Goal: Task Accomplishment & Management: Manage account settings

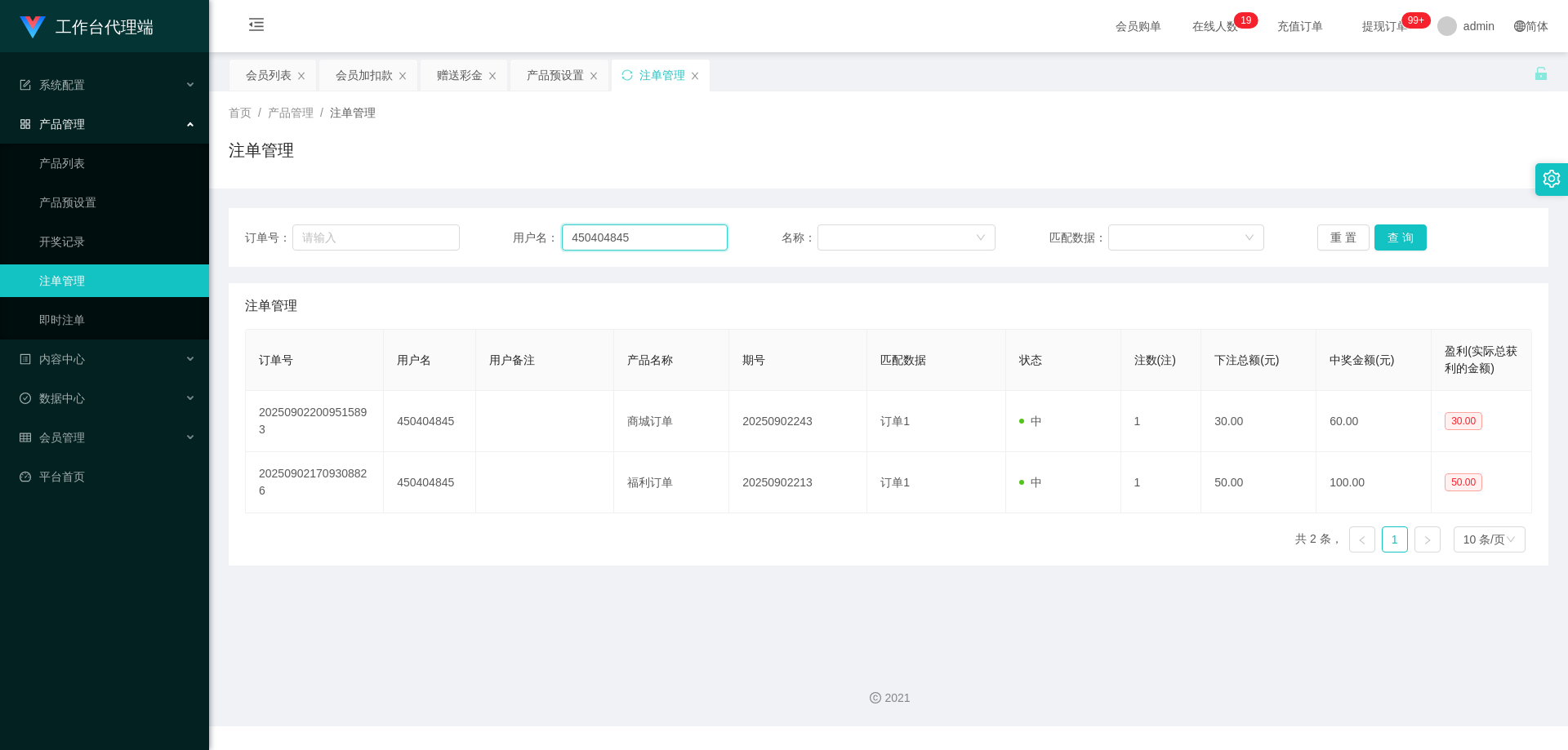
click at [504, 234] on div "订单号： 用户名： 450404845 名称： 匹配数据： 重 置 查 询" at bounding box center [888, 237] width 1287 height 26
paste input "82879001"
type input "82879001"
click at [1402, 233] on button "查 询" at bounding box center [1401, 237] width 52 height 26
click at [258, 88] on div "会员列表" at bounding box center [268, 75] width 46 height 31
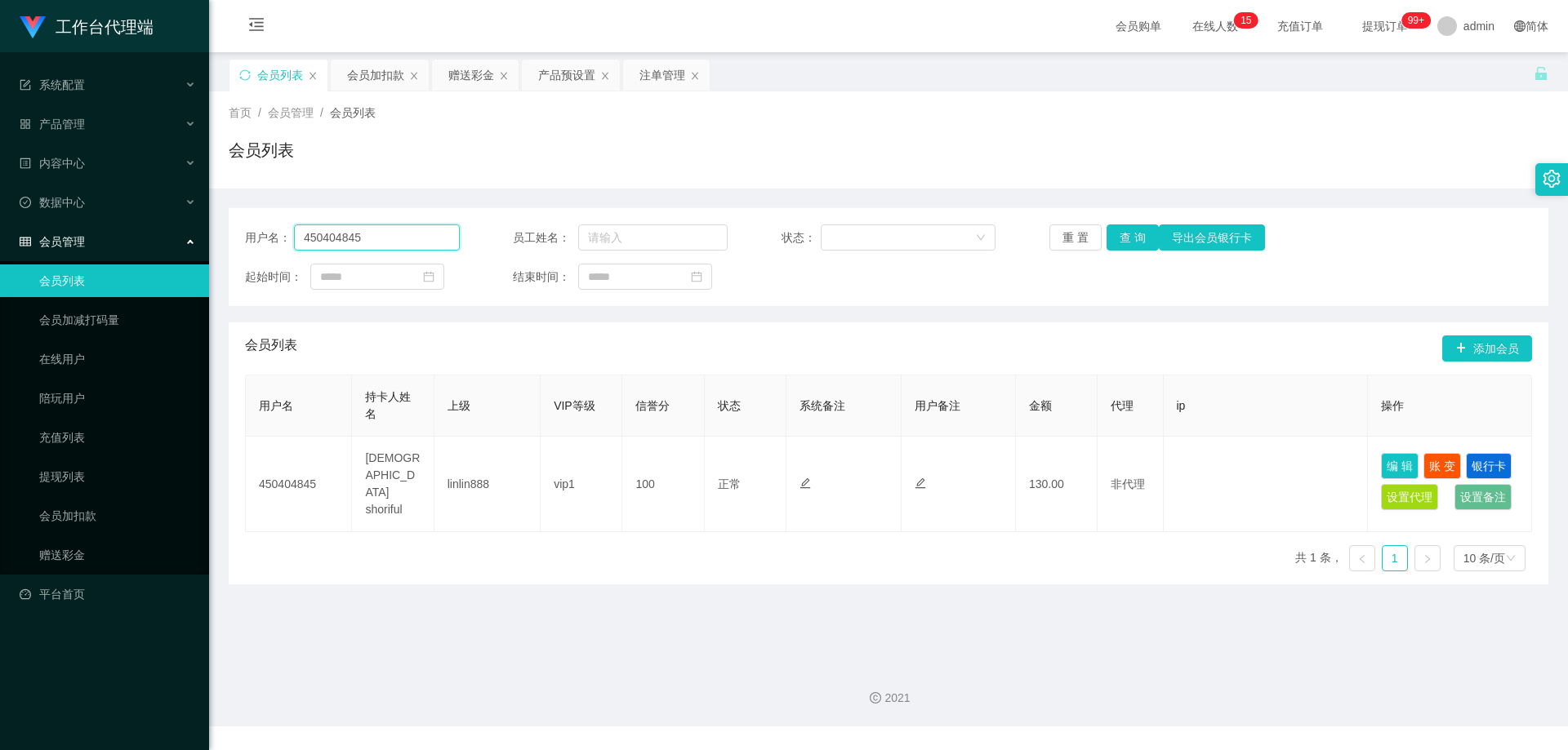
drag, startPoint x: 371, startPoint y: 235, endPoint x: 211, endPoint y: 225, distance: 160.3
click at [189, 227] on section "工作台代理端 系统配置 产品管理 产品列表 产品预设置 开奖记录 注单管理 即时注单 内容中心 站内信 公告列表 活动列表 数据中心 员工统计 团队统计 会员…" at bounding box center [784, 363] width 1568 height 727
paste input "82879001"
click at [1127, 237] on button "查 询" at bounding box center [1133, 237] width 52 height 26
drag, startPoint x: 397, startPoint y: 243, endPoint x: 253, endPoint y: 238, distance: 144.1
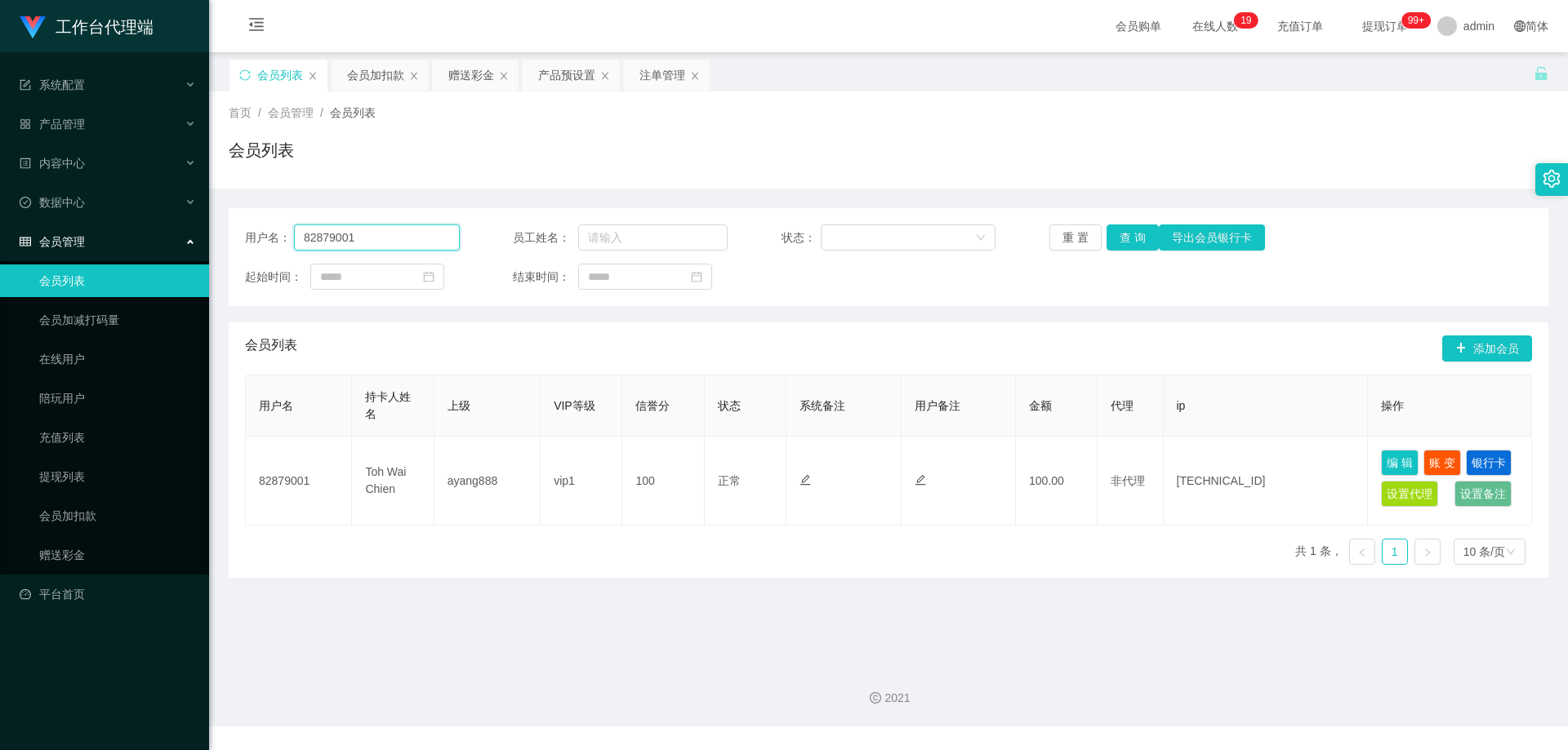
click at [253, 238] on div "用户名： 82879001" at bounding box center [352, 237] width 215 height 26
click at [385, 238] on input "82879001" at bounding box center [377, 237] width 166 height 26
drag, startPoint x: 409, startPoint y: 237, endPoint x: 179, endPoint y: 228, distance: 230.2
click at [179, 228] on section "工作台代理端 系统配置 产品管理 产品列表 产品预设置 开奖记录 注单管理 即时注单 内容中心 站内信 公告列表 活动列表 数据中心 员工统计 团队统计 会员…" at bounding box center [784, 363] width 1568 height 727
paste input "3470115"
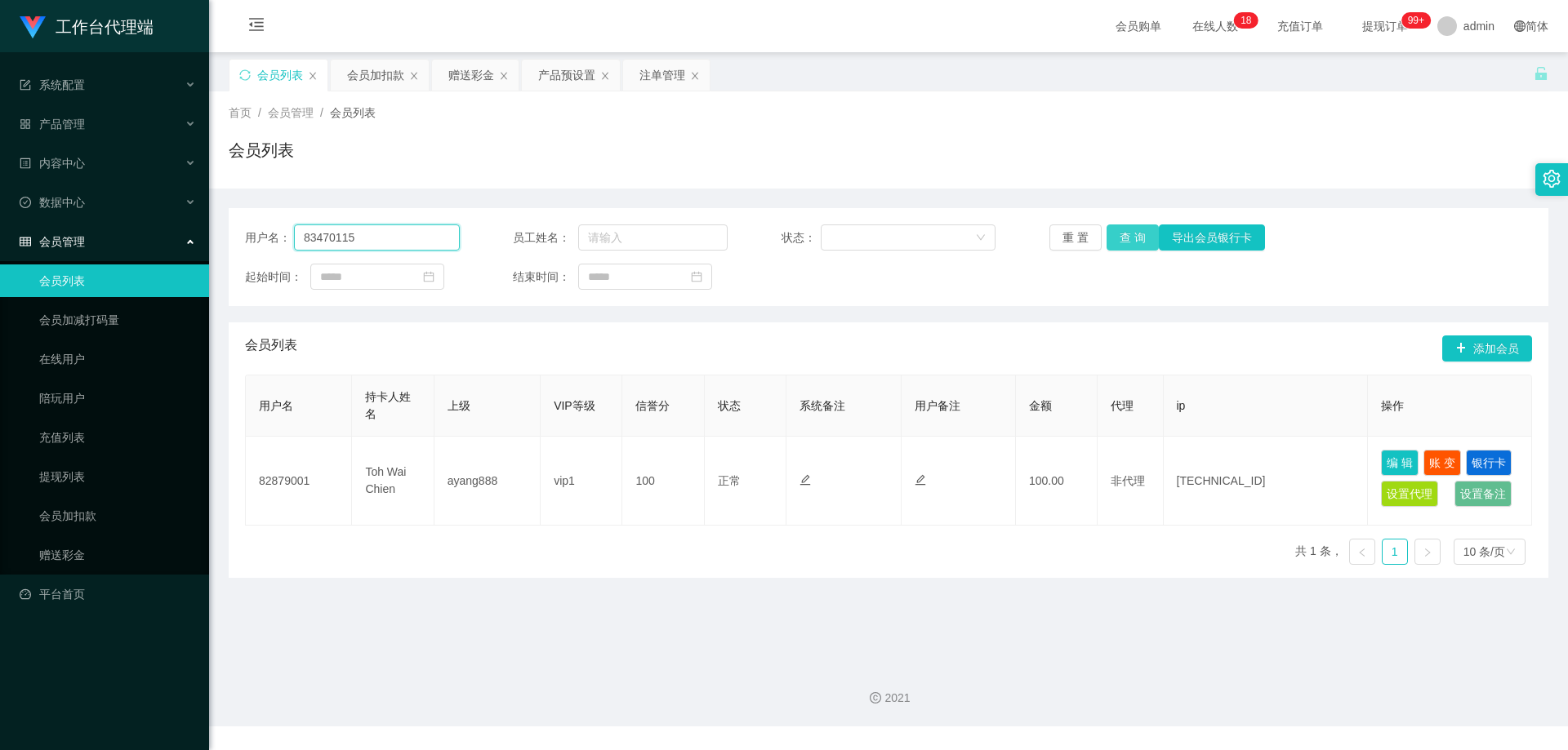
type input "83470115"
click at [1129, 235] on button "查 询" at bounding box center [1133, 237] width 52 height 26
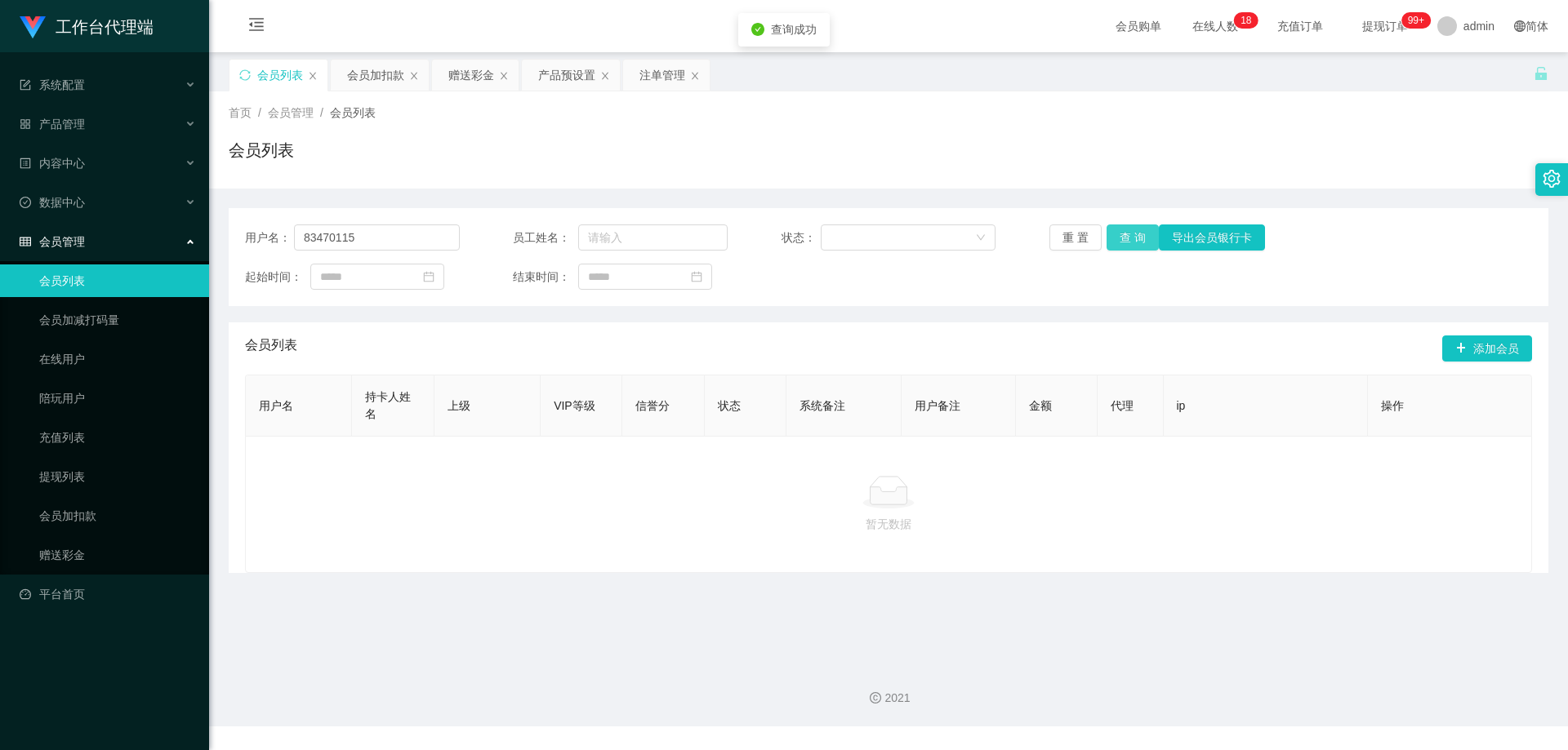
click at [1129, 235] on button "查 询" at bounding box center [1133, 237] width 52 height 26
drag, startPoint x: 361, startPoint y: 236, endPoint x: 336, endPoint y: 239, distance: 25.2
click at [267, 235] on div "用户名： 83470115" at bounding box center [352, 237] width 215 height 26
click at [515, 168] on div "会员列表" at bounding box center [888, 156] width 1319 height 38
drag, startPoint x: 402, startPoint y: 241, endPoint x: 284, endPoint y: 242, distance: 118.0
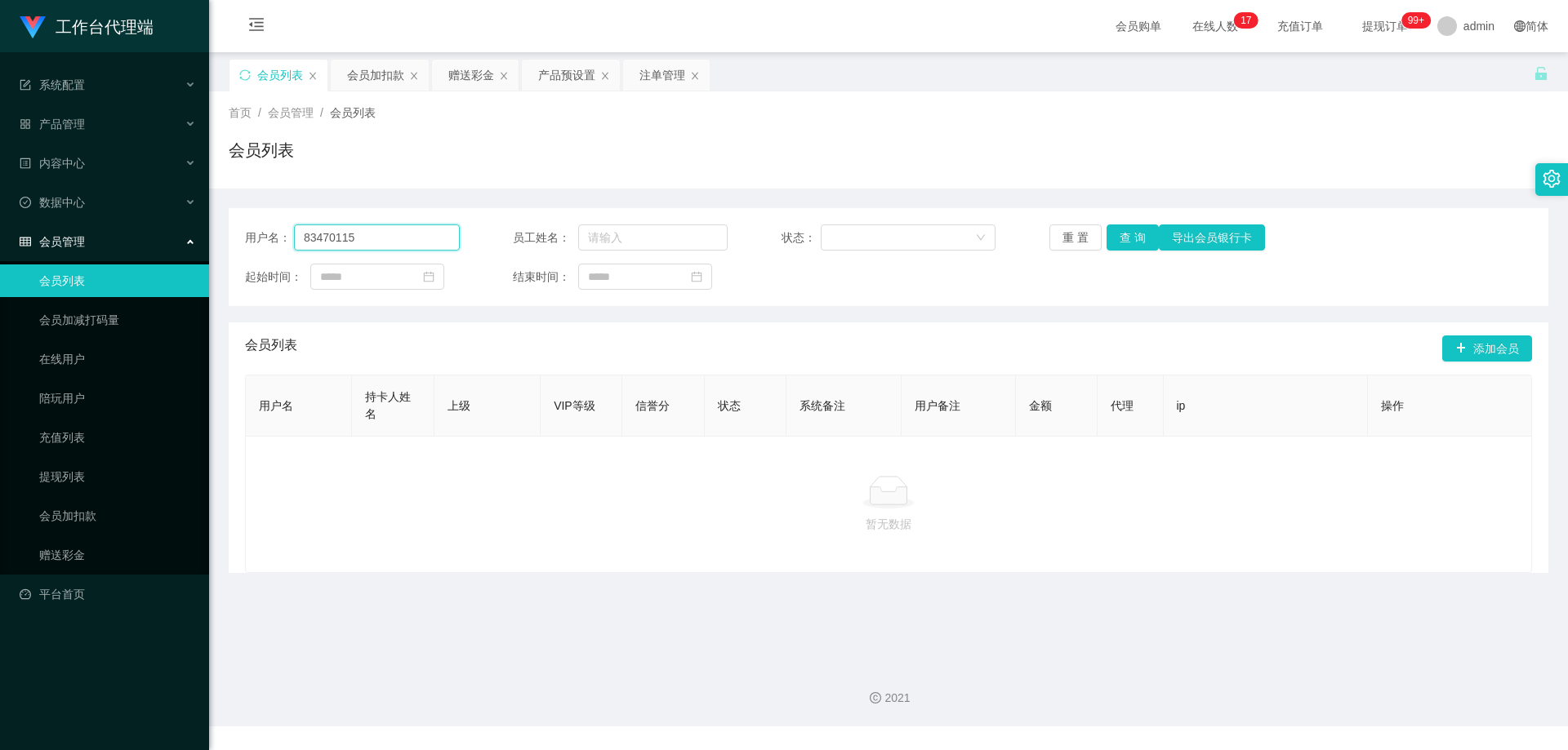
click at [284, 242] on div "用户名： 83470115" at bounding box center [352, 237] width 215 height 26
click at [415, 208] on div "用户名： 83470115 员工姓名： 状态： 重 置 查 询 导出会员银行卡 起始时间： 结束时间：" at bounding box center [888, 256] width 1319 height 98
click at [387, 235] on input "83470115" at bounding box center [377, 237] width 166 height 26
drag, startPoint x: 409, startPoint y: 234, endPoint x: 266, endPoint y: 233, distance: 143.0
click at [266, 233] on div "用户名： 83470115" at bounding box center [352, 237] width 215 height 26
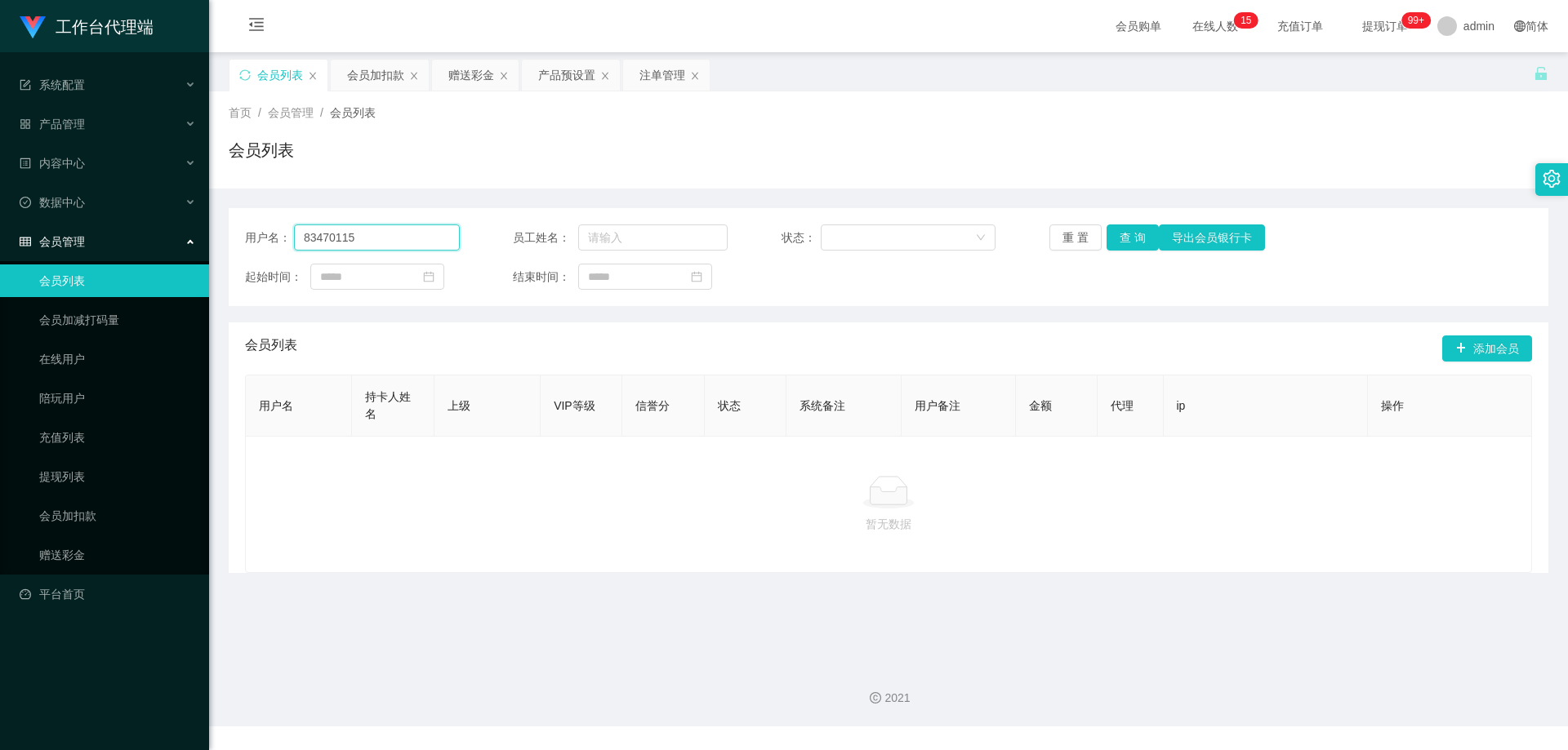
click at [387, 232] on input "83470115" at bounding box center [377, 237] width 166 height 26
drag, startPoint x: 402, startPoint y: 235, endPoint x: 499, endPoint y: 227, distance: 97.3
click at [201, 227] on section "工作台代理端 系统配置 产品管理 产品列表 产品预设置 开奖记录 注单管理 即时注单 内容中心 站内信 公告列表 活动列表 数据中心 员工统计 团队统计 会员…" at bounding box center [784, 363] width 1568 height 727
click at [1129, 240] on button "查 询" at bounding box center [1133, 237] width 52 height 26
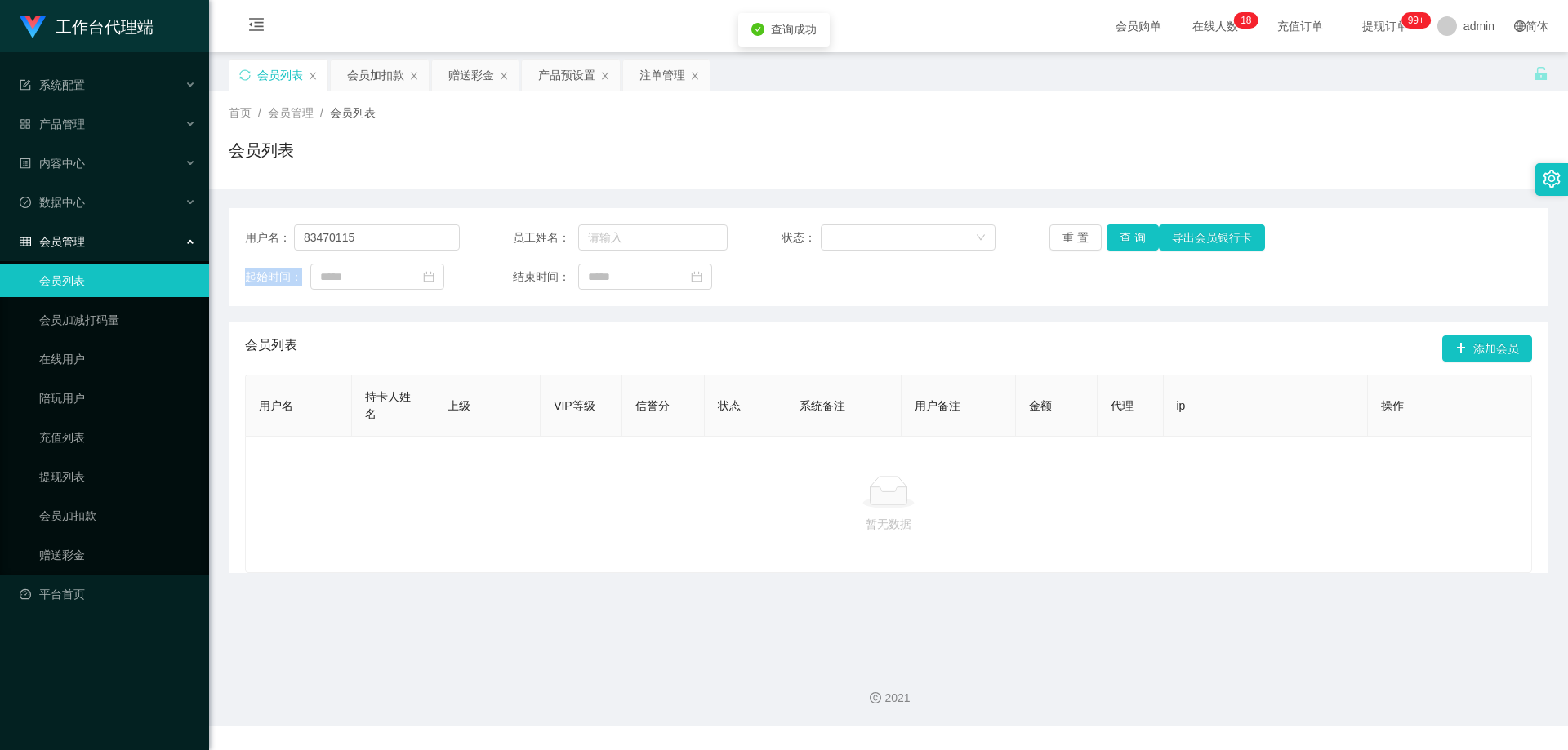
click at [1129, 240] on div "重 置 查 询 导出会员银行卡" at bounding box center [1156, 237] width 215 height 26
click at [1129, 240] on button "查 询" at bounding box center [1133, 237] width 52 height 26
drag, startPoint x: 1129, startPoint y: 240, endPoint x: 933, endPoint y: 245, distance: 196.1
click at [1125, 240] on div "重 置 查 询 导出会员银行卡" at bounding box center [1156, 237] width 215 height 26
drag, startPoint x: 377, startPoint y: 238, endPoint x: 274, endPoint y: 234, distance: 103.1
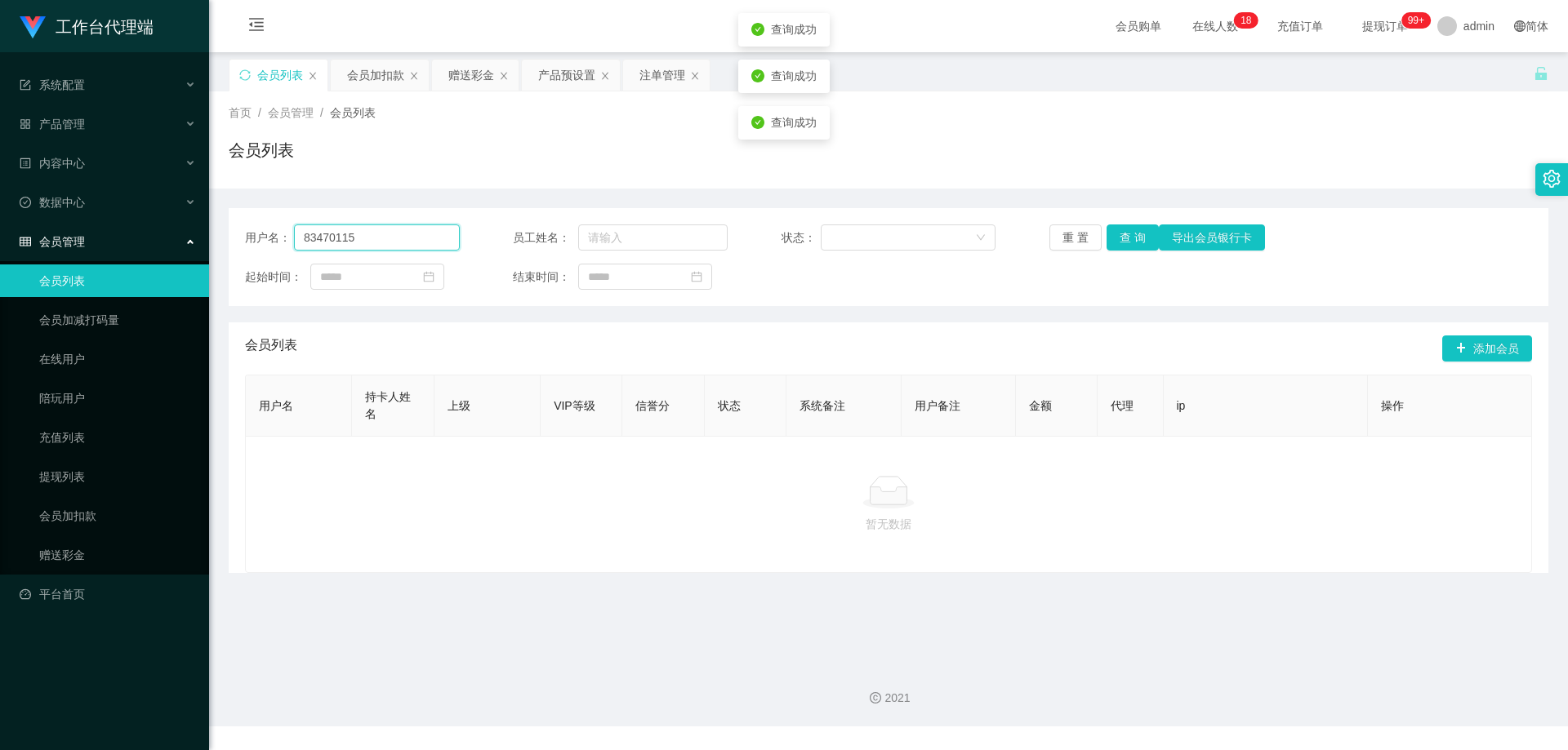
click at [274, 234] on div "用户名： 83470115" at bounding box center [352, 237] width 215 height 26
drag, startPoint x: 647, startPoint y: 72, endPoint x: 646, endPoint y: 80, distance: 8.1
click at [647, 72] on div "注单管理" at bounding box center [662, 75] width 46 height 31
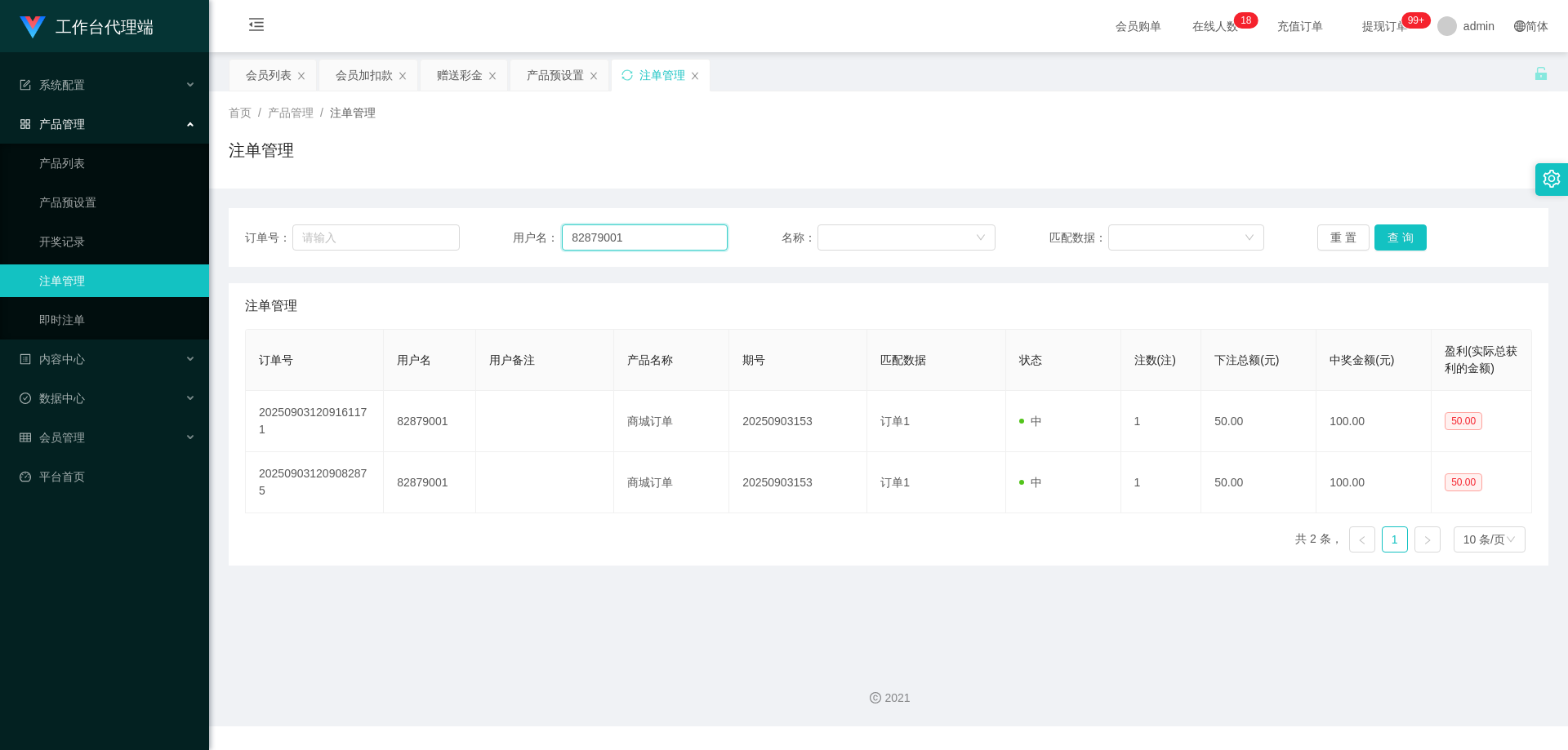
drag, startPoint x: 637, startPoint y: 230, endPoint x: 515, endPoint y: 233, distance: 122.0
click at [515, 233] on div "用户名： 82879001" at bounding box center [620, 237] width 215 height 26
paste input "3470115"
click at [1392, 241] on button "查 询" at bounding box center [1401, 237] width 52 height 26
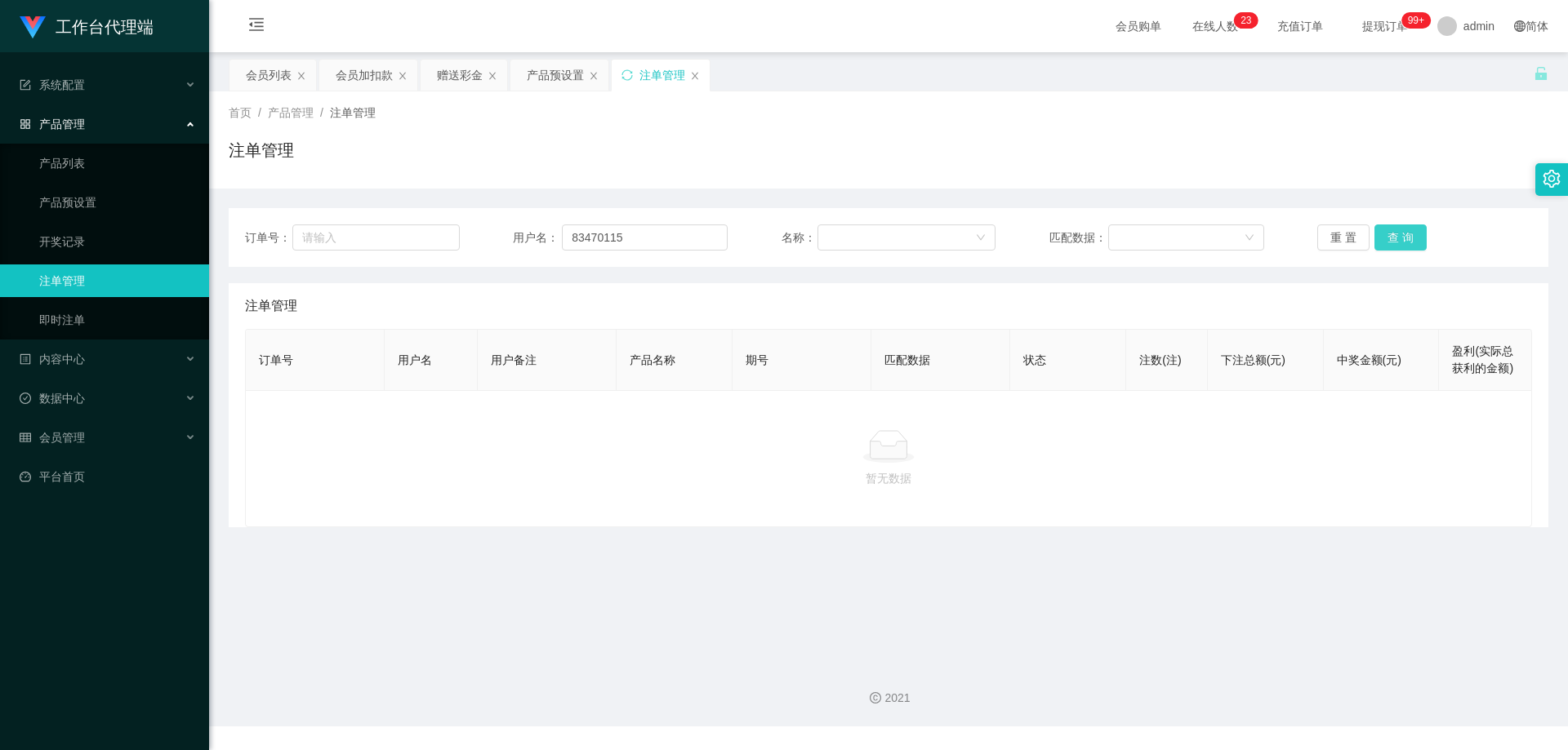
click at [1395, 239] on button "查 询" at bounding box center [1401, 237] width 52 height 26
click at [1395, 239] on div "重 置 查 询" at bounding box center [1424, 237] width 215 height 26
click at [1395, 239] on button "查 询" at bounding box center [1401, 237] width 52 height 26
click at [642, 243] on input "83470115" at bounding box center [644, 237] width 166 height 26
drag, startPoint x: 569, startPoint y: 238, endPoint x: 546, endPoint y: 243, distance: 23.5
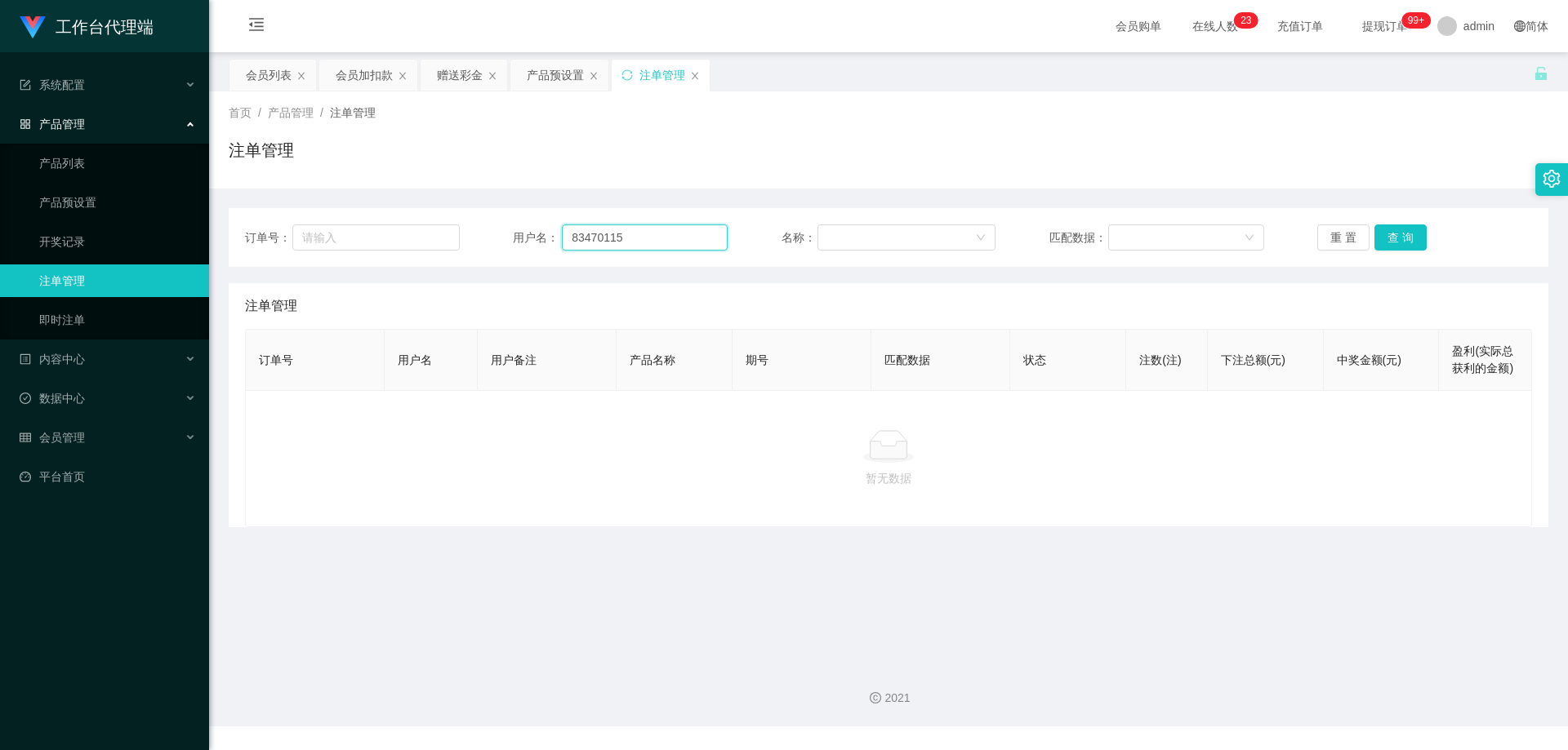
click at [546, 243] on div "用户名： 83470115" at bounding box center [620, 237] width 215 height 26
drag, startPoint x: 642, startPoint y: 226, endPoint x: 359, endPoint y: 207, distance: 283.6
click at [356, 208] on div "订单号： 用户名： 83470115 名称： 匹配数据： 重 置 查 询" at bounding box center [888, 237] width 1319 height 59
paste input "5"
type input "83470155"
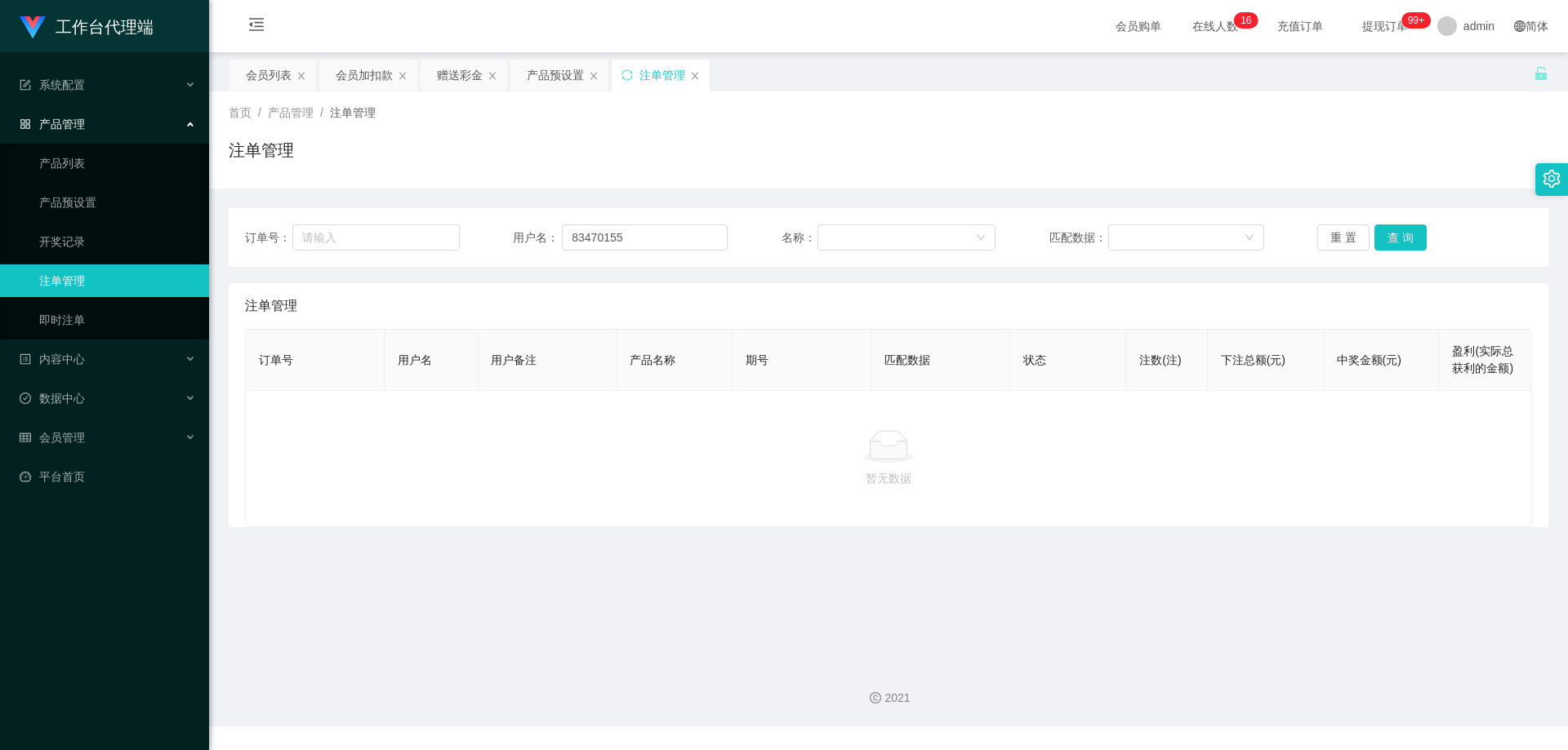
drag, startPoint x: 255, startPoint y: 69, endPoint x: 315, endPoint y: 100, distance: 67.5
click at [255, 69] on div "会员列表" at bounding box center [268, 75] width 46 height 31
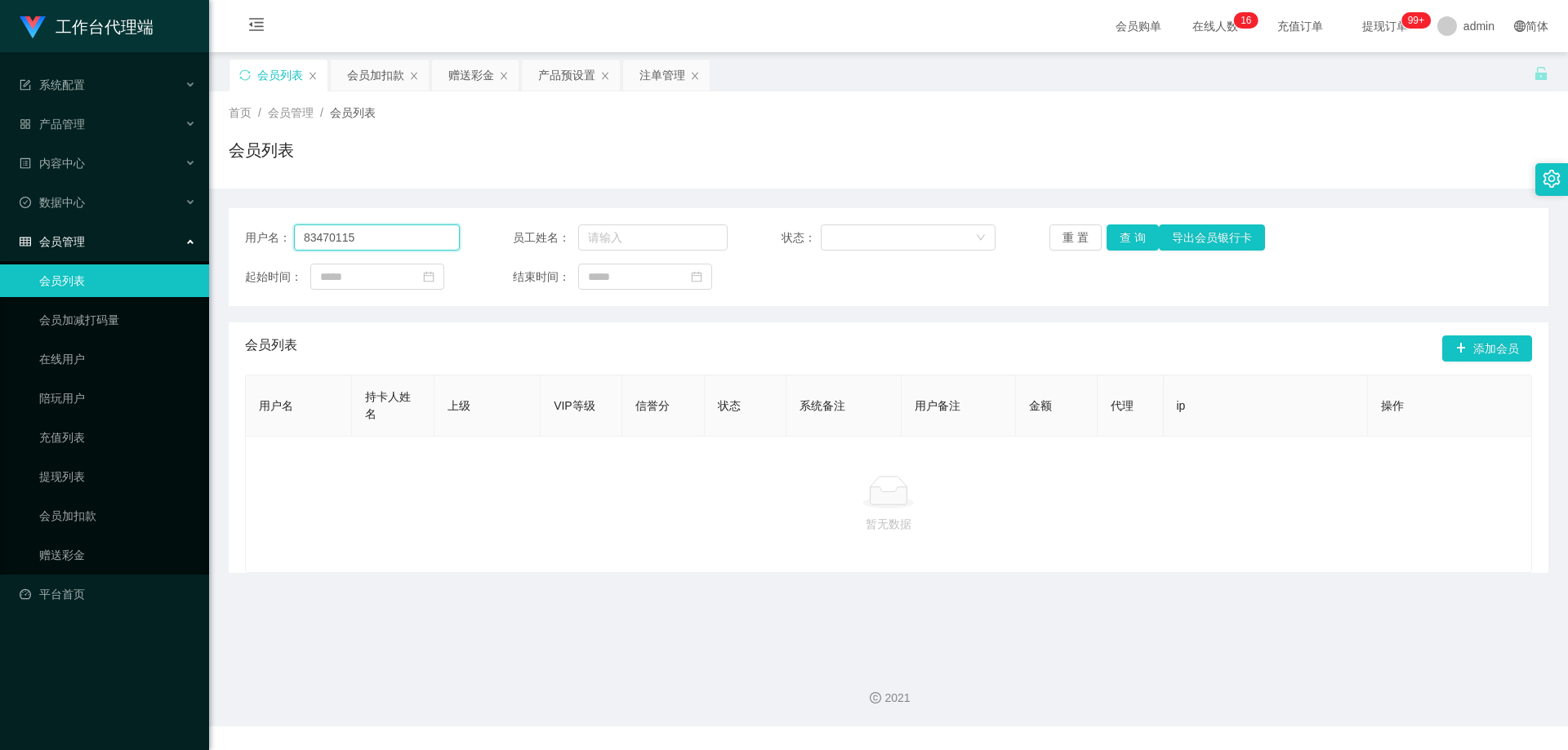
drag, startPoint x: 236, startPoint y: 225, endPoint x: 192, endPoint y: 223, distance: 44.0
click at [192, 223] on section "工作台代理端 系统配置 产品管理 产品列表 产品预设置 开奖记录 注单管理 即时注单 内容中心 站内信 公告列表 活动列表 数据中心 员工统计 团队统计 会员…" at bounding box center [784, 363] width 1568 height 727
paste input "5"
click at [1123, 238] on button "查 询" at bounding box center [1133, 237] width 52 height 26
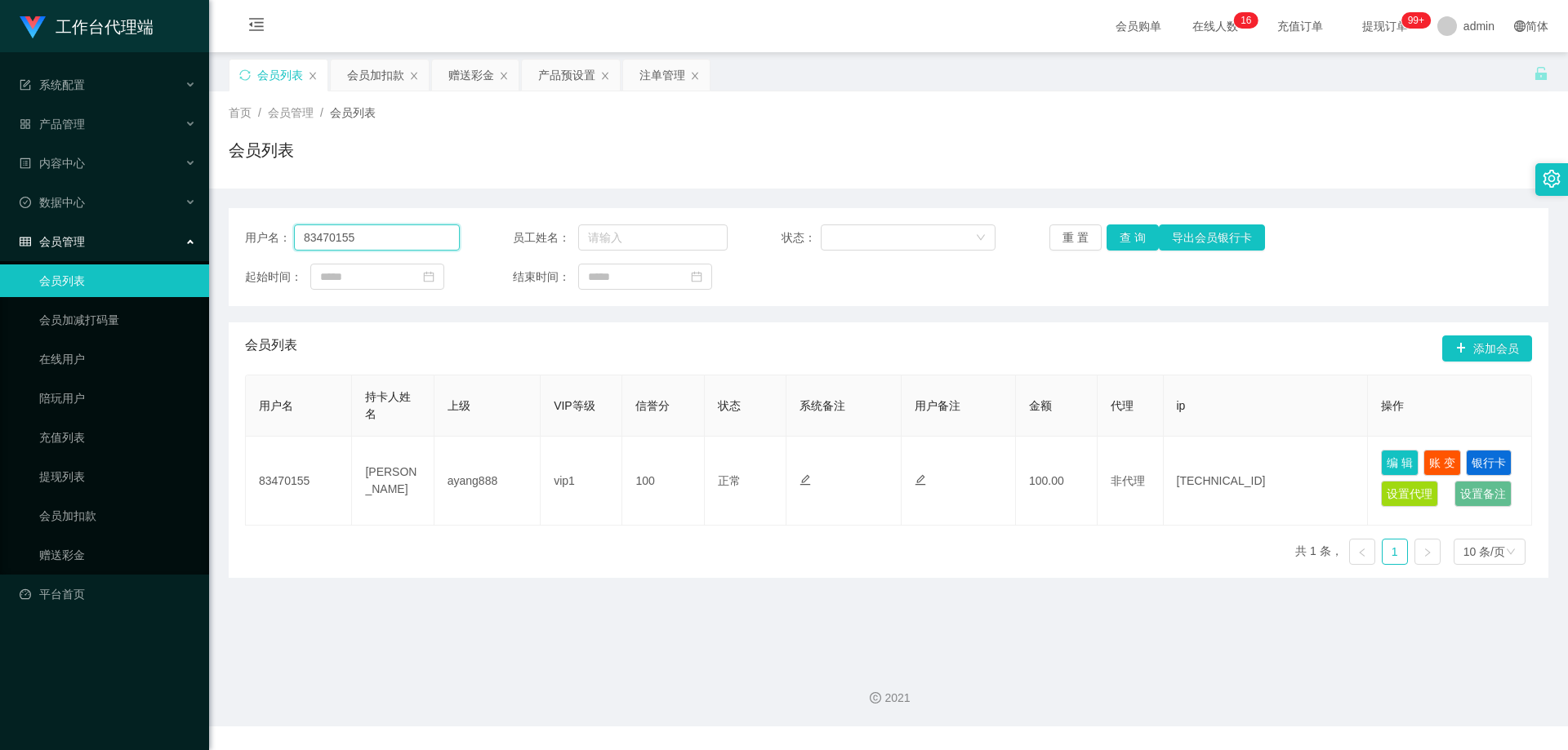
drag, startPoint x: 392, startPoint y: 234, endPoint x: 290, endPoint y: 217, distance: 103.4
click at [193, 223] on section "工作台代理端 系统配置 产品管理 产品列表 产品预设置 开奖记录 注单管理 即时注单 内容中心 站内信 公告列表 活动列表 数据中心 员工统计 团队统计 会员…" at bounding box center [784, 363] width 1568 height 727
paste input "Cheekinchow8"
type input "Cheekinchow8"
click at [1134, 237] on button "查 询" at bounding box center [1133, 237] width 52 height 26
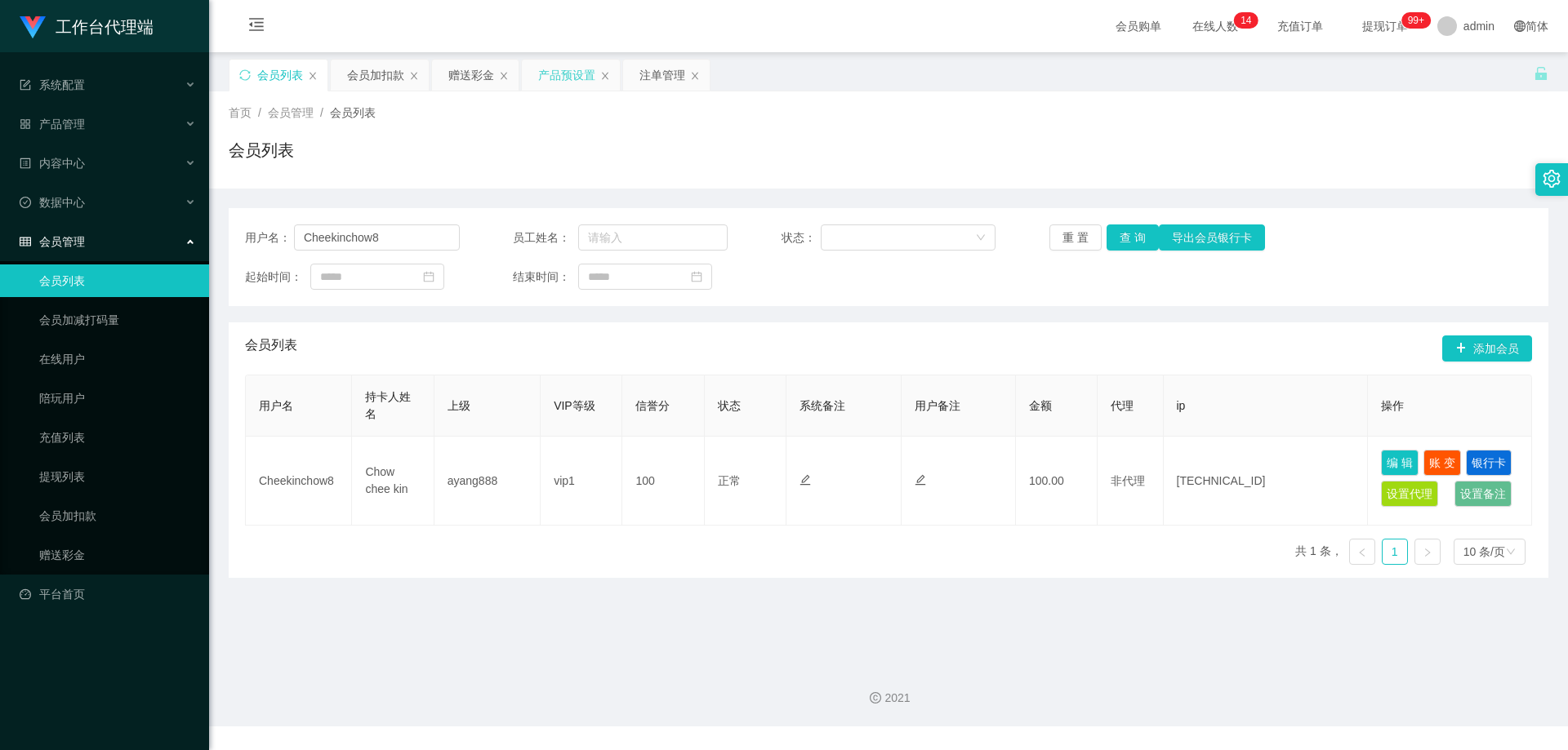
click at [559, 76] on div "产品预设置" at bounding box center [566, 75] width 57 height 31
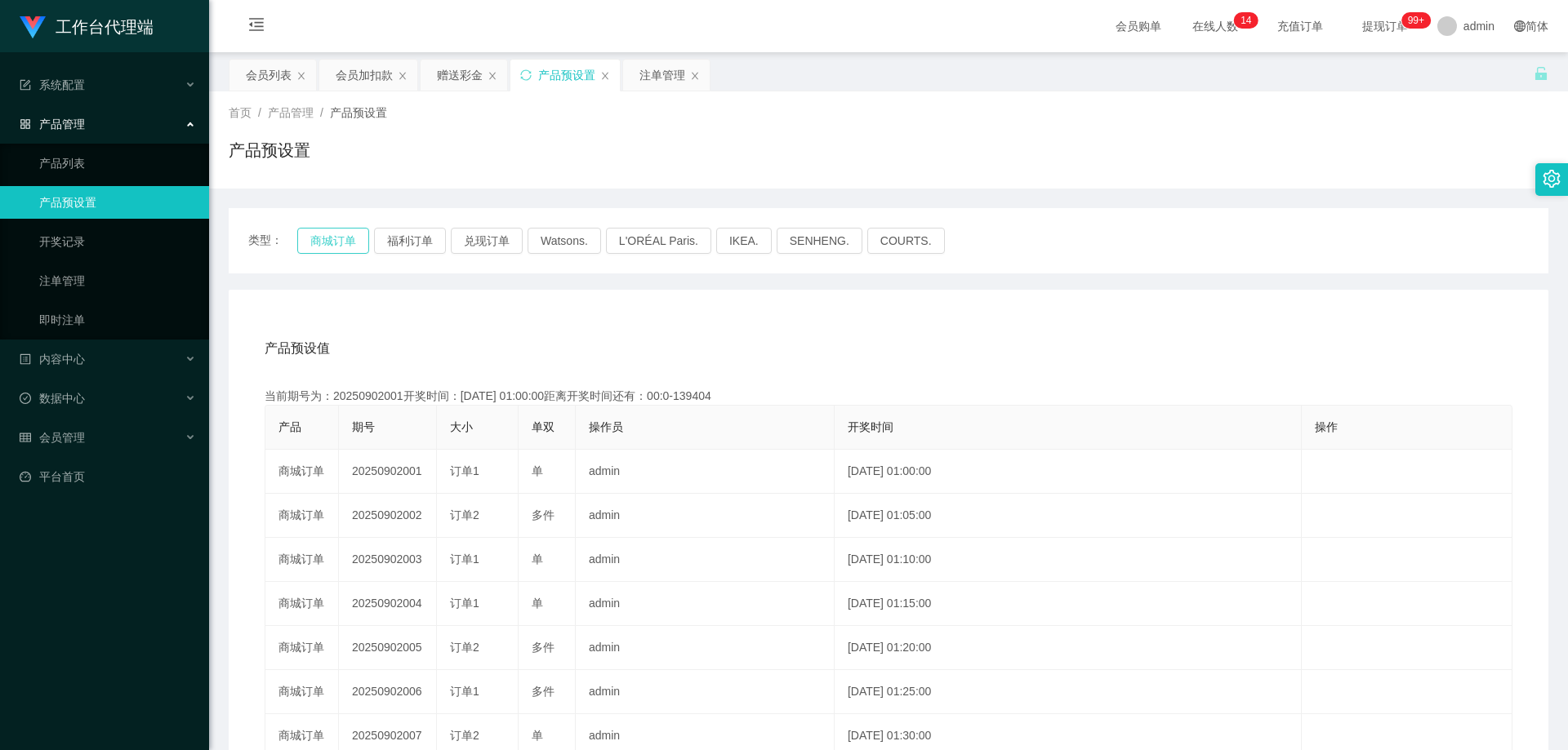
click at [335, 239] on button "商城订单" at bounding box center [333, 240] width 72 height 26
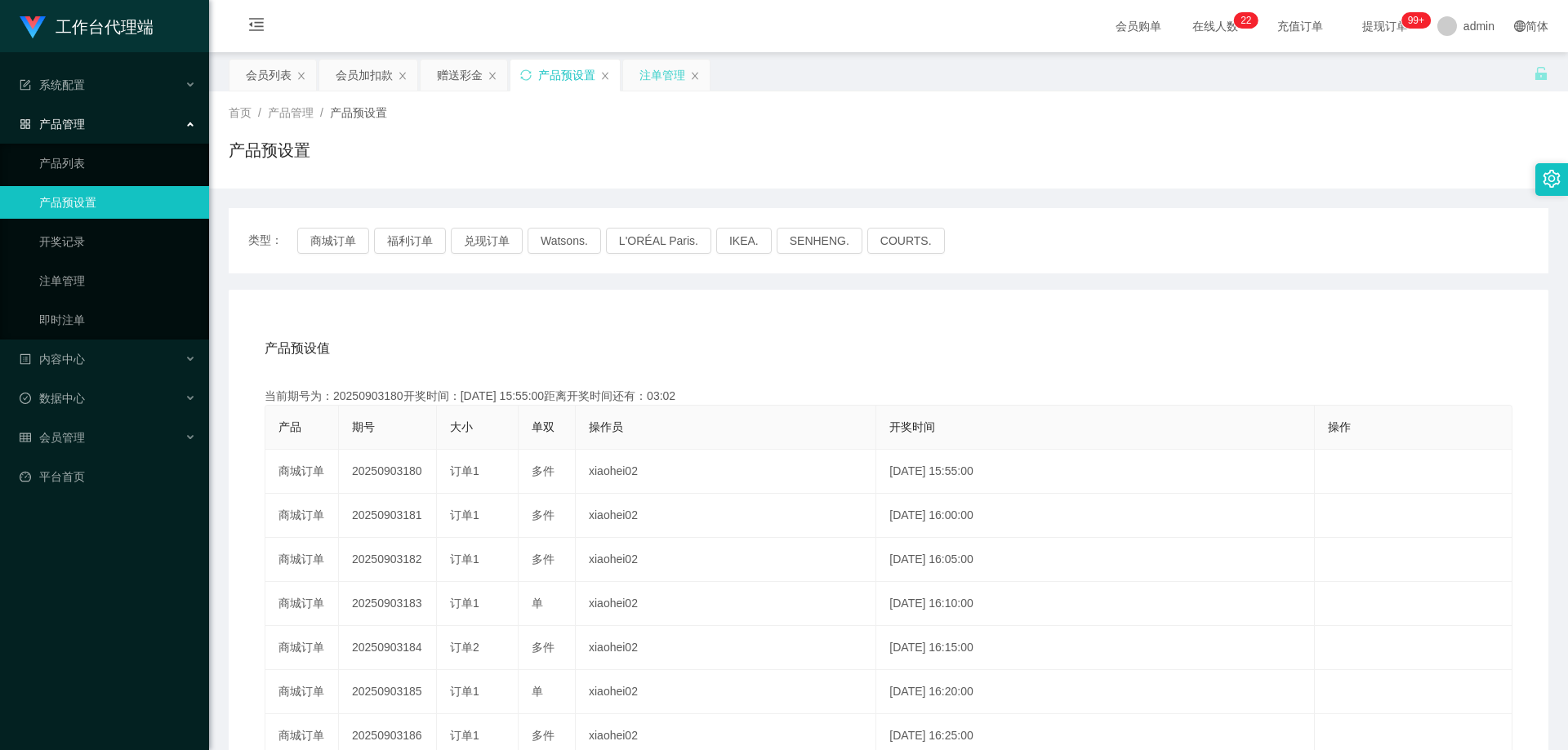
click at [658, 81] on div "注单管理" at bounding box center [662, 75] width 46 height 31
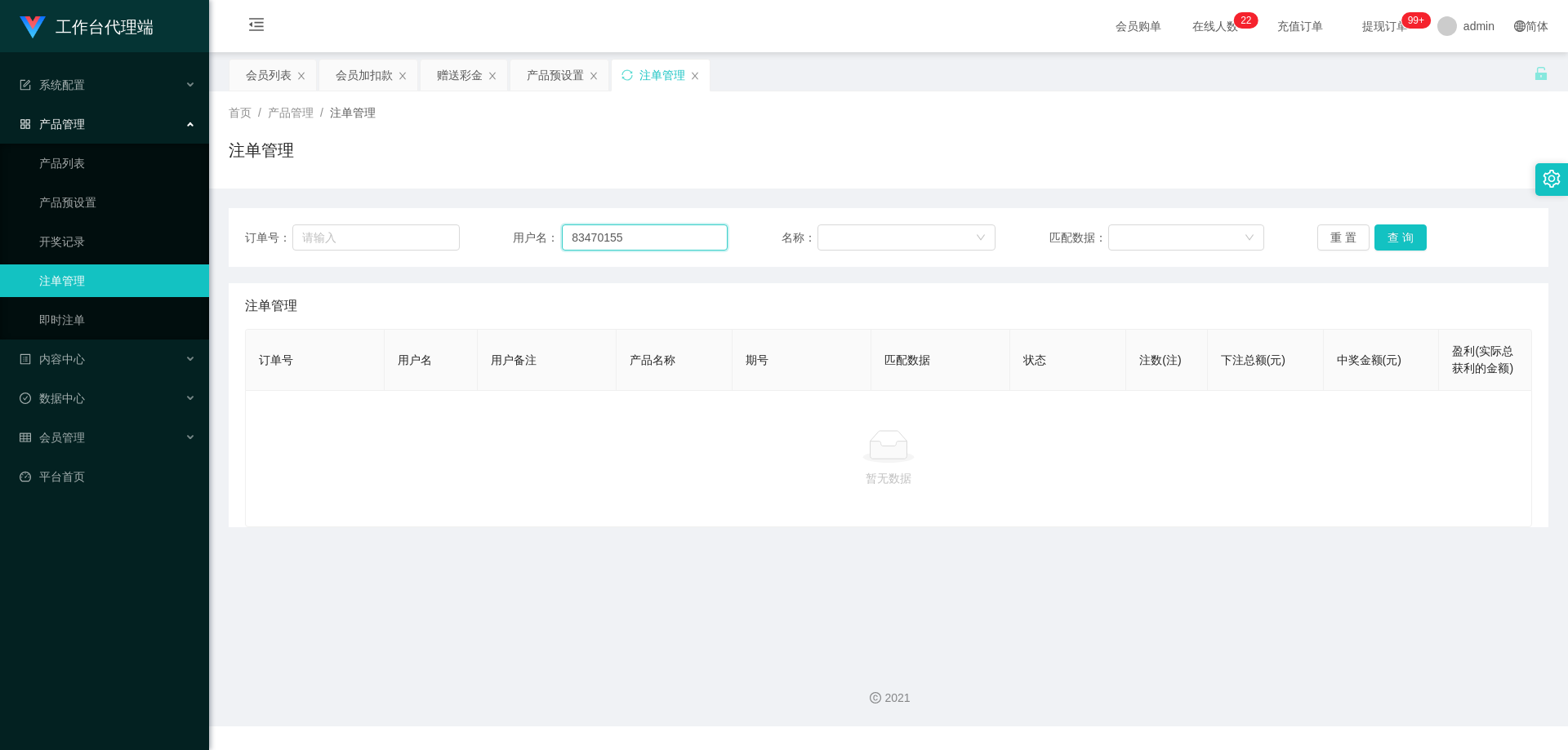
drag, startPoint x: 653, startPoint y: 237, endPoint x: 558, endPoint y: 237, distance: 95.0
click at [558, 237] on div "用户名： 83470155" at bounding box center [620, 237] width 215 height 26
paste input "Cheekinchow8"
click at [1399, 232] on button "查 询" at bounding box center [1401, 237] width 52 height 26
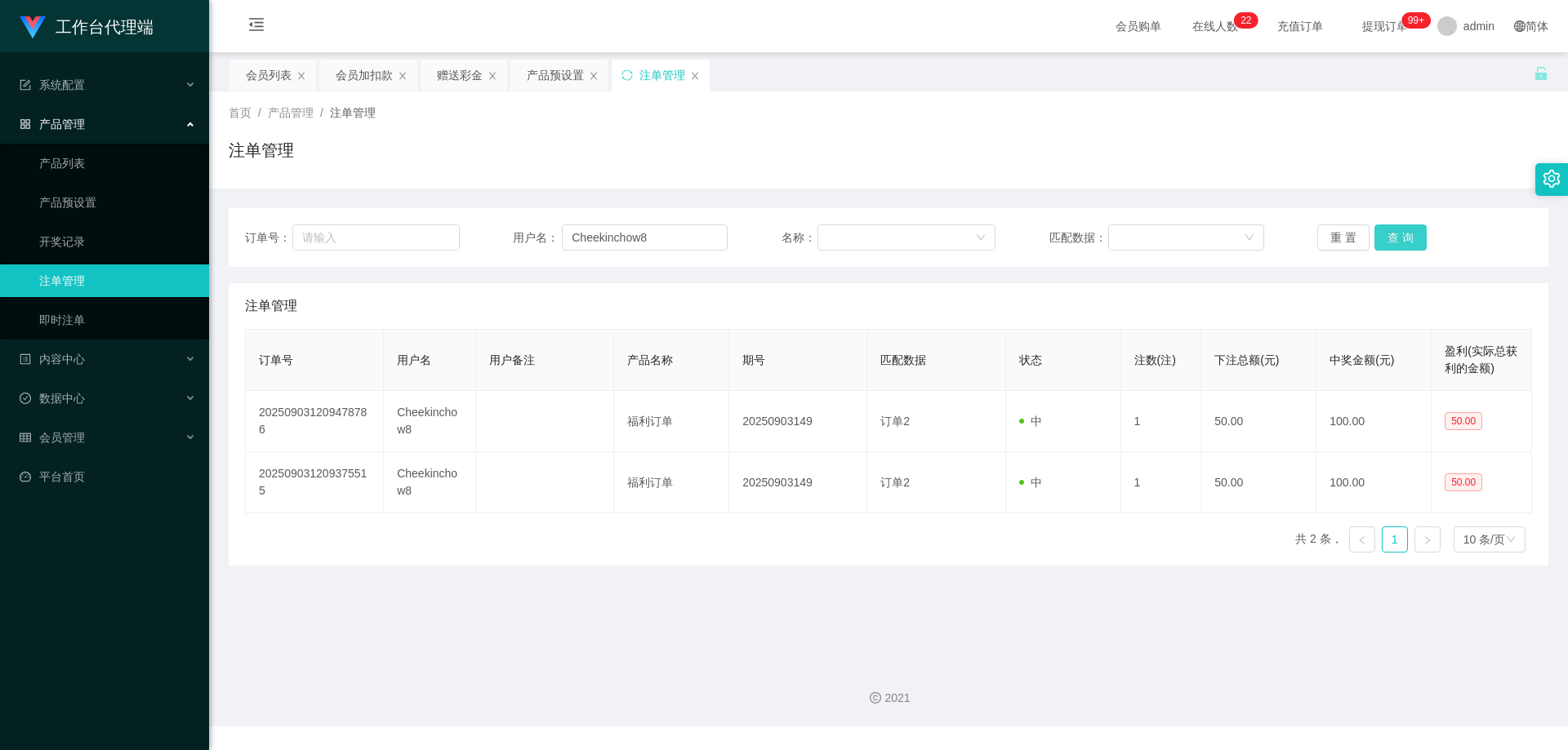
click at [1400, 233] on button "查 询" at bounding box center [1401, 237] width 52 height 26
click at [1391, 240] on button "查 询" at bounding box center [1401, 237] width 52 height 26
click at [1395, 239] on button "查 询" at bounding box center [1401, 237] width 52 height 26
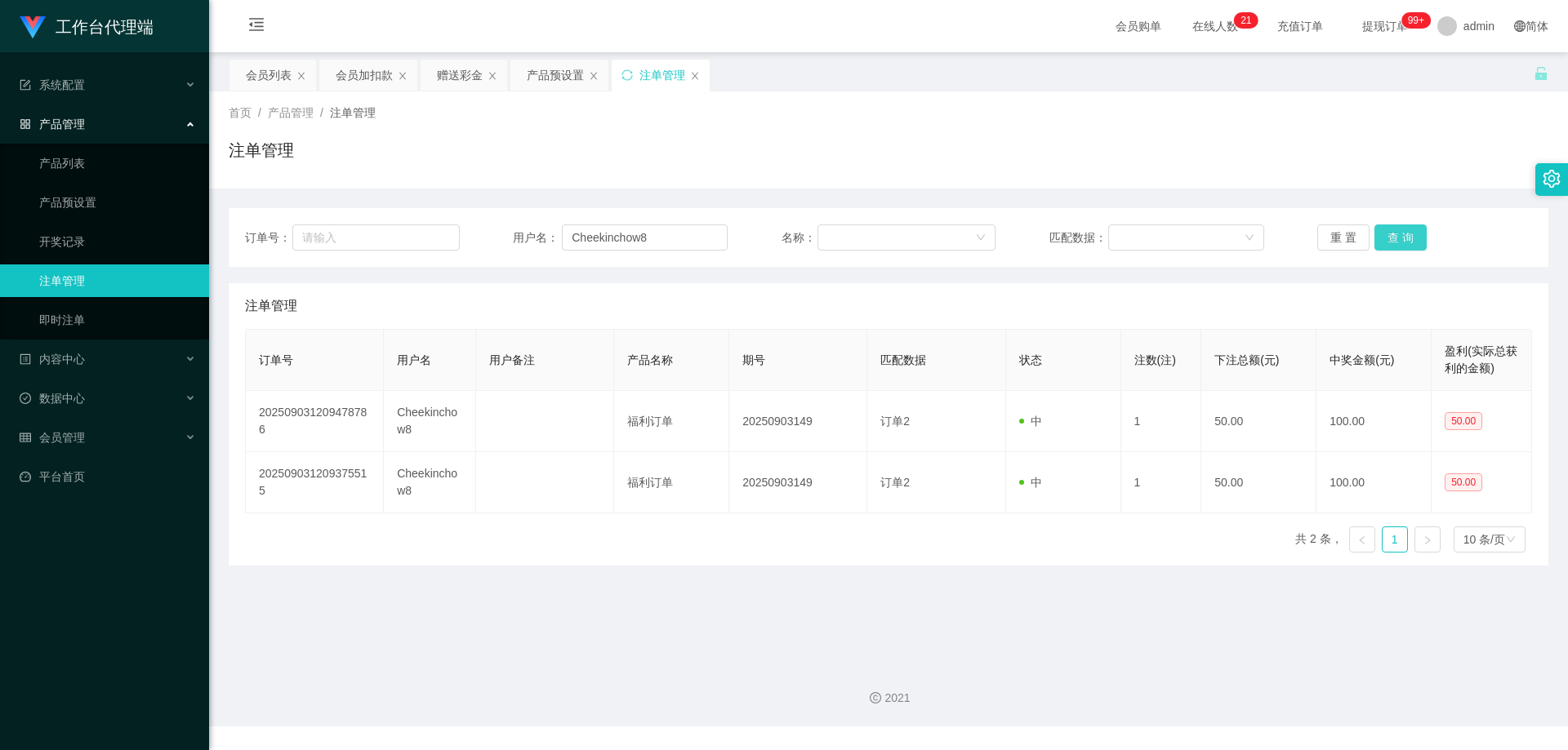
click at [1400, 242] on button "查 询" at bounding box center [1401, 237] width 52 height 26
click at [1400, 240] on div "重 置 查 询" at bounding box center [1424, 237] width 215 height 26
click at [1400, 238] on button "查 询" at bounding box center [1410, 237] width 70 height 26
drag, startPoint x: 670, startPoint y: 235, endPoint x: 901, endPoint y: 249, distance: 231.4
click at [441, 217] on div "订单号： 用户名： Cheekinchow8 名称： 匹配数据： 重 置 查 询" at bounding box center [888, 237] width 1319 height 59
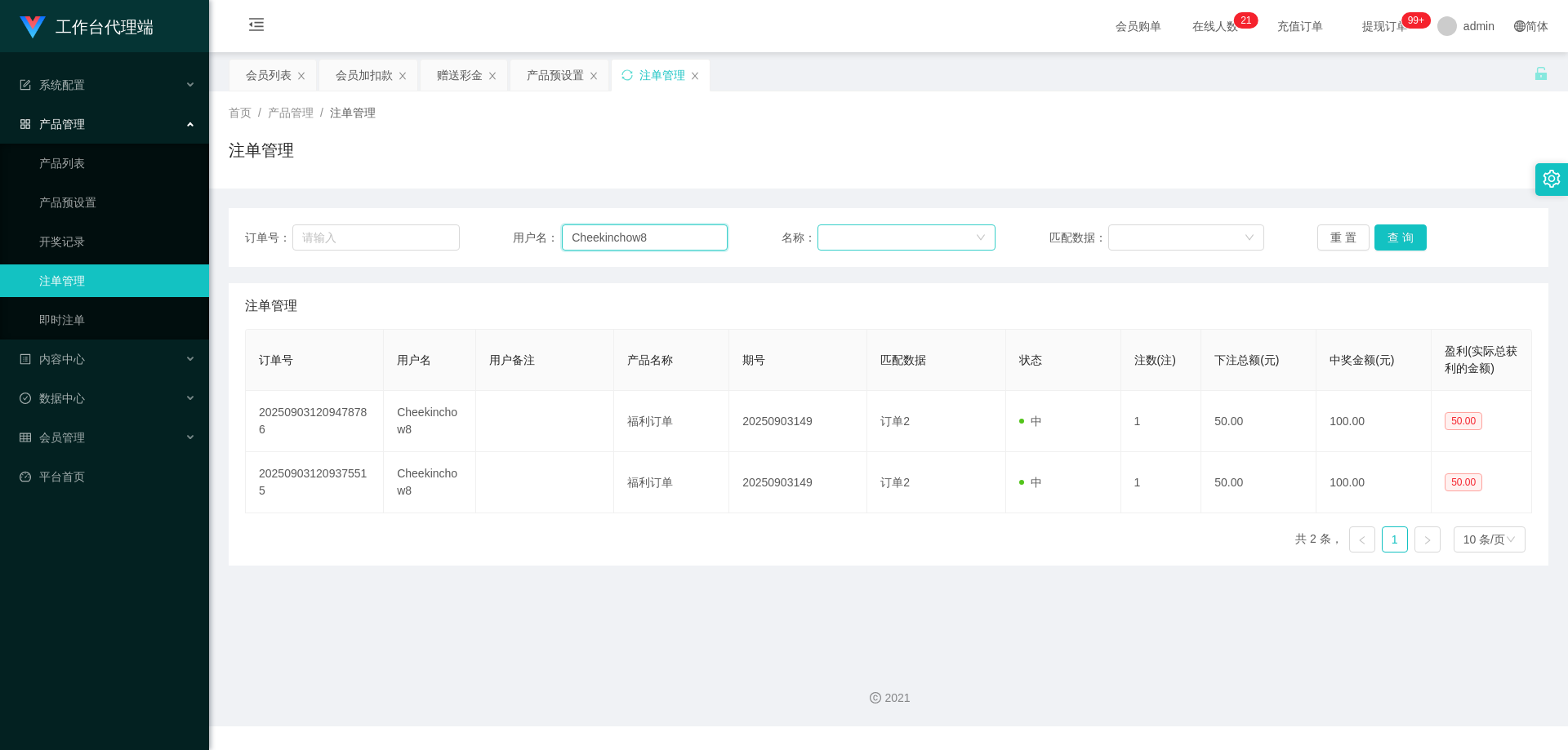
paste input "83470155"
click at [1399, 233] on button "查 询" at bounding box center [1401, 237] width 52 height 26
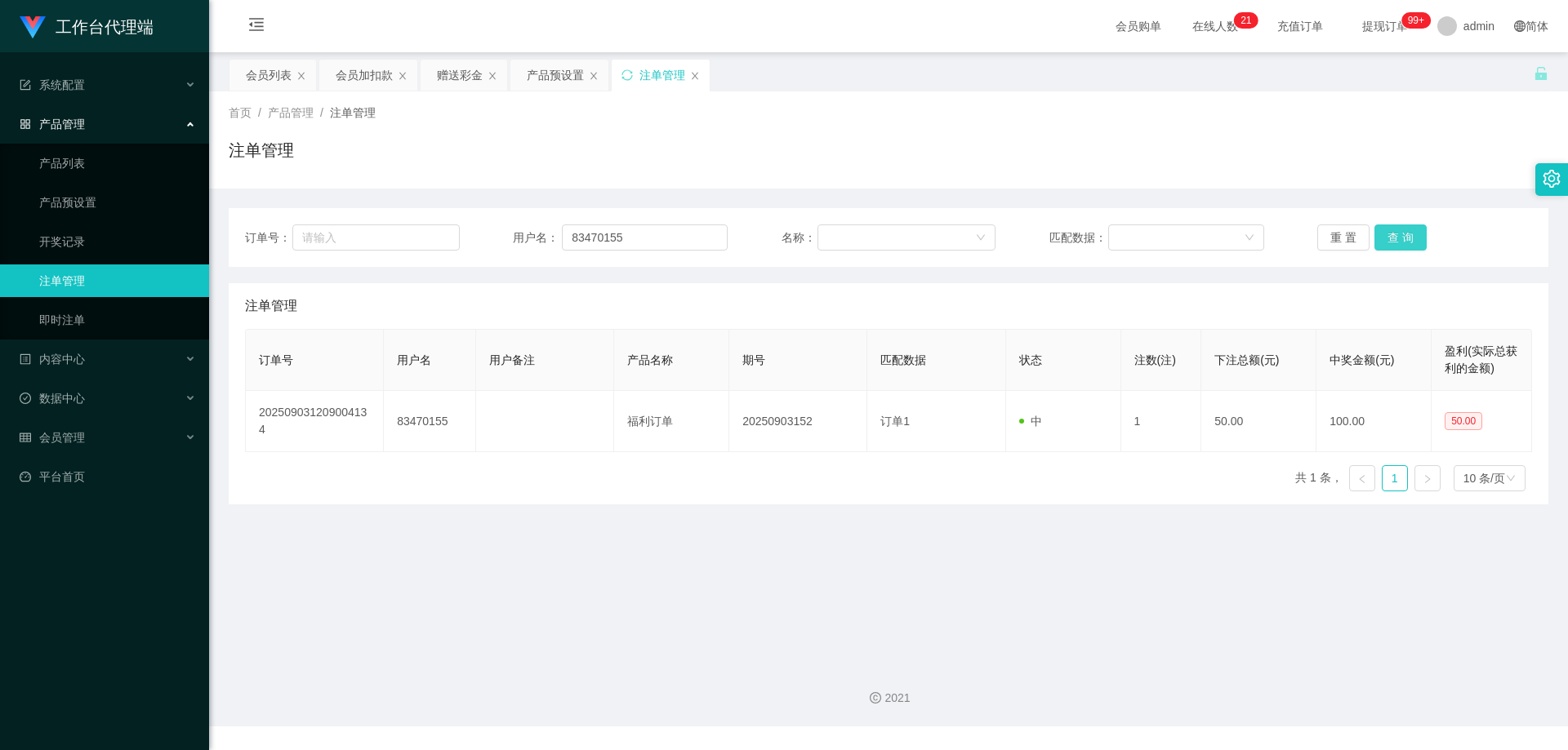
click at [1400, 237] on button "查 询" at bounding box center [1401, 237] width 52 height 26
click at [1400, 237] on div "重 置 查 询" at bounding box center [1424, 237] width 215 height 26
click at [1400, 237] on button "查 询" at bounding box center [1410, 237] width 70 height 26
click at [1400, 237] on div "重 置 查 询" at bounding box center [1424, 237] width 215 height 26
click at [1400, 237] on button "查 询" at bounding box center [1401, 237] width 52 height 26
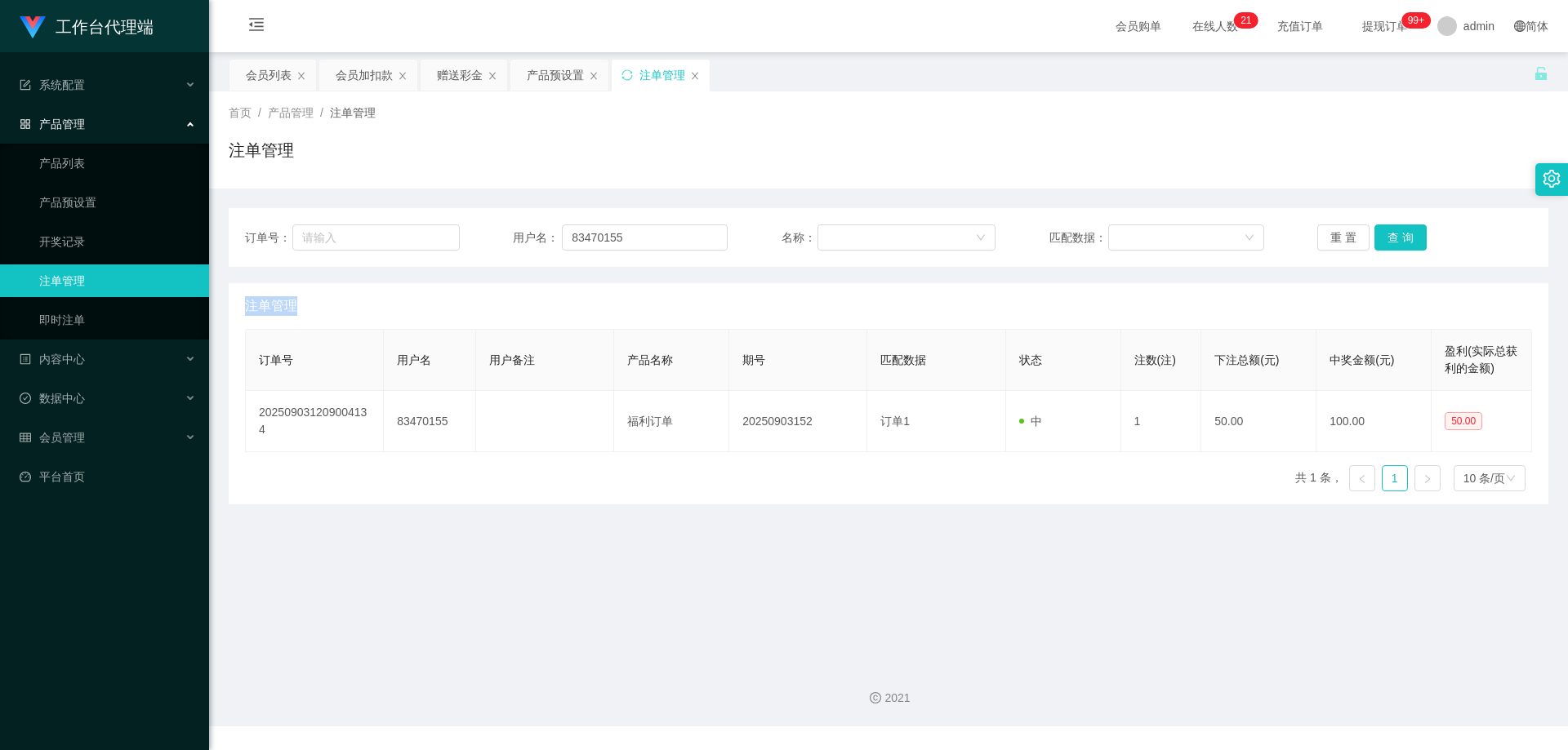
click at [1400, 237] on div "重 置 查 询" at bounding box center [1424, 237] width 215 height 26
click at [1400, 237] on button "查 询" at bounding box center [1401, 237] width 52 height 26
click at [1400, 237] on div "重 置 查 询" at bounding box center [1424, 237] width 215 height 26
click at [1400, 237] on button "查 询" at bounding box center [1410, 237] width 70 height 26
drag, startPoint x: 655, startPoint y: 234, endPoint x: 365, endPoint y: 222, distance: 290.2
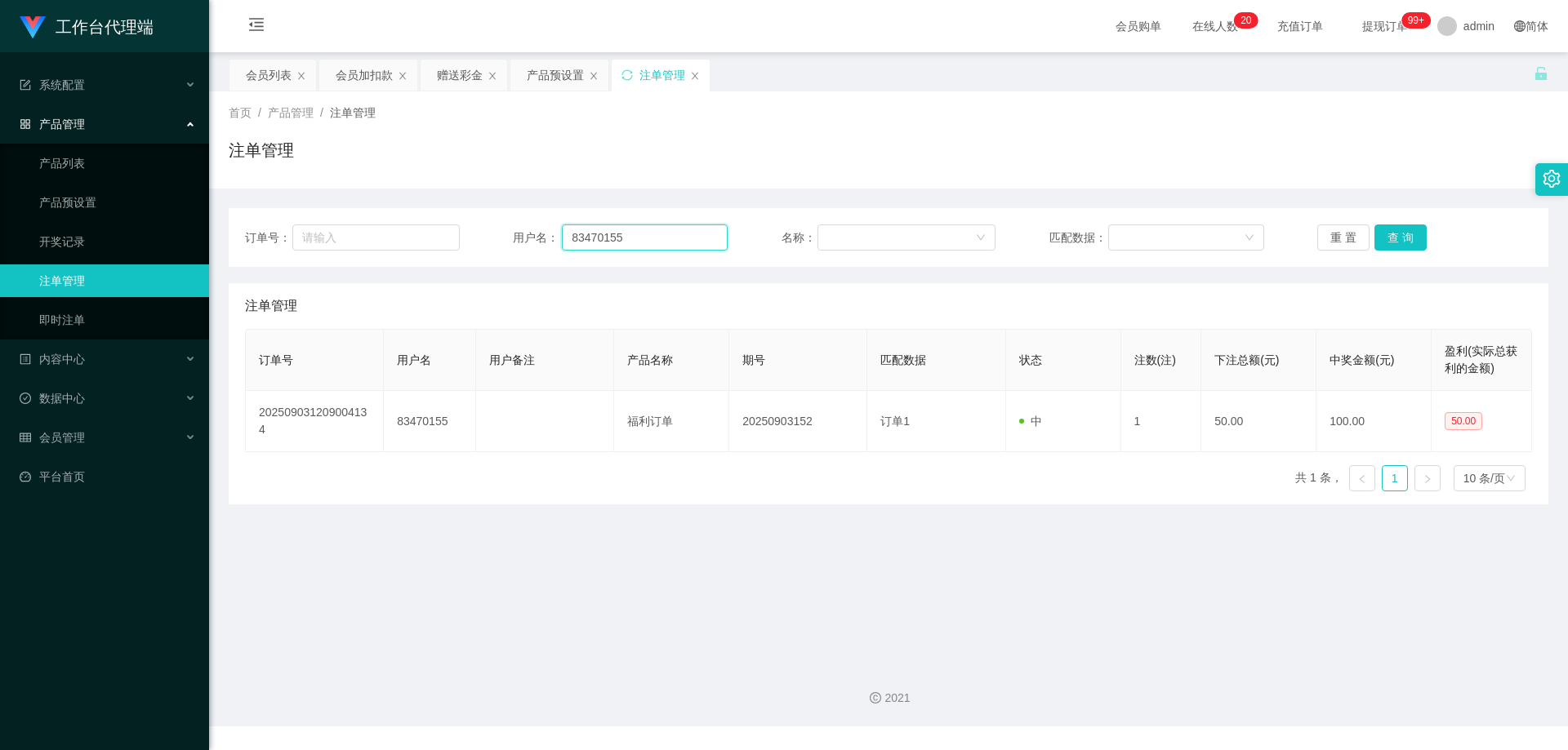
click at [285, 222] on div "订单号： 用户名： 83470155 名称： 匹配数据： 重 置 查 询" at bounding box center [888, 237] width 1319 height 59
paste input "2879001"
click at [1406, 236] on button "查 询" at bounding box center [1401, 237] width 52 height 26
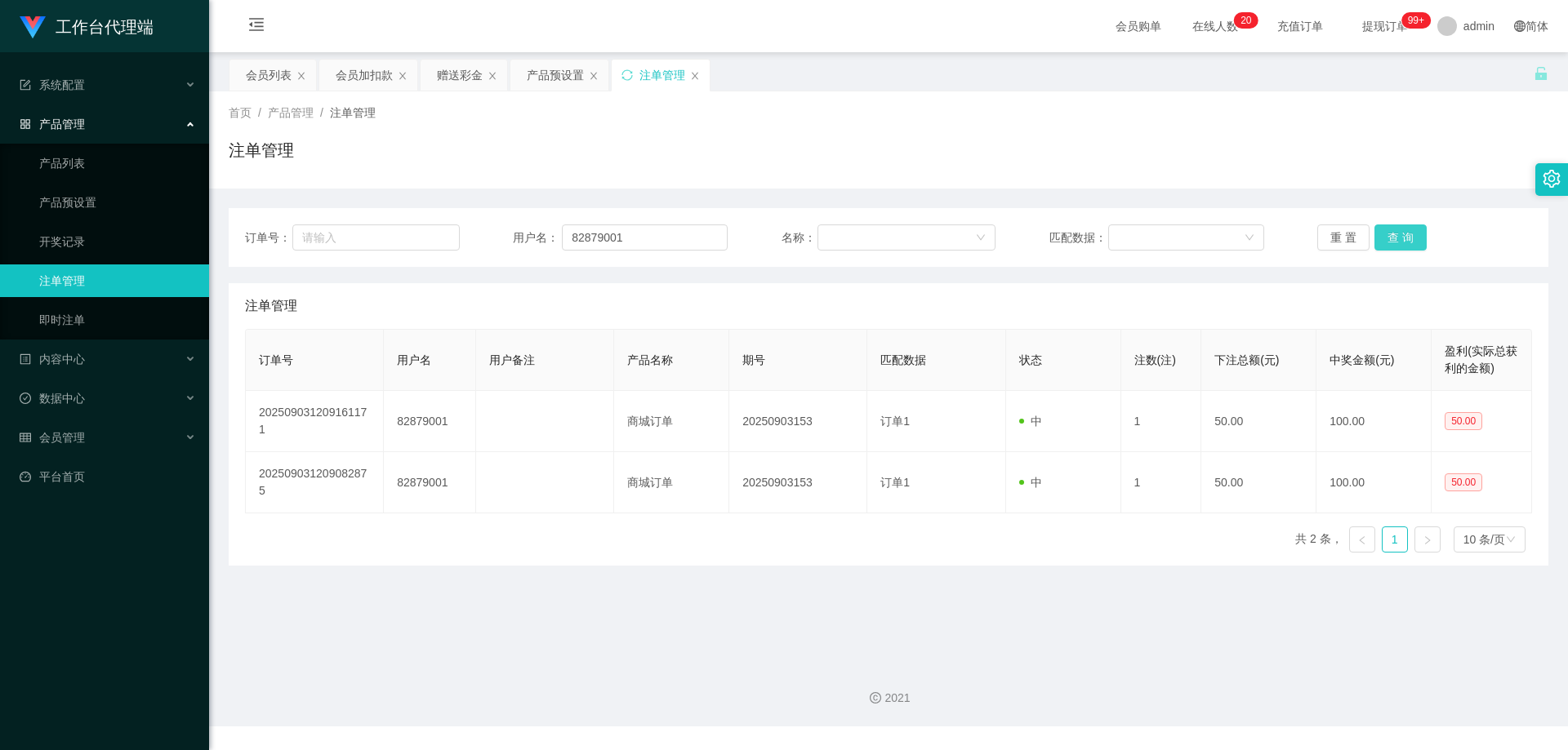
click at [1406, 236] on button "查 询" at bounding box center [1401, 237] width 52 height 26
click at [1406, 236] on div "重 置 查 询" at bounding box center [1424, 237] width 215 height 26
click at [1406, 236] on button "查 询" at bounding box center [1401, 237] width 52 height 26
click at [1406, 236] on div "重 置 查 询" at bounding box center [1424, 237] width 215 height 26
click at [1406, 236] on button "查 询" at bounding box center [1401, 237] width 52 height 26
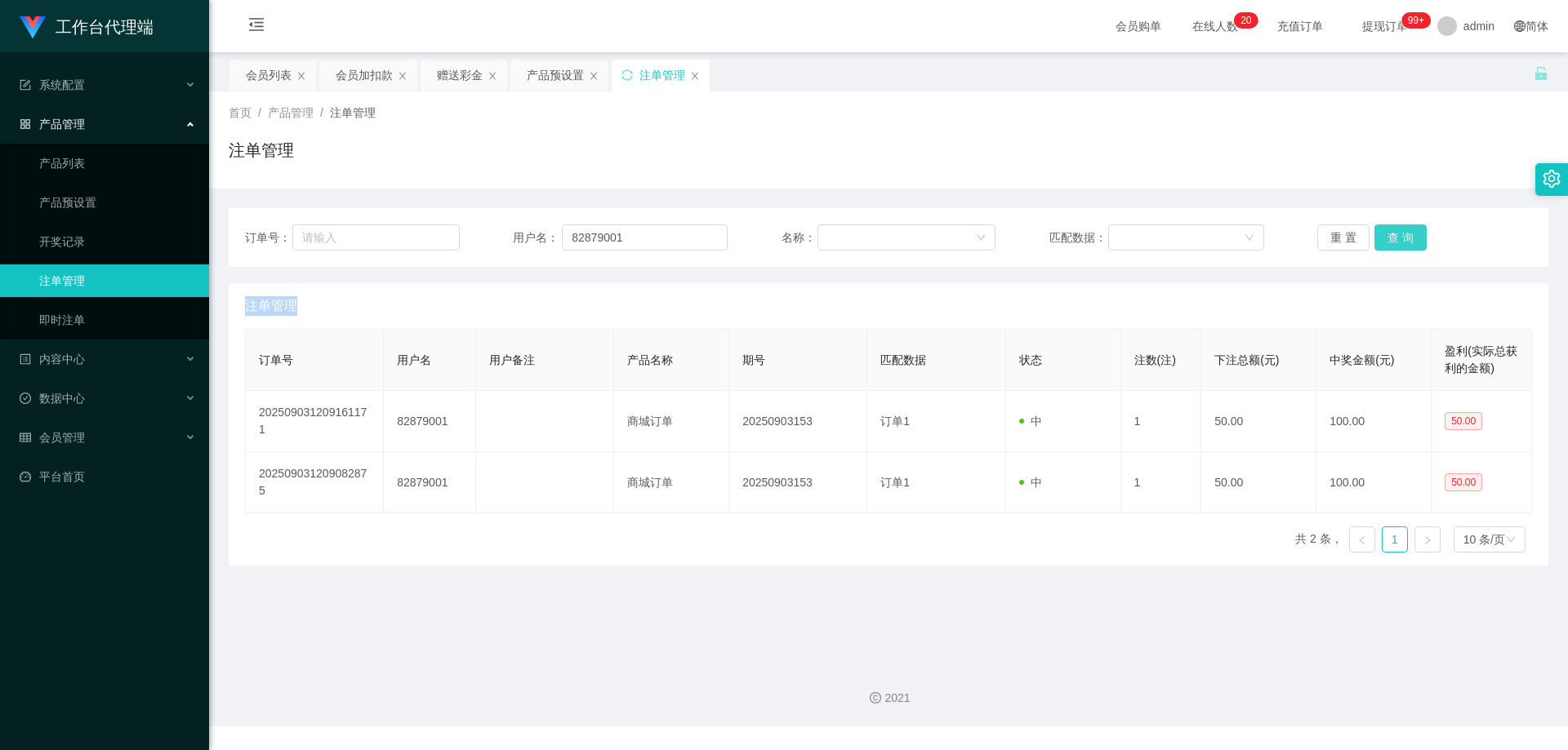
click at [1406, 236] on div "重 置 查 询" at bounding box center [1424, 237] width 215 height 26
click at [1402, 238] on button "查 询" at bounding box center [1401, 237] width 52 height 26
click at [1402, 238] on div "重 置 查 询" at bounding box center [1424, 237] width 215 height 26
click at [1402, 238] on button "查 询" at bounding box center [1401, 237] width 52 height 26
click at [1402, 238] on div "重 置 查 询" at bounding box center [1424, 237] width 215 height 26
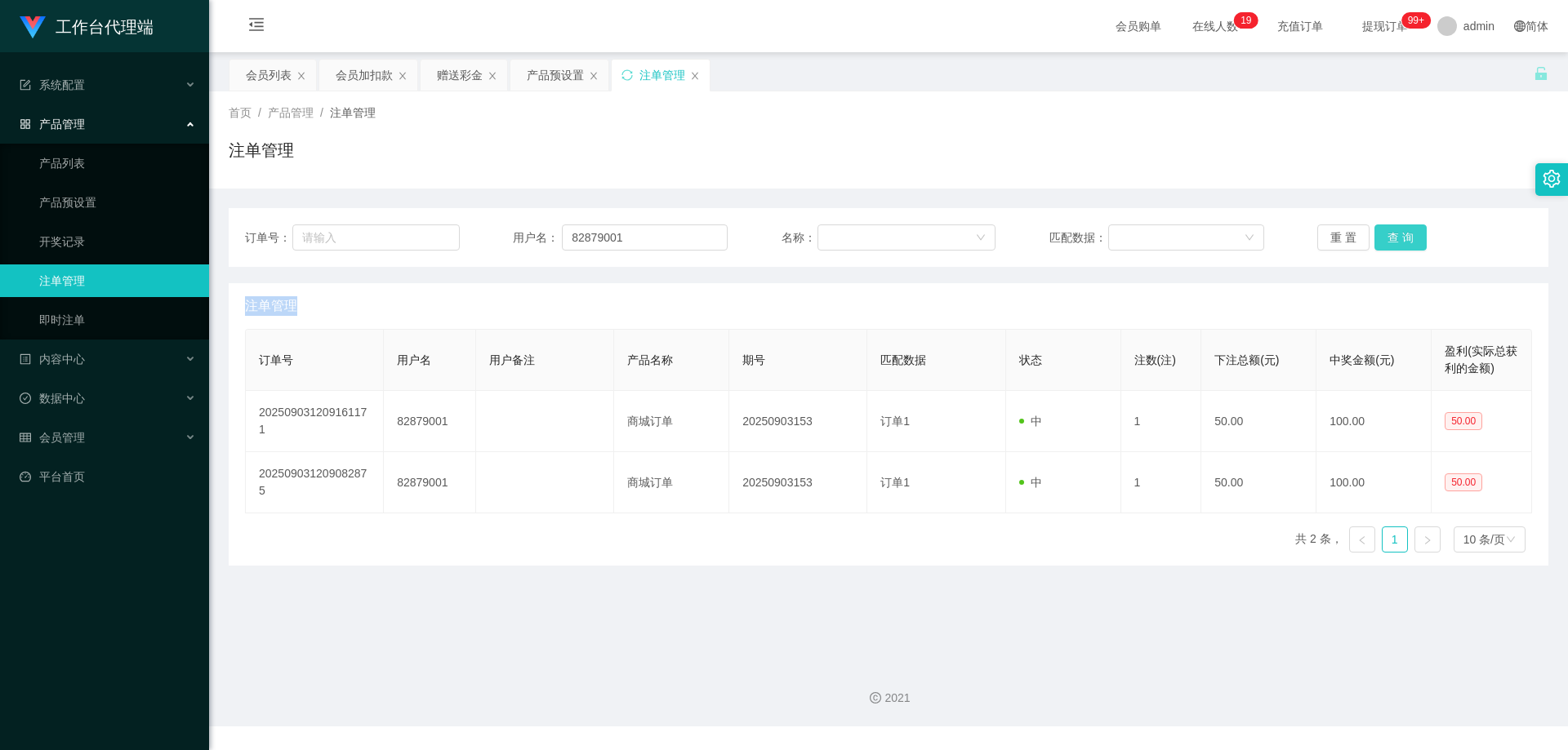
drag, startPoint x: 1402, startPoint y: 238, endPoint x: 1393, endPoint y: 236, distance: 9.2
click at [1402, 238] on button "查 询" at bounding box center [1401, 237] width 52 height 26
drag, startPoint x: 533, startPoint y: 237, endPoint x: 448, endPoint y: 235, distance: 85.0
click at [448, 235] on div "订单号： 用户名： 82879001 名称： 匹配数据： 重 置 查 询" at bounding box center [888, 237] width 1287 height 26
click at [1382, 236] on button "查 询" at bounding box center [1401, 237] width 52 height 26
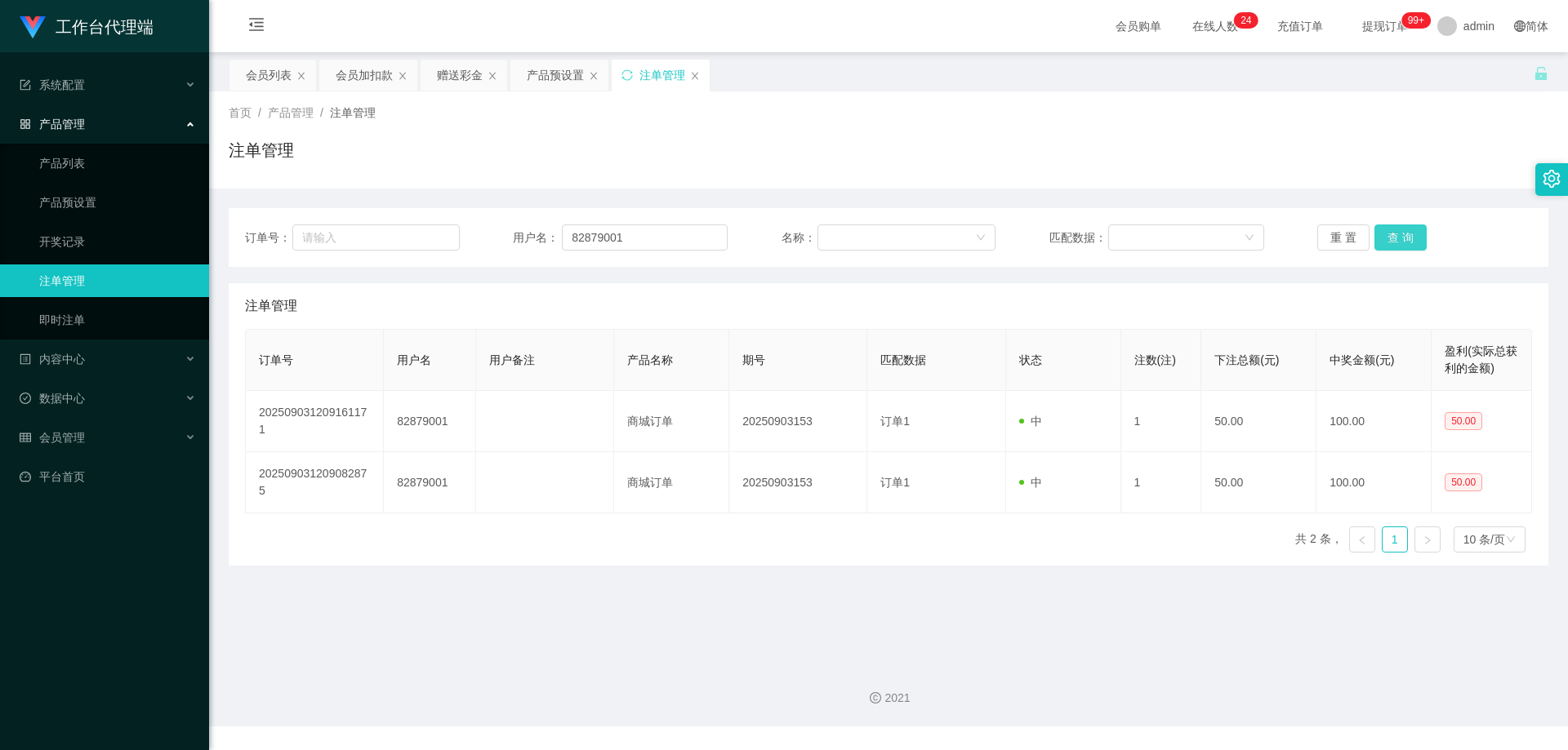
click at [1391, 236] on button "查 询" at bounding box center [1401, 237] width 52 height 26
click at [1391, 236] on div "重 置 查 询" at bounding box center [1424, 237] width 215 height 26
click at [1391, 236] on button "查 询" at bounding box center [1401, 237] width 52 height 26
click at [1391, 236] on div "重 置 查 询" at bounding box center [1424, 237] width 215 height 26
click at [1391, 236] on button "查 询" at bounding box center [1401, 237] width 52 height 26
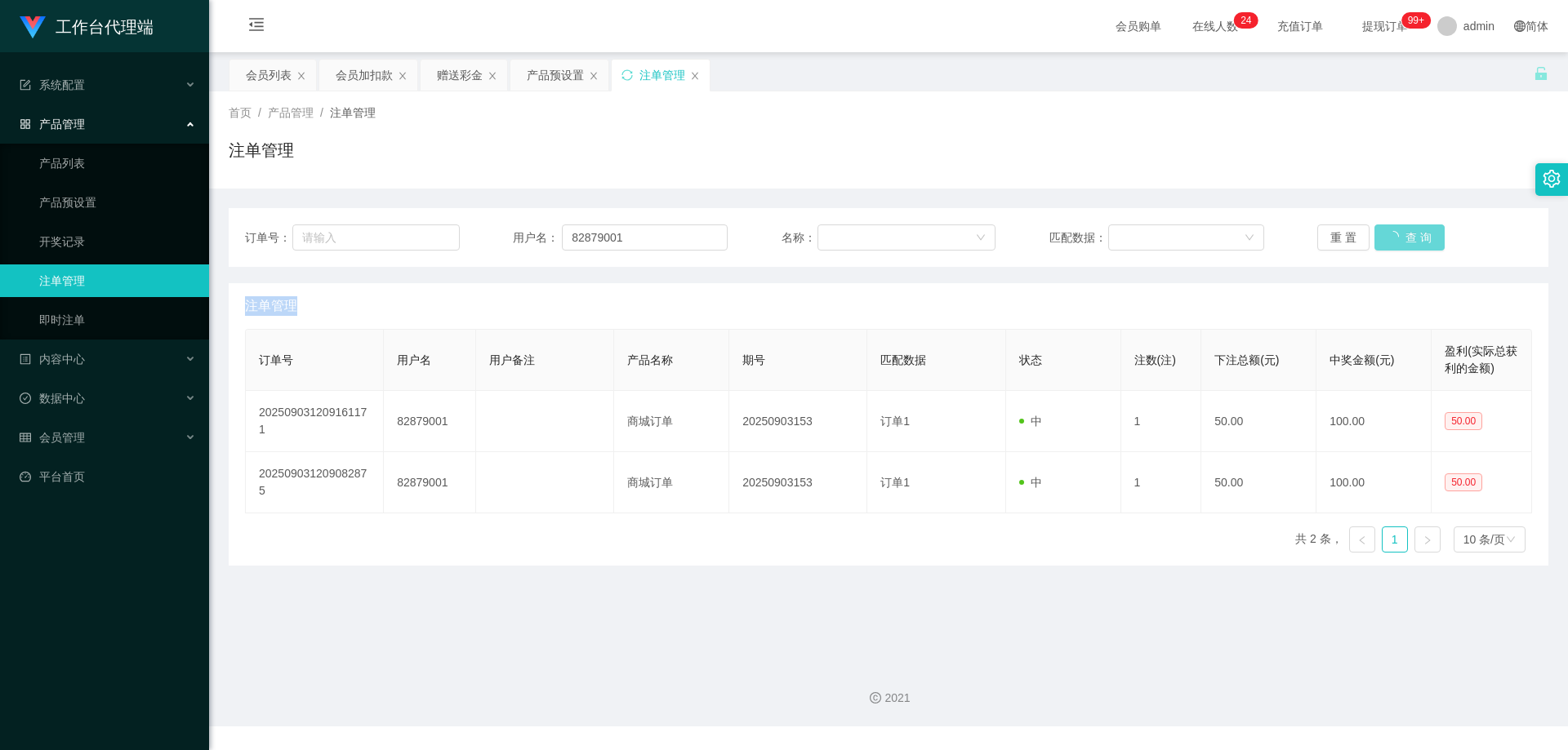
click at [1391, 236] on div "重 置 查 询" at bounding box center [1424, 237] width 215 height 26
click at [1391, 236] on button "查 询" at bounding box center [1401, 237] width 52 height 26
click at [1391, 236] on div "重 置 查 询" at bounding box center [1424, 237] width 215 height 26
click at [1389, 242] on button "查 询" at bounding box center [1401, 237] width 52 height 26
click at [1389, 241] on div "重 置 查 询" at bounding box center [1424, 237] width 215 height 26
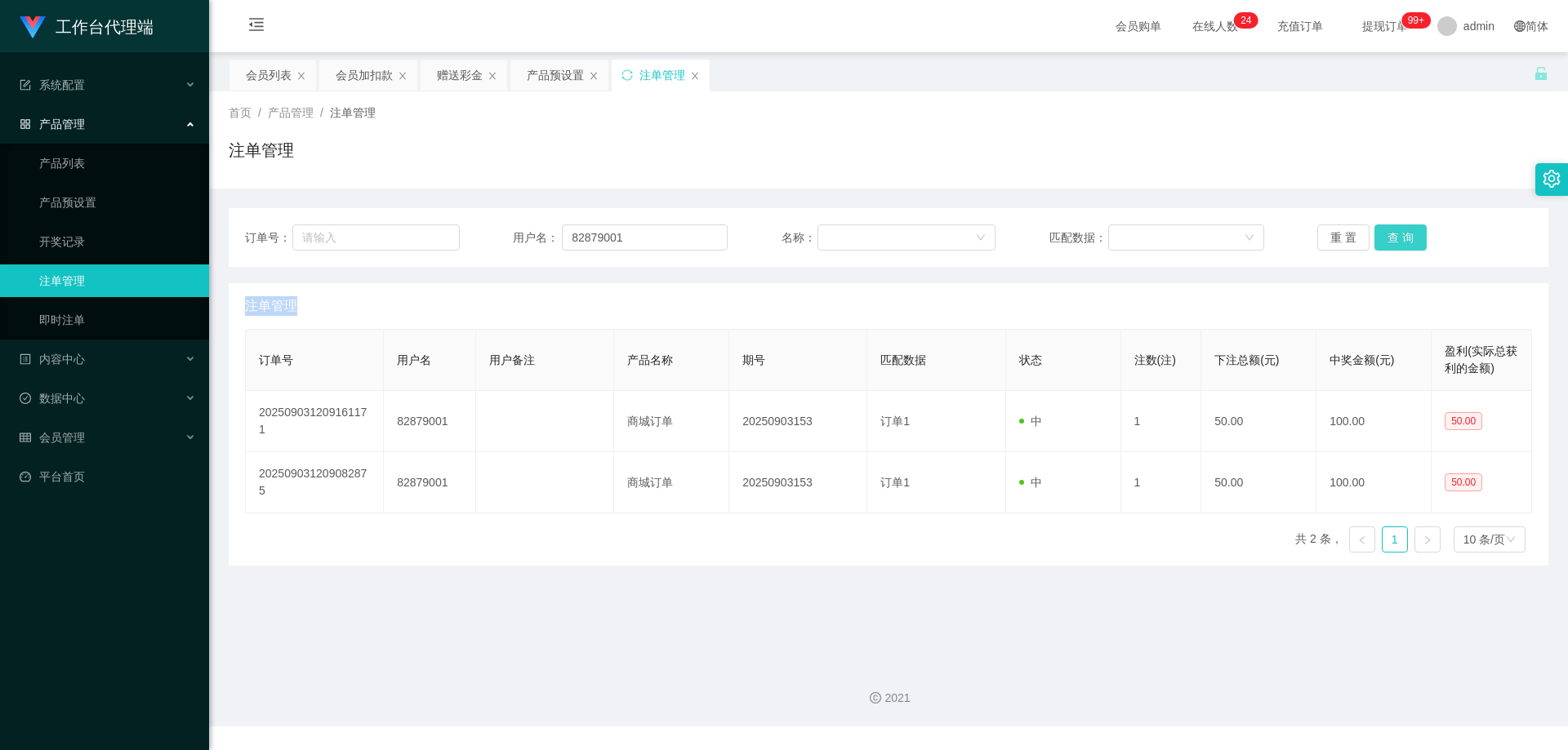
click at [1389, 239] on button "查 询" at bounding box center [1401, 237] width 52 height 26
click at [1389, 235] on button "查 询" at bounding box center [1401, 237] width 52 height 26
click at [1389, 235] on div "重 置 查 询" at bounding box center [1424, 237] width 215 height 26
drag, startPoint x: 699, startPoint y: 238, endPoint x: 648, endPoint y: 229, distance: 51.8
click at [528, 227] on div "用户名： 82879001" at bounding box center [620, 237] width 215 height 26
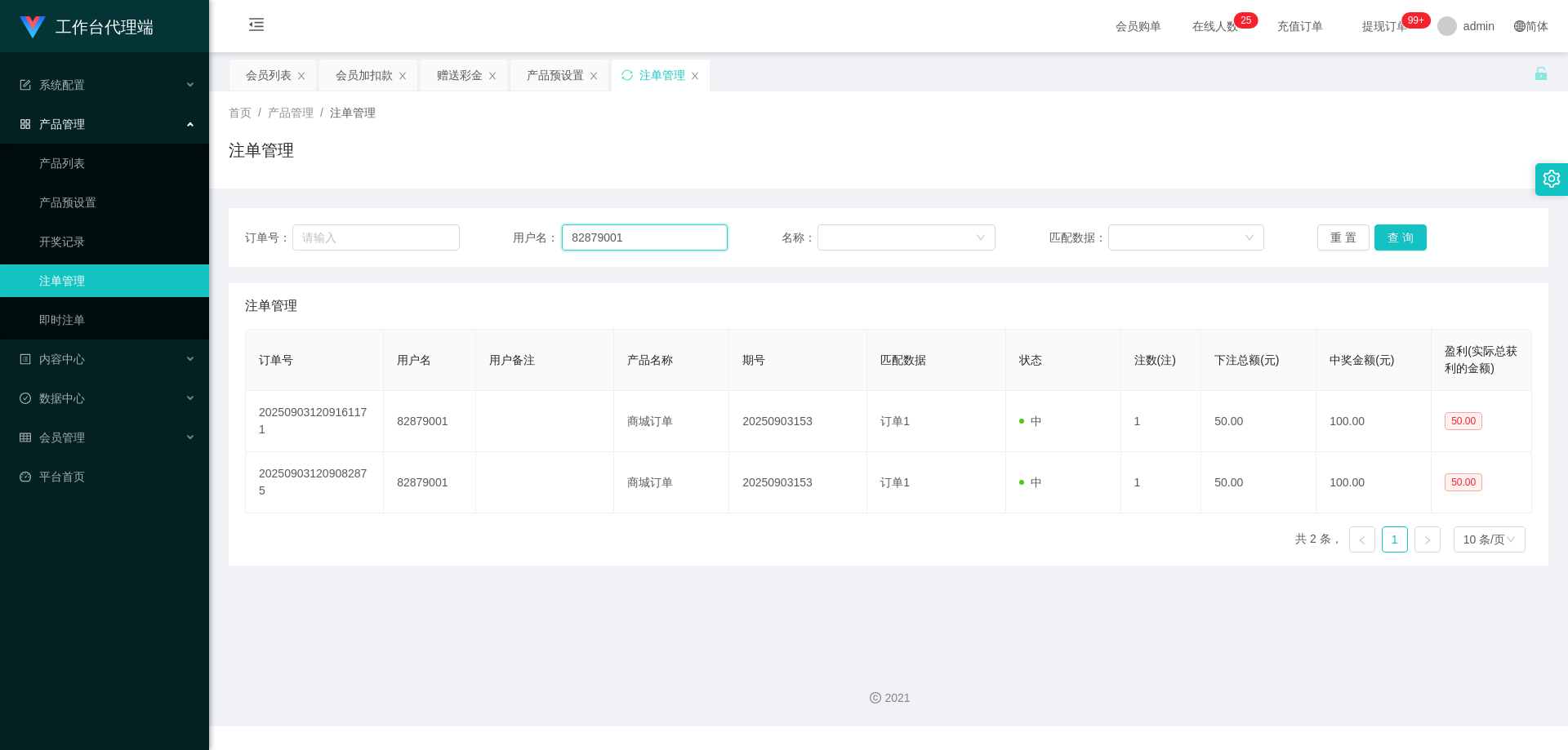
paste input "3470155"
click at [1387, 238] on button "查 询" at bounding box center [1401, 237] width 52 height 26
click at [1387, 238] on div "重 置 查 询" at bounding box center [1424, 237] width 215 height 26
click at [1387, 238] on button "查 询" at bounding box center [1401, 237] width 52 height 26
click at [1387, 238] on div "重 置 查 询" at bounding box center [1424, 237] width 215 height 26
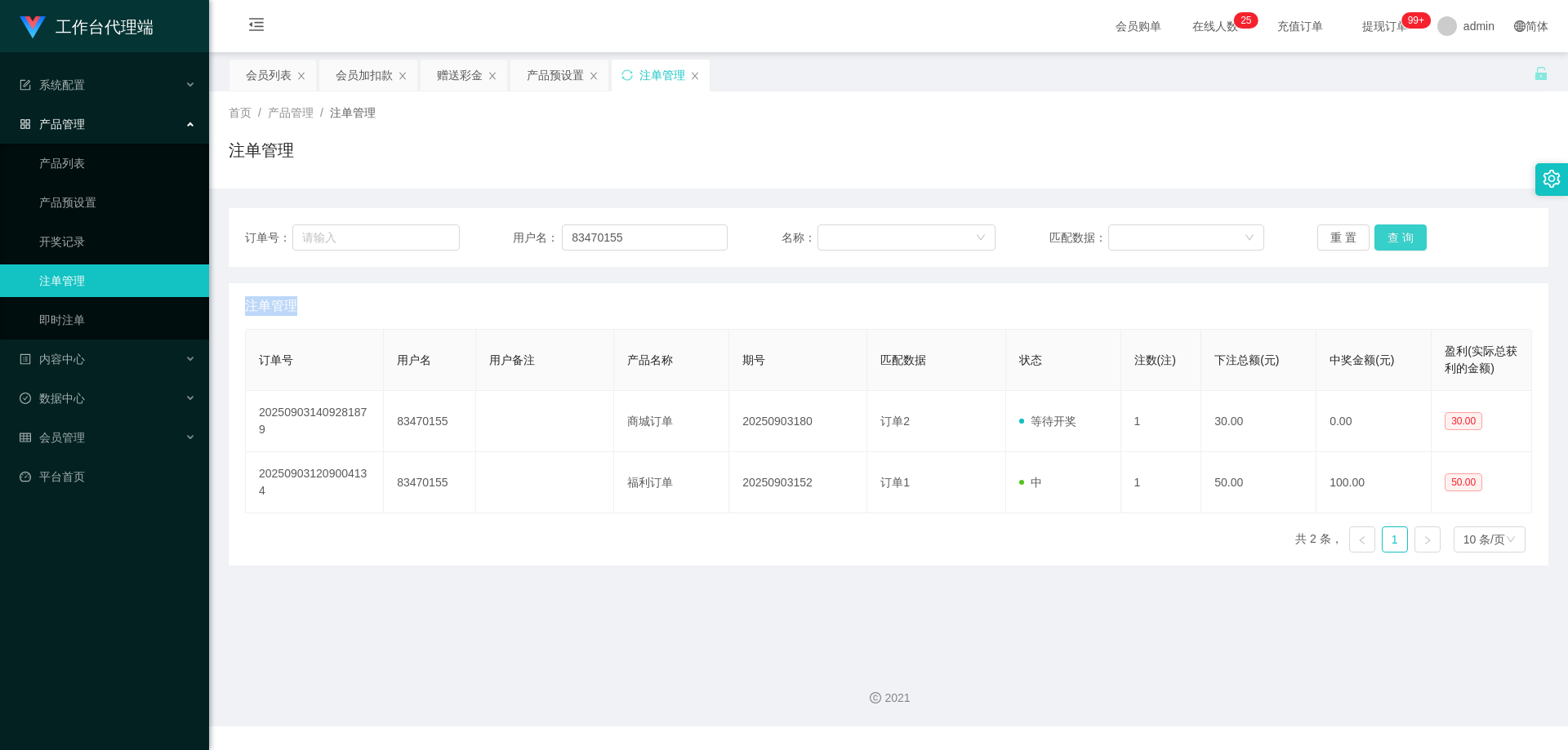
click at [1387, 238] on button "查 询" at bounding box center [1401, 237] width 52 height 26
drag, startPoint x: 656, startPoint y: 229, endPoint x: 700, endPoint y: 237, distance: 44.7
click at [415, 233] on div "订单号： 用户名： 83470155 名称： 匹配数据： 重 置 查 询" at bounding box center [888, 237] width 1287 height 26
paste input "Cheekinchow8"
click at [1385, 239] on button "查 询" at bounding box center [1401, 237] width 52 height 26
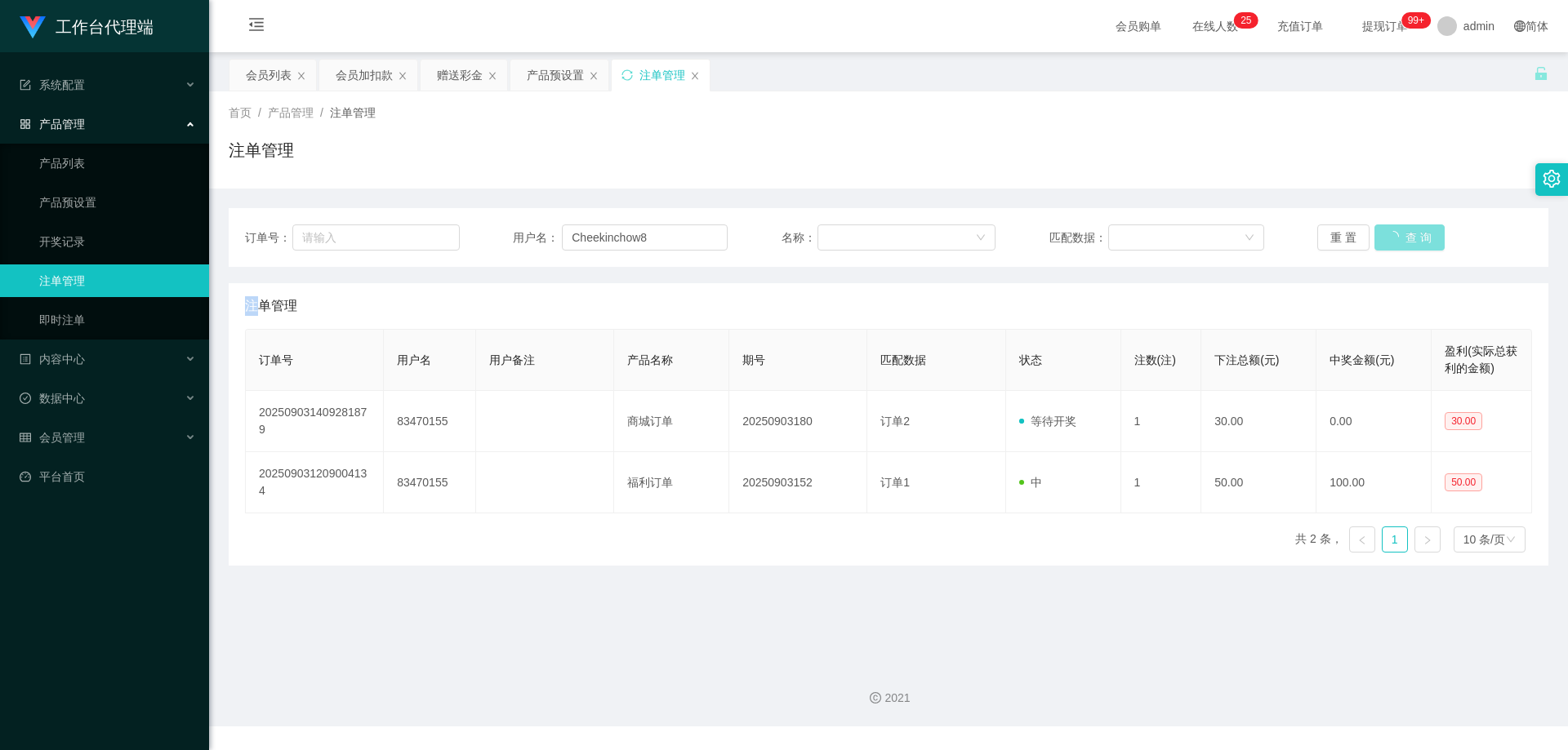
click at [1385, 239] on div "重 置 查 询" at bounding box center [1424, 237] width 215 height 26
click at [1385, 239] on button "查 询" at bounding box center [1401, 237] width 52 height 26
click at [1385, 239] on div "重 置 查 询" at bounding box center [1424, 237] width 215 height 26
click at [1385, 239] on button "查 询" at bounding box center [1401, 237] width 52 height 26
click at [1385, 239] on div "重 置 查 询" at bounding box center [1424, 237] width 215 height 26
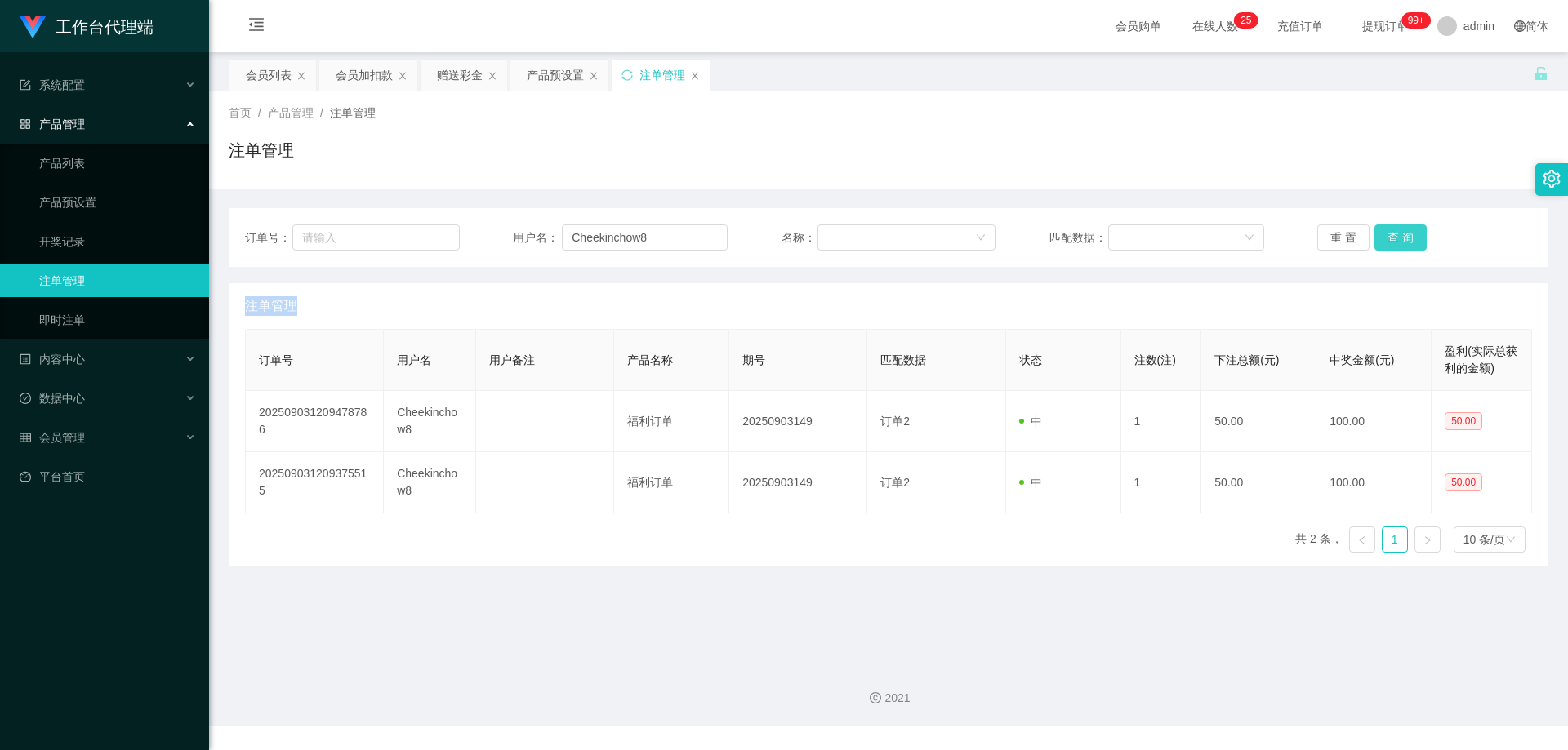
click at [1385, 239] on button "查 询" at bounding box center [1401, 237] width 52 height 26
drag, startPoint x: 1385, startPoint y: 238, endPoint x: 1369, endPoint y: 238, distance: 16.0
click at [1385, 238] on div "重 置 查 询" at bounding box center [1424, 237] width 215 height 26
drag, startPoint x: 639, startPoint y: 238, endPoint x: 435, endPoint y: 224, distance: 204.5
click at [370, 224] on div "订单号： 用户名： Cheekinchow8 名称： 匹配数据： 重 置 查 询" at bounding box center [888, 237] width 1287 height 26
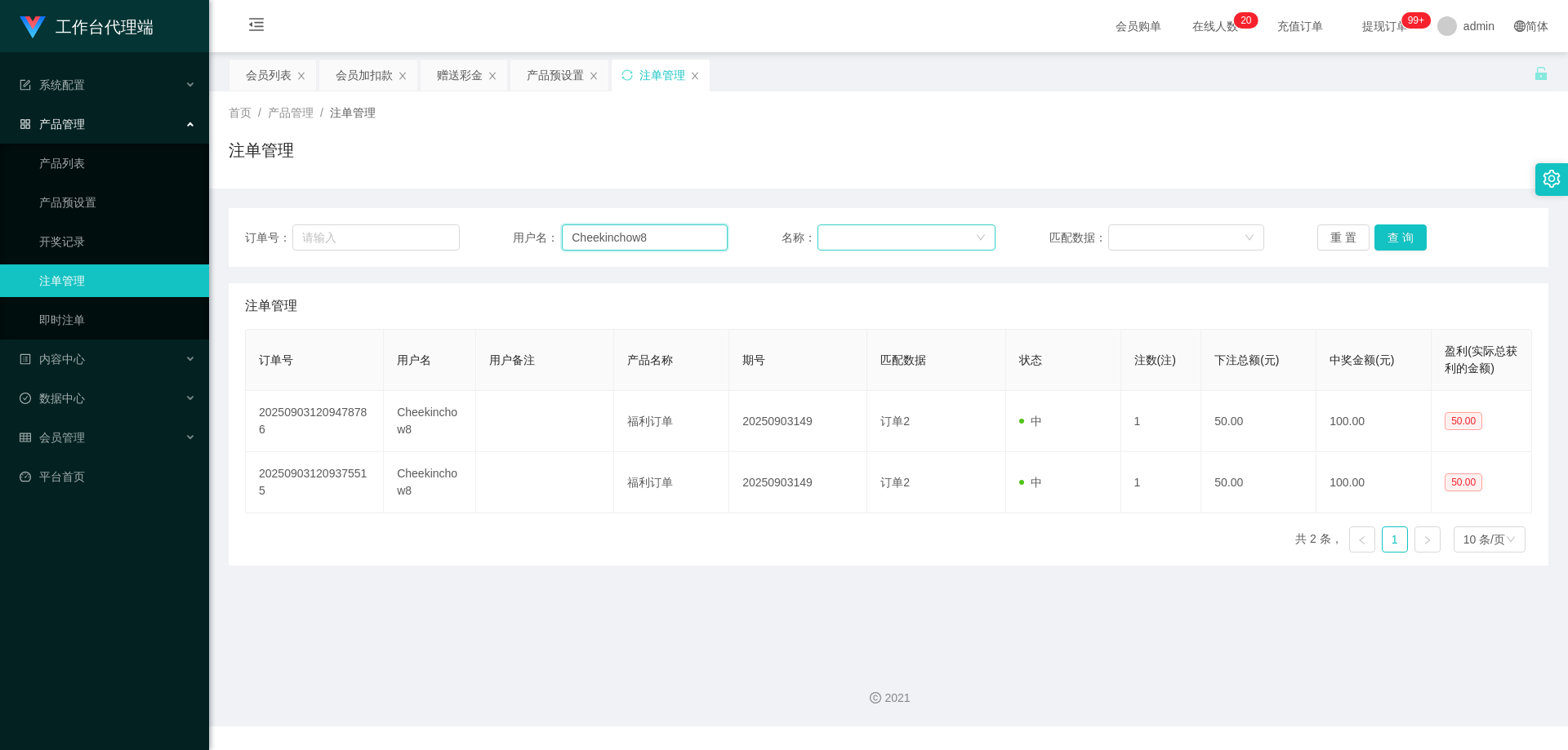
paste input "82879001"
click at [1394, 234] on button "查 询" at bounding box center [1401, 237] width 52 height 26
click at [1394, 234] on div "重 置 查 询" at bounding box center [1424, 237] width 215 height 26
click at [1394, 237] on button "查 询" at bounding box center [1401, 237] width 52 height 26
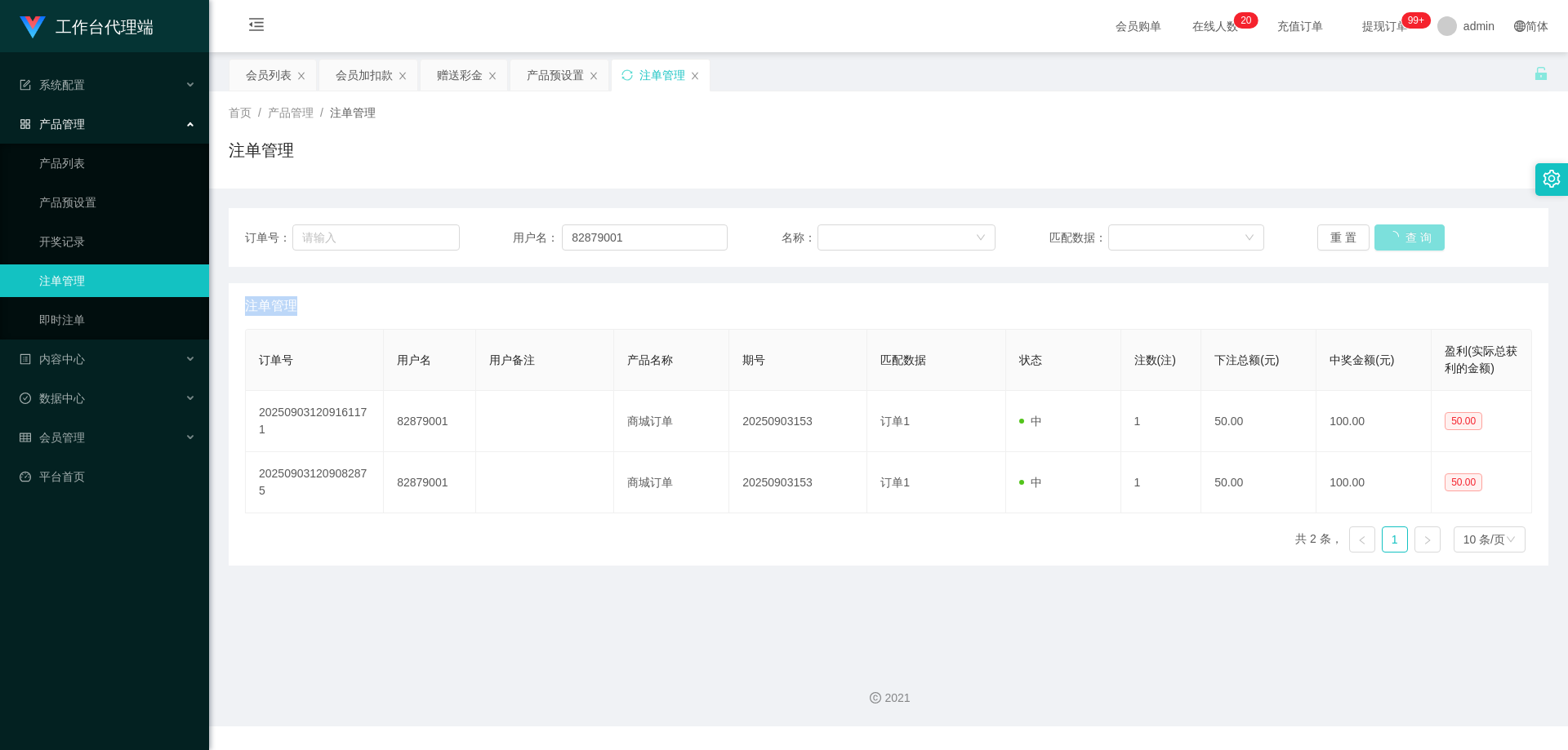
click at [1394, 237] on div "重 置 查 询" at bounding box center [1424, 237] width 215 height 26
click at [1394, 237] on button "查 询" at bounding box center [1401, 237] width 52 height 26
click at [1394, 237] on div "重 置 查 询" at bounding box center [1424, 237] width 215 height 26
click at [1394, 237] on button "查 询" at bounding box center [1401, 237] width 52 height 26
click at [1394, 237] on div "重 置 查 询" at bounding box center [1424, 237] width 215 height 26
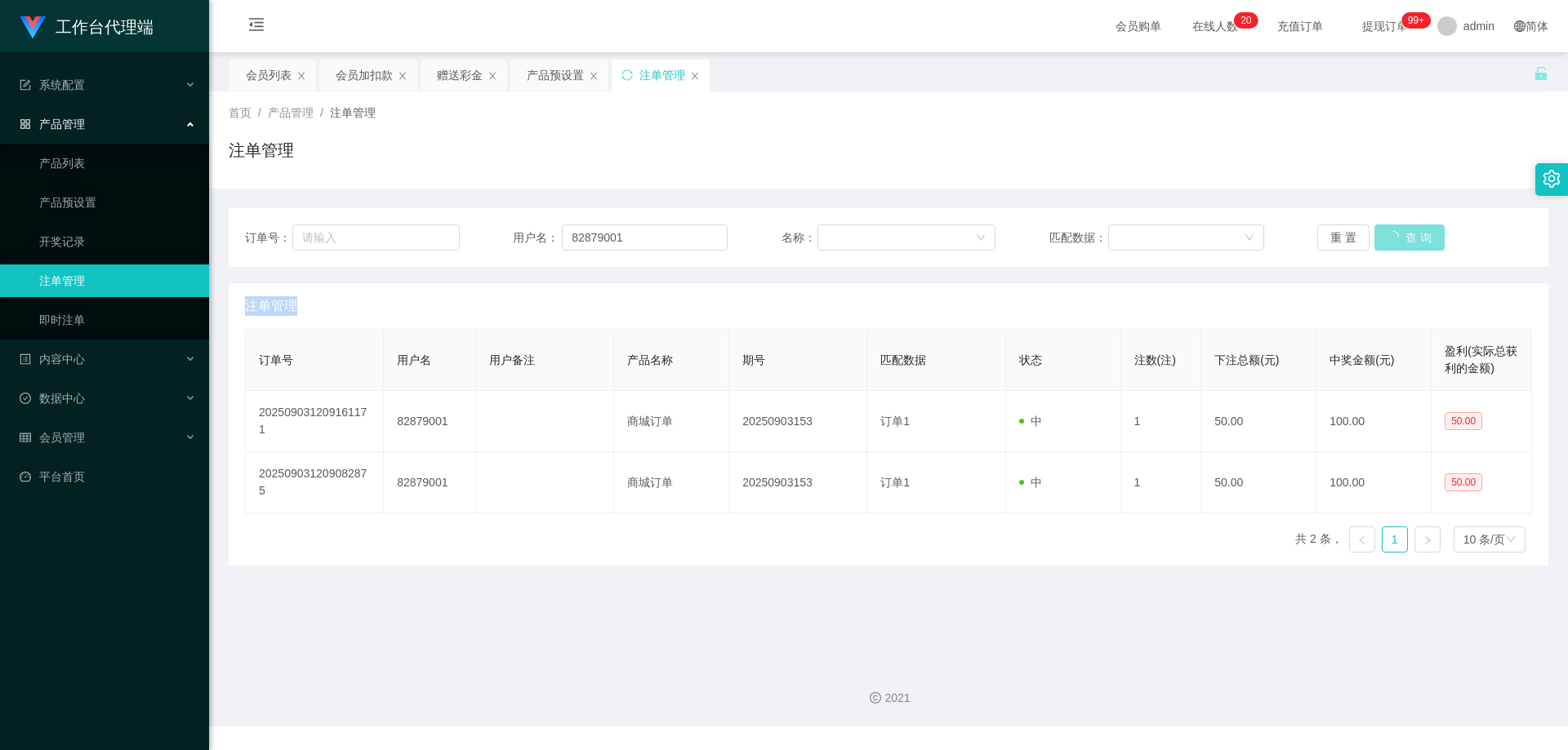
click at [1394, 237] on button "查 询" at bounding box center [1410, 237] width 70 height 26
click at [1394, 237] on div "重 置 查 询" at bounding box center [1424, 237] width 215 height 26
click at [1394, 237] on button "查 询" at bounding box center [1401, 237] width 52 height 26
click at [1394, 237] on div "重 置 查 询" at bounding box center [1424, 237] width 215 height 26
click at [1394, 237] on button "查 询" at bounding box center [1401, 237] width 52 height 26
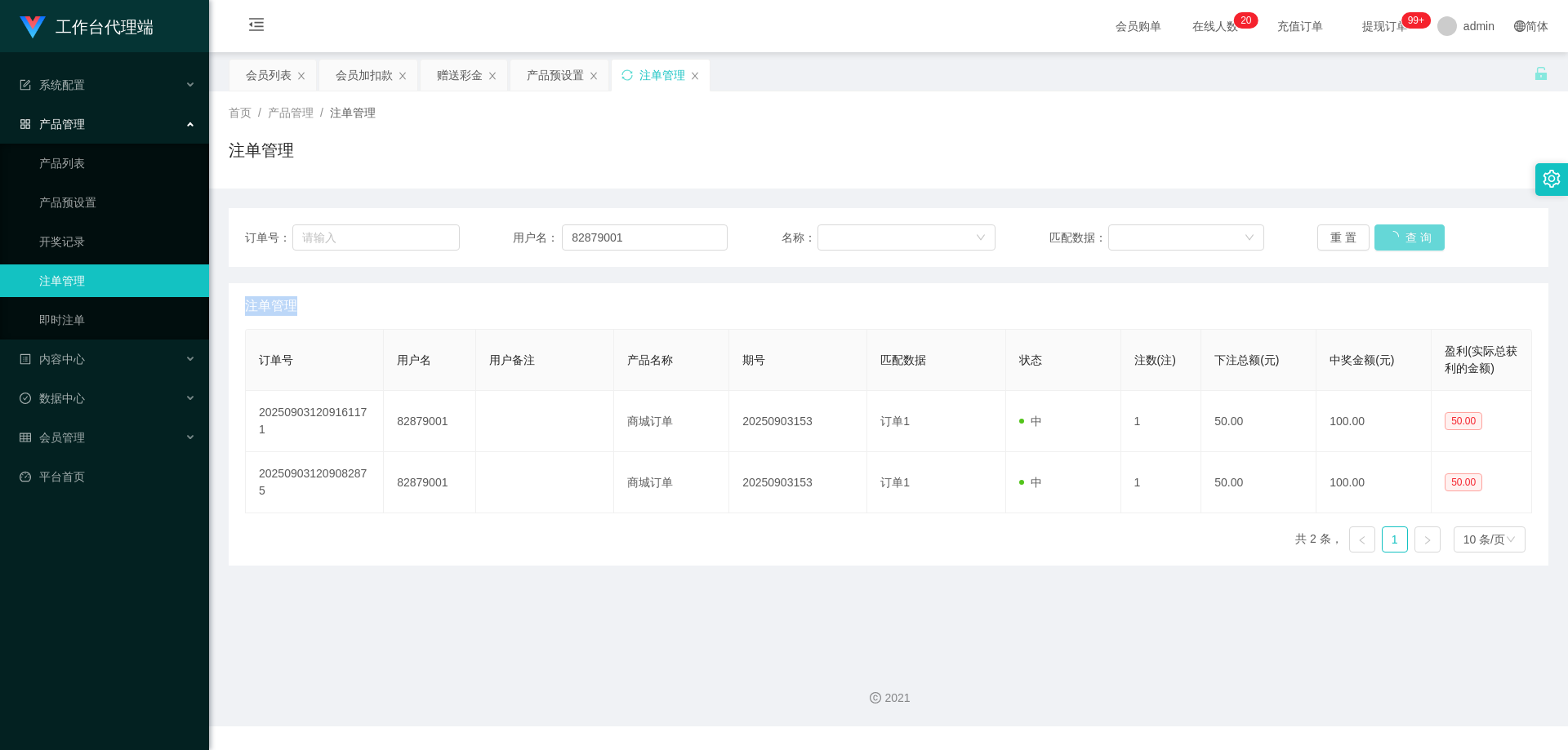
click at [1394, 237] on div "重 置 查 询" at bounding box center [1424, 237] width 215 height 26
click at [1394, 237] on button "查 询" at bounding box center [1410, 237] width 70 height 26
click at [1394, 237] on div "重 置 查 询" at bounding box center [1424, 237] width 215 height 26
click at [1394, 237] on button "查 询" at bounding box center [1401, 237] width 52 height 26
click at [1394, 237] on div "重 置 查 询" at bounding box center [1424, 237] width 215 height 26
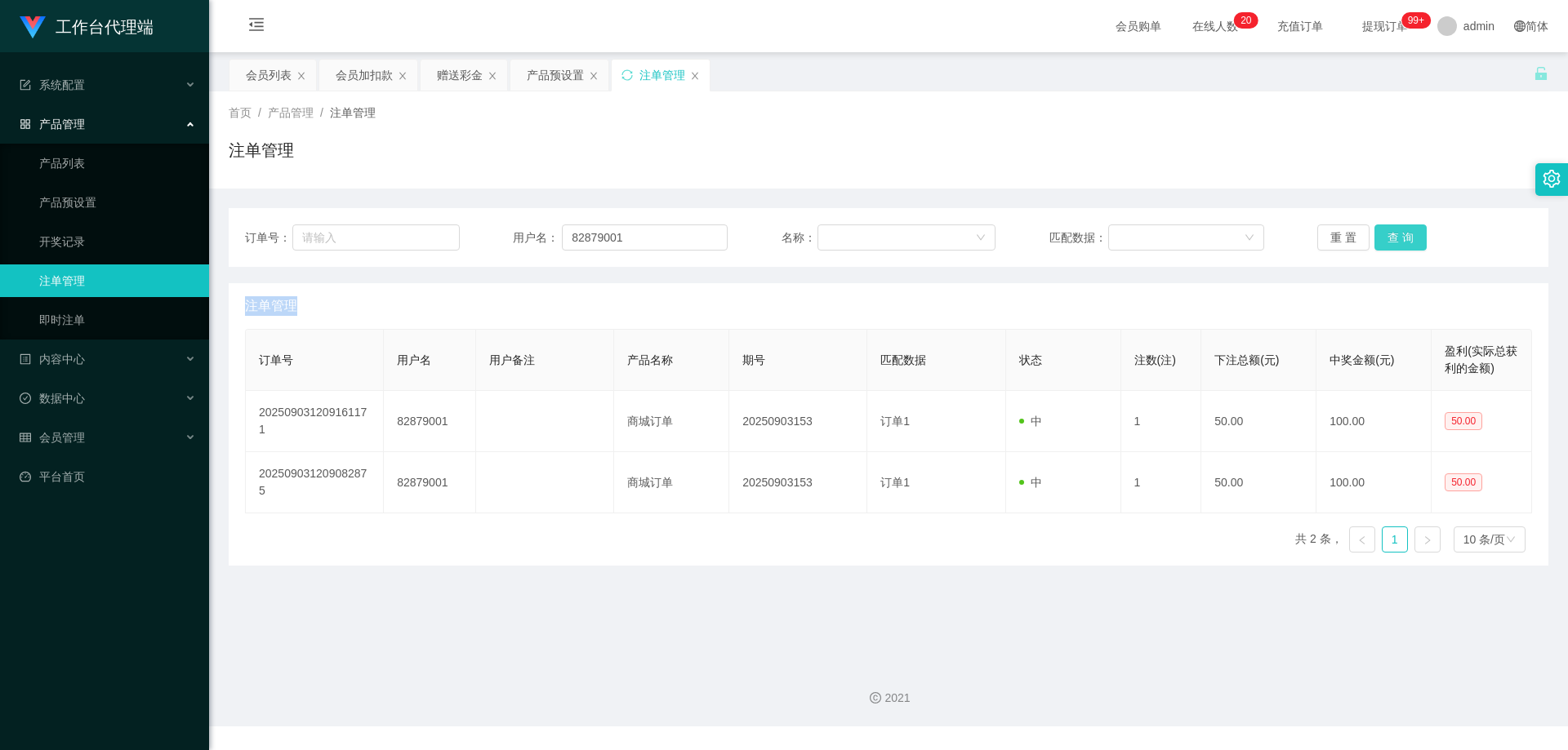
click at [1394, 237] on button "查 询" at bounding box center [1401, 237] width 52 height 26
click at [1394, 237] on div "重 置 查 询" at bounding box center [1424, 237] width 215 height 26
click at [1394, 237] on button "查 询" at bounding box center [1410, 237] width 70 height 26
click at [1394, 237] on div "重 置 查 询" at bounding box center [1424, 237] width 215 height 26
click at [1394, 237] on button "查 询" at bounding box center [1401, 237] width 52 height 26
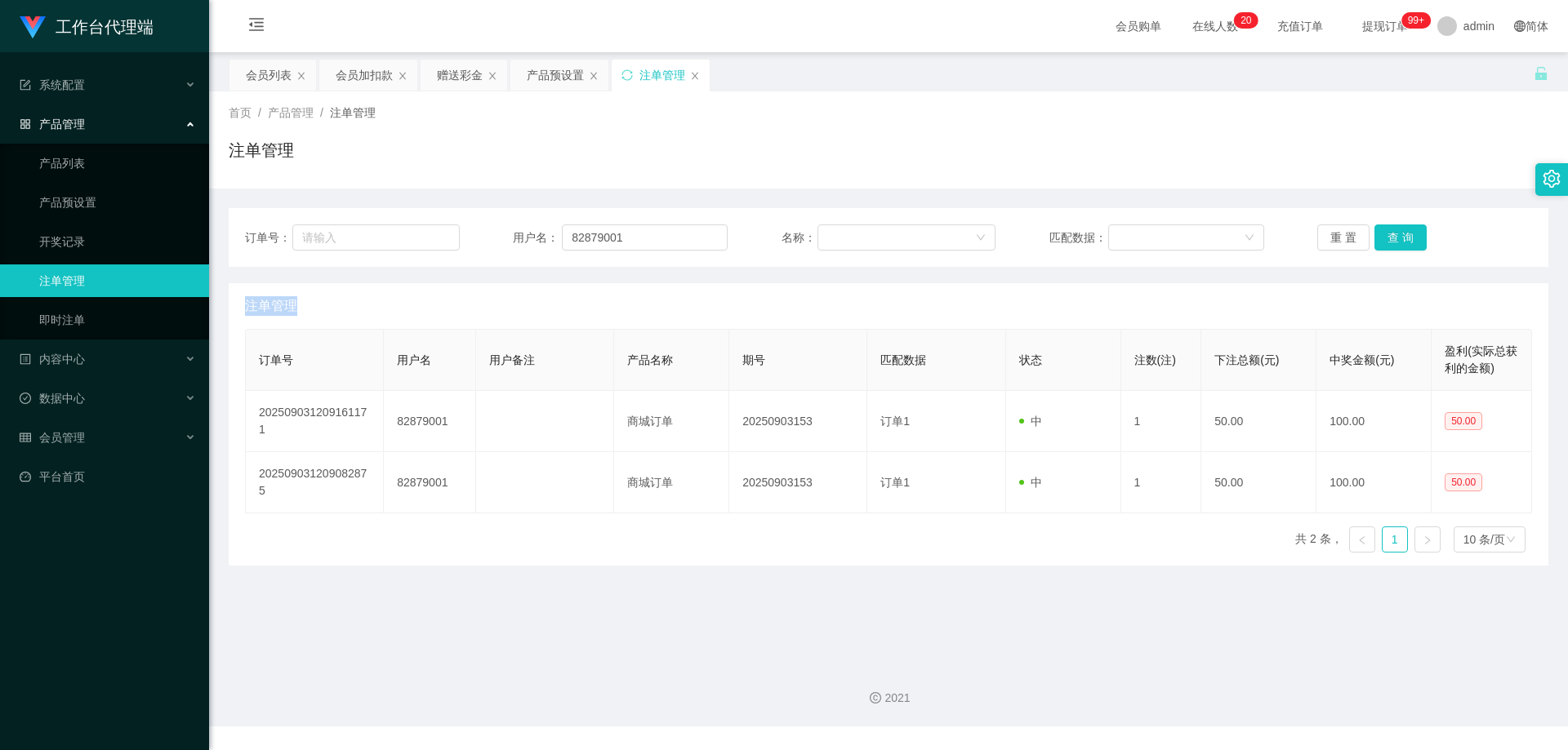
click at [1394, 237] on div "重 置 查 询" at bounding box center [1424, 237] width 215 height 26
click at [1384, 248] on button "查 询" at bounding box center [1401, 237] width 52 height 26
click at [1384, 247] on div "重 置 查 询" at bounding box center [1424, 237] width 215 height 26
click at [1386, 242] on button "查 询" at bounding box center [1401, 237] width 52 height 26
drag, startPoint x: 1386, startPoint y: 242, endPoint x: 1393, endPoint y: 233, distance: 11.4
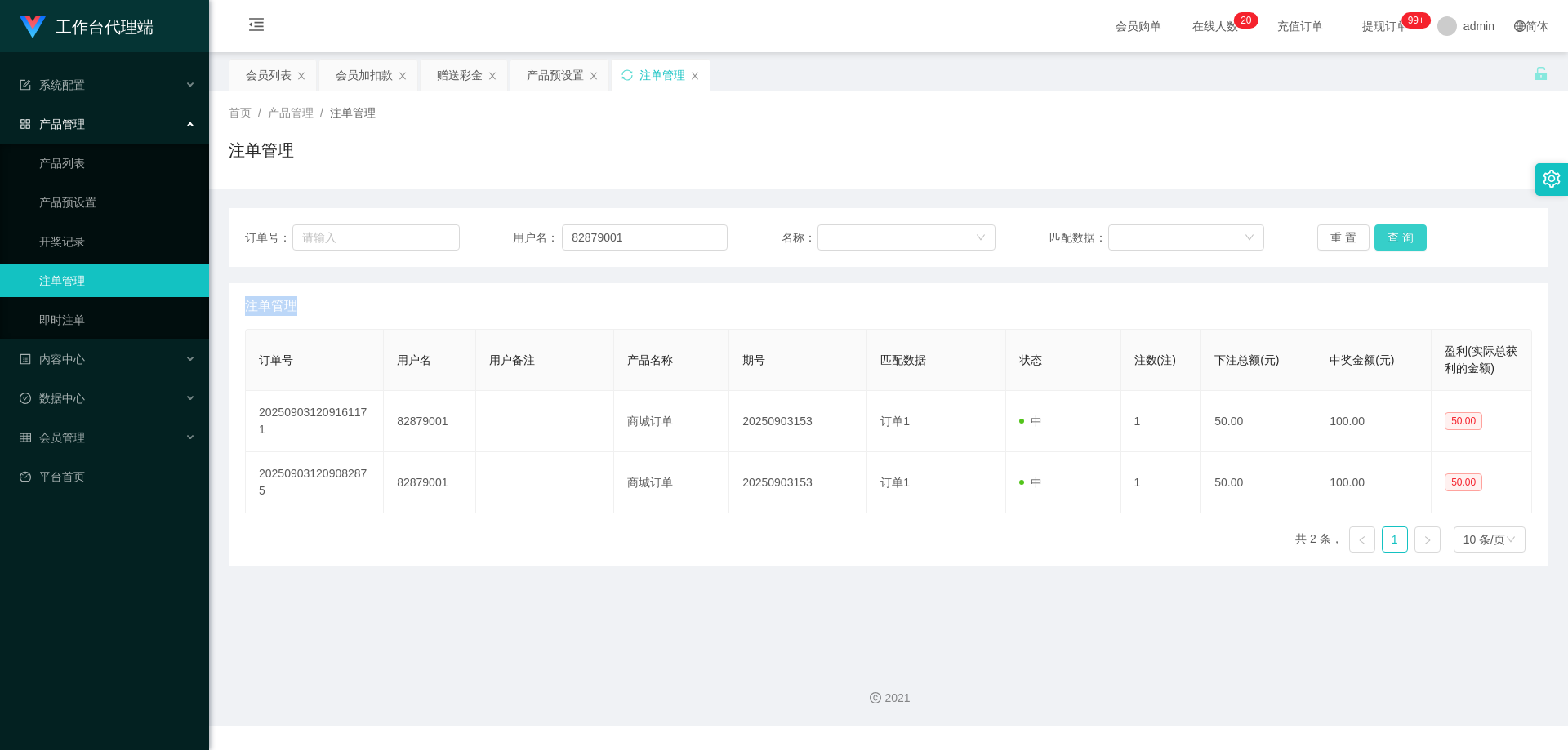
click at [1386, 241] on div "重 置 查 询" at bounding box center [1424, 237] width 215 height 26
drag, startPoint x: 640, startPoint y: 236, endPoint x: 665, endPoint y: 237, distance: 25.0
click at [641, 236] on input "82879001" at bounding box center [644, 237] width 166 height 26
click at [1393, 235] on button "查 询" at bounding box center [1401, 237] width 52 height 26
click at [1393, 235] on div "重 置 查 询" at bounding box center [1424, 237] width 215 height 26
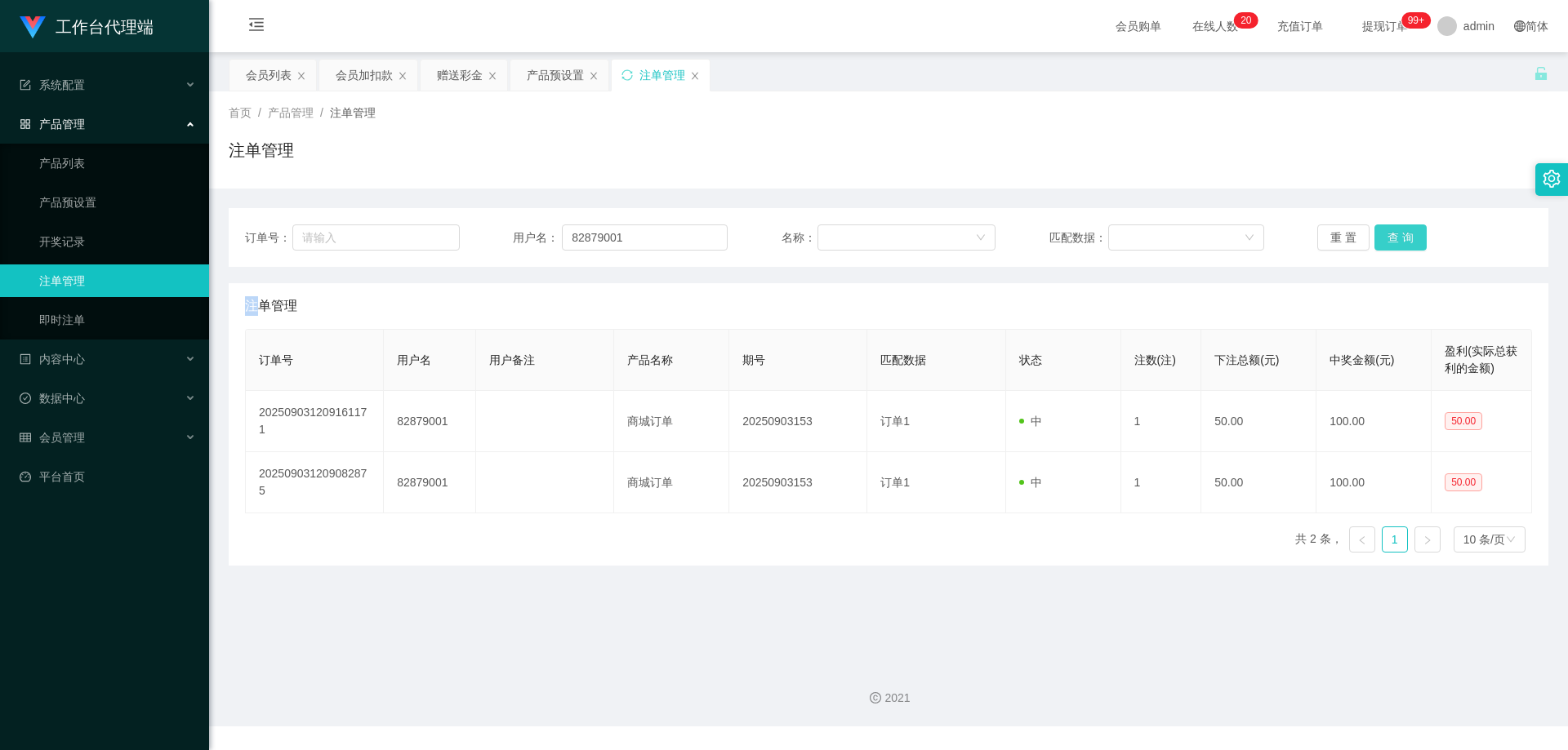
click at [1393, 235] on button "查 询" at bounding box center [1401, 237] width 52 height 26
click at [1393, 235] on div "重 置 查 询" at bounding box center [1424, 237] width 215 height 26
click at [1393, 235] on button "查 询" at bounding box center [1401, 237] width 52 height 26
click at [1393, 235] on div "重 置 查 询" at bounding box center [1424, 237] width 215 height 26
click at [1393, 235] on button "查 询" at bounding box center [1401, 237] width 52 height 26
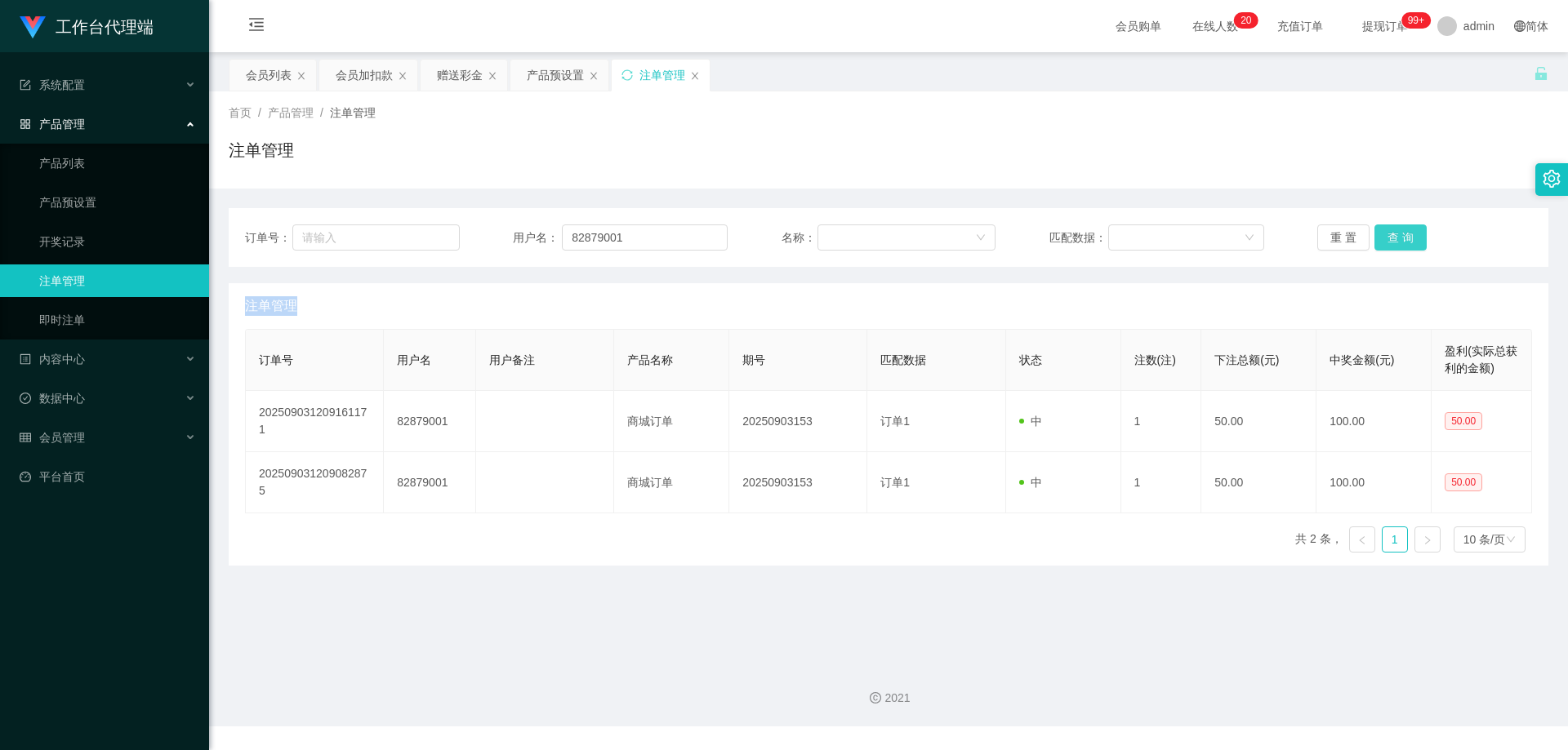
click at [1393, 235] on div "重 置 查 询" at bounding box center [1424, 237] width 215 height 26
click at [1393, 235] on button "查 询" at bounding box center [1401, 237] width 52 height 26
click at [1393, 235] on div "重 置 查 询" at bounding box center [1424, 237] width 215 height 26
drag, startPoint x: 460, startPoint y: 230, endPoint x: 507, endPoint y: 227, distance: 47.1
click at [457, 229] on div "订单号： 用户名： 82879001 名称： 匹配数据： 重 置 查 询" at bounding box center [888, 237] width 1287 height 26
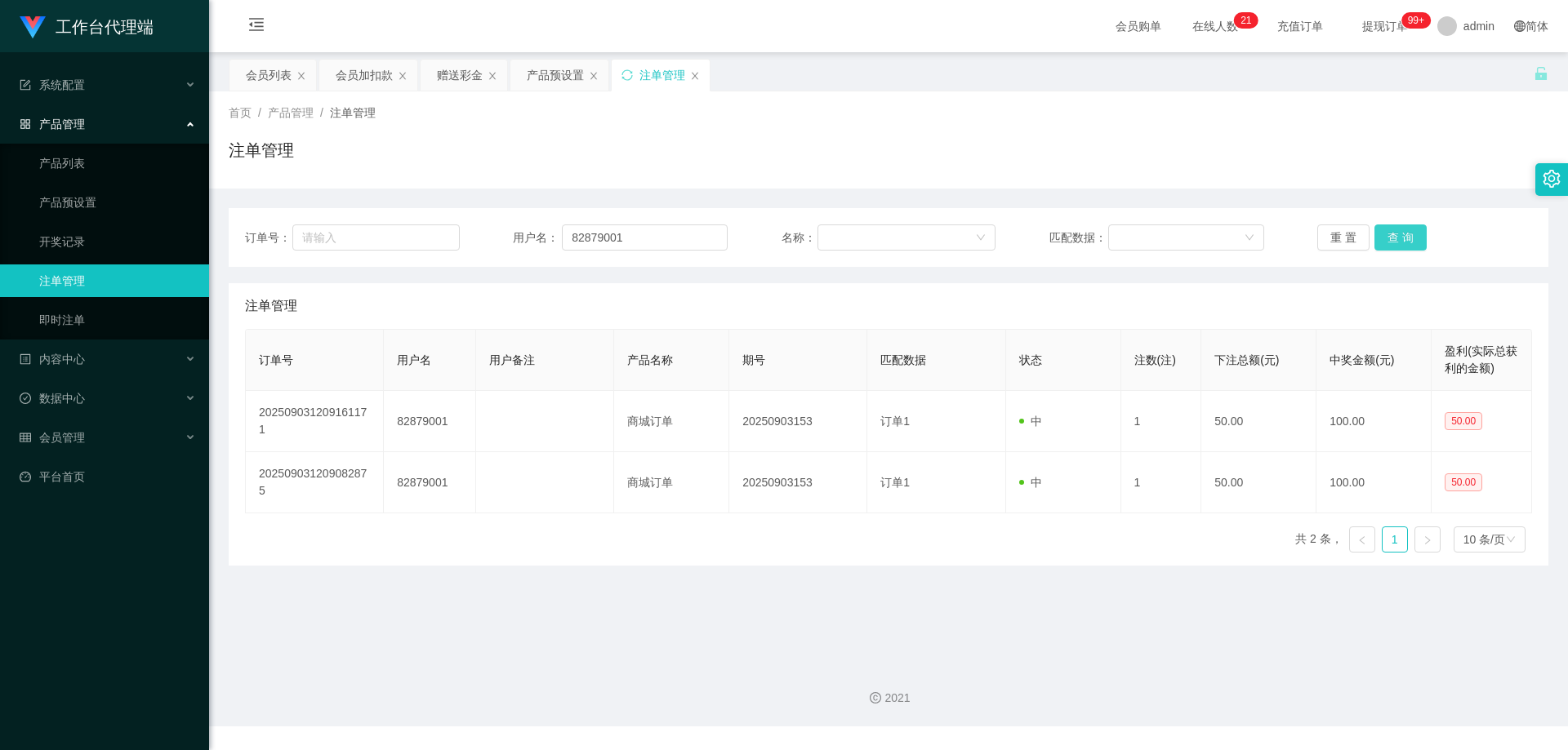
click at [1403, 234] on button "查 询" at bounding box center [1401, 237] width 52 height 26
click at [1403, 234] on div "重 置 查 询" at bounding box center [1424, 237] width 215 height 26
click at [1403, 234] on button "查 询" at bounding box center [1401, 237] width 52 height 26
drag, startPoint x: 1403, startPoint y: 234, endPoint x: 1403, endPoint y: 218, distance: 16.0
click at [1403, 234] on div "重 置 查 询" at bounding box center [1424, 237] width 215 height 26
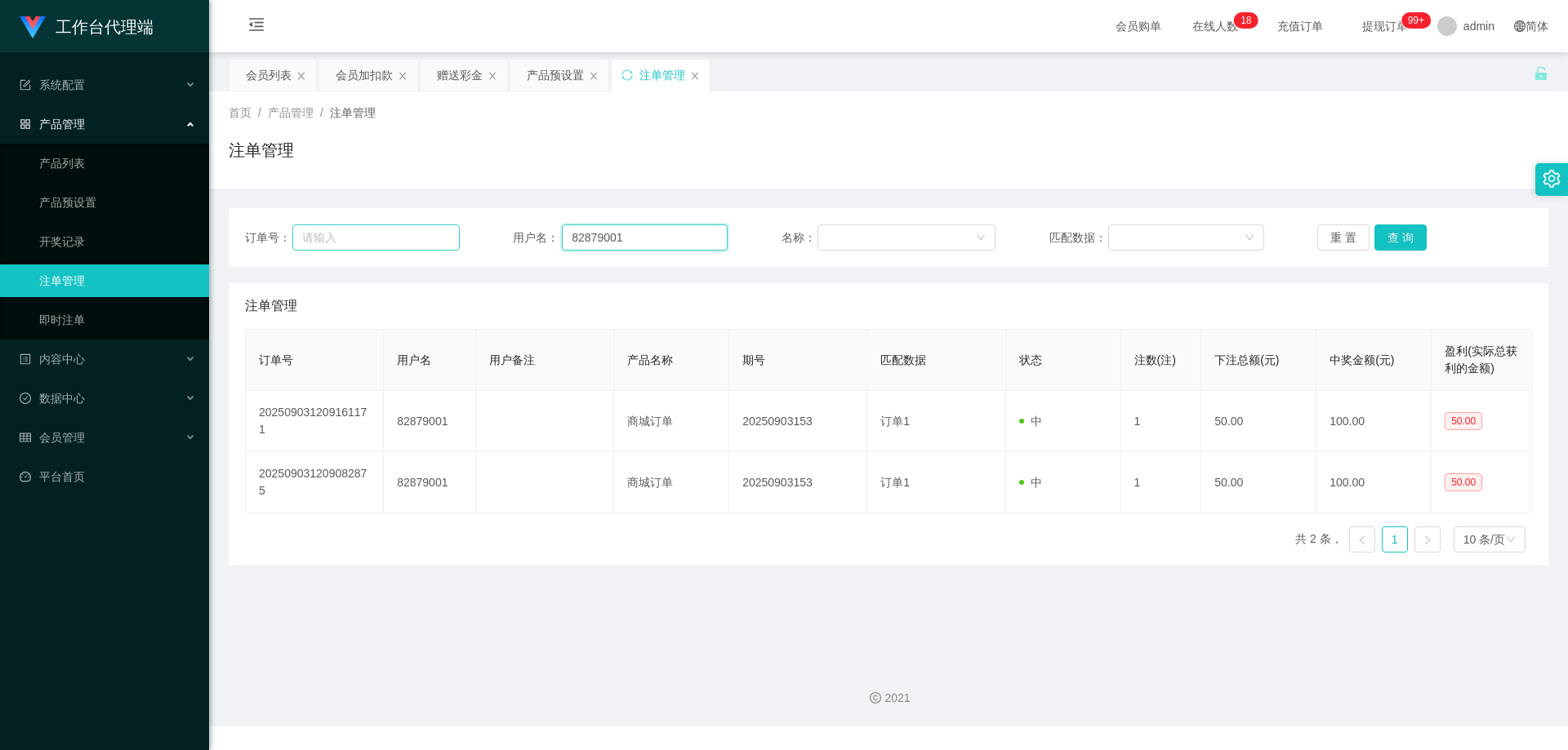
drag, startPoint x: 663, startPoint y: 237, endPoint x: 418, endPoint y: 227, distance: 245.2
click at [418, 227] on div "订单号： 用户名： 82879001 名称： 匹配数据： 重 置 查 询" at bounding box center [888, 237] width 1287 height 26
paste input "Cheekinchow8"
click at [1389, 239] on button "查 询" at bounding box center [1401, 237] width 52 height 26
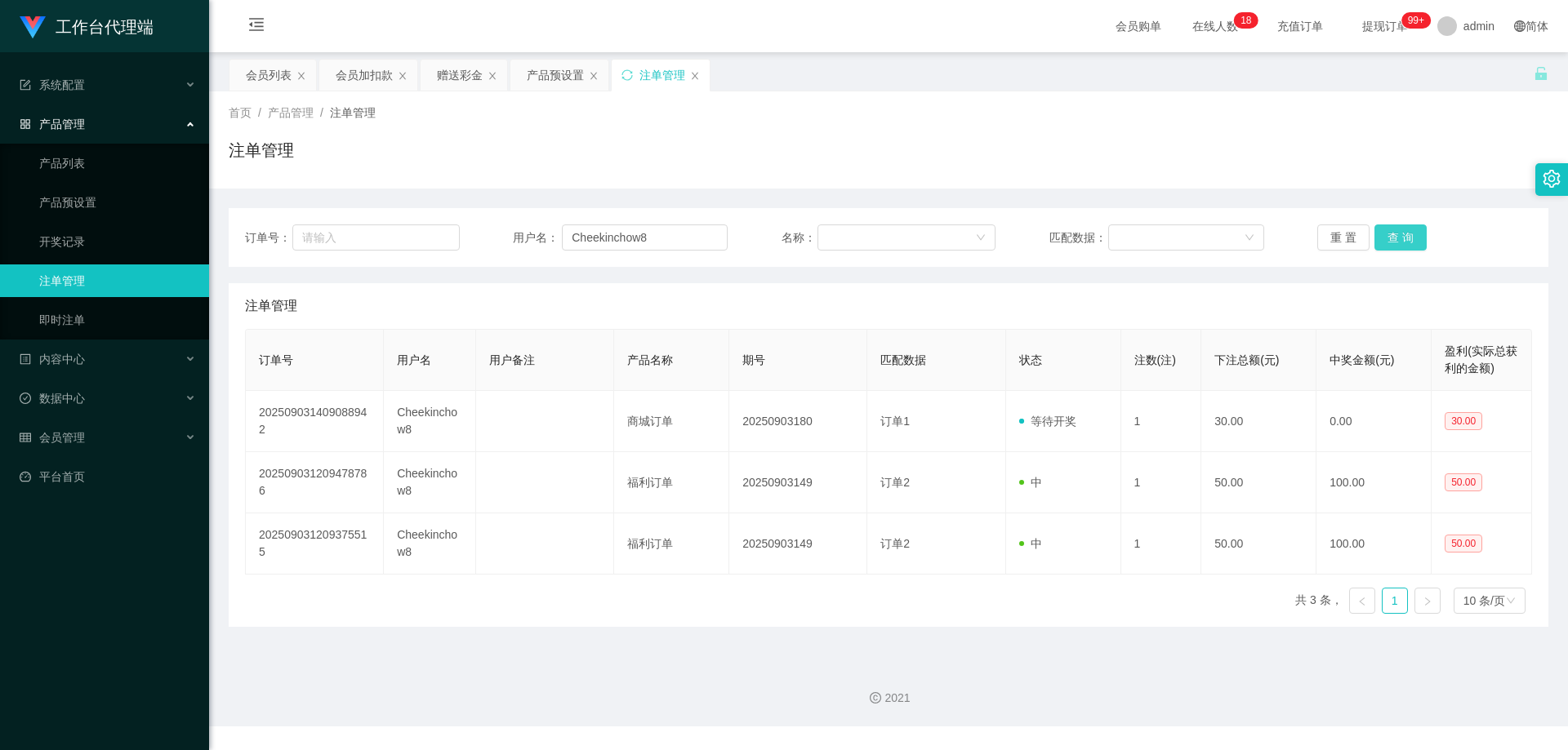
click at [1389, 239] on button "查 询" at bounding box center [1401, 237] width 52 height 26
drag, startPoint x: 641, startPoint y: 238, endPoint x: 592, endPoint y: 233, distance: 49.3
click at [397, 233] on div "订单号： 用户名： Cheekinchow8 名称： 匹配数据： 重 置 查 询" at bounding box center [888, 237] width 1287 height 26
paste input "82879001"
type input "82879001"
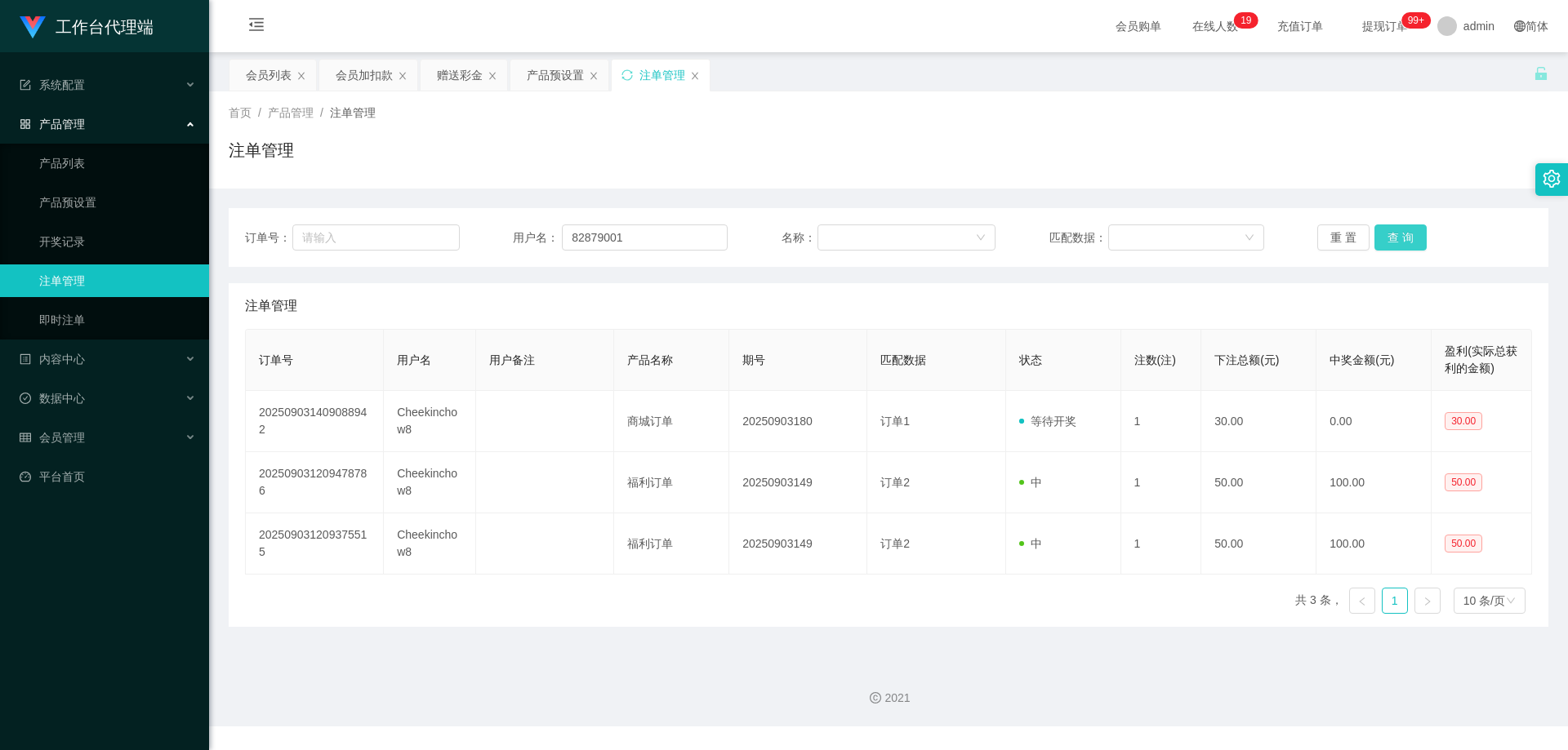
click at [1394, 243] on button "查 询" at bounding box center [1401, 237] width 52 height 26
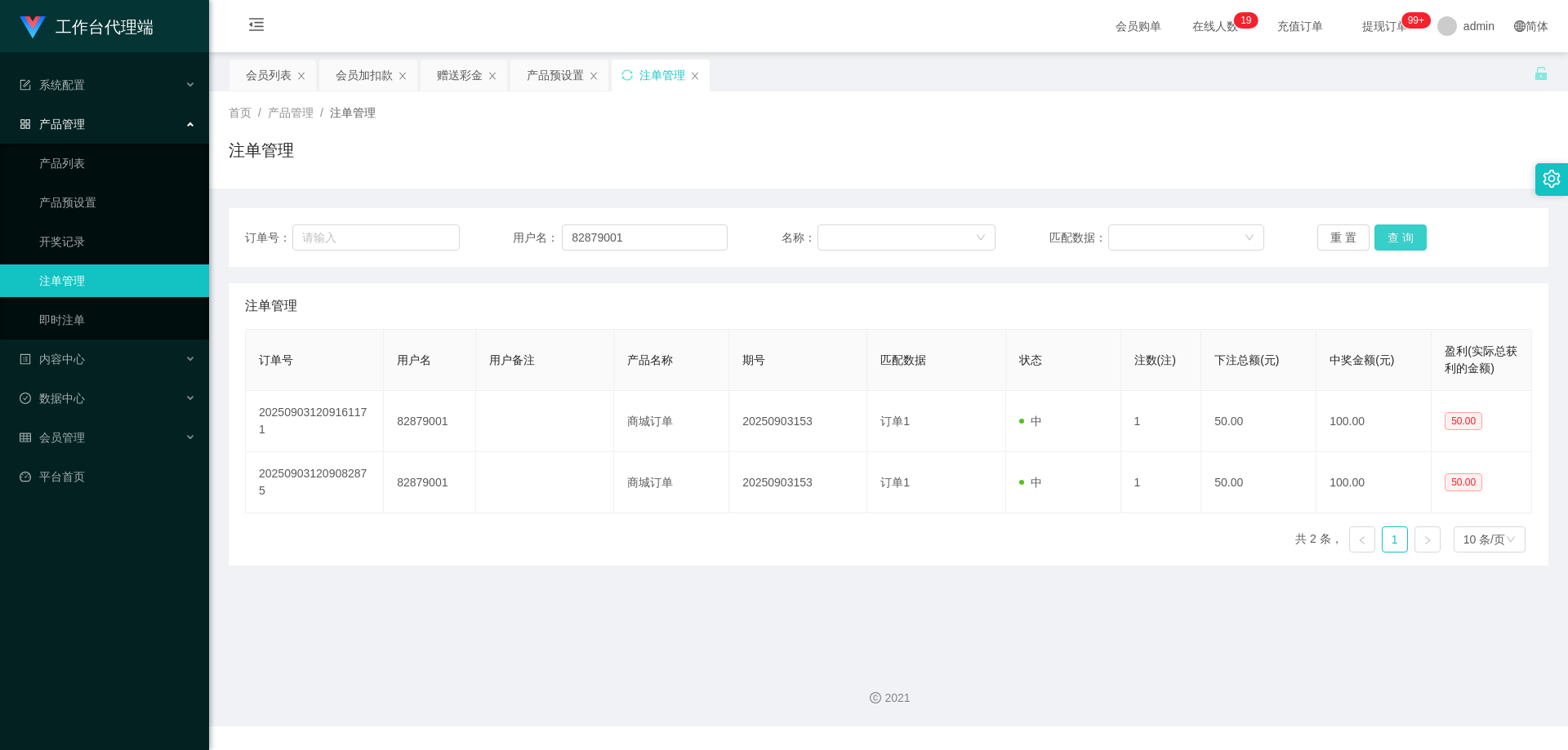
click at [1395, 238] on button "查 询" at bounding box center [1401, 237] width 52 height 26
click at [1395, 238] on div "重 置 查 询" at bounding box center [1424, 237] width 215 height 26
click at [1395, 238] on button "查 询" at bounding box center [1401, 237] width 52 height 26
click at [1395, 238] on div "重 置 查 询" at bounding box center [1424, 237] width 215 height 26
click at [1395, 238] on button "查 询" at bounding box center [1410, 237] width 70 height 26
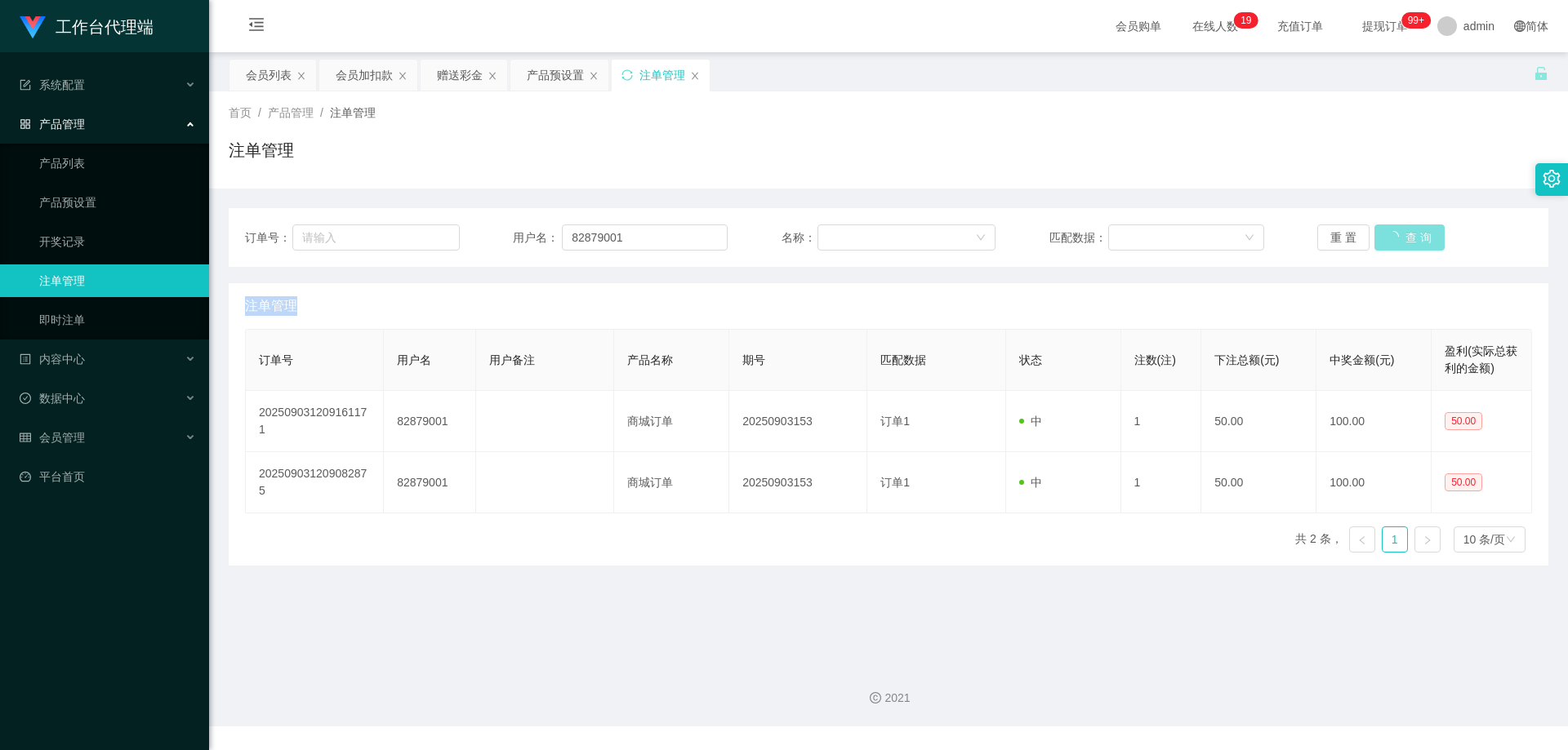
click at [1395, 238] on div "重 置 查 询" at bounding box center [1424, 237] width 215 height 26
click at [1395, 238] on button "查 询" at bounding box center [1401, 237] width 52 height 26
click at [1395, 238] on div "重 置 查 询" at bounding box center [1424, 237] width 215 height 26
click at [1395, 238] on button "查 询" at bounding box center [1401, 237] width 52 height 26
click at [1395, 238] on div "重 置 查 询" at bounding box center [1424, 237] width 215 height 26
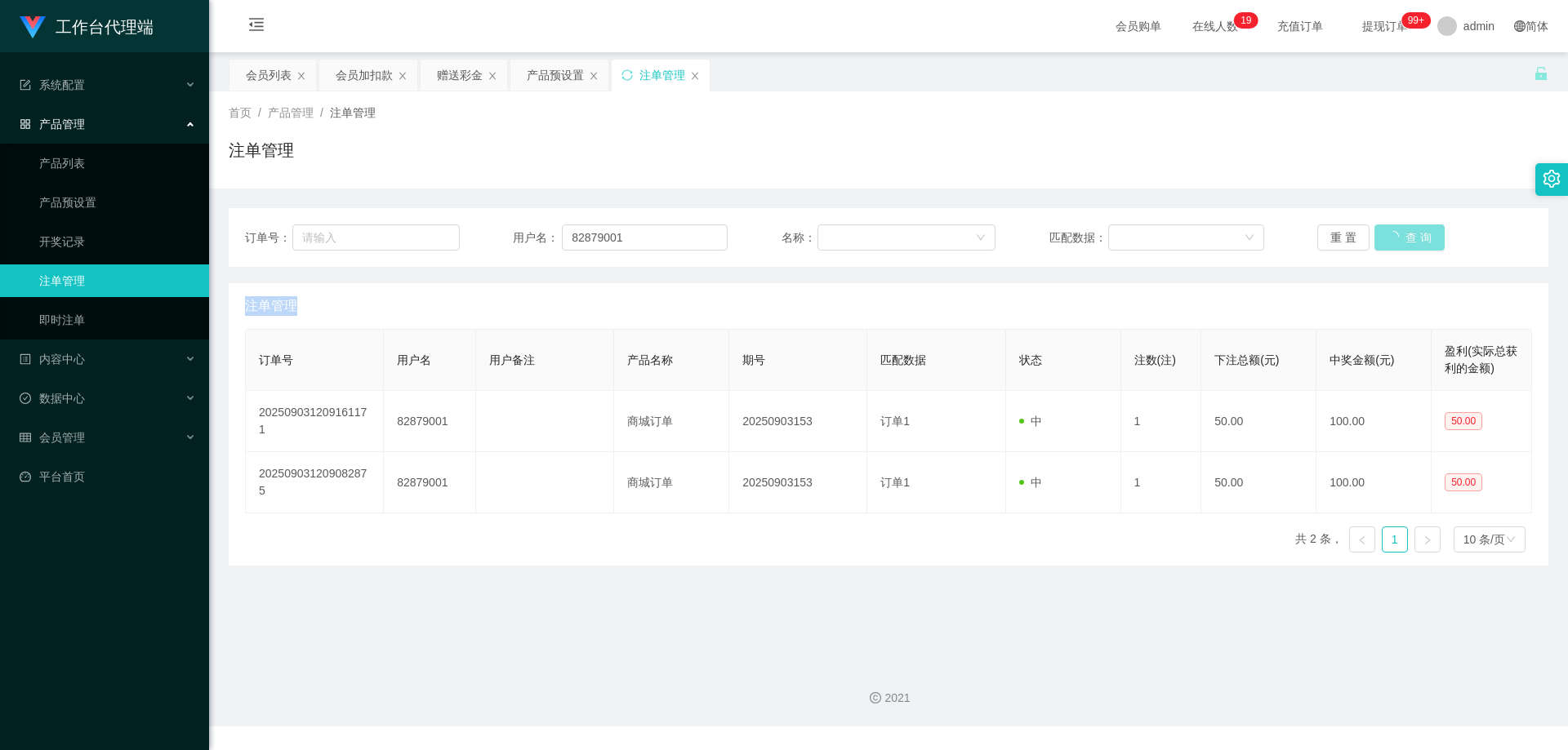
click at [1395, 238] on button "查 询" at bounding box center [1410, 237] width 70 height 26
click at [1395, 238] on div "重 置 查 询" at bounding box center [1424, 237] width 215 height 26
click at [1395, 238] on button "查 询" at bounding box center [1401, 237] width 52 height 26
click at [1395, 238] on div "重 置 查 询" at bounding box center [1424, 237] width 215 height 26
click at [1395, 238] on button "查 询" at bounding box center [1401, 237] width 52 height 26
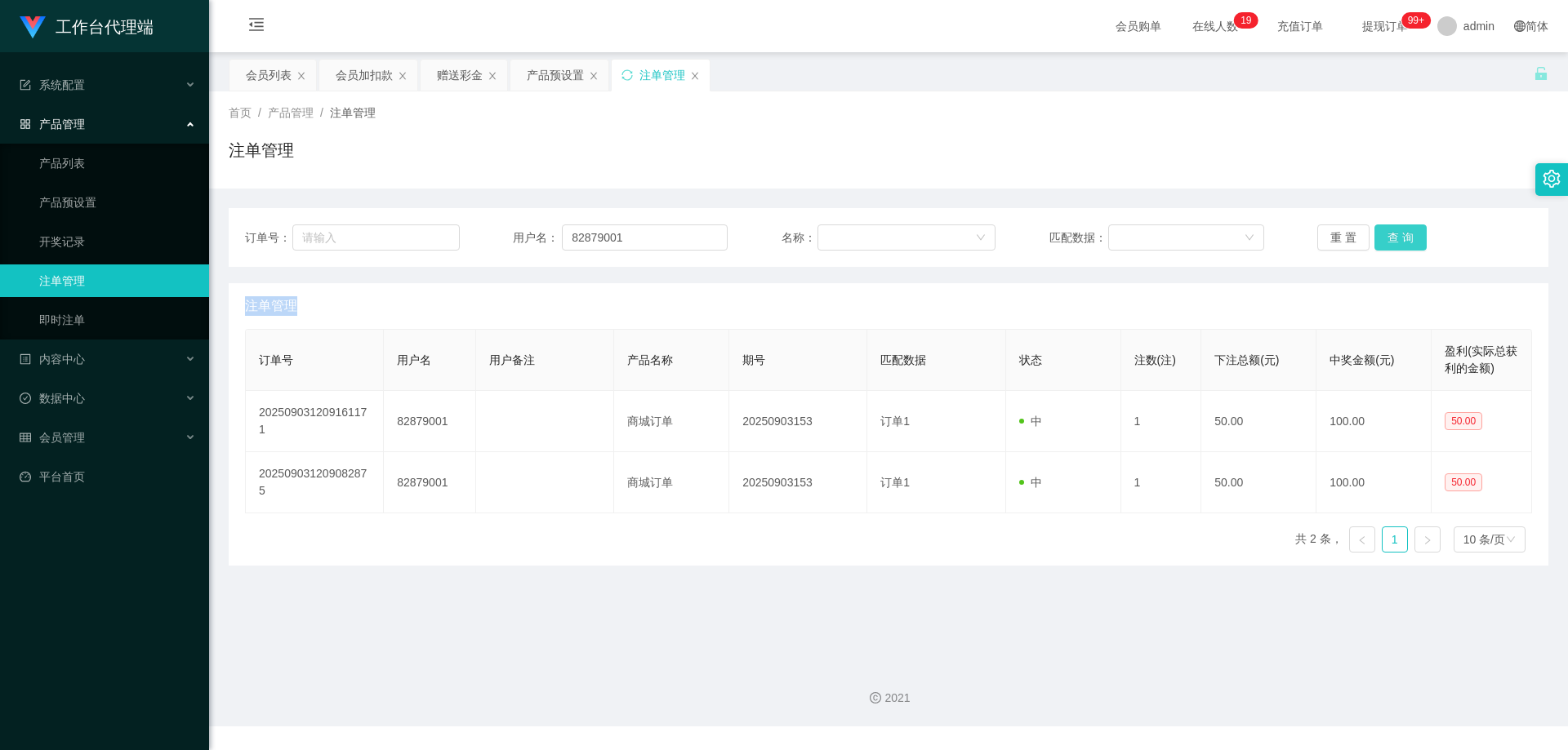
click at [1395, 238] on div "重 置 查 询" at bounding box center [1424, 237] width 215 height 26
drag, startPoint x: 699, startPoint y: 227, endPoint x: 459, endPoint y: 231, distance: 240.0
click at [459, 231] on div "订单号： 用户名： 82879001 名称： 匹配数据： 重 置 查 询" at bounding box center [888, 237] width 1287 height 26
click at [1399, 241] on button "查 询" at bounding box center [1401, 237] width 52 height 26
click at [1399, 241] on div "重 置 查 询" at bounding box center [1424, 237] width 215 height 26
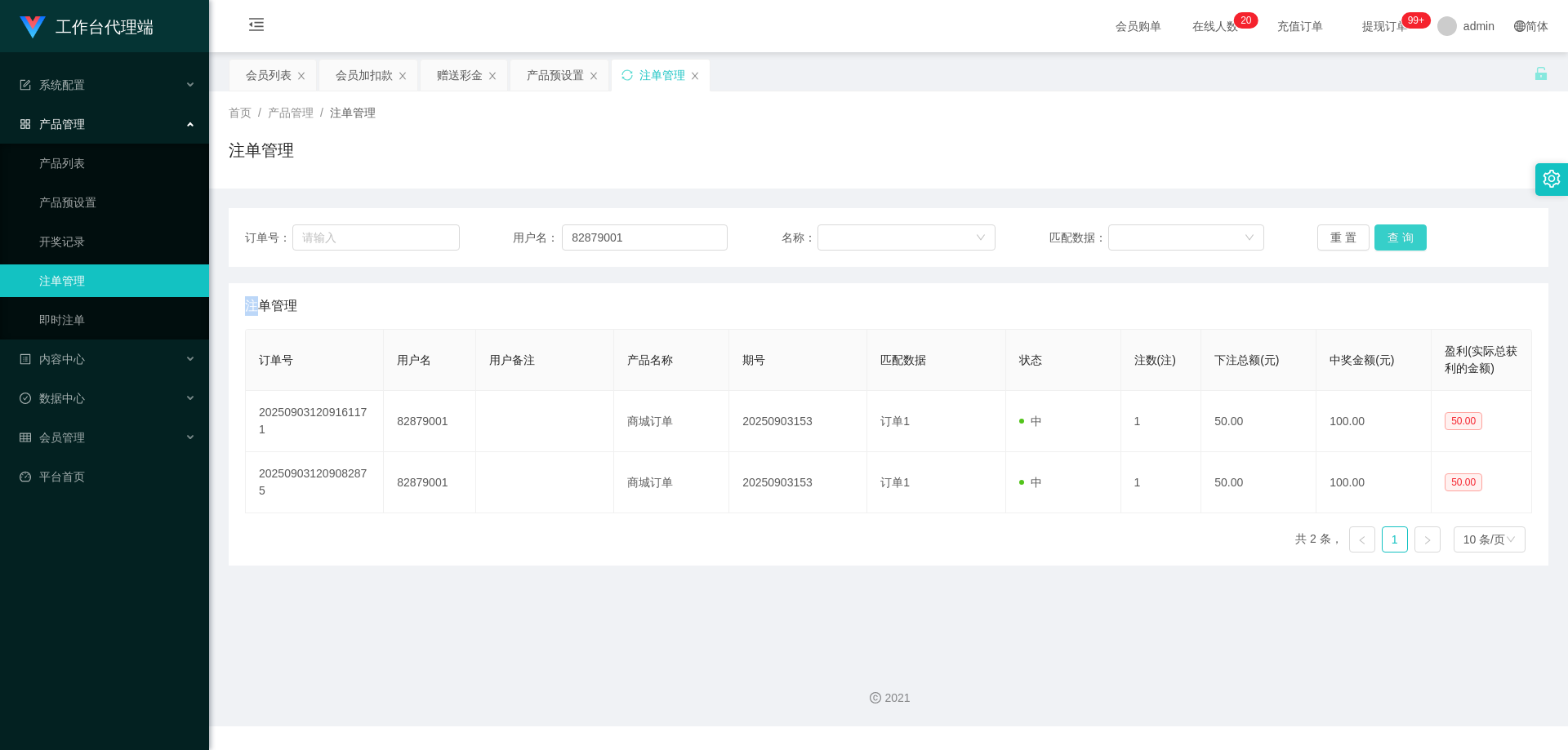
click at [1399, 241] on button "查 询" at bounding box center [1401, 237] width 52 height 26
click at [1399, 241] on div "重 置 查 询" at bounding box center [1424, 237] width 215 height 26
click at [1399, 239] on button "查 询" at bounding box center [1410, 237] width 70 height 26
click at [1399, 239] on div "重 置 查 询" at bounding box center [1424, 237] width 215 height 26
click at [1399, 239] on button "查 询" at bounding box center [1401, 237] width 52 height 26
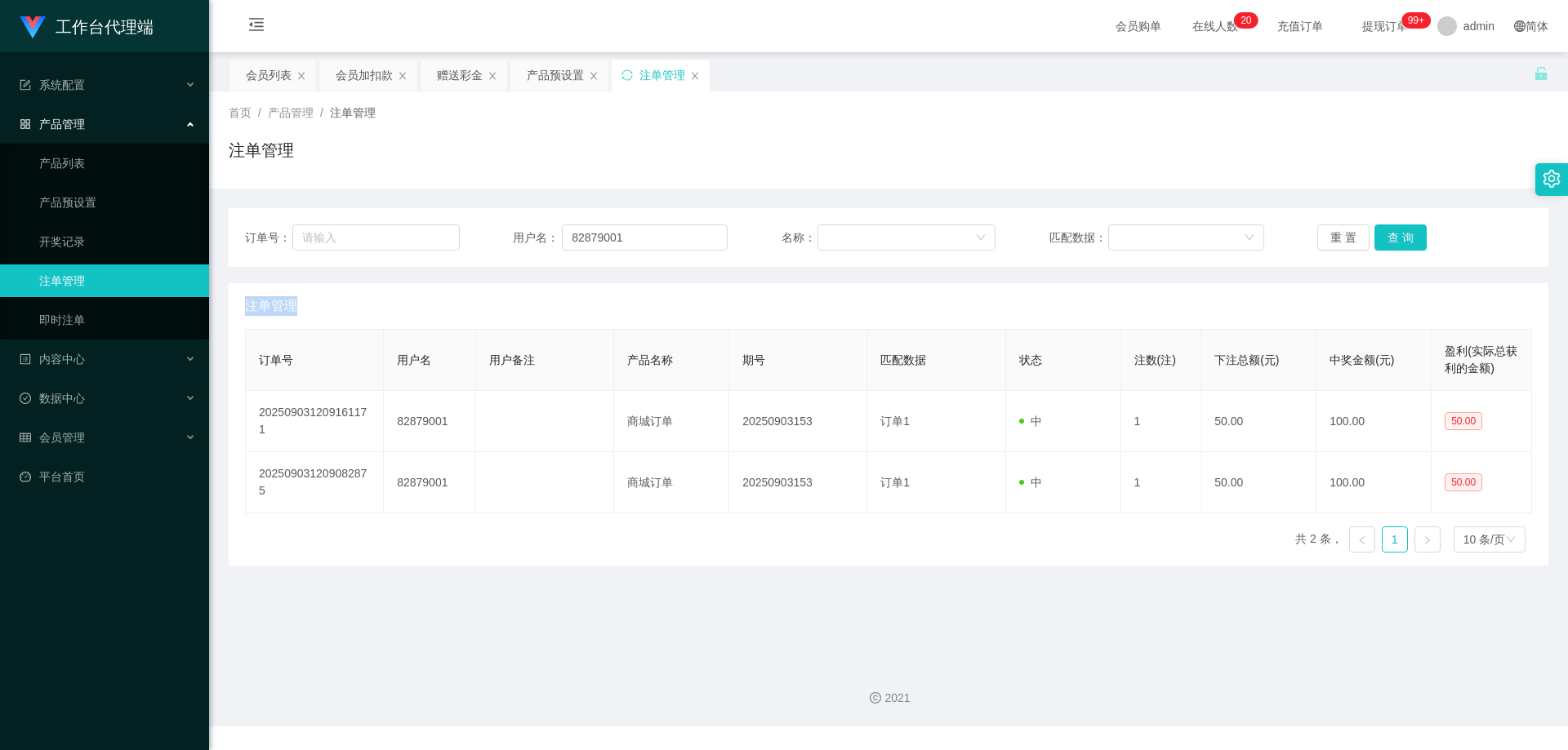
click at [1399, 239] on div "重 置 查 询" at bounding box center [1424, 237] width 215 height 26
click at [1399, 239] on button "查 询" at bounding box center [1401, 237] width 52 height 26
drag, startPoint x: 1399, startPoint y: 239, endPoint x: 1449, endPoint y: 51, distance: 194.5
click at [1399, 238] on div "重 置 查 询" at bounding box center [1424, 237] width 215 height 26
click at [268, 72] on div "会员列表" at bounding box center [268, 75] width 46 height 31
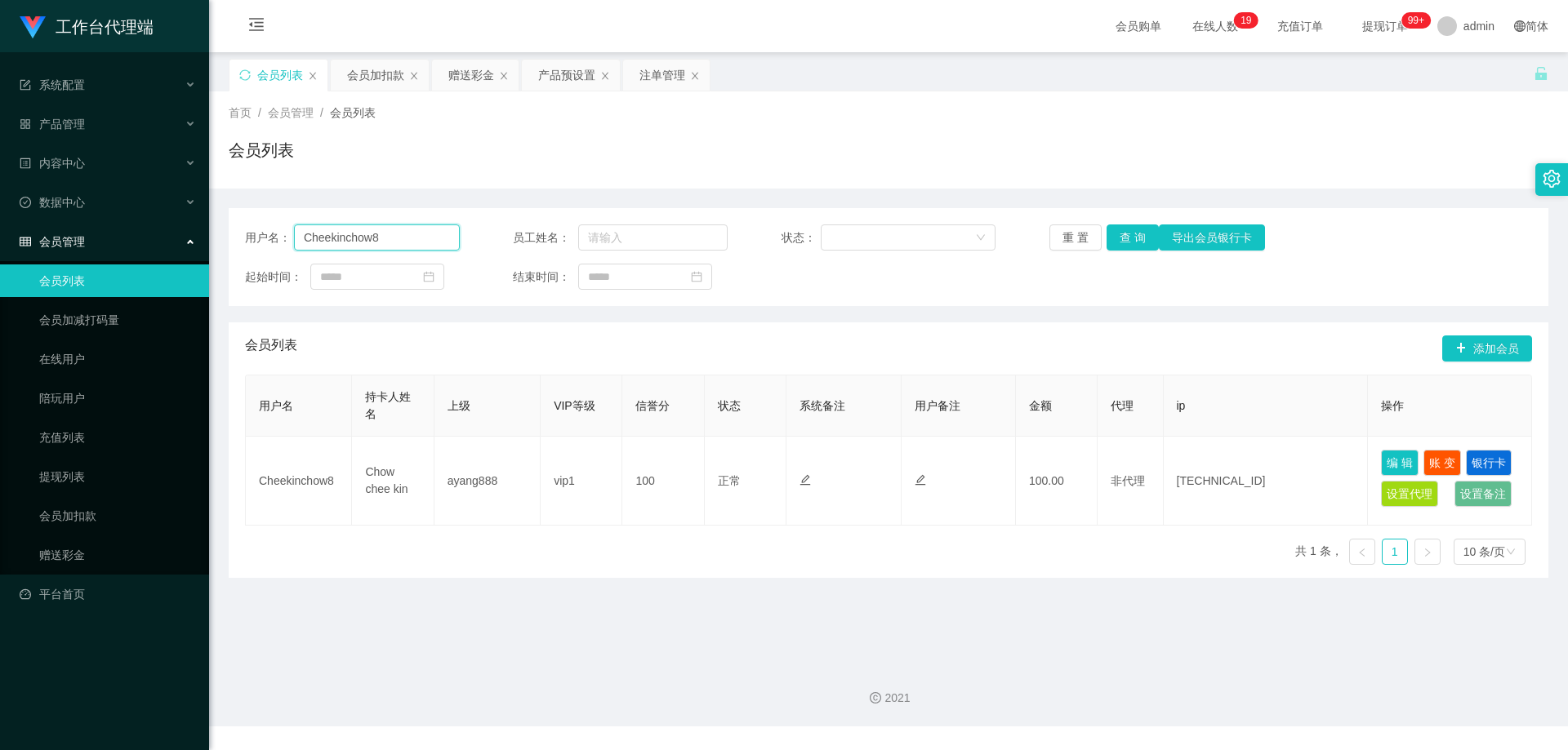
drag, startPoint x: 423, startPoint y: 235, endPoint x: 504, endPoint y: 233, distance: 81.0
click at [423, 235] on input "Cheekinchow8" at bounding box center [377, 237] width 166 height 26
click at [1117, 237] on button "查 询" at bounding box center [1133, 237] width 52 height 26
click at [1125, 238] on button "查 询" at bounding box center [1133, 237] width 52 height 26
drag, startPoint x: 375, startPoint y: 235, endPoint x: 218, endPoint y: 236, distance: 157.0
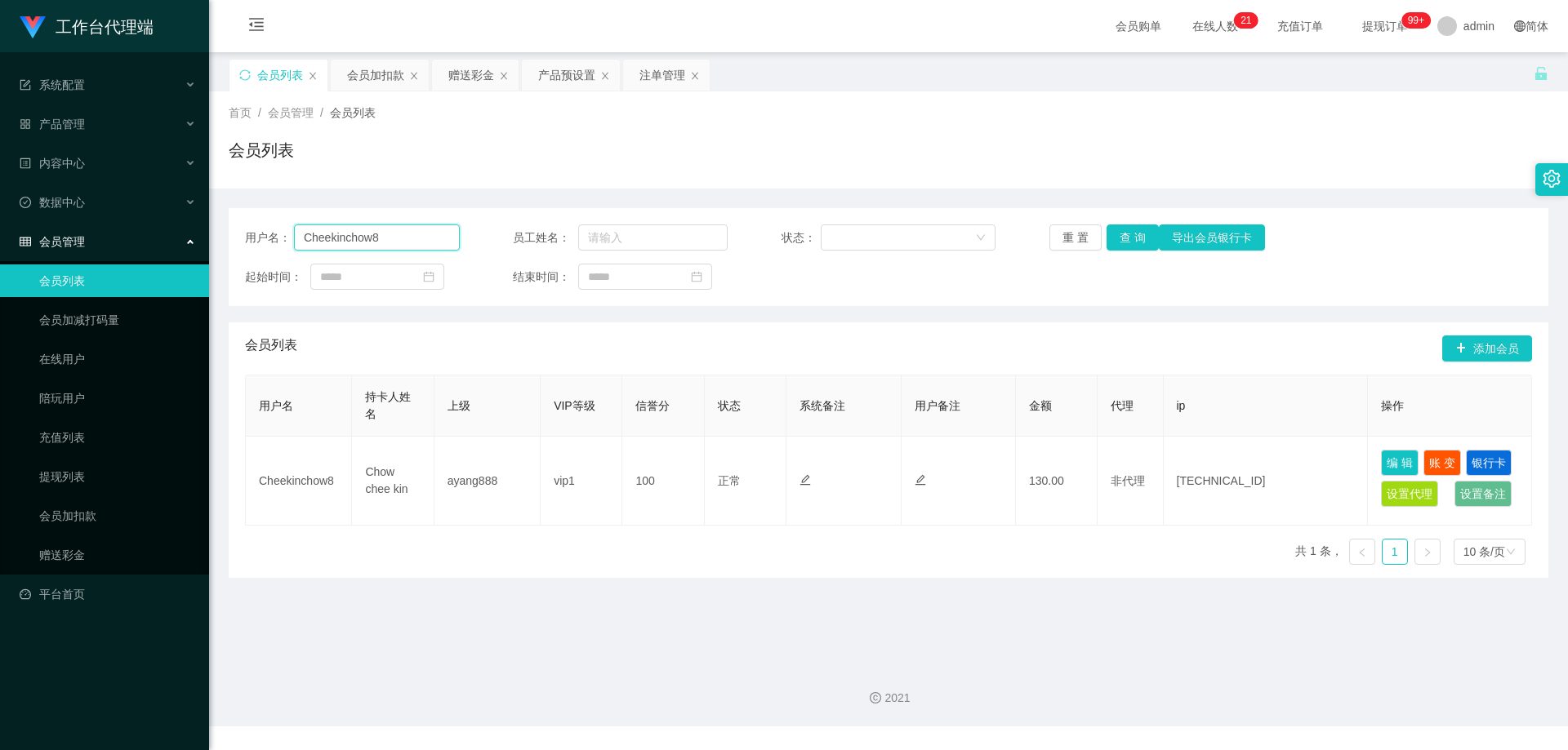
click at [162, 231] on section "工作台代理端 系统配置 产品管理 产品列表 产品预设置 开奖记录 注单管理 即时注单 内容中心 数据中心 会员管理 会员列表 会员加减打码量 在线用户 陪玩用…" at bounding box center [784, 363] width 1568 height 727
paste input "82879001"
type input "82879001"
click at [1129, 233] on button "查 询" at bounding box center [1133, 237] width 52 height 26
click at [1135, 230] on button "查 询" at bounding box center [1133, 237] width 52 height 26
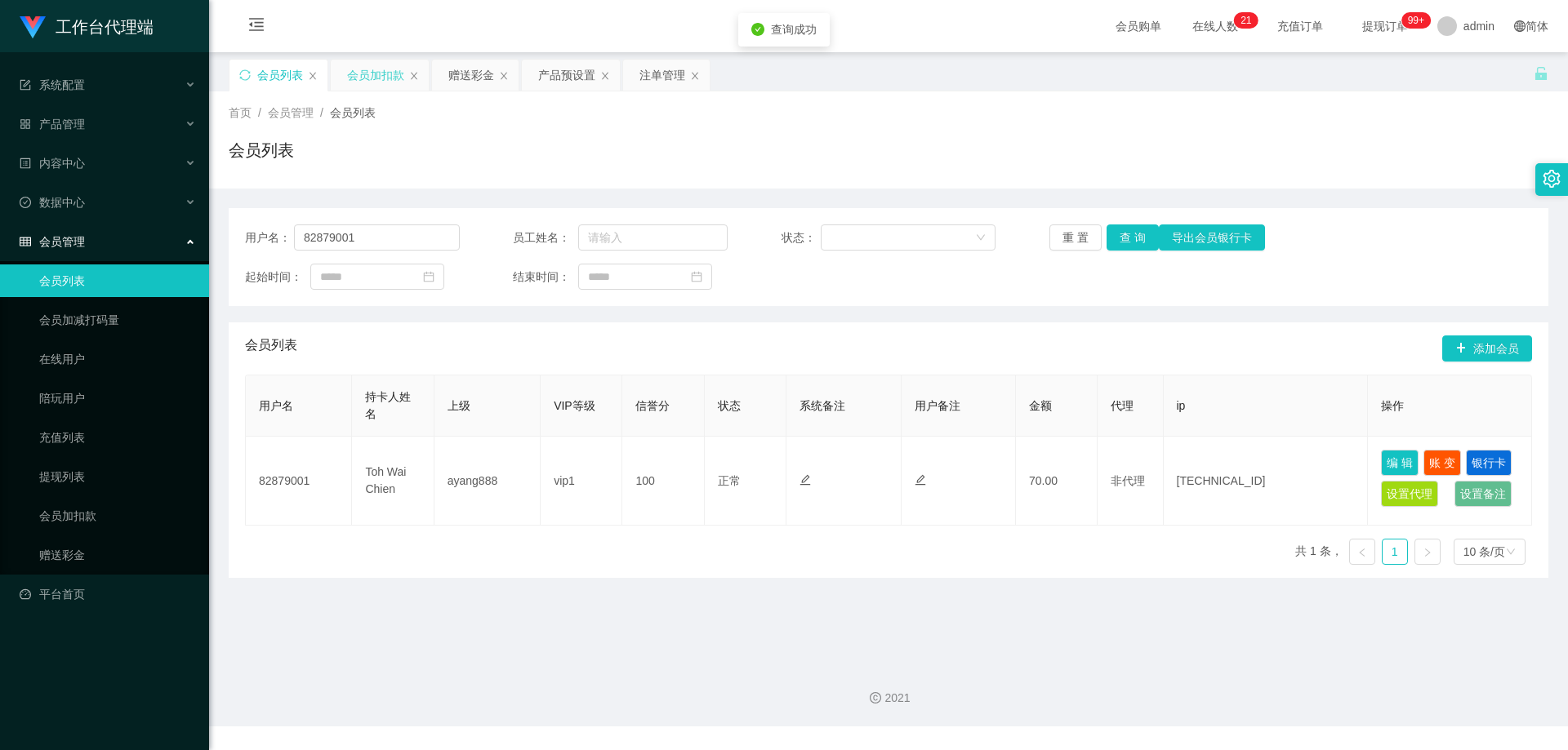
click at [366, 74] on div "会员加扣款" at bounding box center [375, 75] width 57 height 31
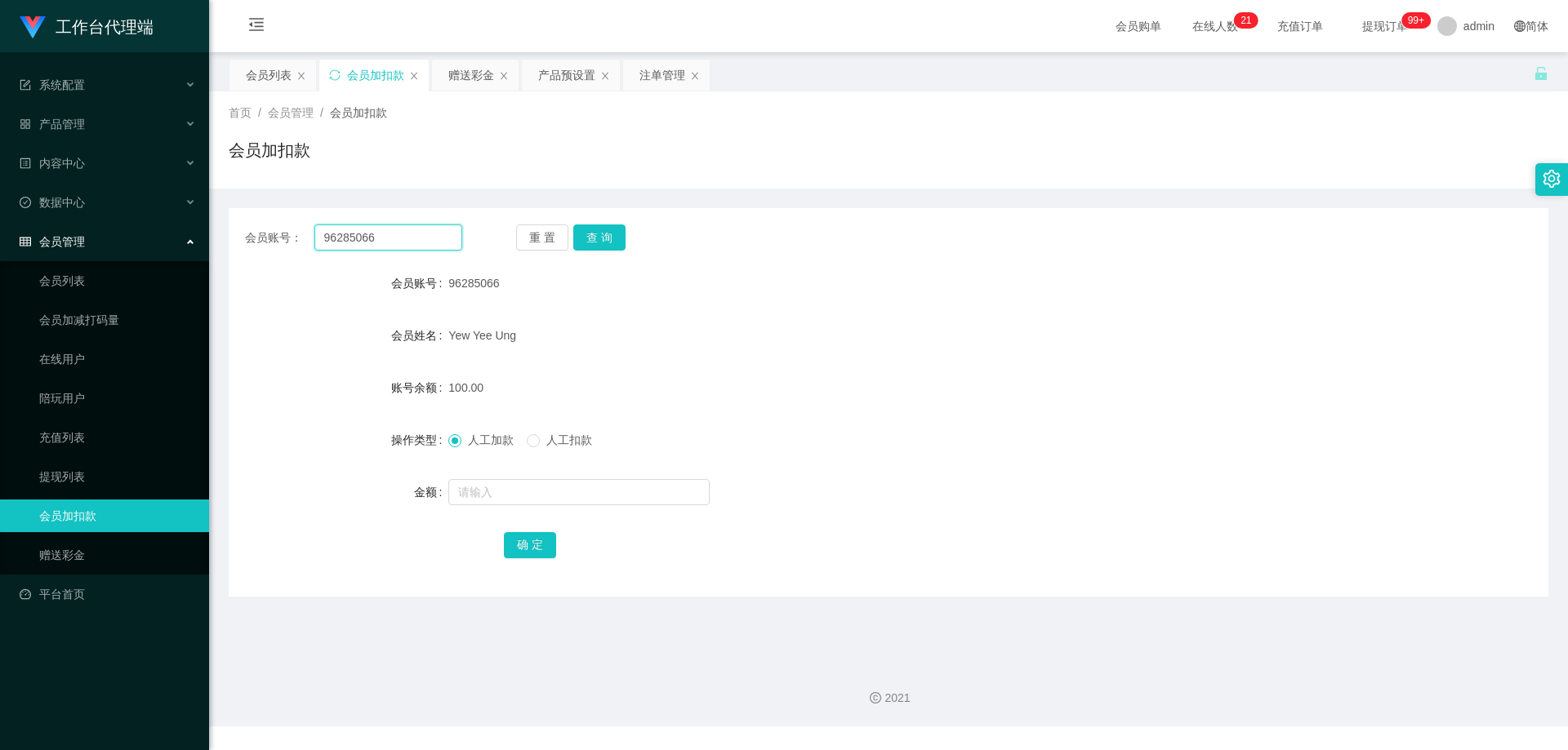
click at [244, 233] on div "会员账号： 96285066 重 置 查 询" at bounding box center [888, 237] width 1319 height 26
paste input "82879001"
type input "82879001"
click at [608, 227] on button "查 询" at bounding box center [599, 237] width 52 height 26
click at [528, 495] on input "text" at bounding box center [578, 492] width 261 height 26
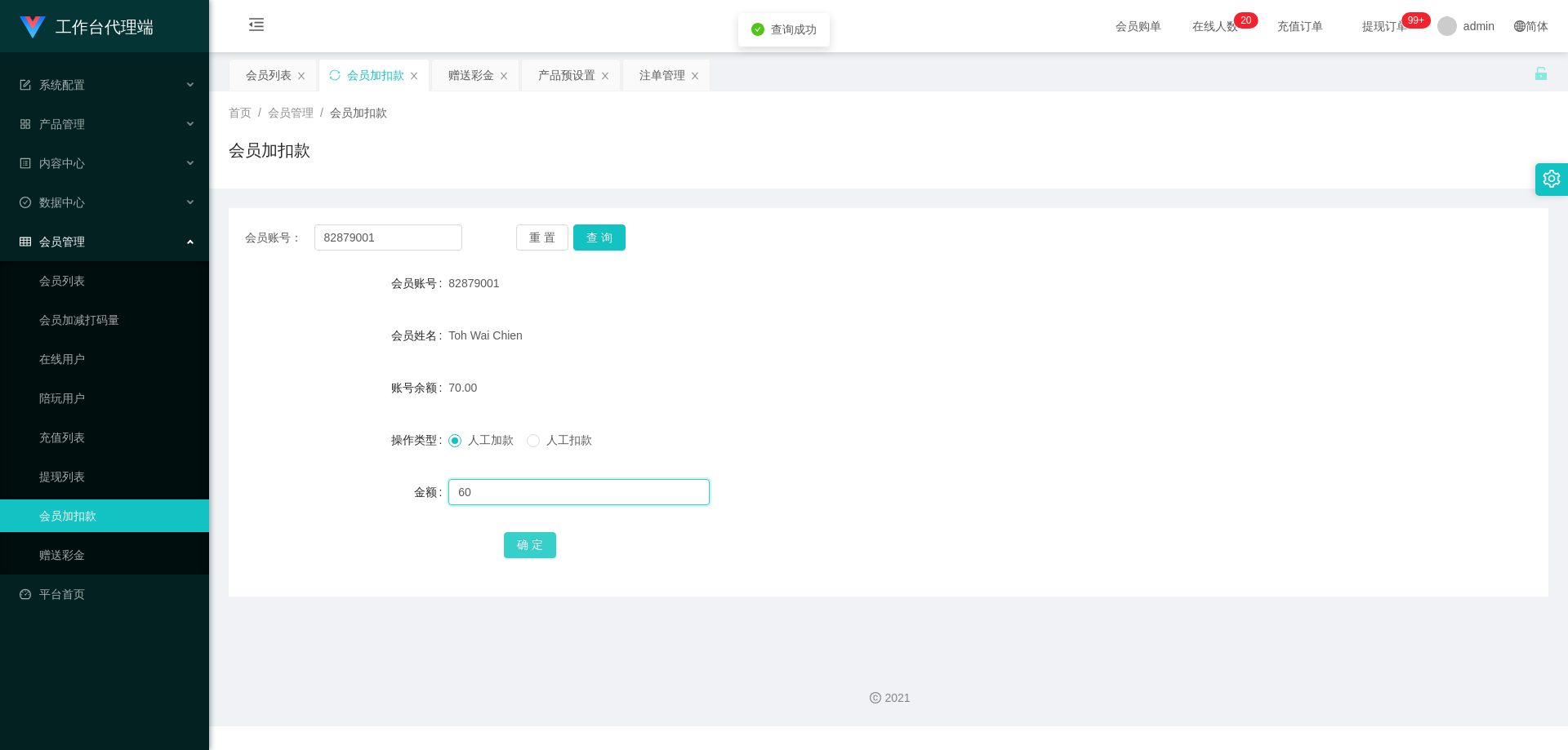
type input "60"
click at [528, 554] on button "确 定" at bounding box center [530, 545] width 52 height 26
click at [274, 75] on div "会员列表" at bounding box center [268, 75] width 46 height 31
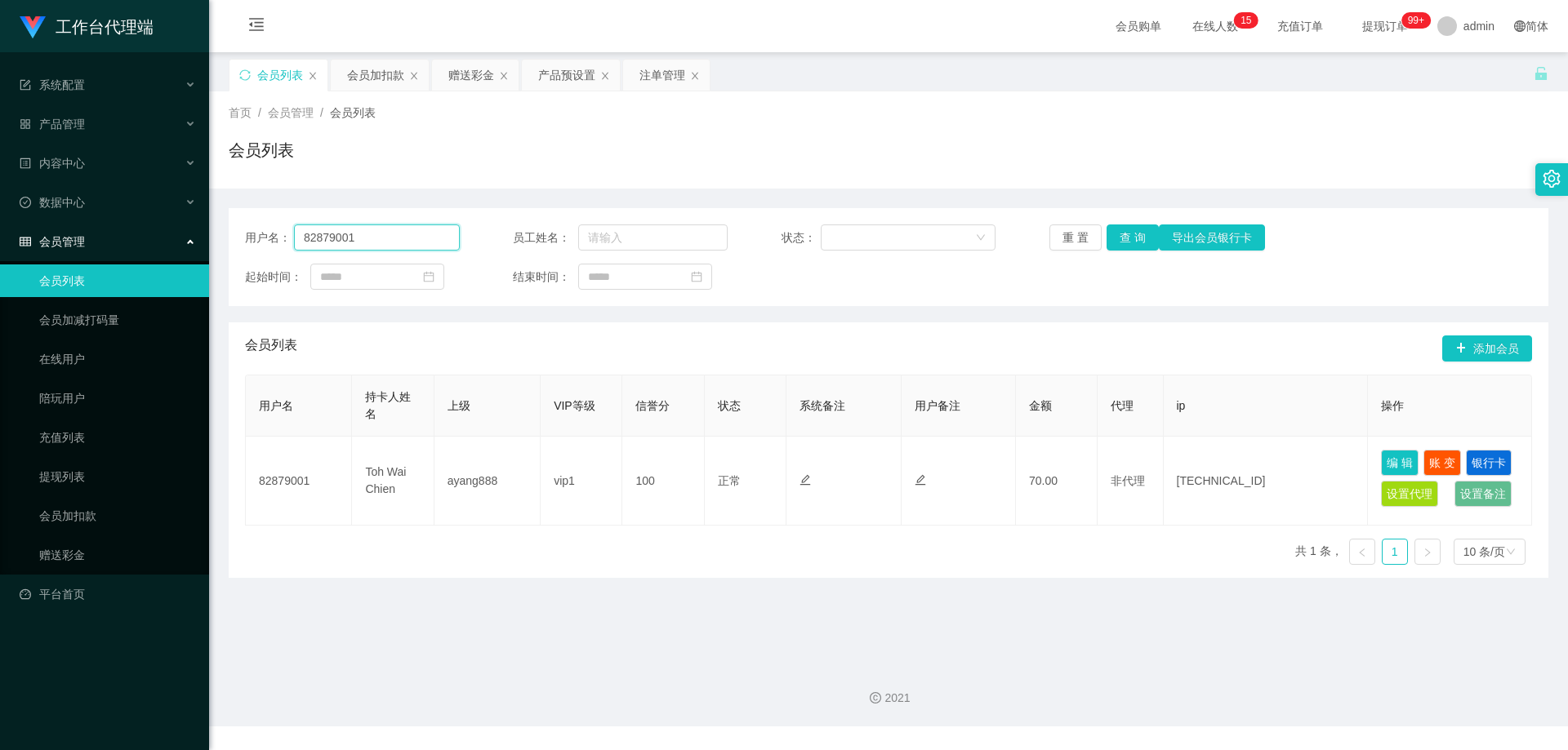
drag, startPoint x: 412, startPoint y: 237, endPoint x: 317, endPoint y: 227, distance: 95.5
click at [228, 222] on div "用户名： 82879001 员工姓名： 状态： 重 置 查 询 导出会员银行卡 起始时间： 结束时间：" at bounding box center [888, 256] width 1319 height 98
paste input "3470155"
click at [1125, 236] on button "查 询" at bounding box center [1133, 237] width 52 height 26
click at [1129, 236] on button "查 询" at bounding box center [1133, 237] width 52 height 26
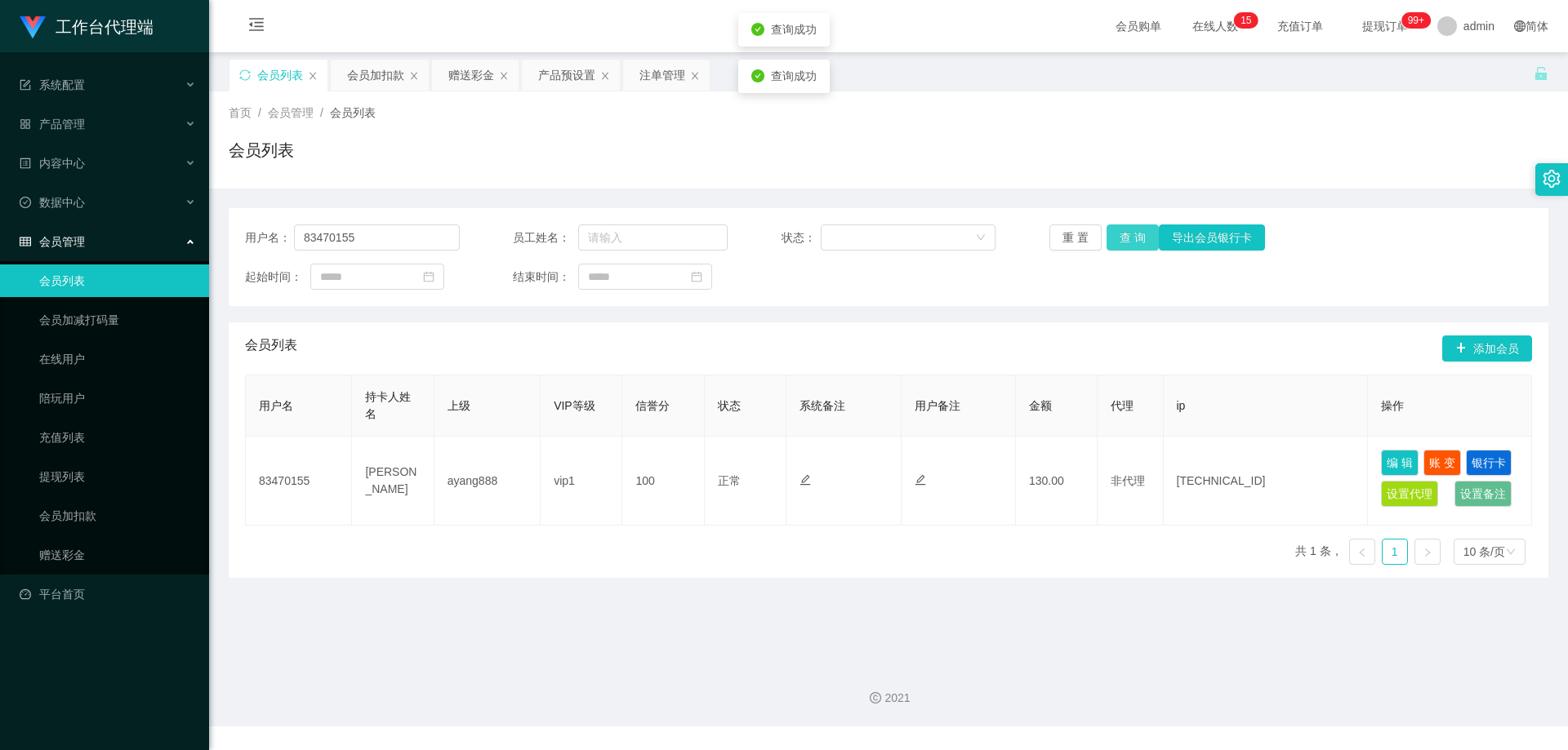
click at [1129, 236] on button "查 询" at bounding box center [1133, 237] width 52 height 26
click at [1129, 236] on button "查 询" at bounding box center [1142, 237] width 70 height 26
drag, startPoint x: 392, startPoint y: 234, endPoint x: 182, endPoint y: 222, distance: 210.3
click at [182, 222] on section "工作台代理端 系统配置 产品管理 产品列表 产品预设置 开奖记录 注单管理 即时注单 内容中心 数据中心 会员管理 会员列表 会员加减打码量 在线用户 陪玩用…" at bounding box center [784, 363] width 1568 height 727
paste input "381658"
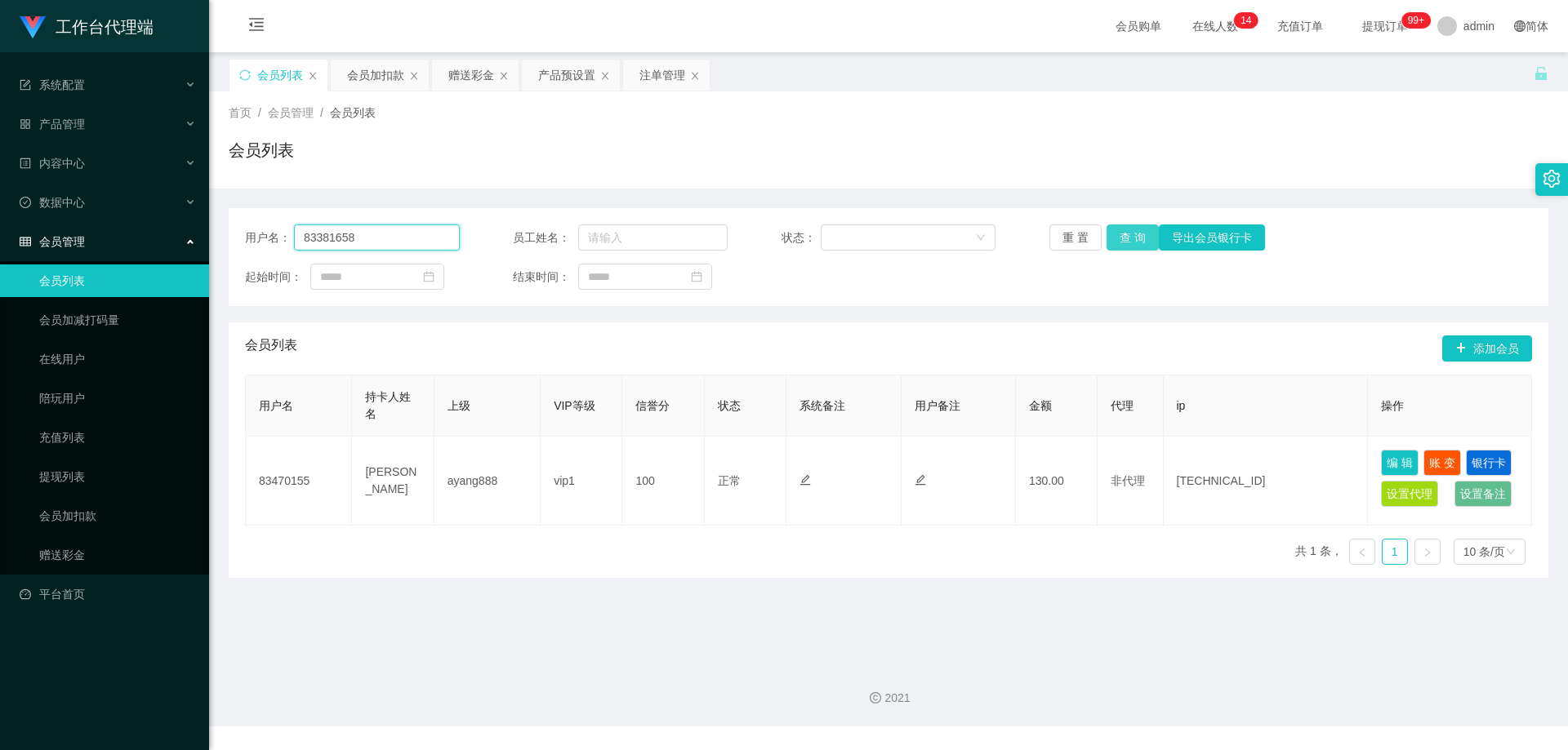
type input "83381658"
click at [1127, 235] on button "查 询" at bounding box center [1133, 237] width 52 height 26
click at [562, 74] on div "产品预设置" at bounding box center [566, 75] width 57 height 31
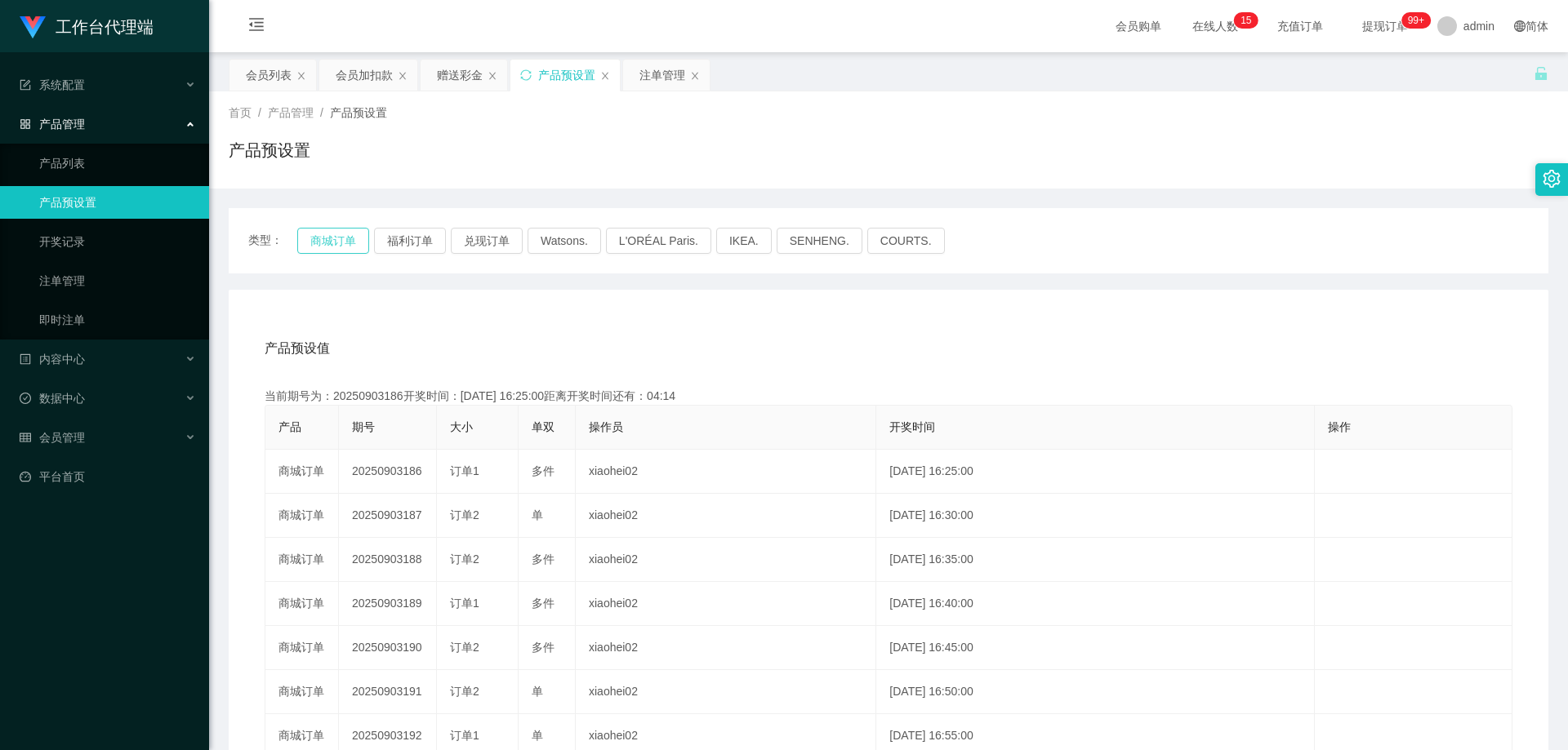
click at [335, 238] on button "商城订单" at bounding box center [333, 240] width 72 height 26
click at [276, 74] on div "会员列表" at bounding box center [268, 75] width 46 height 31
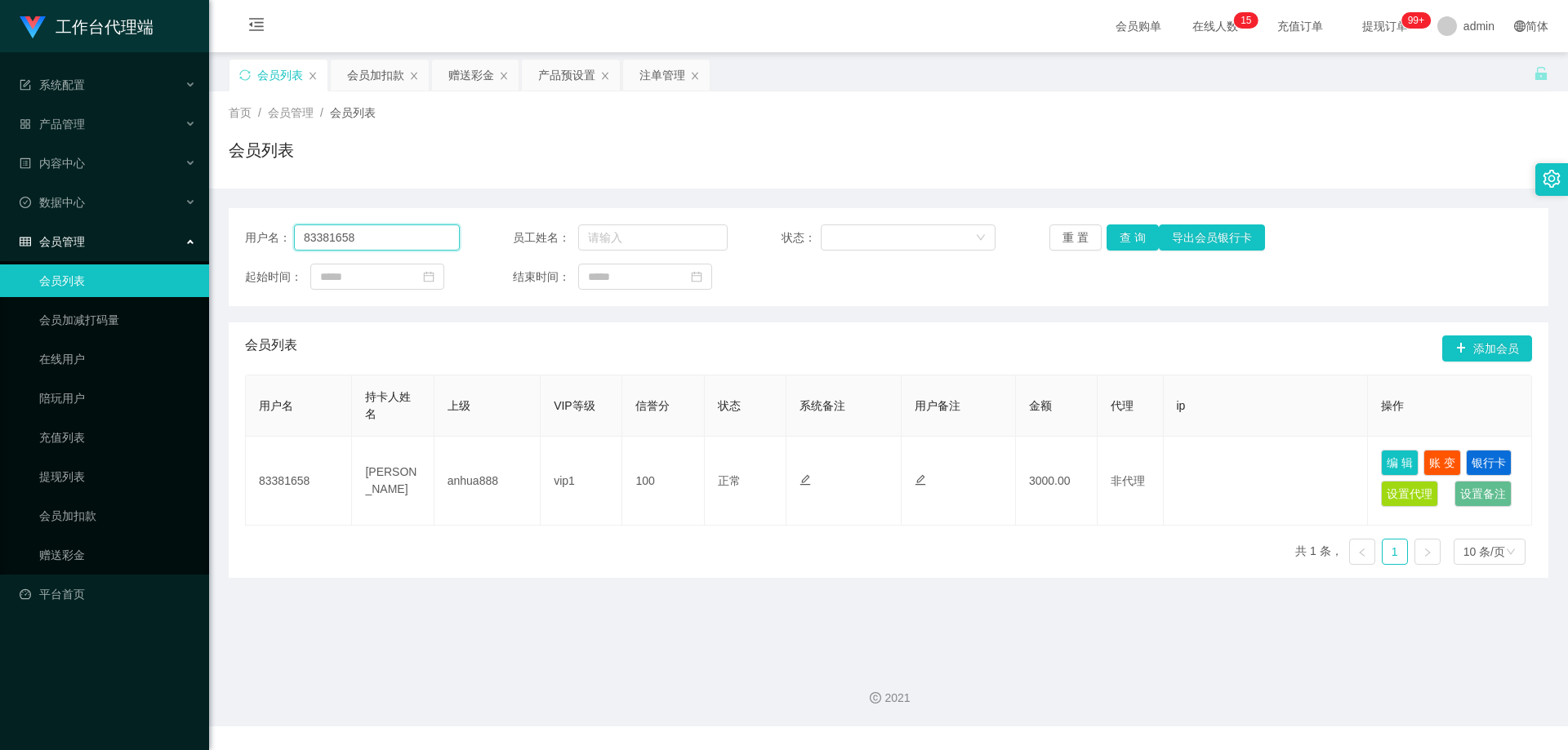
drag, startPoint x: 384, startPoint y: 237, endPoint x: 254, endPoint y: 222, distance: 130.9
click at [254, 222] on div "用户名： 83381658 员工姓名： 状态： 重 置 查 询 导出会员银行卡 起始时间： 结束时间：" at bounding box center [888, 256] width 1319 height 98
click at [636, 80] on div "注单管理" at bounding box center [665, 75] width 86 height 31
click at [643, 79] on div "注单管理" at bounding box center [662, 75] width 46 height 31
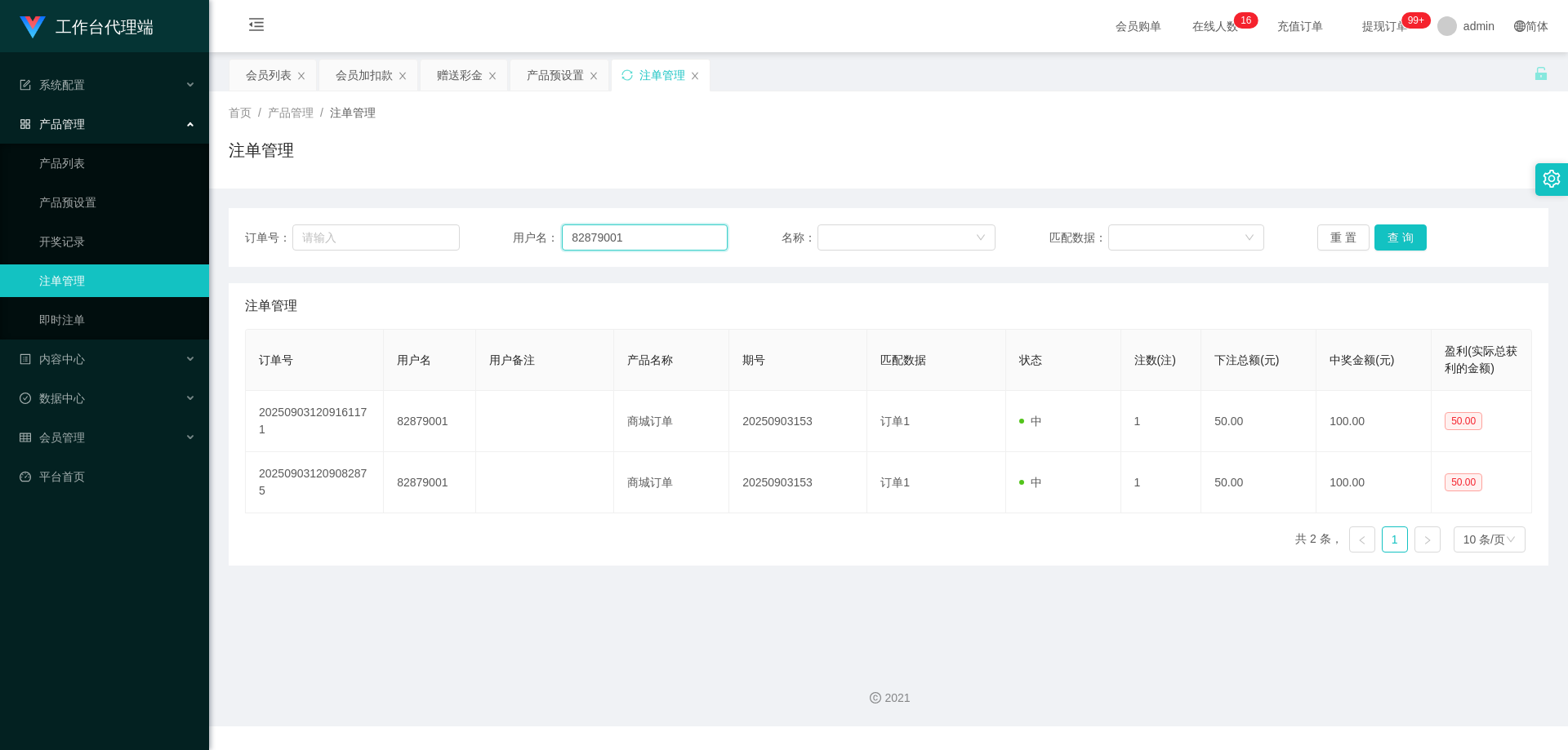
drag, startPoint x: 629, startPoint y: 239, endPoint x: 500, endPoint y: 234, distance: 129.1
click at [500, 234] on div "订单号： 用户名： 82879001 名称： 匹配数据： 重 置 查 询" at bounding box center [888, 237] width 1287 height 26
paste input "3381658"
type input "83381658"
click at [1393, 238] on button "查 询" at bounding box center [1401, 237] width 52 height 26
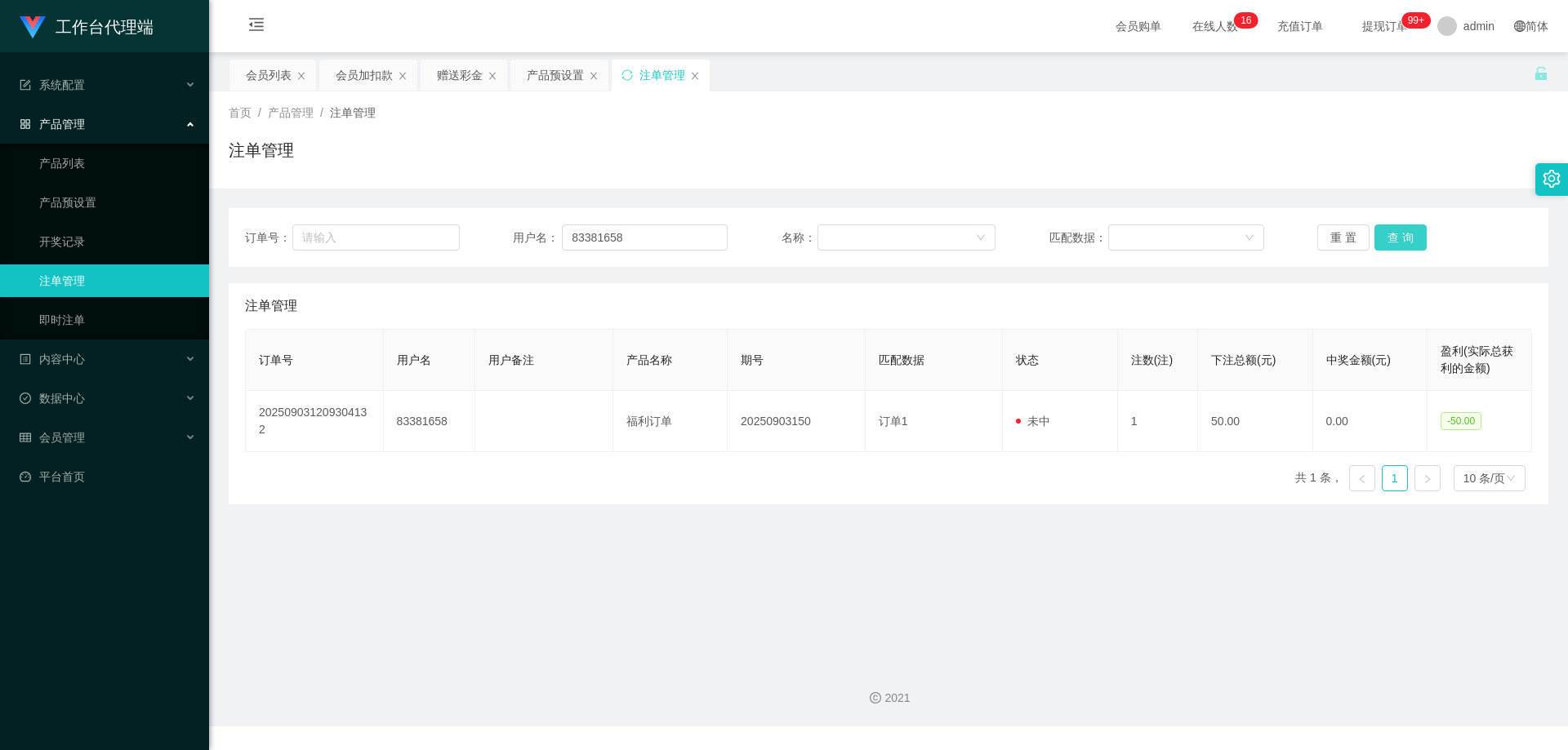
click at [1394, 238] on button "查 询" at bounding box center [1401, 237] width 52 height 26
click at [1393, 236] on button "查 询" at bounding box center [1401, 237] width 52 height 26
click at [1393, 236] on button "查 询" at bounding box center [1410, 237] width 70 height 26
click at [1393, 236] on div "重 置 查 询" at bounding box center [1424, 237] width 215 height 26
click at [1393, 236] on button "查 询" at bounding box center [1401, 237] width 52 height 26
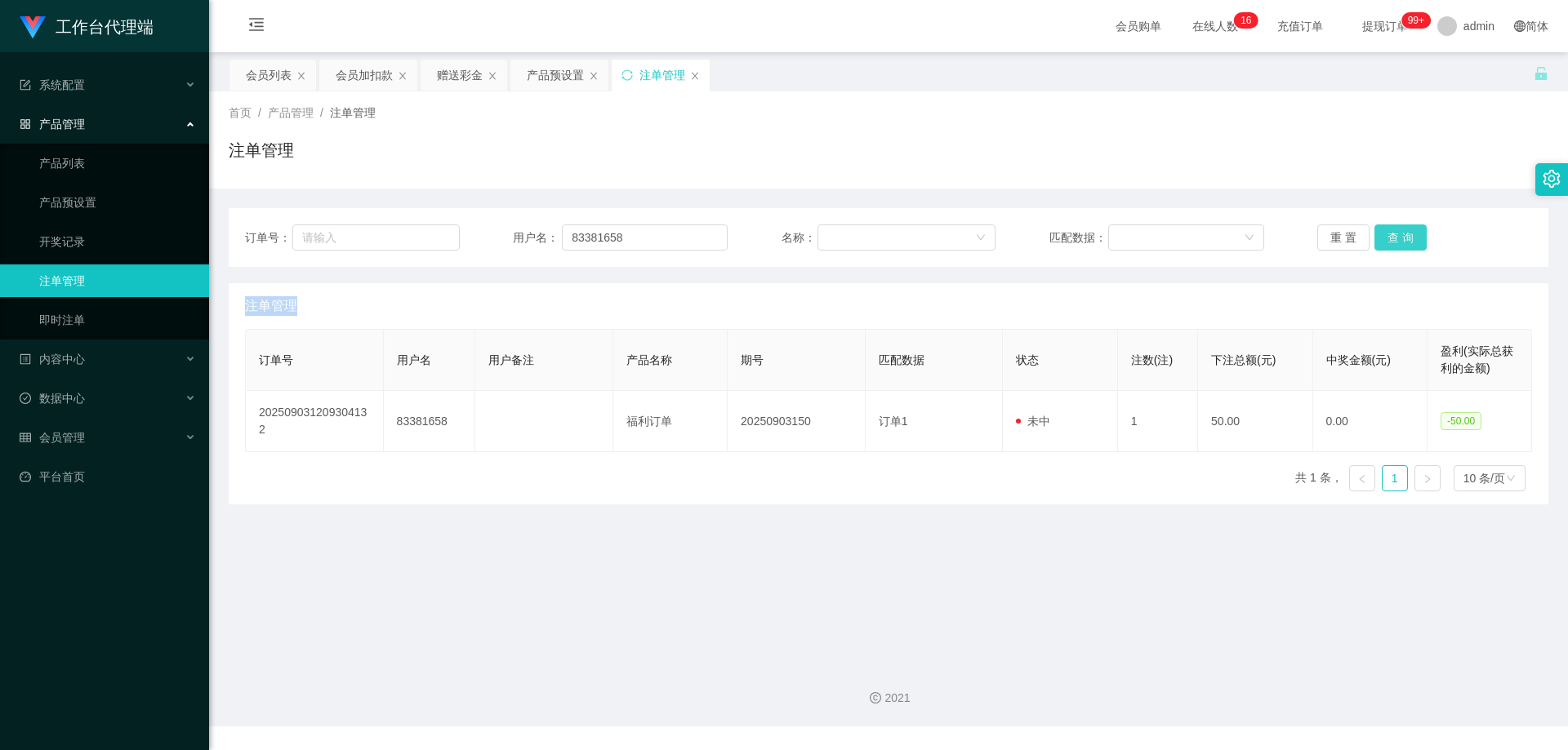
click at [1393, 236] on div "重 置 查 询" at bounding box center [1424, 237] width 215 height 26
click at [1397, 235] on button "查 询" at bounding box center [1401, 237] width 52 height 26
drag, startPoint x: 628, startPoint y: 224, endPoint x: 504, endPoint y: 224, distance: 124.0
click at [504, 224] on div "订单号： 用户名： 83381658 名称： 匹配数据： 重 置 查 询" at bounding box center [888, 237] width 1287 height 26
click at [1392, 237] on button "查 询" at bounding box center [1401, 237] width 52 height 26
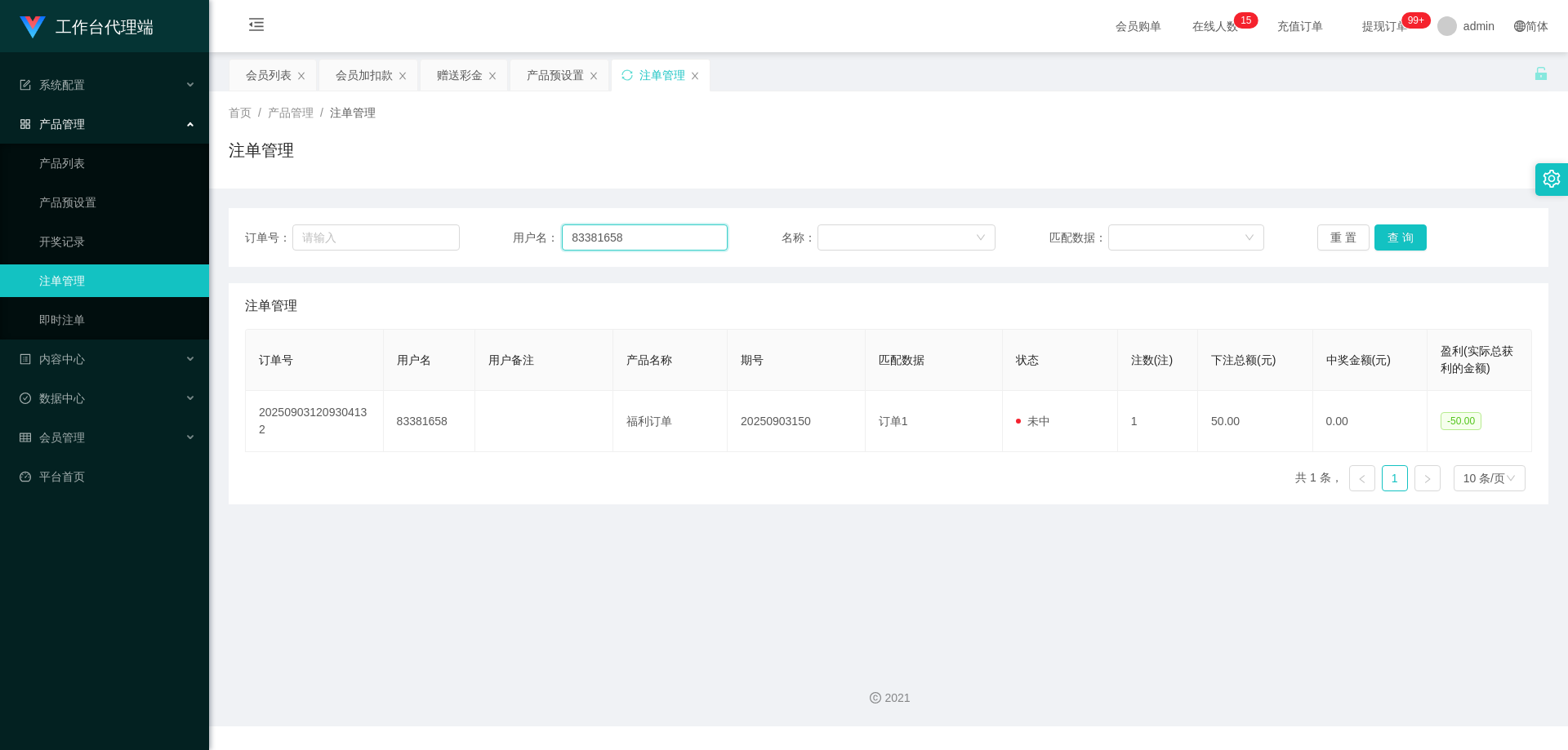
drag, startPoint x: 631, startPoint y: 237, endPoint x: 525, endPoint y: 235, distance: 106.0
click at [525, 235] on div "用户名： 83381658" at bounding box center [620, 237] width 215 height 26
click at [561, 66] on div "产品预设置" at bounding box center [555, 75] width 57 height 31
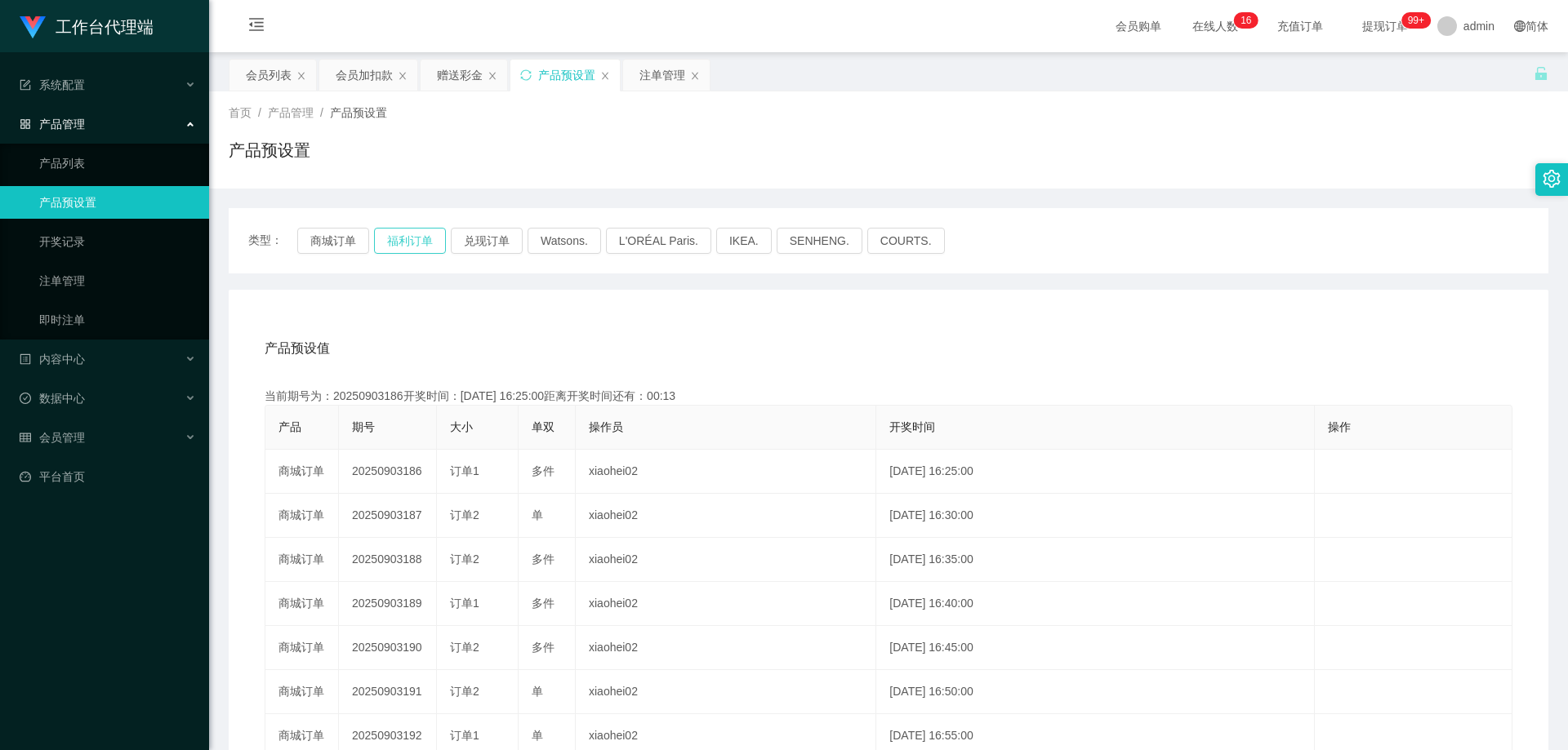
click at [386, 248] on button "福利订单" at bounding box center [410, 240] width 72 height 26
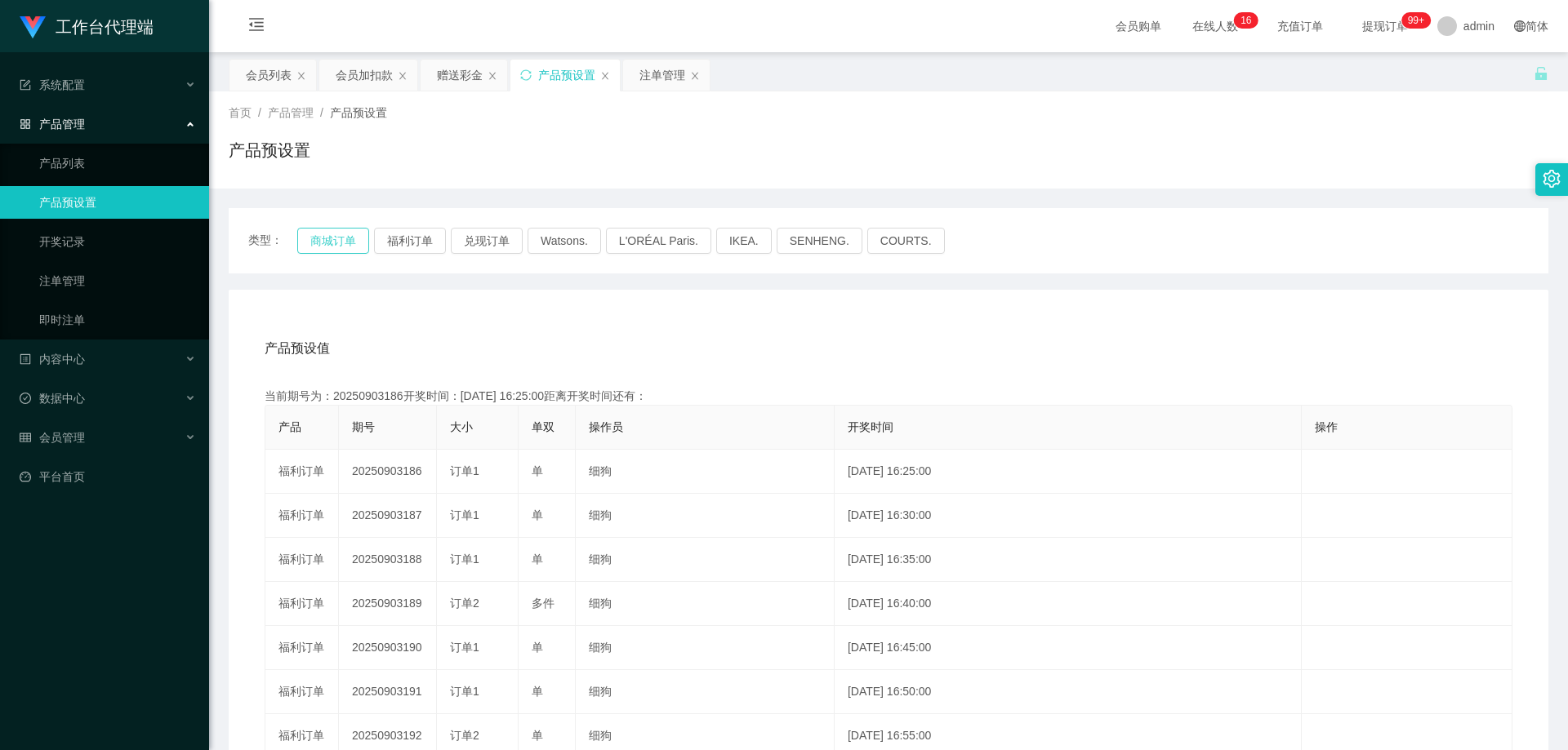
click at [332, 241] on button "商城订单" at bounding box center [333, 240] width 72 height 26
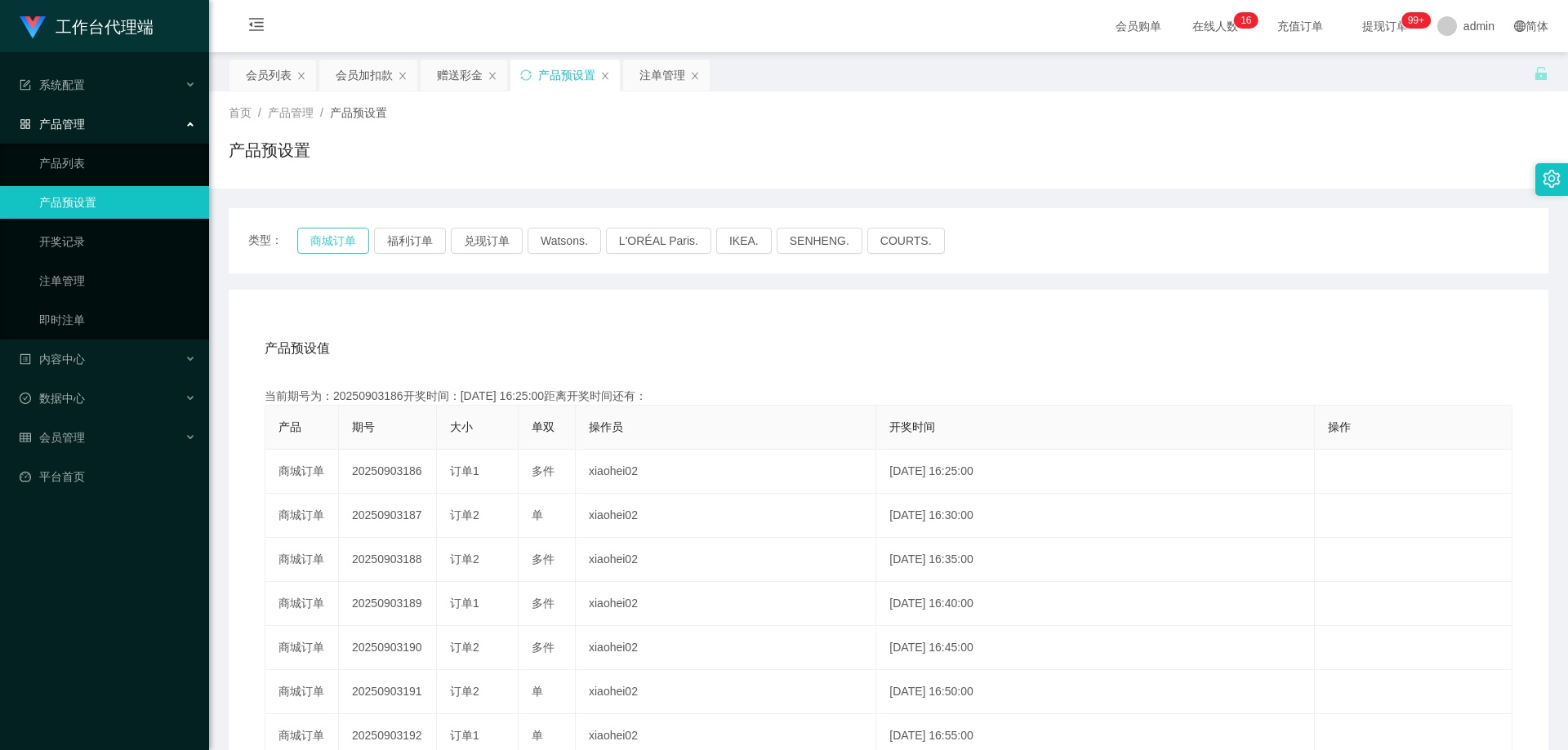
click at [332, 241] on button "商城订单" at bounding box center [333, 240] width 72 height 26
click at [793, 364] on div "产品预设值 添加期号" at bounding box center [888, 348] width 1247 height 46
click at [665, 77] on div "注单管理" at bounding box center [662, 75] width 46 height 31
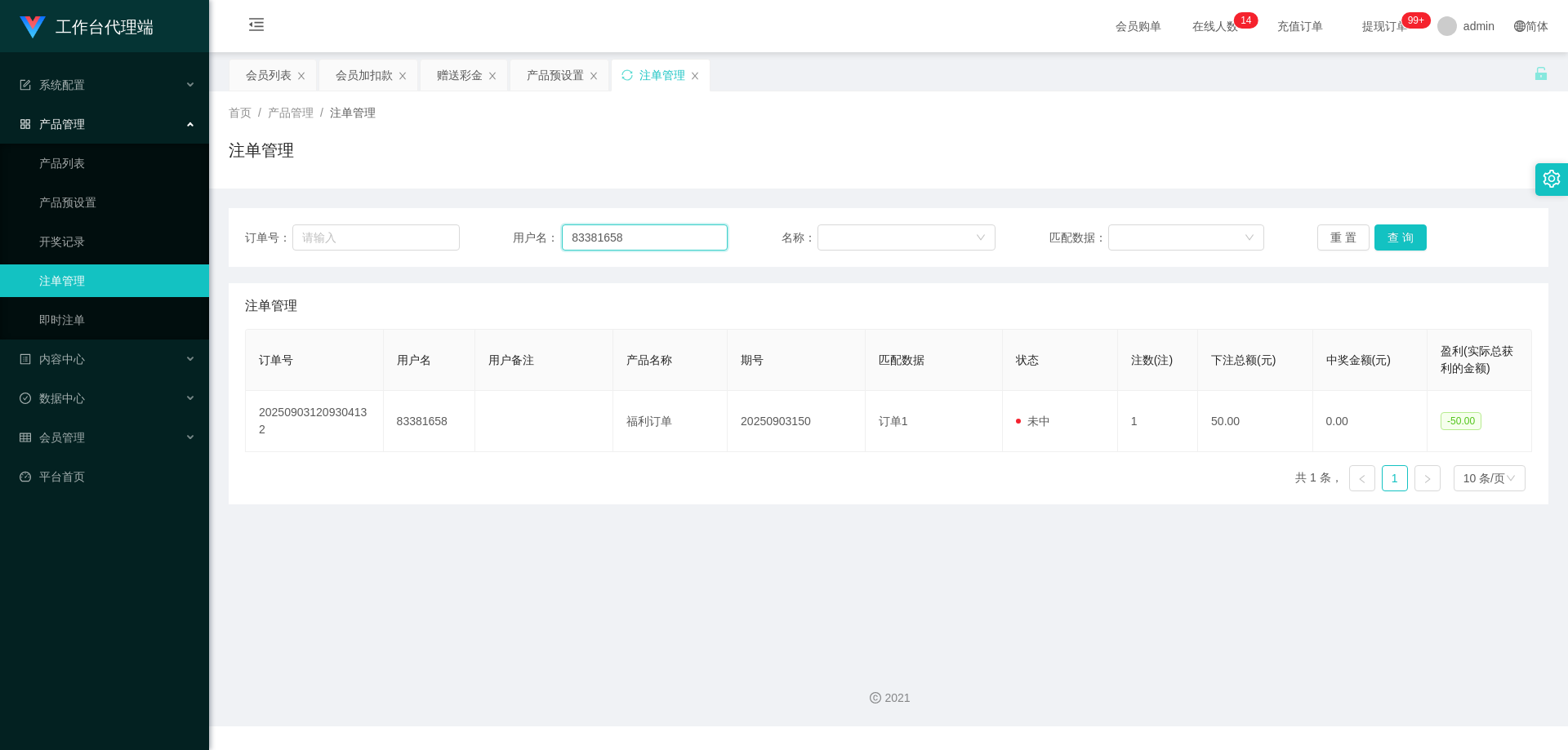
drag, startPoint x: 606, startPoint y: 233, endPoint x: 550, endPoint y: 233, distance: 56.0
click at [550, 233] on div "用户名： 83381658" at bounding box center [620, 237] width 215 height 26
click at [1419, 240] on button "查 询" at bounding box center [1401, 237] width 52 height 26
click at [1410, 239] on button "查 询" at bounding box center [1401, 237] width 52 height 26
click at [1410, 239] on div "重 置 查 询" at bounding box center [1424, 237] width 215 height 26
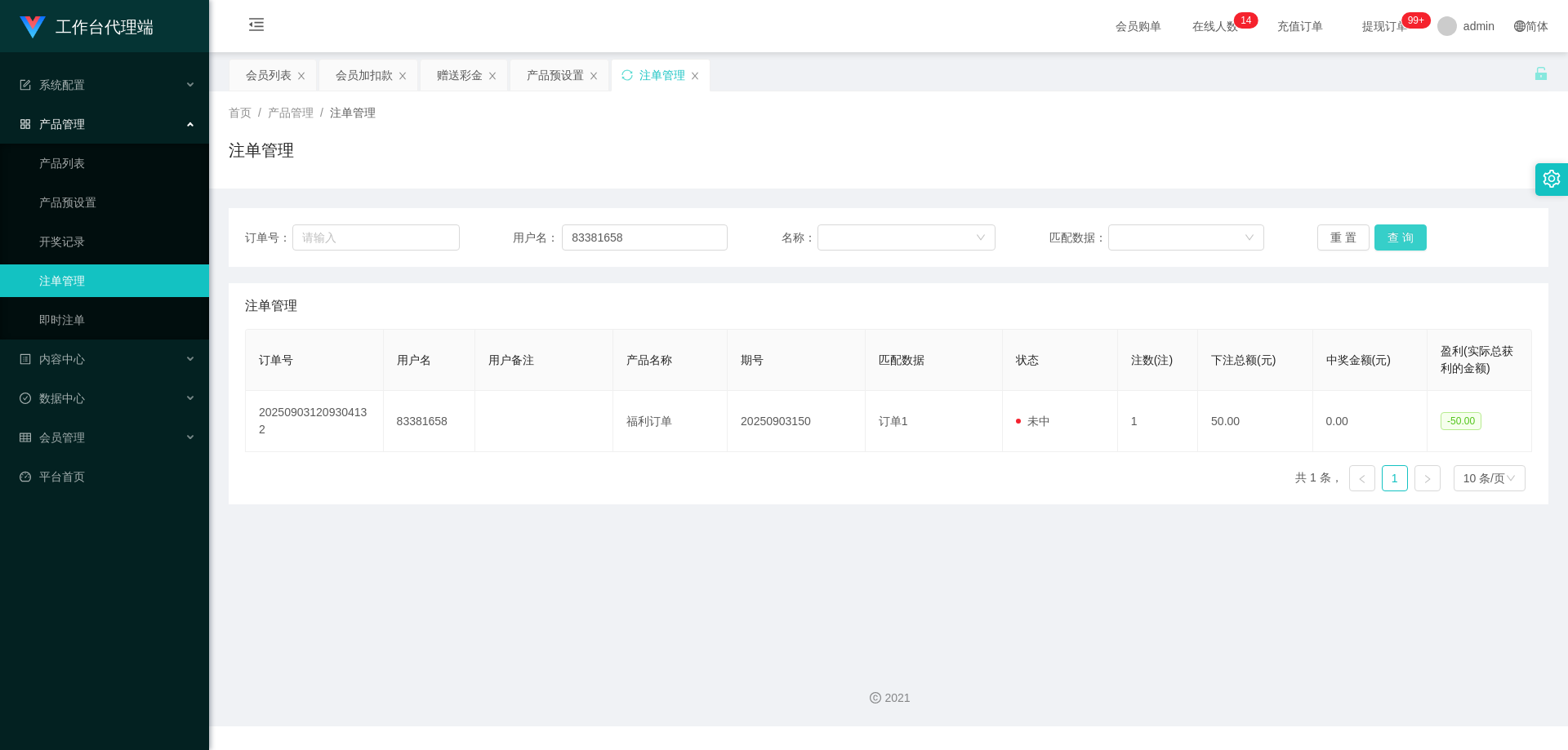
click at [1410, 239] on button "查 询" at bounding box center [1401, 237] width 52 height 26
click at [1410, 239] on div "重 置 查 询" at bounding box center [1424, 237] width 215 height 26
click at [1410, 239] on button "查 询" at bounding box center [1401, 237] width 52 height 26
click at [1410, 239] on div "重 置 查 询" at bounding box center [1424, 237] width 215 height 26
click at [1410, 239] on button "查 询" at bounding box center [1401, 237] width 52 height 26
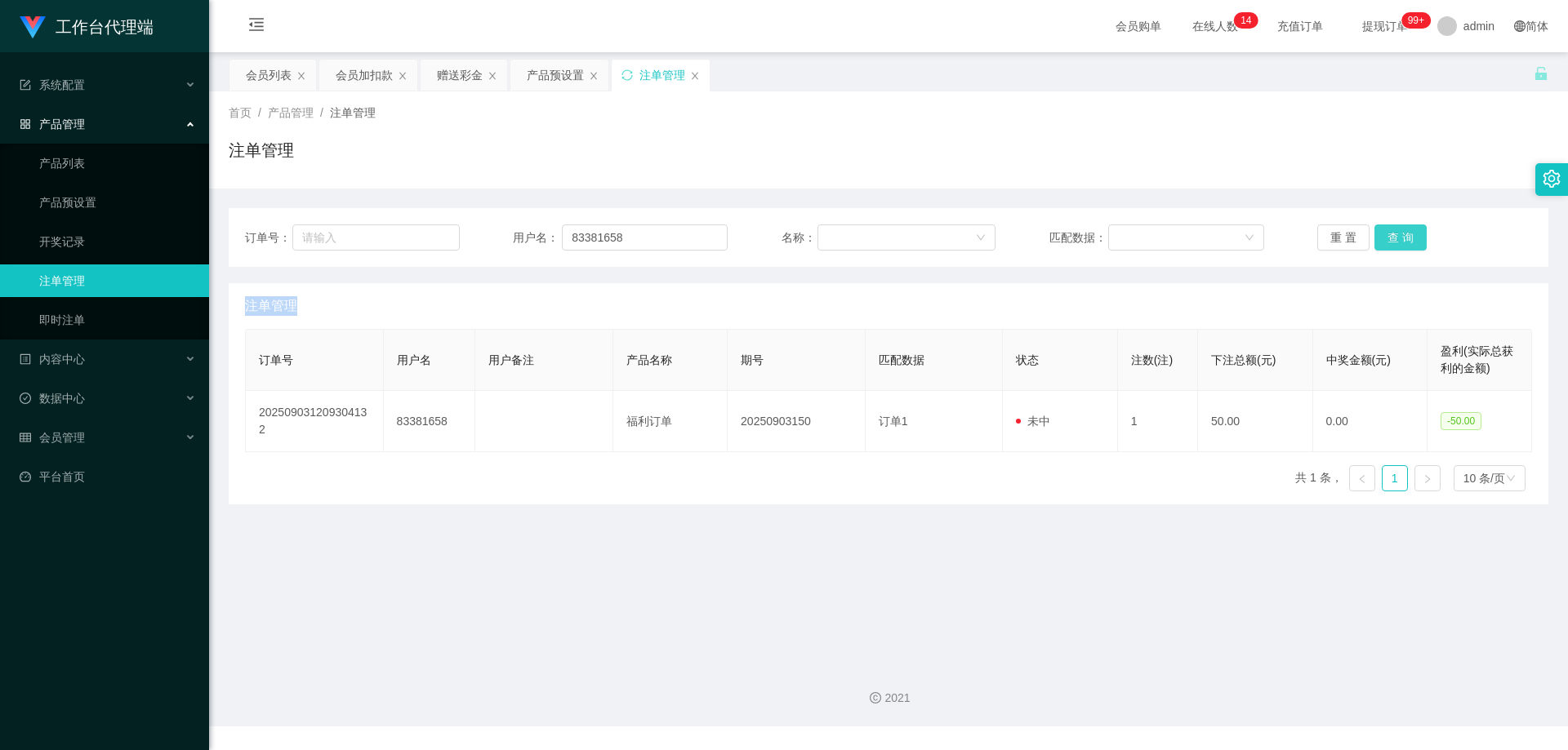
click at [1410, 239] on div "重 置 查 询" at bounding box center [1424, 237] width 215 height 26
click at [1388, 235] on button "查 询" at bounding box center [1401, 237] width 52 height 26
click at [1388, 235] on div "重 置 查 询" at bounding box center [1424, 237] width 215 height 26
click at [1388, 235] on button "查 询" at bounding box center [1401, 237] width 52 height 26
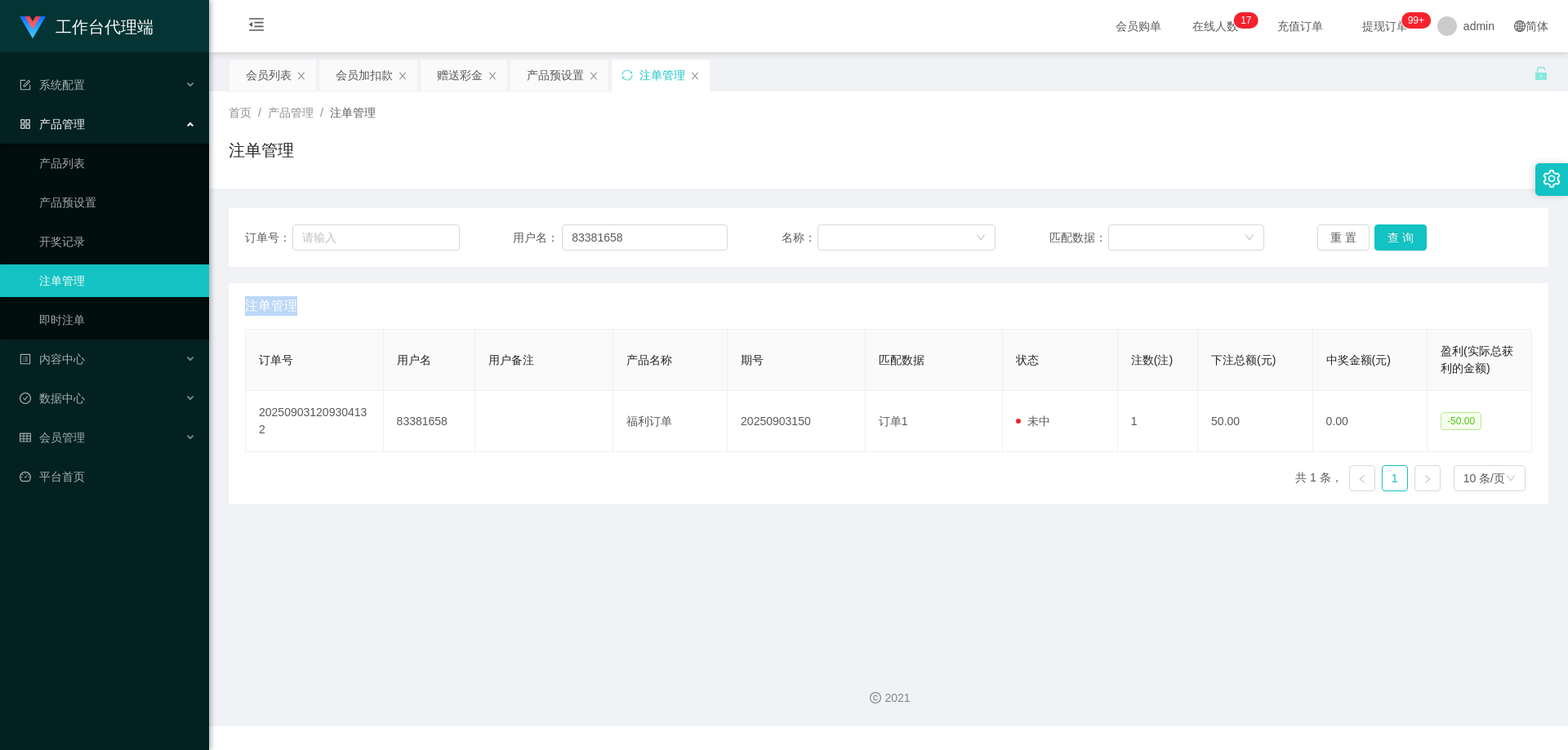
click at [1388, 235] on div "重 置 查 询" at bounding box center [1424, 237] width 215 height 26
click at [1388, 235] on button "查 询" at bounding box center [1401, 237] width 52 height 26
click at [1388, 235] on div "重 置 查 询" at bounding box center [1424, 237] width 215 height 26
click at [1388, 235] on button "查 询" at bounding box center [1401, 237] width 52 height 26
click at [1388, 235] on div "重 置 查 询" at bounding box center [1424, 237] width 215 height 26
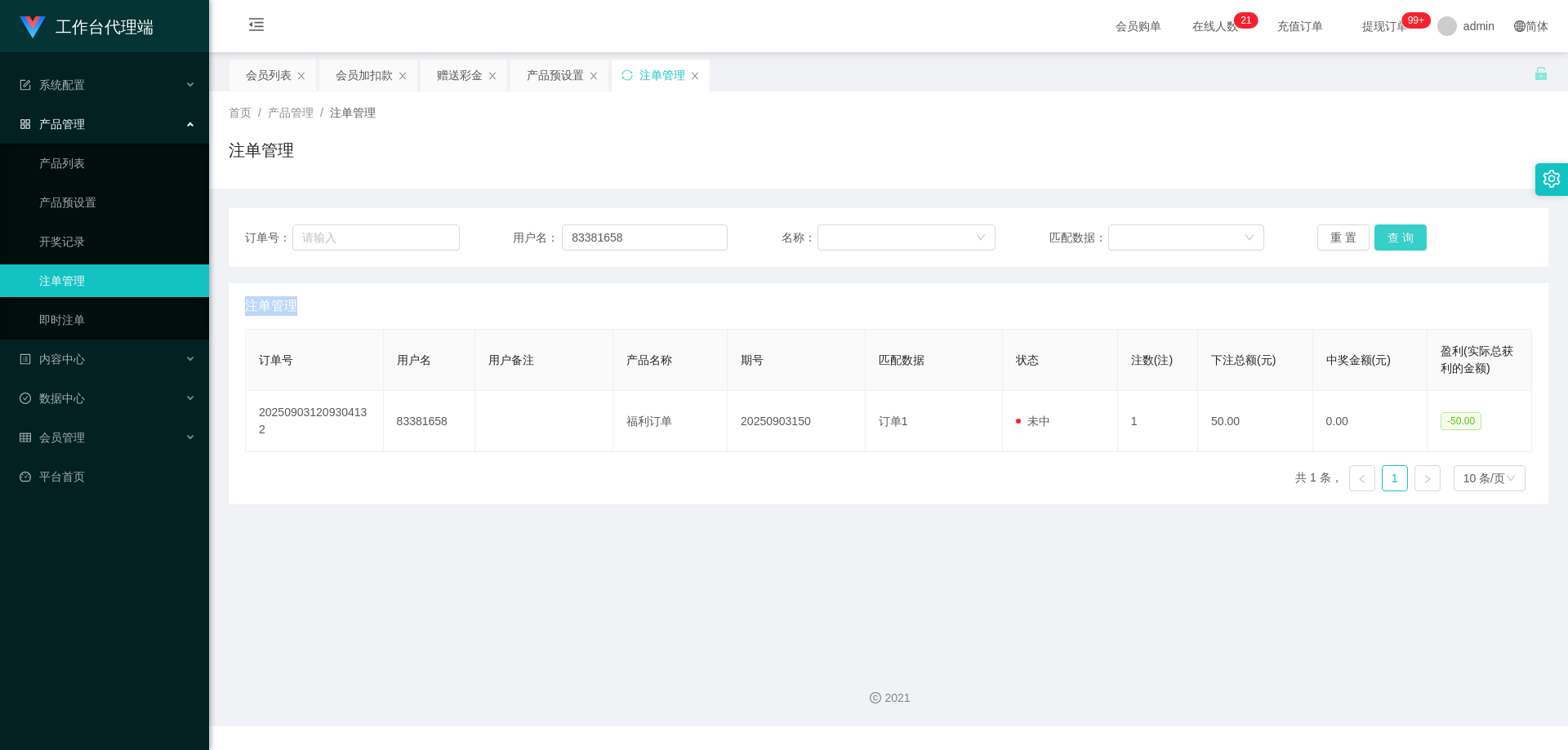
click at [1400, 236] on button "查 询" at bounding box center [1401, 237] width 52 height 26
click at [1400, 236] on div "重 置 查 询" at bounding box center [1424, 237] width 215 height 26
click at [1400, 236] on button "查 询" at bounding box center [1401, 237] width 52 height 26
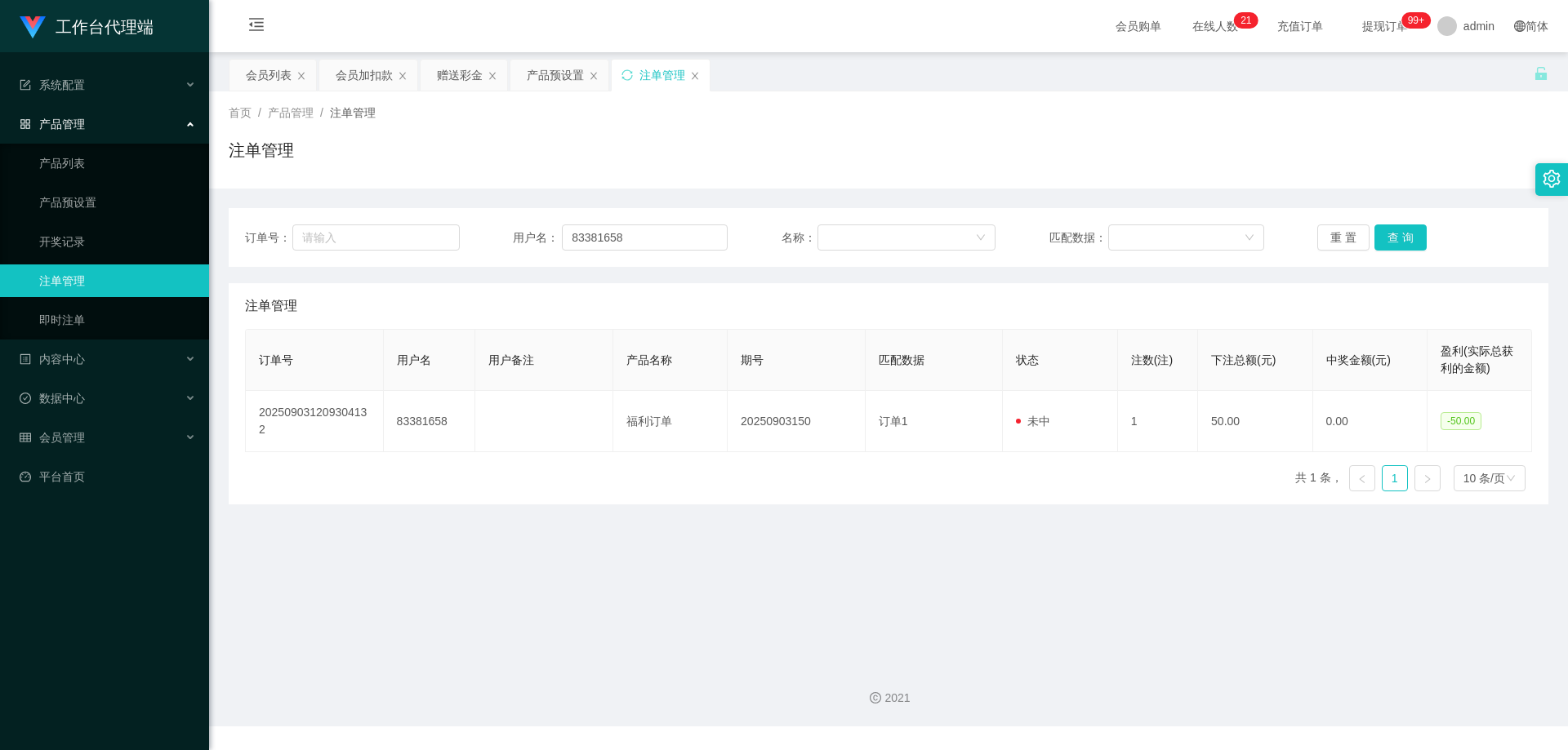
click at [1345, 165] on div "注单管理" at bounding box center [888, 156] width 1319 height 38
click at [1395, 229] on button "查 询" at bounding box center [1401, 237] width 52 height 26
click at [1395, 229] on div "重 置 查 询" at bounding box center [1424, 237] width 215 height 26
click at [1395, 229] on button "查 询" at bounding box center [1401, 237] width 52 height 26
click at [1395, 229] on div "重 置 查 询" at bounding box center [1424, 237] width 215 height 26
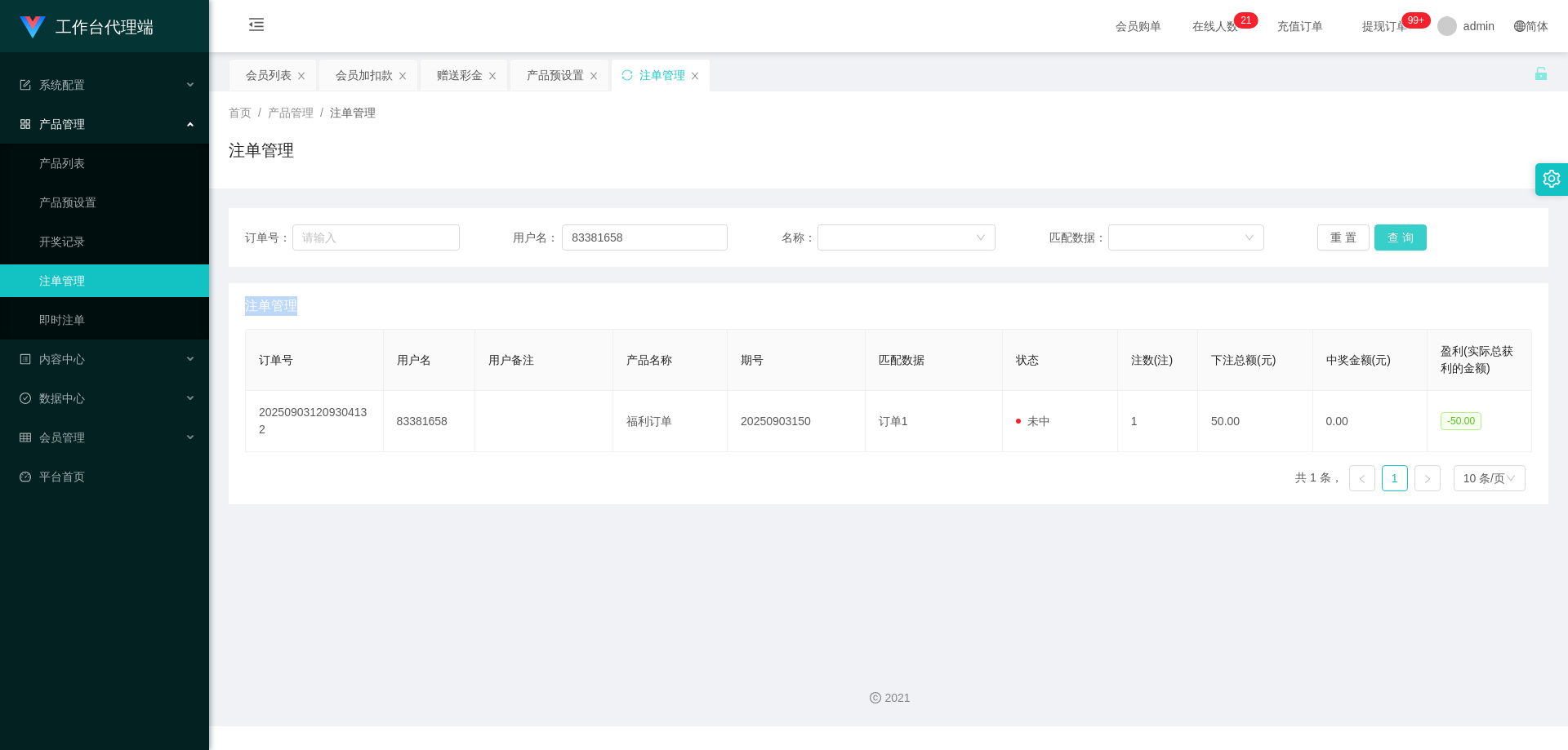
click at [1395, 229] on button "查 询" at bounding box center [1401, 237] width 52 height 26
click at [1395, 229] on div "重 置 查 询" at bounding box center [1424, 237] width 215 height 26
click at [1395, 229] on button "查 询" at bounding box center [1401, 237] width 52 height 26
click at [1395, 229] on div "重 置 查 询" at bounding box center [1424, 237] width 215 height 26
click at [1395, 229] on button "查 询" at bounding box center [1401, 237] width 52 height 26
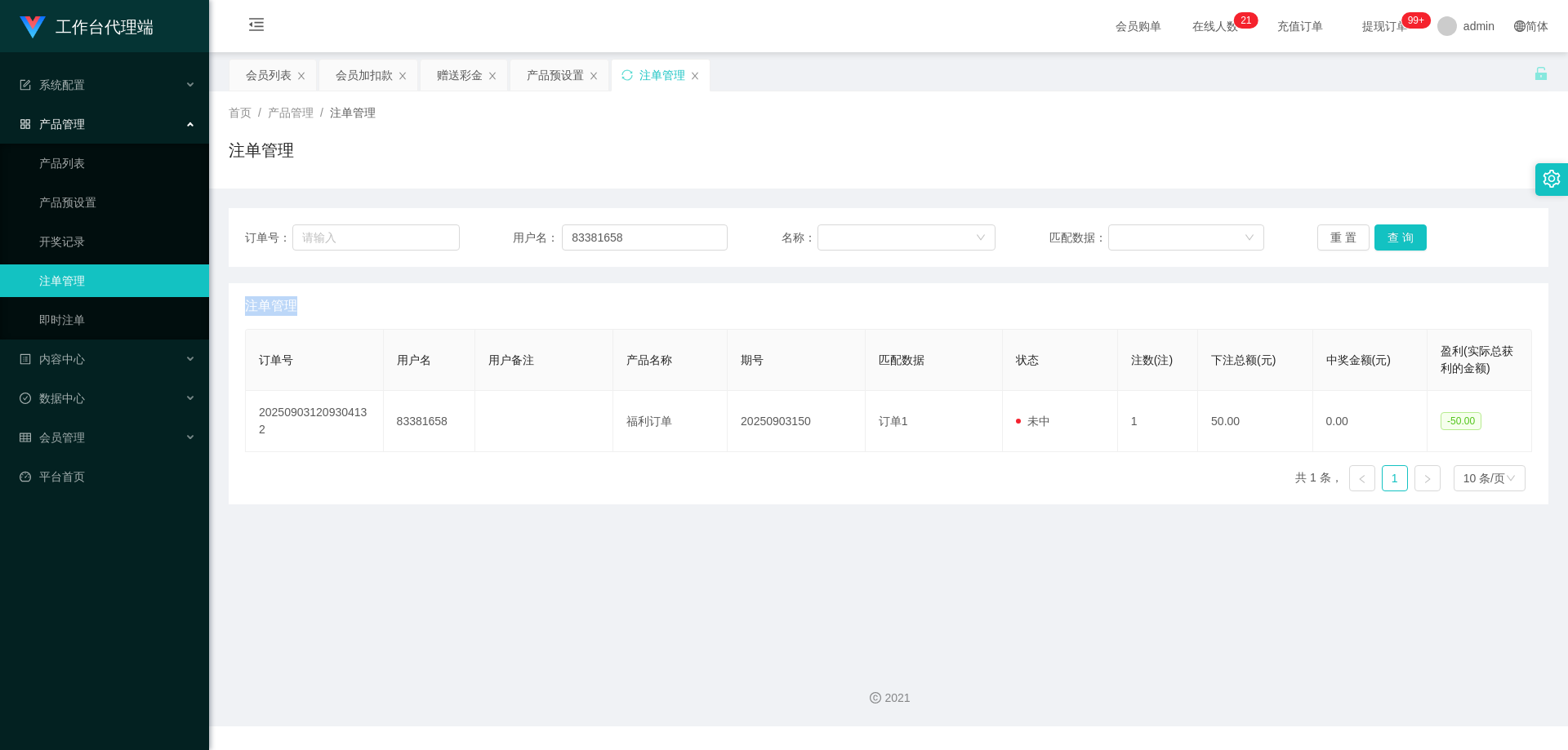
click at [1395, 229] on div "重 置 查 询" at bounding box center [1424, 237] width 215 height 26
drag, startPoint x: 647, startPoint y: 235, endPoint x: 542, endPoint y: 238, distance: 105.0
click at [542, 238] on div "用户名： 83381658" at bounding box center [620, 237] width 215 height 26
click at [1389, 230] on button "查 询" at bounding box center [1401, 237] width 52 height 26
click at [1389, 230] on div "重 置 查 询" at bounding box center [1424, 237] width 215 height 26
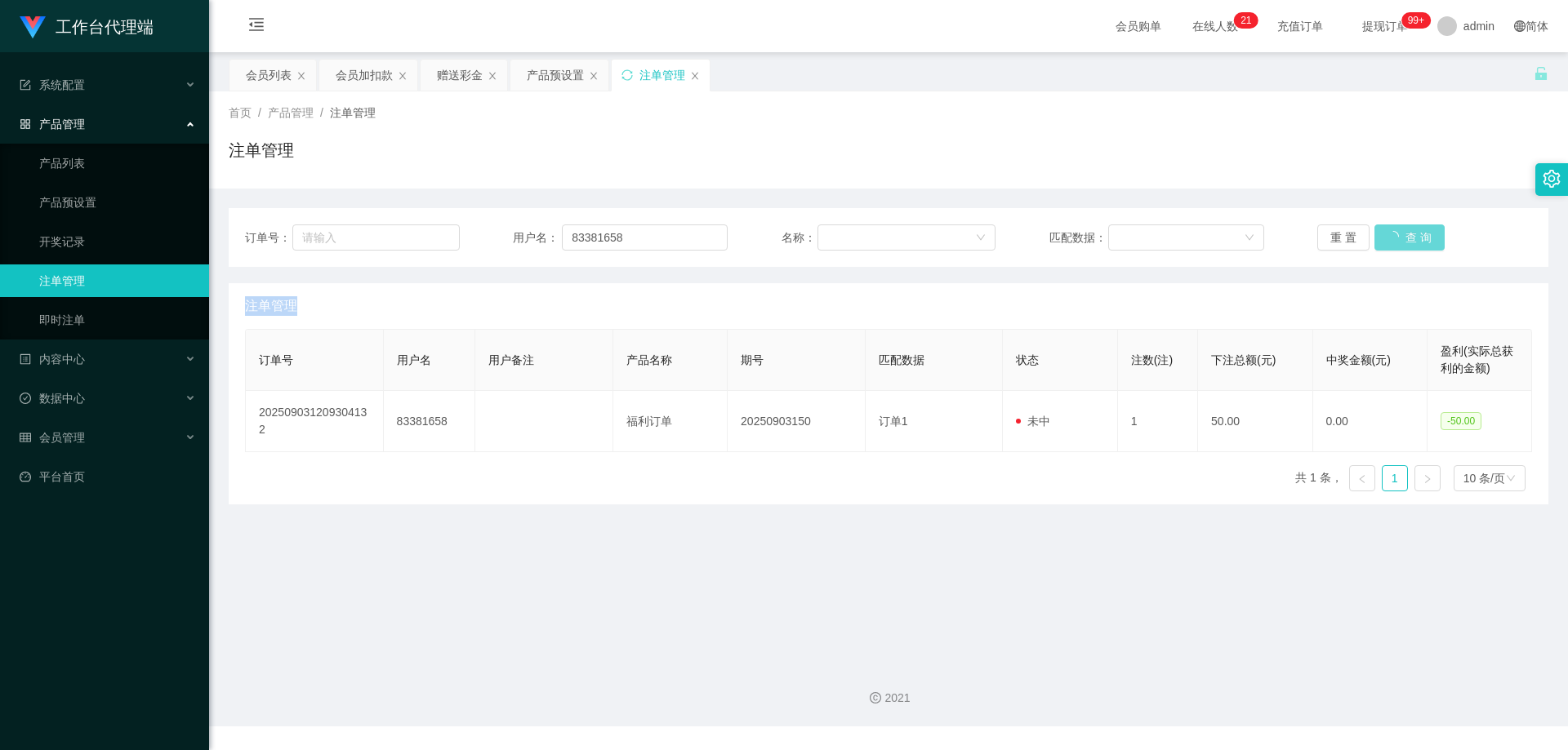
click at [1389, 230] on div "重 置 查 询" at bounding box center [1424, 237] width 215 height 26
click at [1389, 233] on div "重 置 查 询" at bounding box center [1424, 237] width 215 height 26
click at [1389, 233] on button "查 询" at bounding box center [1401, 237] width 52 height 26
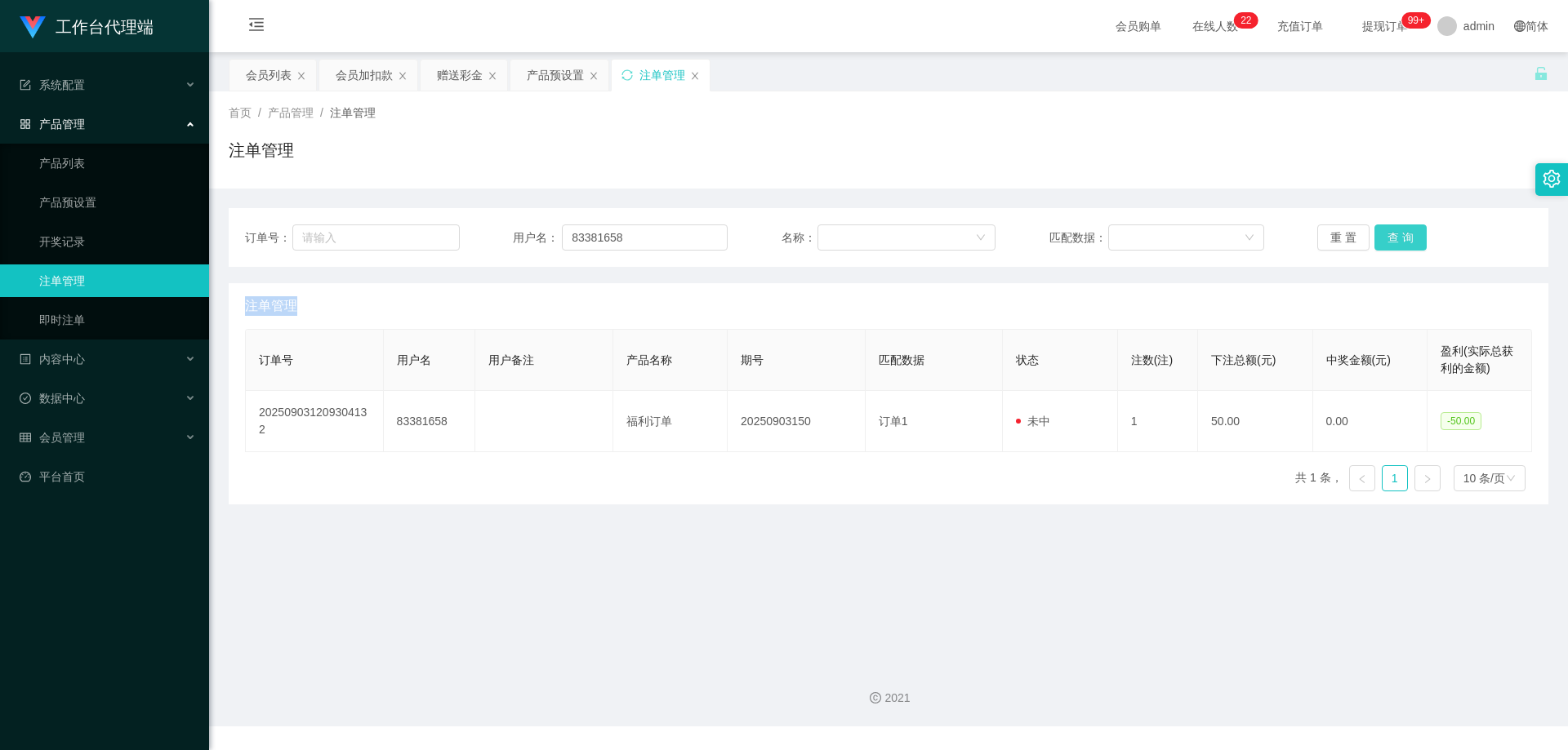
click at [1389, 233] on div "重 置 查 询" at bounding box center [1424, 237] width 215 height 26
click at [1389, 233] on button "查 询" at bounding box center [1401, 237] width 52 height 26
click at [1389, 233] on div "重 置 查 询" at bounding box center [1424, 237] width 215 height 26
click at [1389, 233] on button "查 询" at bounding box center [1410, 237] width 70 height 26
click at [1389, 233] on div "重 置 查 询" at bounding box center [1424, 237] width 215 height 26
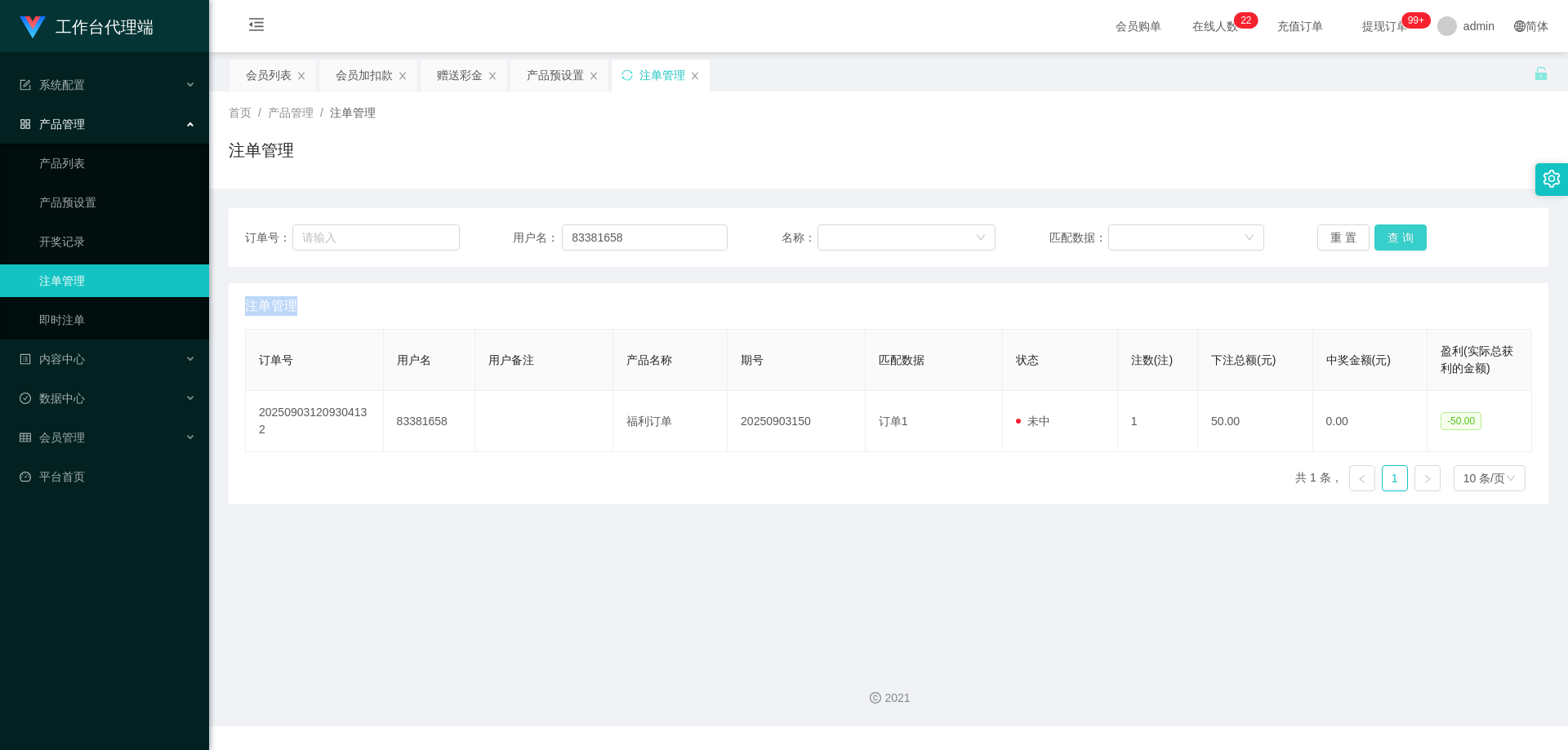
click at [1389, 233] on button "查 询" at bounding box center [1401, 237] width 52 height 26
click at [1389, 234] on div "重 置 查 询" at bounding box center [1424, 237] width 215 height 26
click at [1395, 236] on div "重 置 查 询" at bounding box center [1424, 237] width 215 height 26
click at [1393, 233] on button "查 询" at bounding box center [1401, 237] width 52 height 26
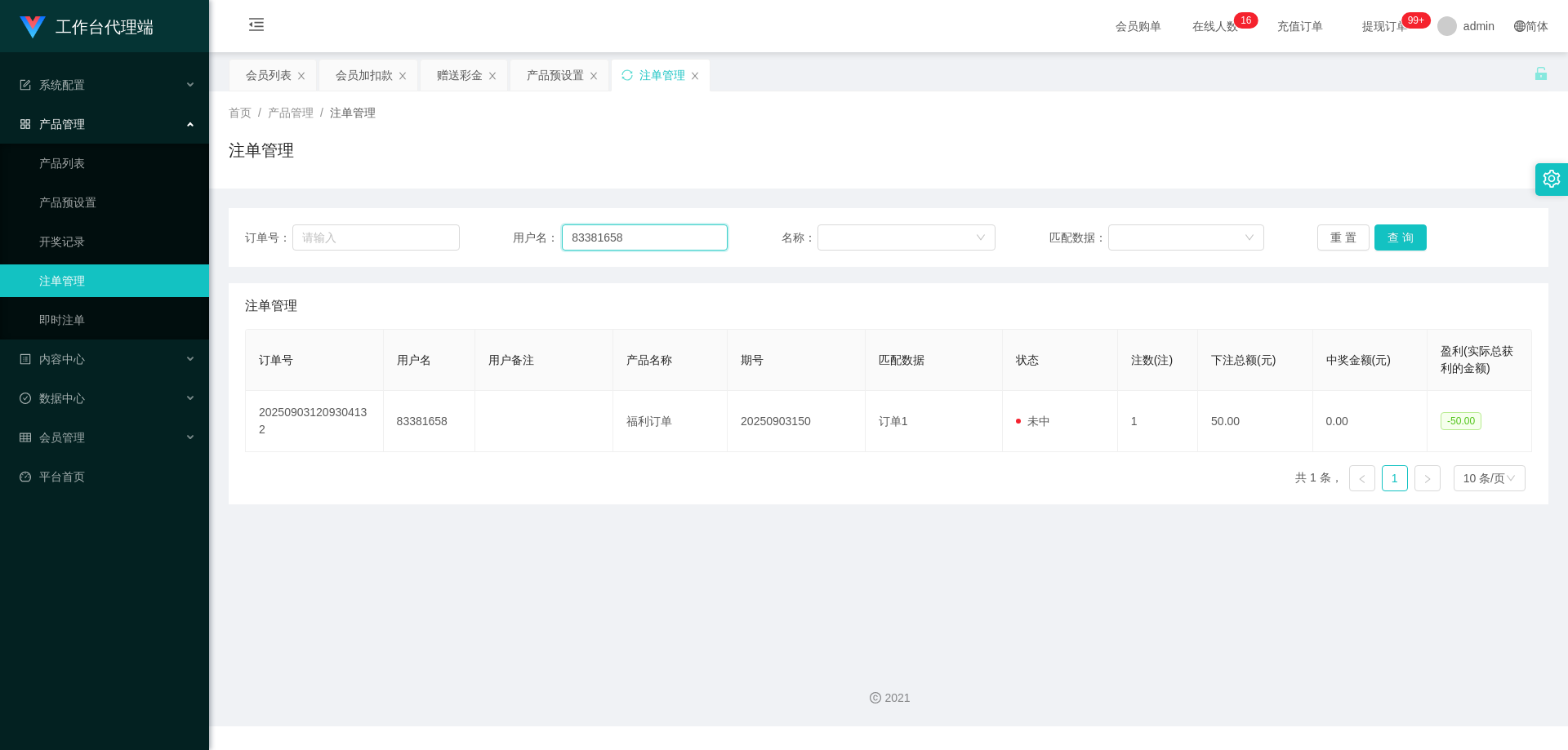
click at [675, 239] on input "83381658" at bounding box center [644, 237] width 166 height 26
click at [1400, 236] on button "查 询" at bounding box center [1401, 237] width 52 height 26
click at [1400, 236] on div "重 置 查 询" at bounding box center [1424, 237] width 215 height 26
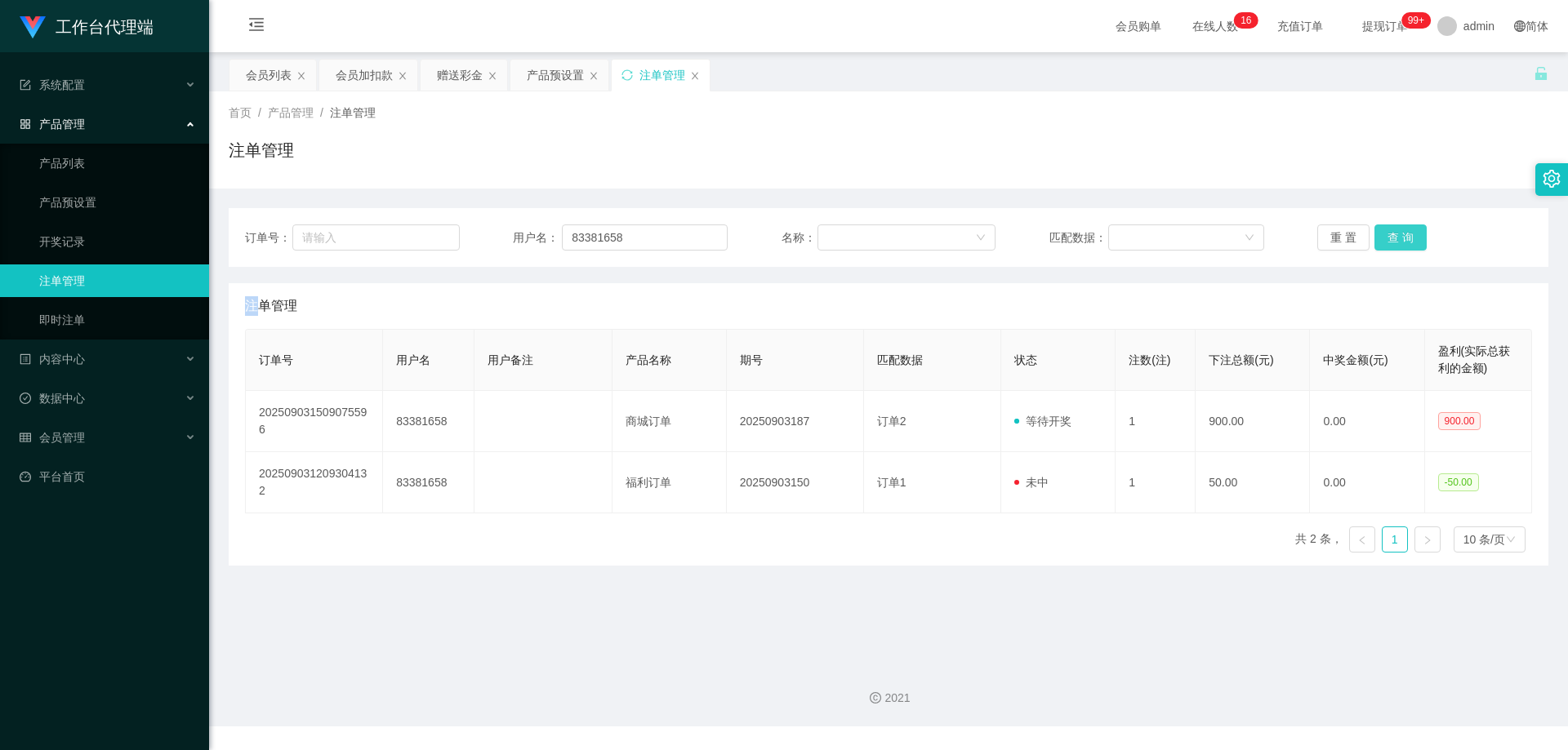
click at [1400, 236] on button "查 询" at bounding box center [1401, 237] width 52 height 26
drag, startPoint x: 1206, startPoint y: 602, endPoint x: 1219, endPoint y: 583, distance: 23.0
click at [1207, 602] on main "关闭左侧 关闭右侧 关闭其它 刷新页面 会员列表 会员加扣款 赠送彩金 产品预设置 注单管理 首页 / 产品管理 / 注单管理 / 注单管理 订单号： 用户名…" at bounding box center [888, 352] width 1359 height 598
click at [1389, 239] on button "查 询" at bounding box center [1401, 237] width 52 height 26
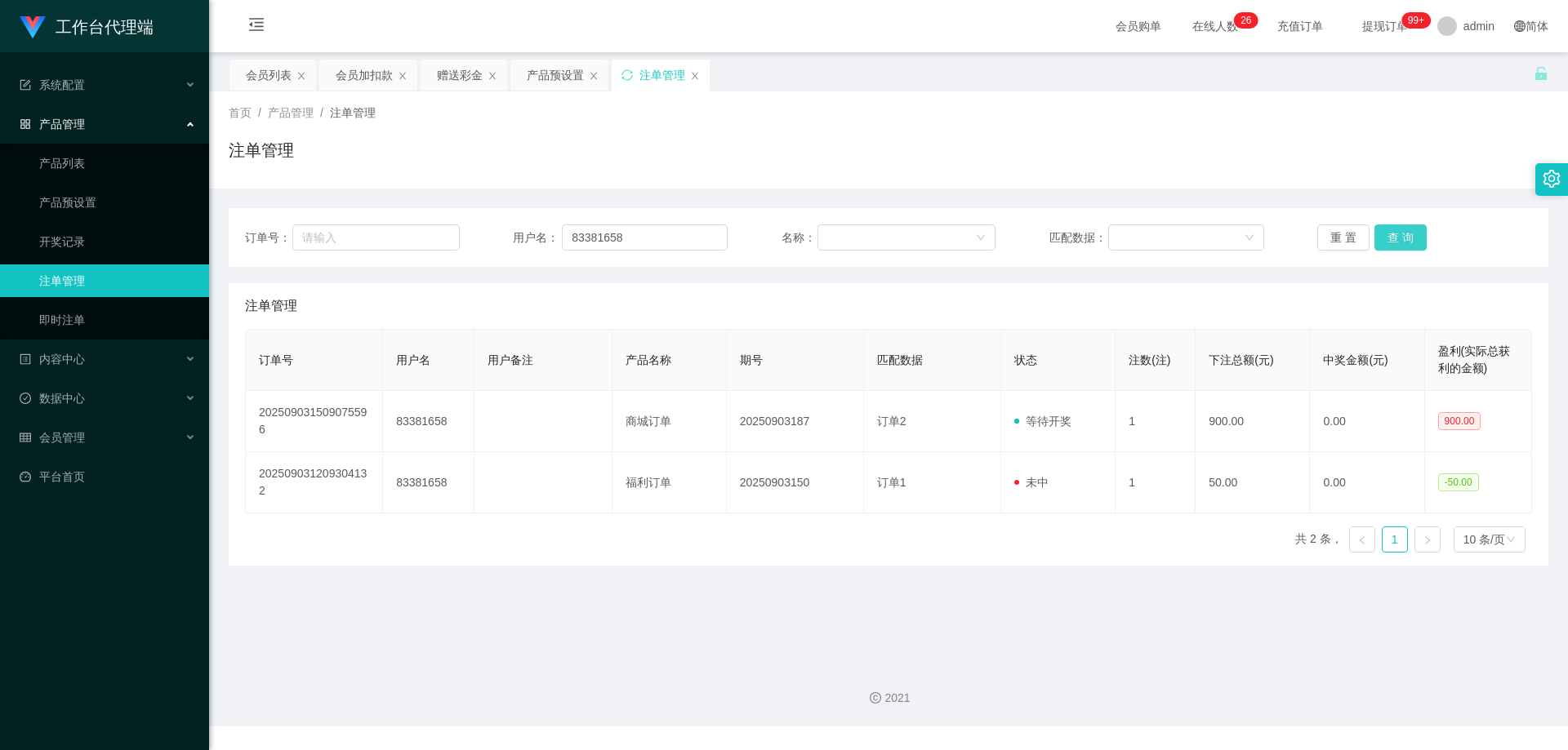
click at [1383, 248] on button "查 询" at bounding box center [1401, 237] width 52 height 26
click at [1386, 243] on button "查 询" at bounding box center [1401, 237] width 52 height 26
click at [1386, 243] on div "重 置 查 询" at bounding box center [1424, 237] width 215 height 26
drag, startPoint x: 627, startPoint y: 234, endPoint x: 545, endPoint y: 233, distance: 82.0
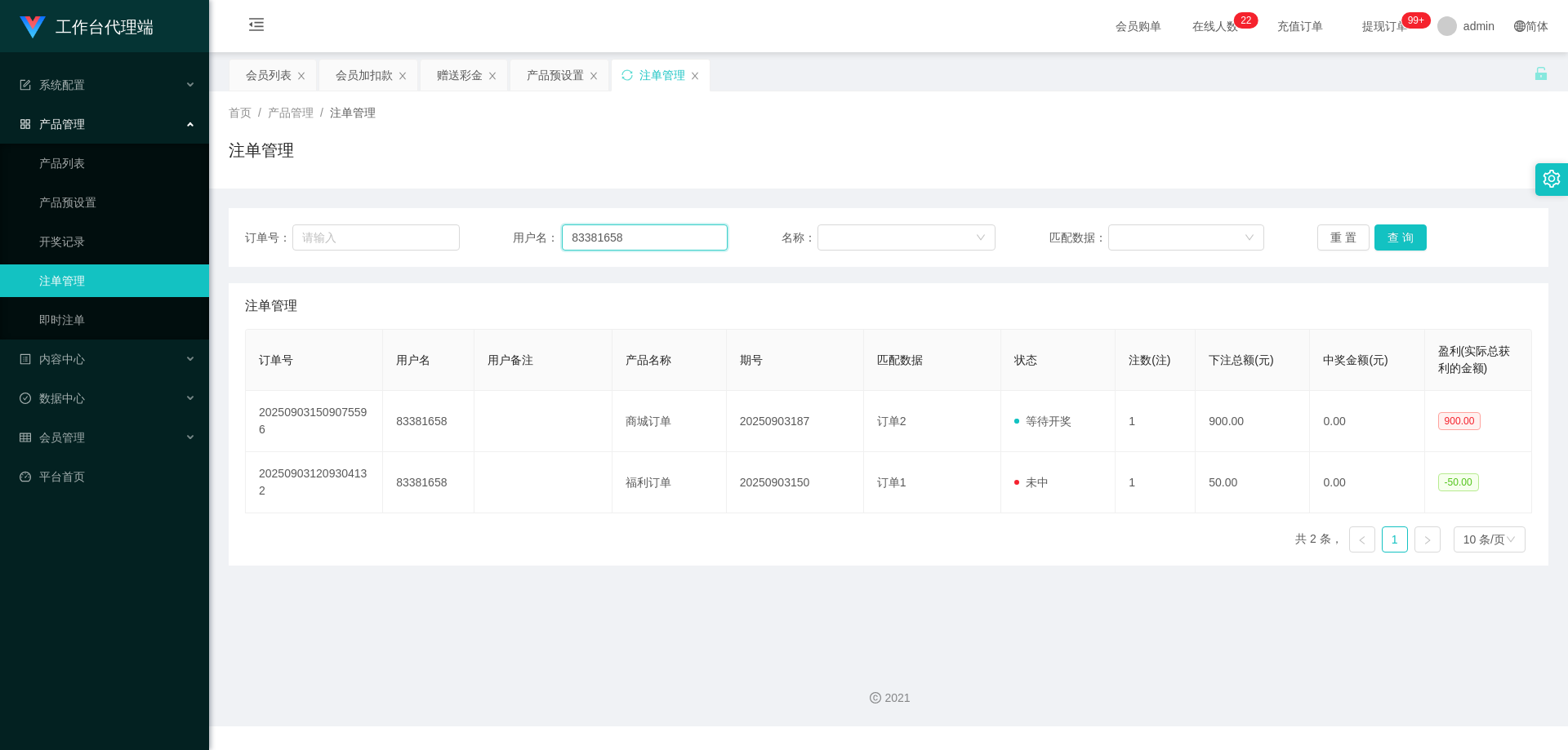
click at [545, 233] on div "用户名： 83381658" at bounding box center [620, 237] width 215 height 26
click at [263, 80] on div "会员列表" at bounding box center [268, 75] width 46 height 31
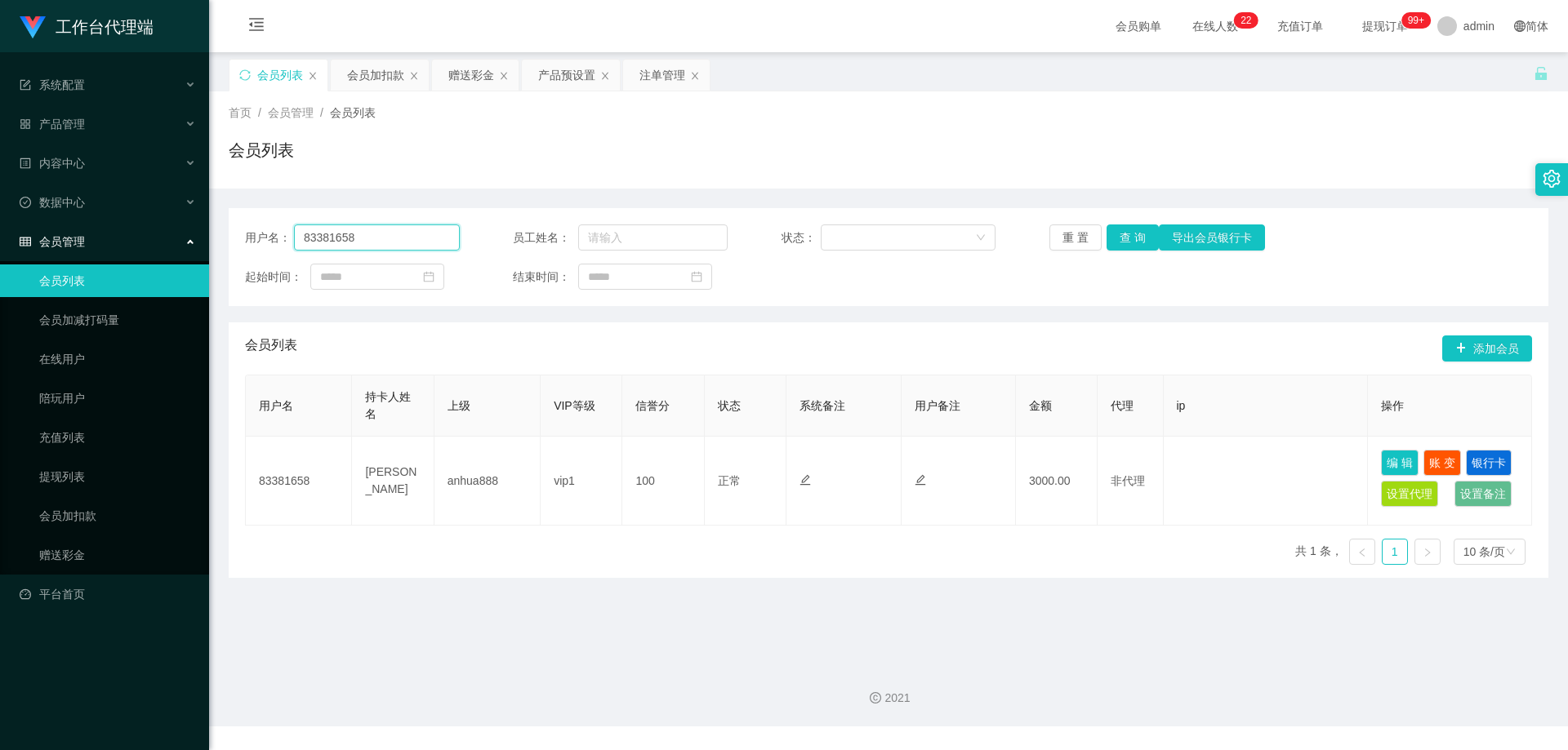
drag, startPoint x: 393, startPoint y: 237, endPoint x: 259, endPoint y: 228, distance: 134.3
click at [259, 228] on div "用户名： 83381658" at bounding box center [352, 237] width 215 height 26
click at [1131, 239] on button "查 询" at bounding box center [1133, 237] width 52 height 26
drag, startPoint x: 1131, startPoint y: 239, endPoint x: 1165, endPoint y: 213, distance: 42.8
click at [1131, 239] on button "查 询" at bounding box center [1133, 237] width 52 height 26
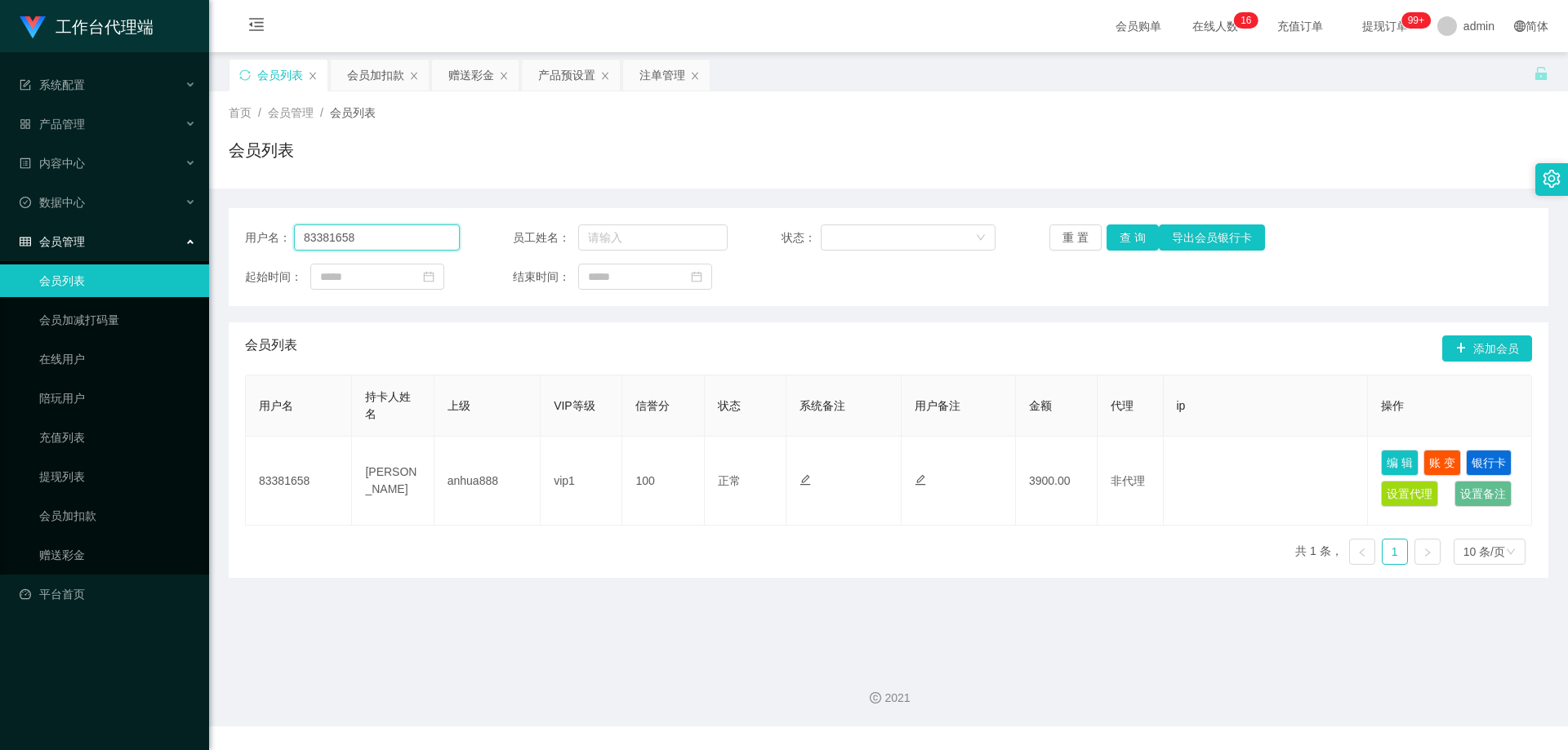
drag, startPoint x: 320, startPoint y: 233, endPoint x: 472, endPoint y: 226, distance: 152.2
click at [226, 228] on main "关闭左侧 关闭右侧 关闭其它 刷新页面 会员列表 会员加扣款 赠送彩金 产品预设置 注单管理 首页 / 会员管理 / 会员列表 / 会员列表 用户名： 833…" at bounding box center [888, 352] width 1359 height 598
paste input "8783755"
type input "88783755"
click at [1117, 231] on button "查 询" at bounding box center [1133, 237] width 52 height 26
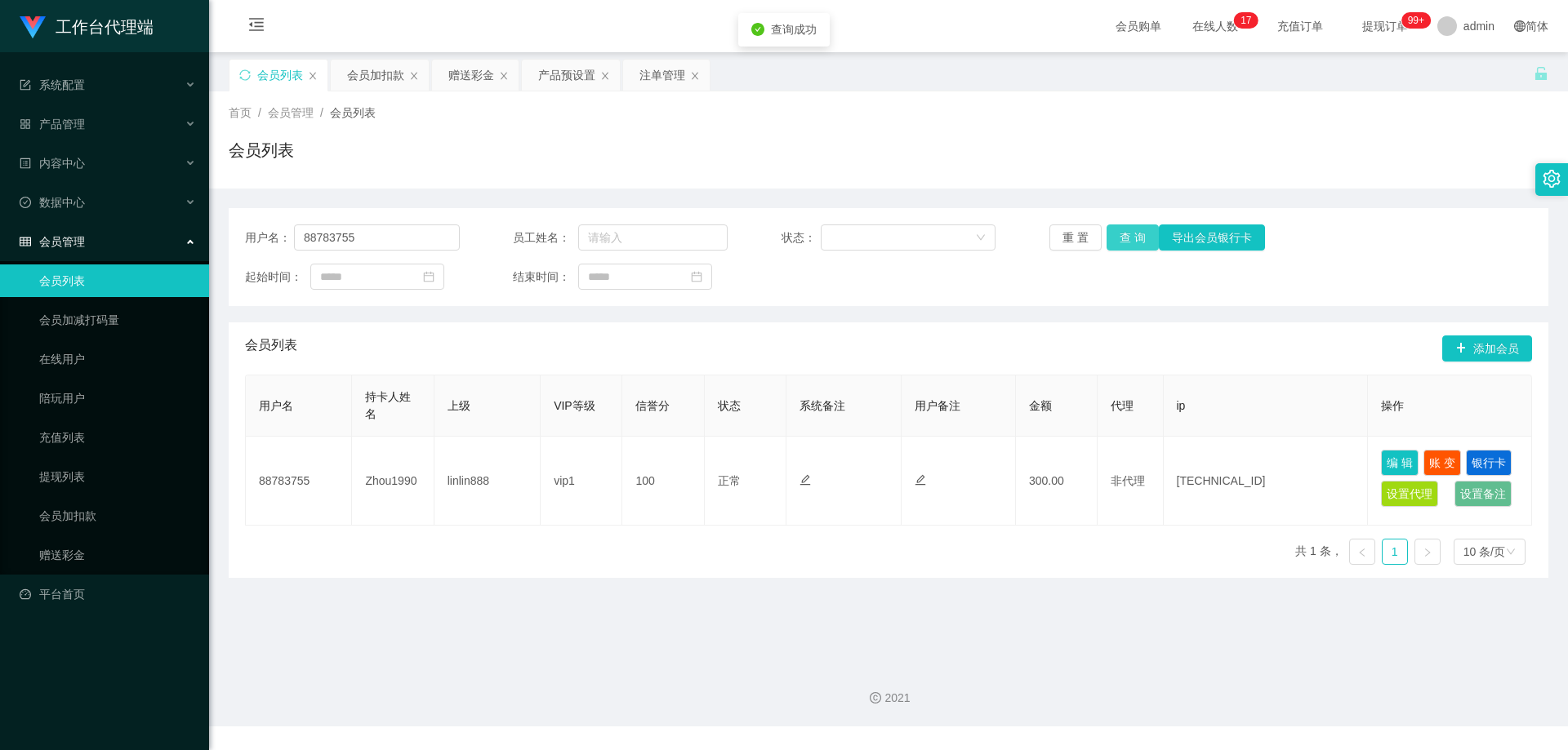
click at [1138, 233] on button "查 询" at bounding box center [1133, 237] width 52 height 26
click at [1138, 233] on div "重 置 查 询 导出会员银行卡" at bounding box center [1156, 237] width 215 height 26
click at [1138, 233] on button "查 询" at bounding box center [1133, 237] width 52 height 26
click at [550, 71] on div "产品预设置" at bounding box center [566, 75] width 57 height 31
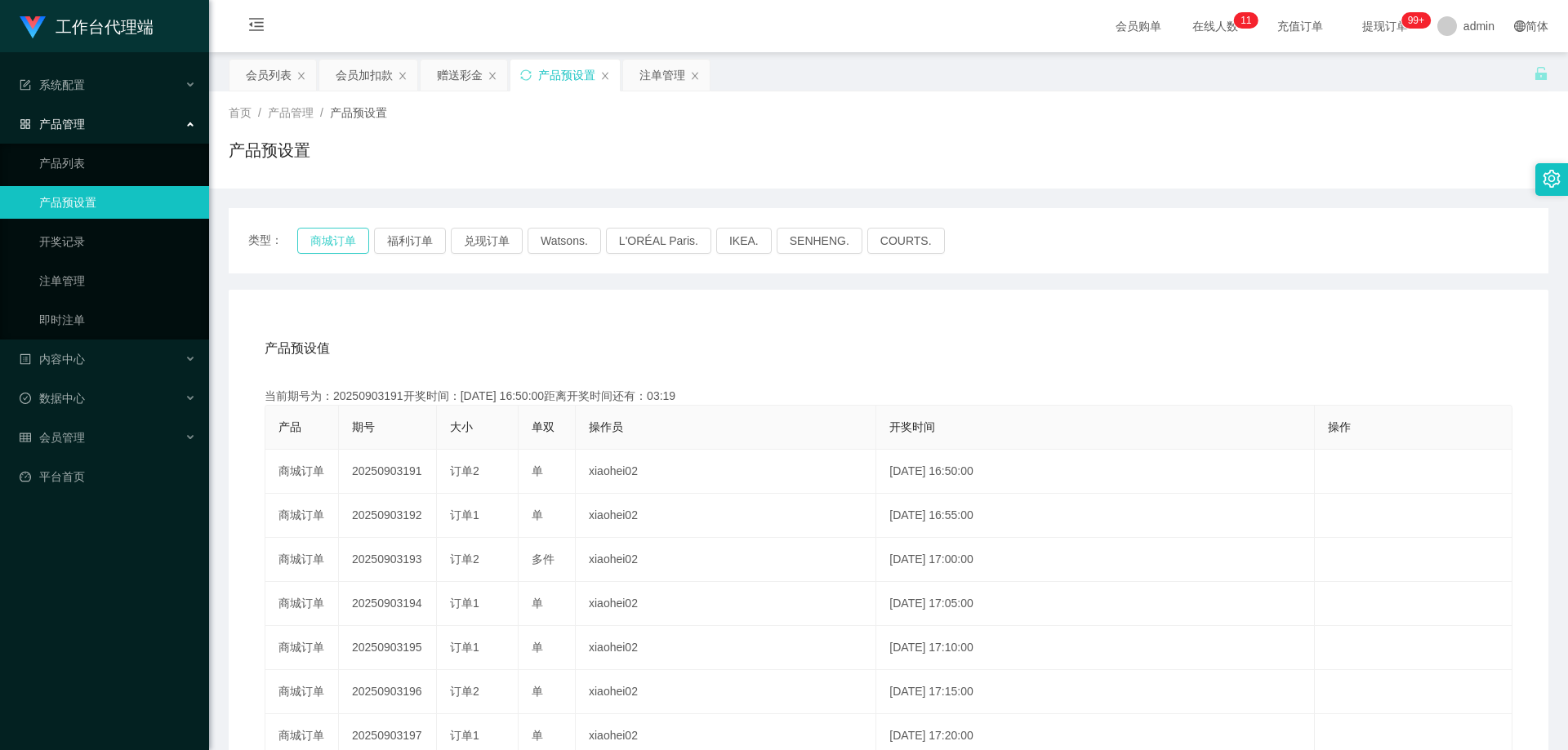
click at [339, 236] on button "商城订单" at bounding box center [333, 240] width 72 height 26
click at [335, 239] on button "商城订单" at bounding box center [333, 240] width 72 height 26
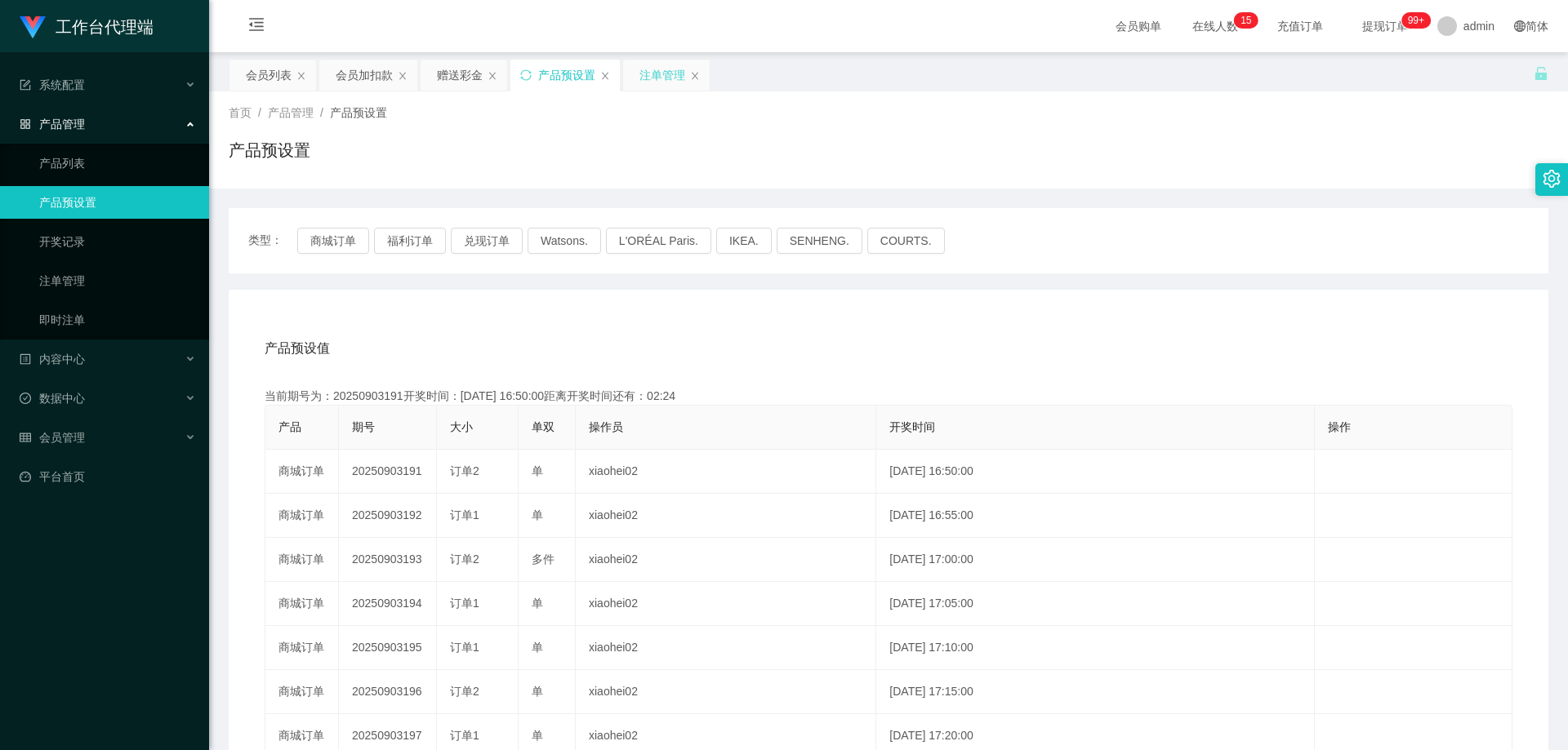
click at [663, 77] on div "注单管理" at bounding box center [662, 75] width 46 height 31
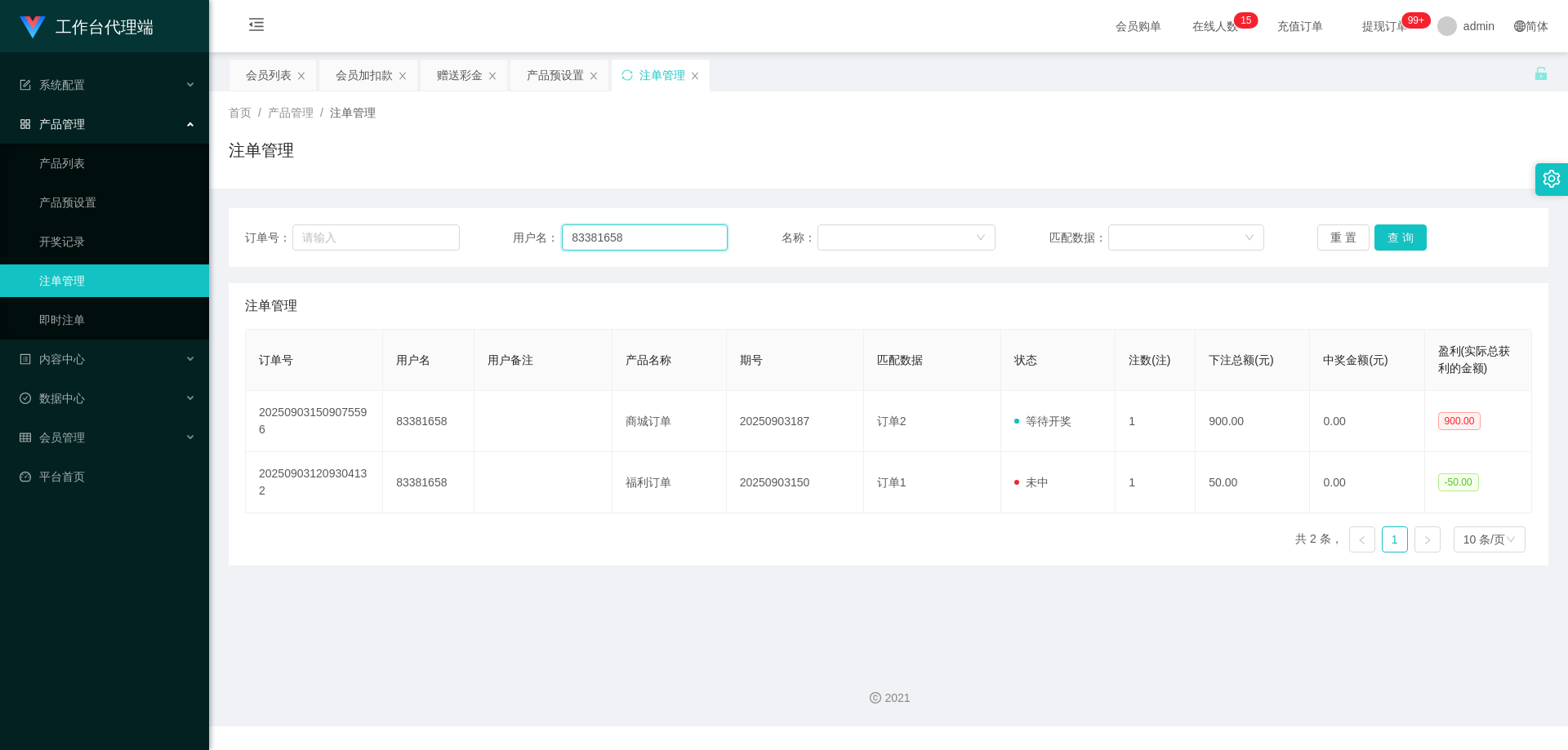
drag, startPoint x: 644, startPoint y: 240, endPoint x: 477, endPoint y: 228, distance: 167.4
click at [477, 228] on div "订单号： 用户名： 83381658 名称： 匹配数据： 重 置 查 询" at bounding box center [888, 237] width 1287 height 26
paste input "8783755"
type input "88783755"
click at [1405, 237] on button "查 询" at bounding box center [1401, 237] width 52 height 26
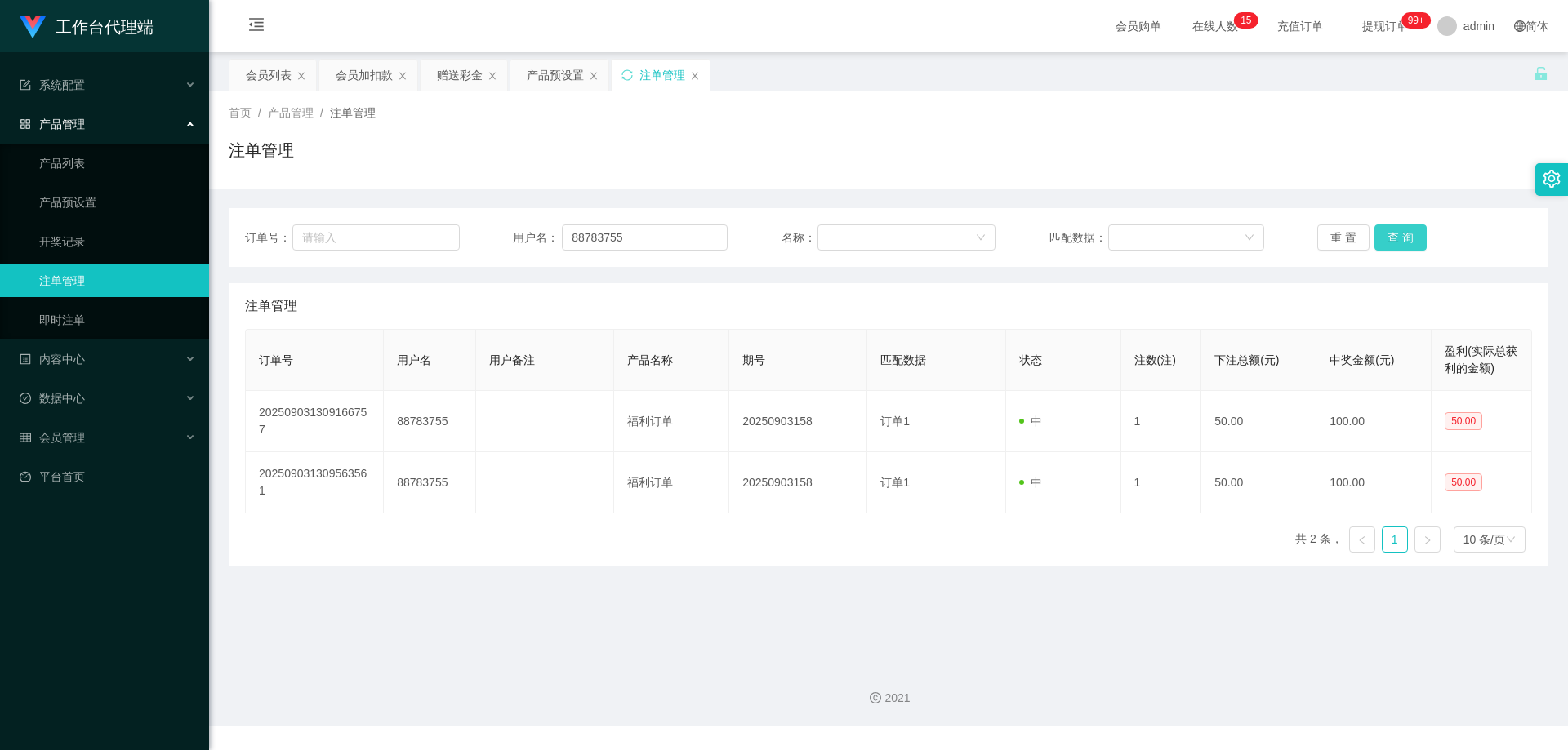
click at [1405, 237] on button "查 询" at bounding box center [1401, 237] width 52 height 26
click at [1405, 237] on div "重 置 查 询" at bounding box center [1424, 237] width 215 height 26
click at [1405, 237] on button "查 询" at bounding box center [1401, 237] width 52 height 26
click at [1405, 237] on div "重 置 查 询" at bounding box center [1424, 237] width 215 height 26
click at [1405, 237] on button "查 询" at bounding box center [1401, 237] width 52 height 26
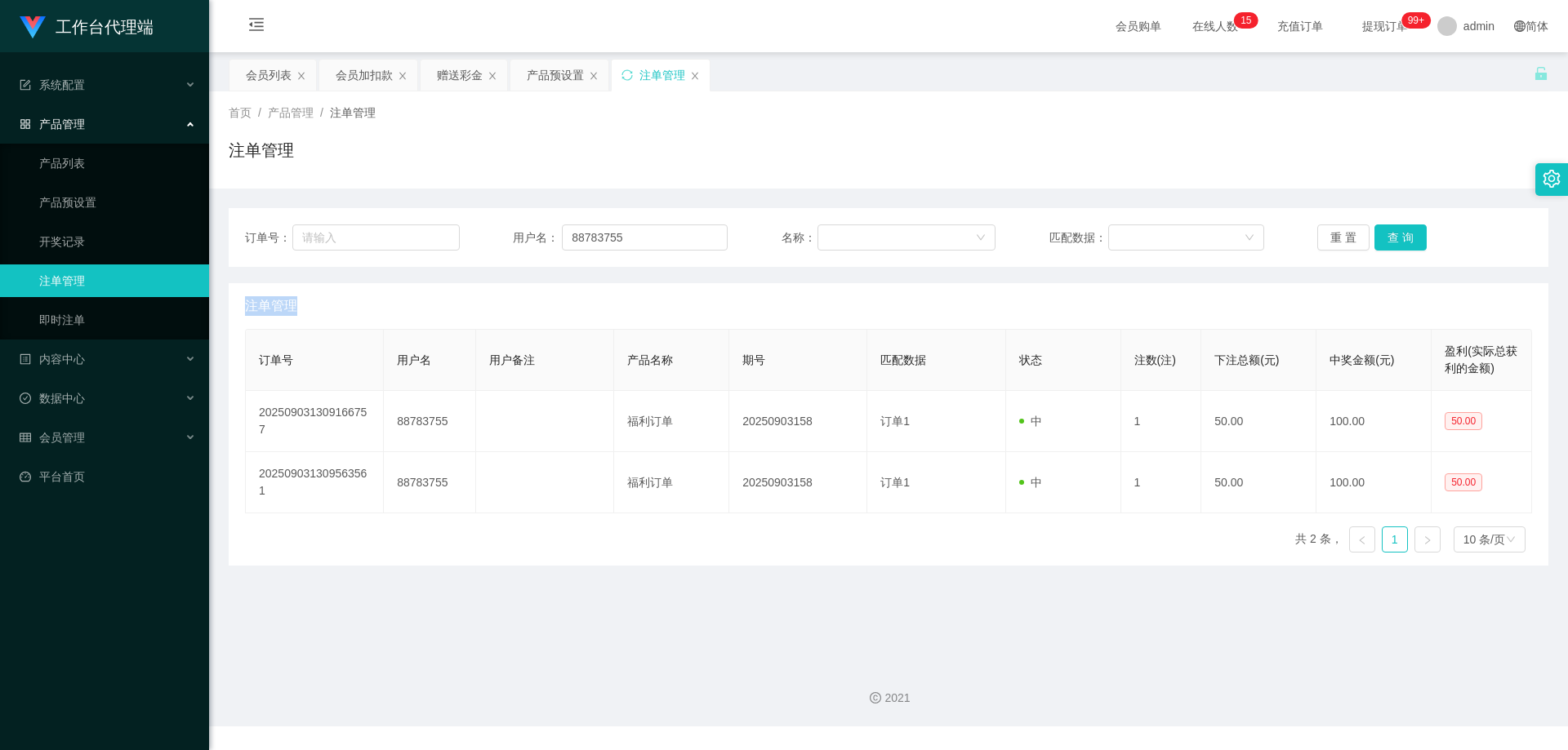
click at [1405, 237] on div "重 置 查 询" at bounding box center [1424, 237] width 215 height 26
click at [1405, 237] on button "查 询" at bounding box center [1401, 237] width 52 height 26
click at [1405, 237] on div "重 置 查 询" at bounding box center [1424, 237] width 215 height 26
click at [1405, 237] on button "查 询" at bounding box center [1401, 237] width 52 height 26
click at [1405, 237] on div "重 置 查 询" at bounding box center [1424, 237] width 215 height 26
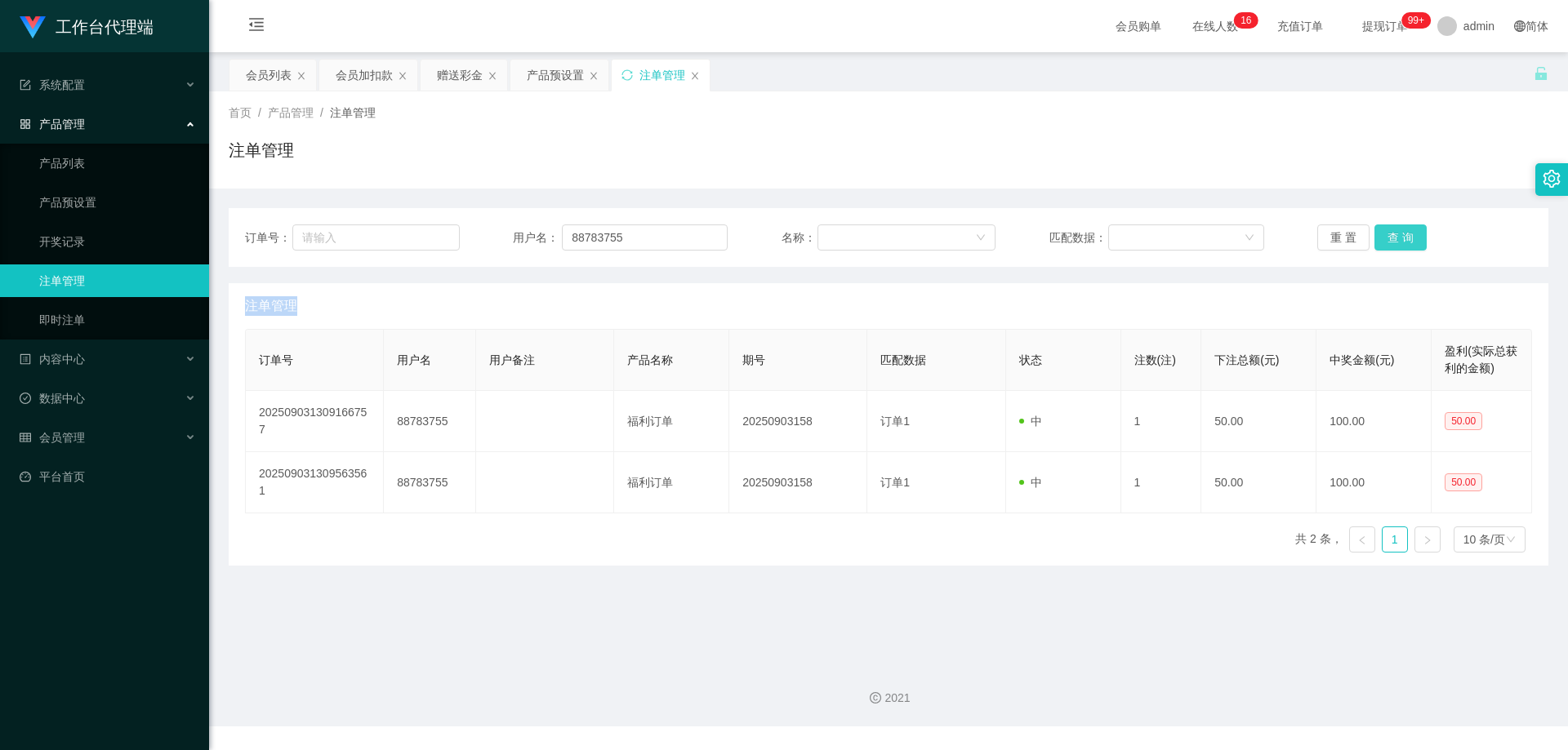
click at [1413, 237] on button "查 询" at bounding box center [1401, 237] width 52 height 26
click at [1409, 238] on button "查 询" at bounding box center [1401, 237] width 52 height 26
click at [1409, 238] on div "重 置 查 询" at bounding box center [1424, 237] width 215 height 26
click at [1409, 238] on button "查 询" at bounding box center [1401, 237] width 52 height 26
click at [1409, 238] on div "重 置 查 询" at bounding box center [1424, 237] width 215 height 26
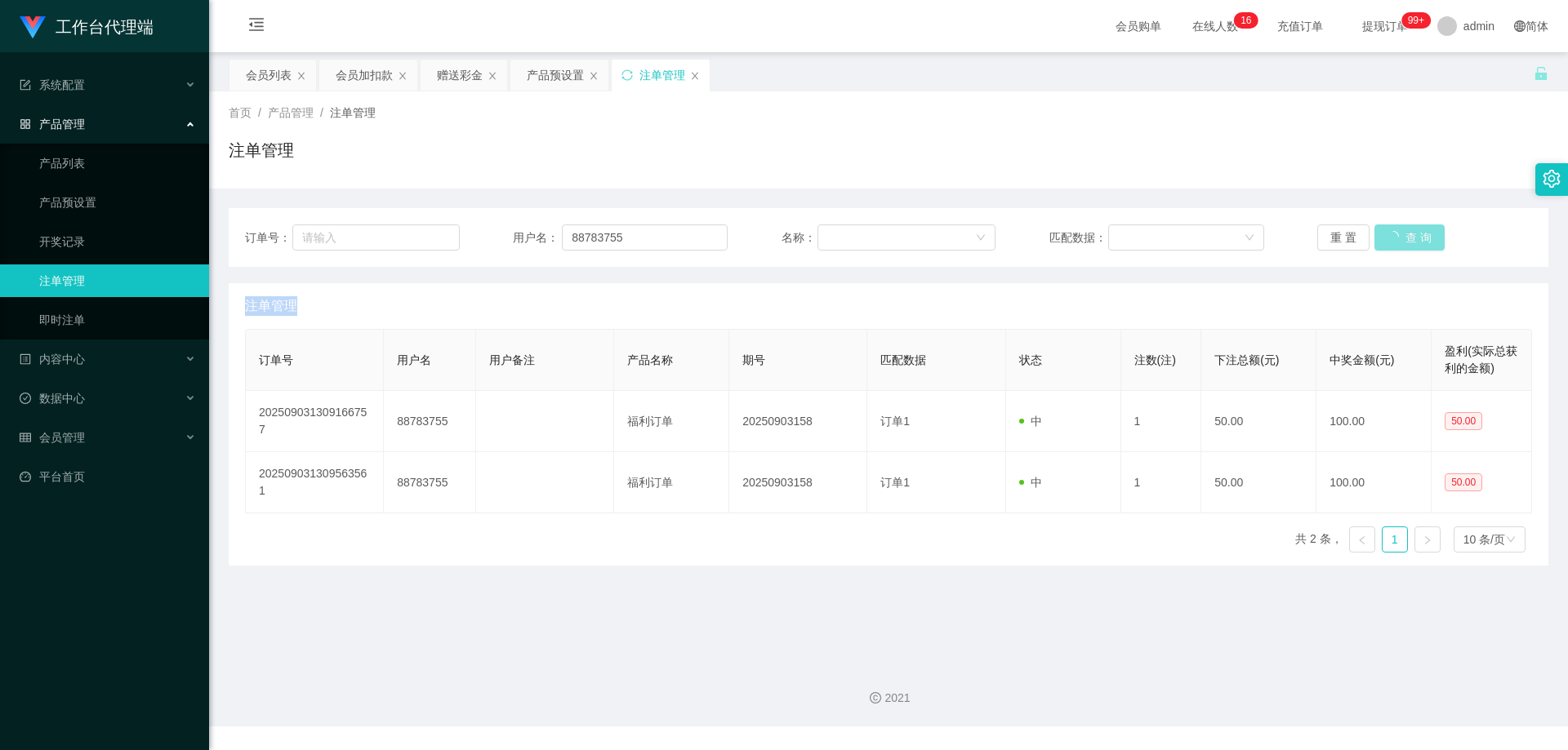
click at [1409, 238] on button "查 询" at bounding box center [1410, 237] width 70 height 26
click at [1409, 238] on div "重 置 查 询" at bounding box center [1424, 237] width 215 height 26
click at [1409, 238] on button "查 询" at bounding box center [1401, 237] width 52 height 26
click at [1409, 238] on div "重 置 查 询" at bounding box center [1424, 237] width 215 height 26
click at [1409, 238] on button "查 询" at bounding box center [1401, 237] width 52 height 26
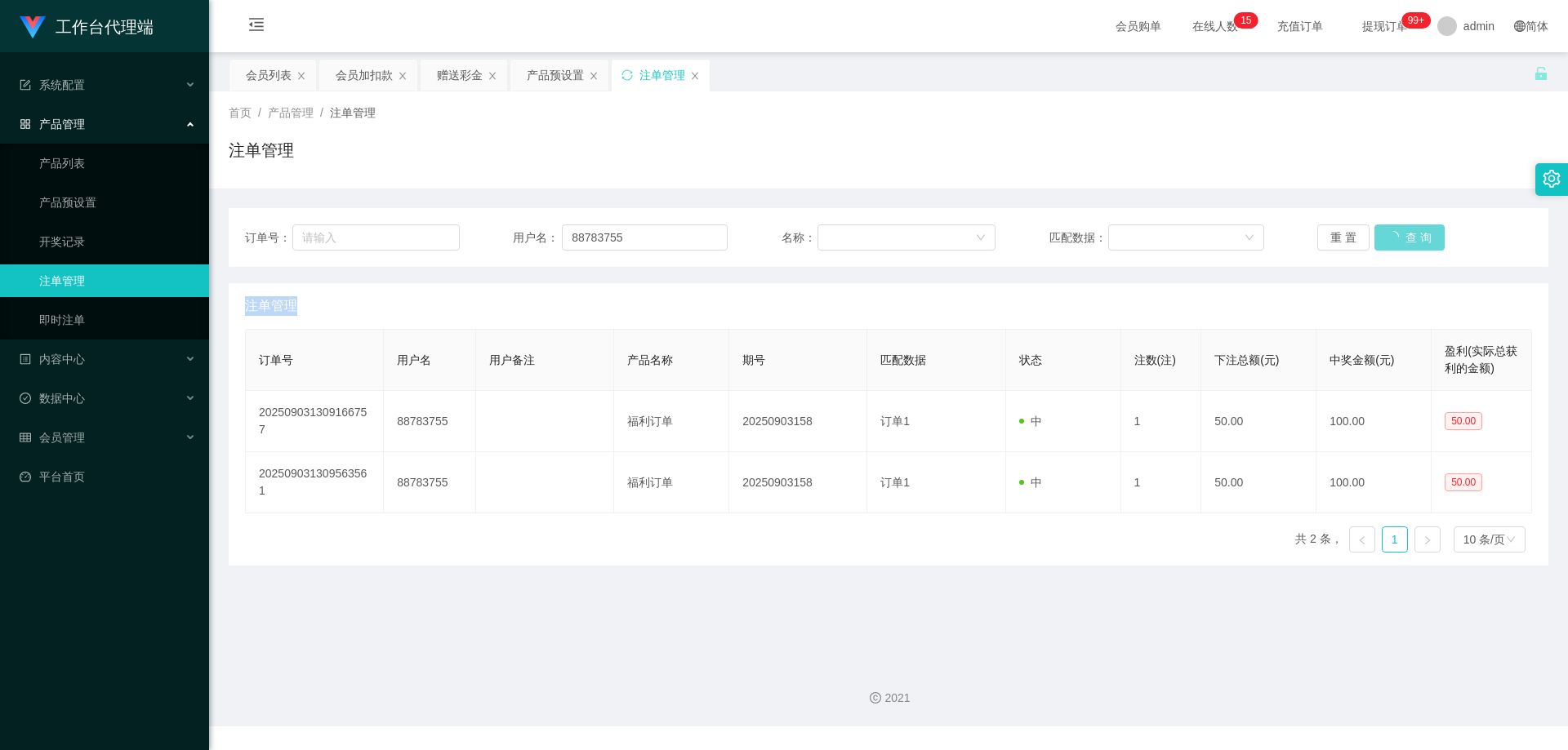
click at [1409, 238] on div "重 置 查 询" at bounding box center [1424, 237] width 215 height 26
click at [1409, 238] on button "查 询" at bounding box center [1401, 237] width 52 height 26
drag, startPoint x: 1409, startPoint y: 238, endPoint x: 1423, endPoint y: 182, distance: 57.7
click at [1409, 238] on div "重 置 查 询" at bounding box center [1424, 237] width 215 height 26
click at [1408, 236] on button "查 询" at bounding box center [1401, 237] width 52 height 26
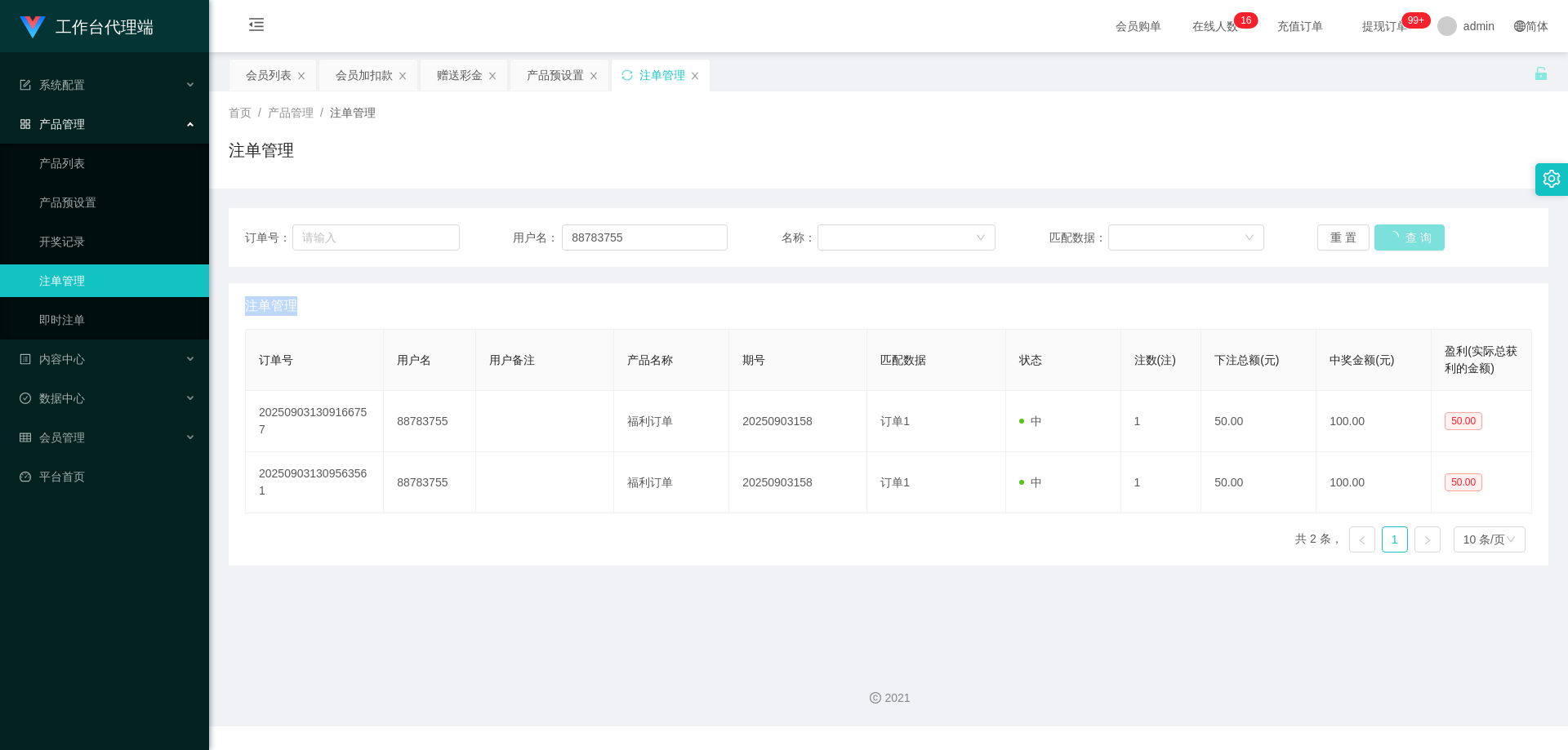
click at [1408, 236] on div "重 置 查 询" at bounding box center [1424, 237] width 215 height 26
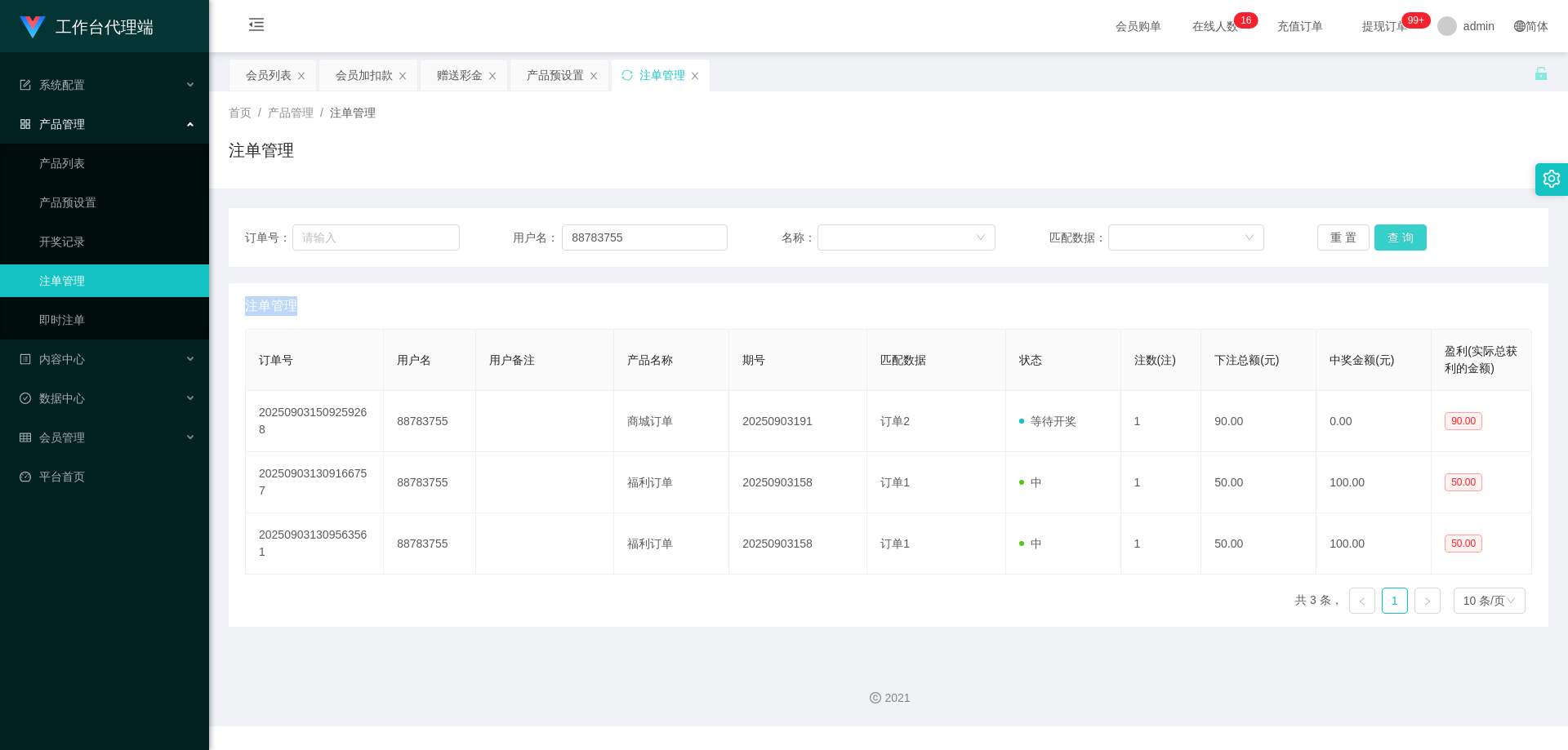
click at [1408, 236] on button "查 询" at bounding box center [1401, 237] width 52 height 26
click at [1408, 236] on div "重 置 查 询" at bounding box center [1424, 237] width 215 height 26
drag, startPoint x: 647, startPoint y: 233, endPoint x: 520, endPoint y: 226, distance: 127.2
click at [520, 226] on div "用户名： 88783755" at bounding box center [620, 237] width 215 height 26
drag, startPoint x: 254, startPoint y: 75, endPoint x: 266, endPoint y: 85, distance: 15.6
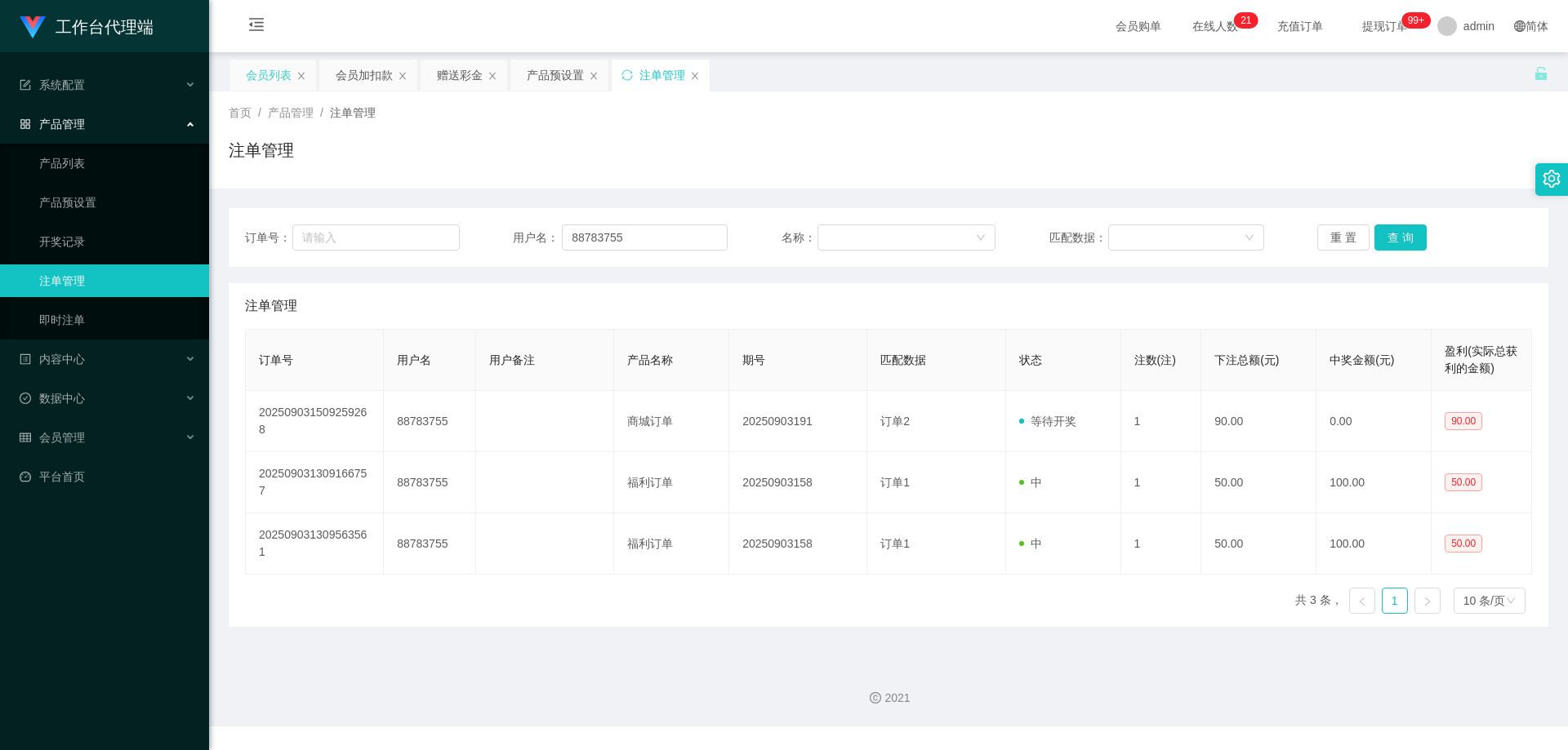
click at [254, 75] on div "会员列表" at bounding box center [268, 75] width 46 height 31
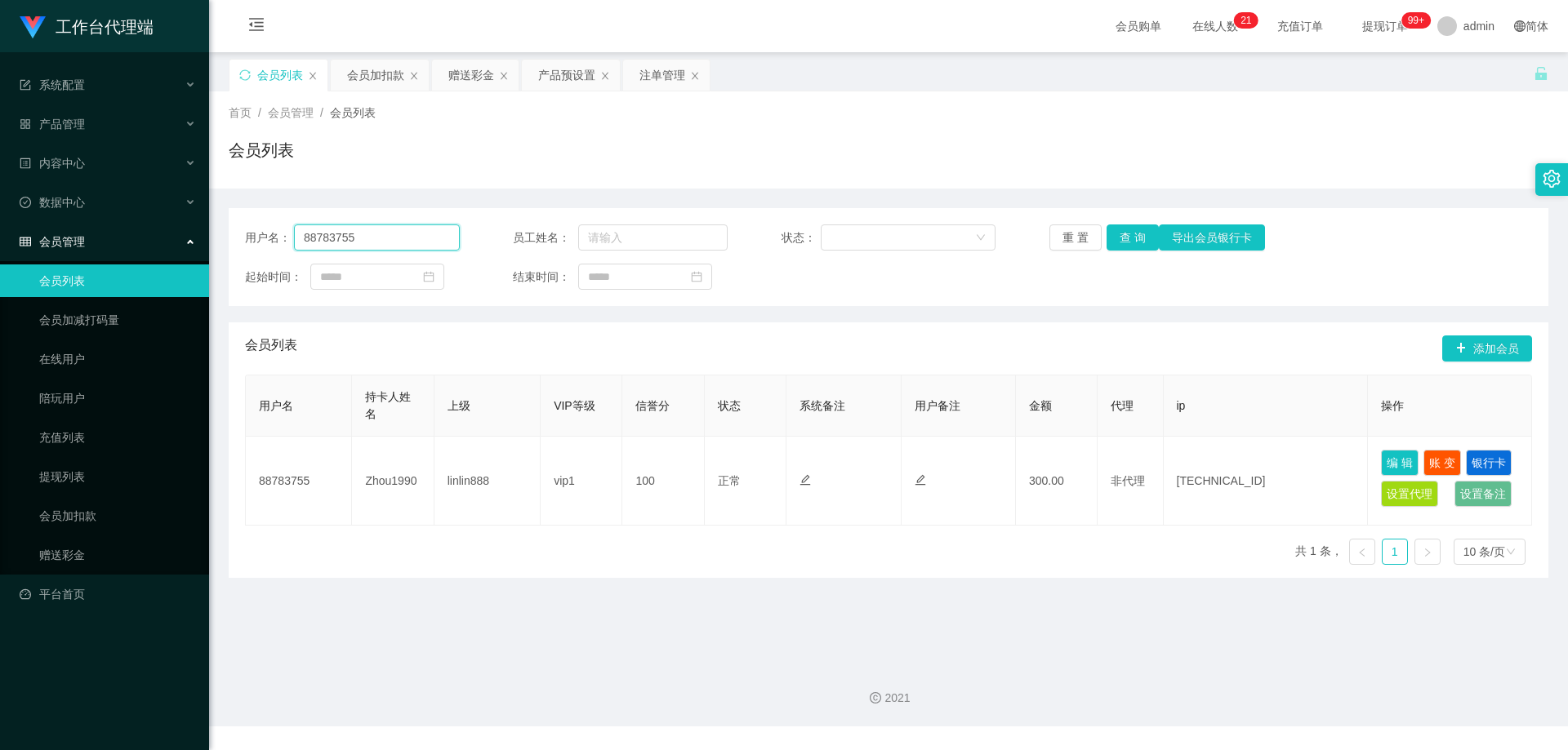
drag, startPoint x: 393, startPoint y: 235, endPoint x: 263, endPoint y: 221, distance: 130.8
click at [263, 221] on div "用户名： 88783755 员工姓名： 状态： 重 置 查 询 导出会员银行卡 起始时间： 结束时间：" at bounding box center [888, 256] width 1319 height 98
click at [1134, 243] on button "查 询" at bounding box center [1133, 237] width 52 height 26
drag, startPoint x: 362, startPoint y: 238, endPoint x: 195, endPoint y: 222, distance: 167.8
click at [145, 222] on section "工作台代理端 系统配置 产品管理 产品列表 产品预设置 开奖记录 注单管理 即时注单 内容中心 数据中心 会员管理 会员列表 会员加减打码量 在线用户 陪玩用…" at bounding box center [784, 363] width 1568 height 727
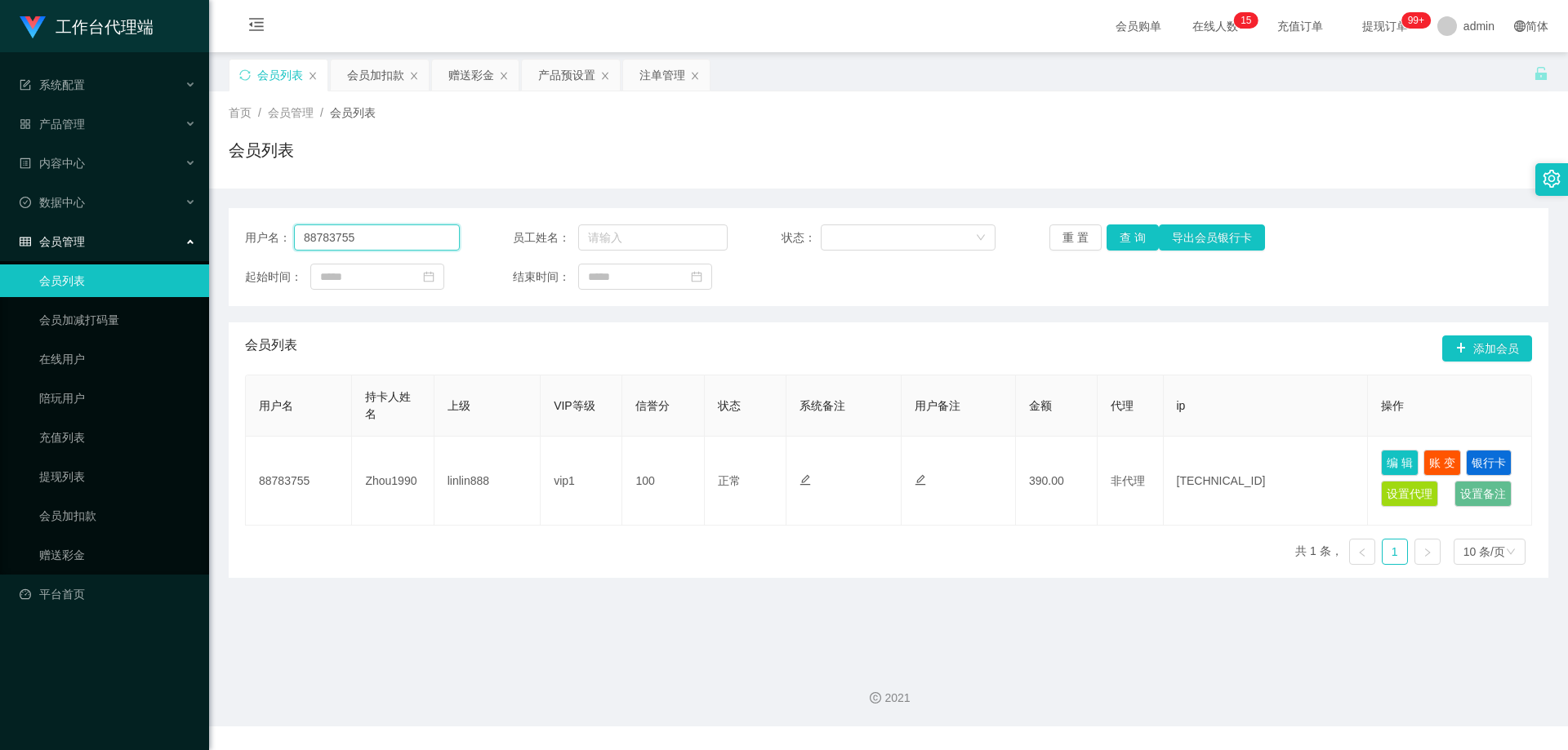
paste input "Kan5499"
type input "Kan5499"
click at [1139, 235] on button "查 询" at bounding box center [1133, 237] width 52 height 26
click at [562, 84] on div "产品预设置" at bounding box center [566, 75] width 57 height 31
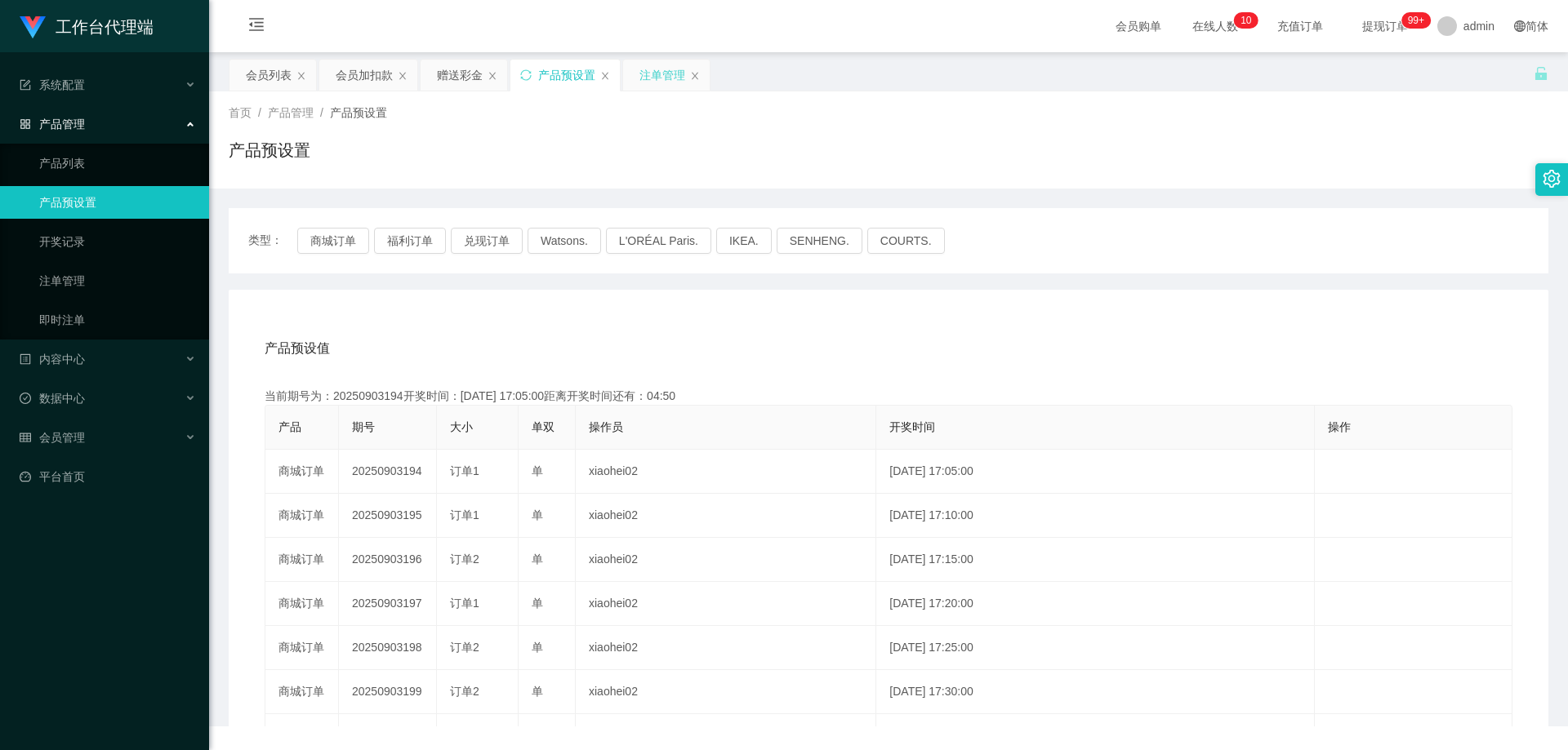
click at [641, 80] on div "注单管理" at bounding box center [662, 75] width 46 height 31
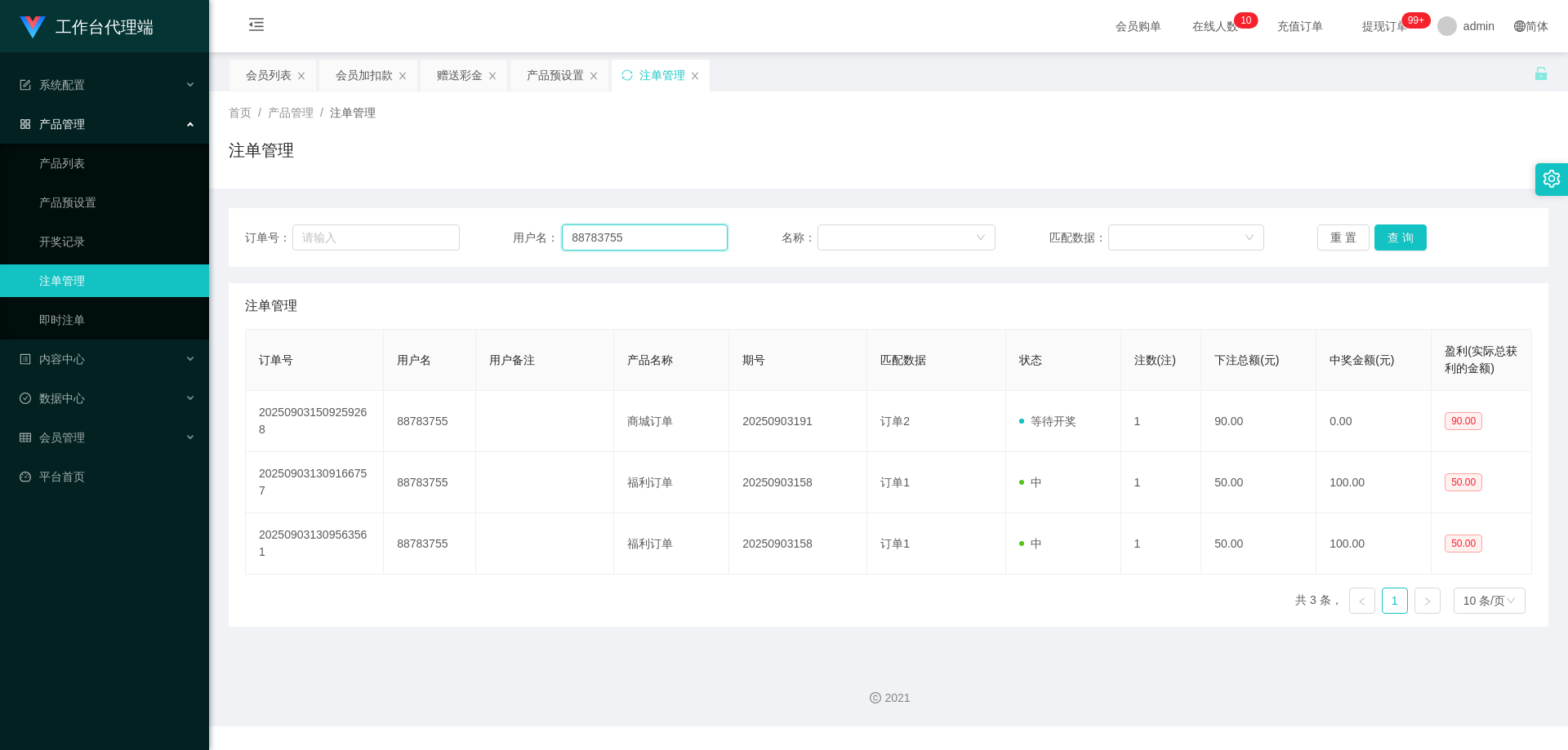
drag, startPoint x: 667, startPoint y: 238, endPoint x: 534, endPoint y: 229, distance: 133.3
click at [530, 229] on div "用户名： 88783755" at bounding box center [620, 237] width 215 height 26
paste input "Kan5499"
type input "Kan5499"
click at [1405, 242] on button "查 询" at bounding box center [1401, 237] width 52 height 26
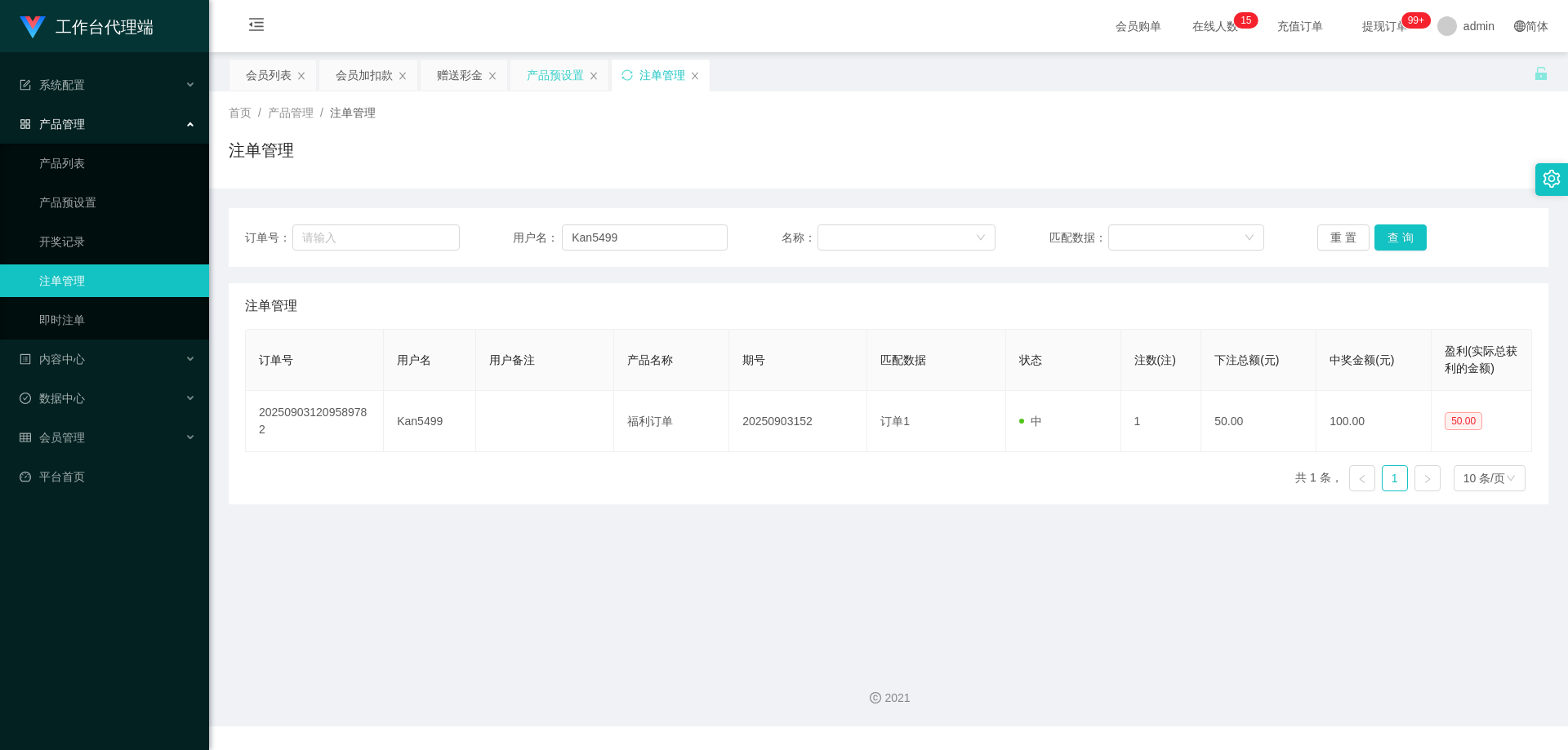
click at [525, 83] on div "产品预设置" at bounding box center [559, 75] width 98 height 31
click at [556, 78] on div "产品预设置" at bounding box center [555, 75] width 57 height 31
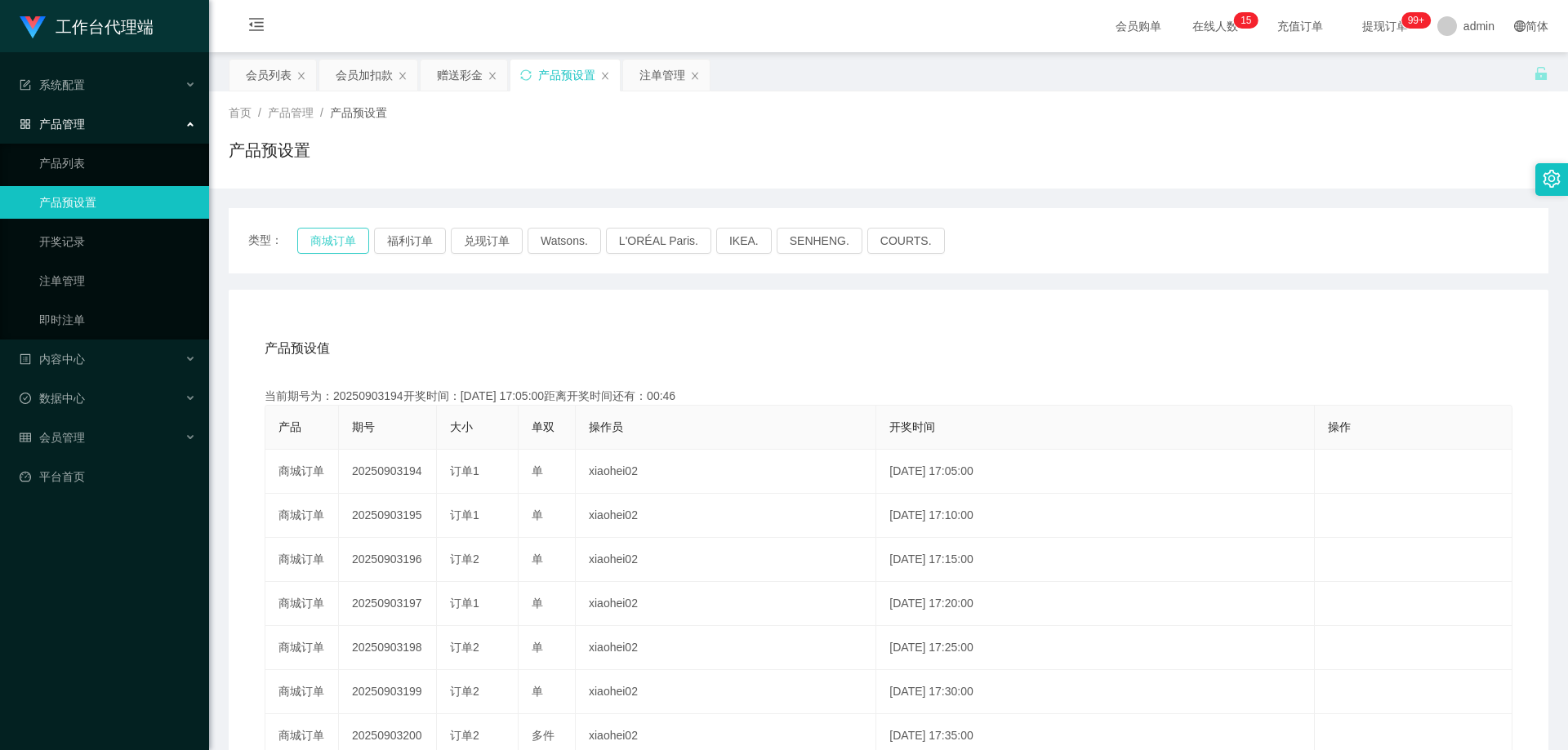
drag, startPoint x: 326, startPoint y: 238, endPoint x: 335, endPoint y: 239, distance: 9.1
click at [326, 238] on button "商城订单" at bounding box center [333, 240] width 72 height 26
click at [652, 72] on div "注单管理" at bounding box center [662, 75] width 46 height 31
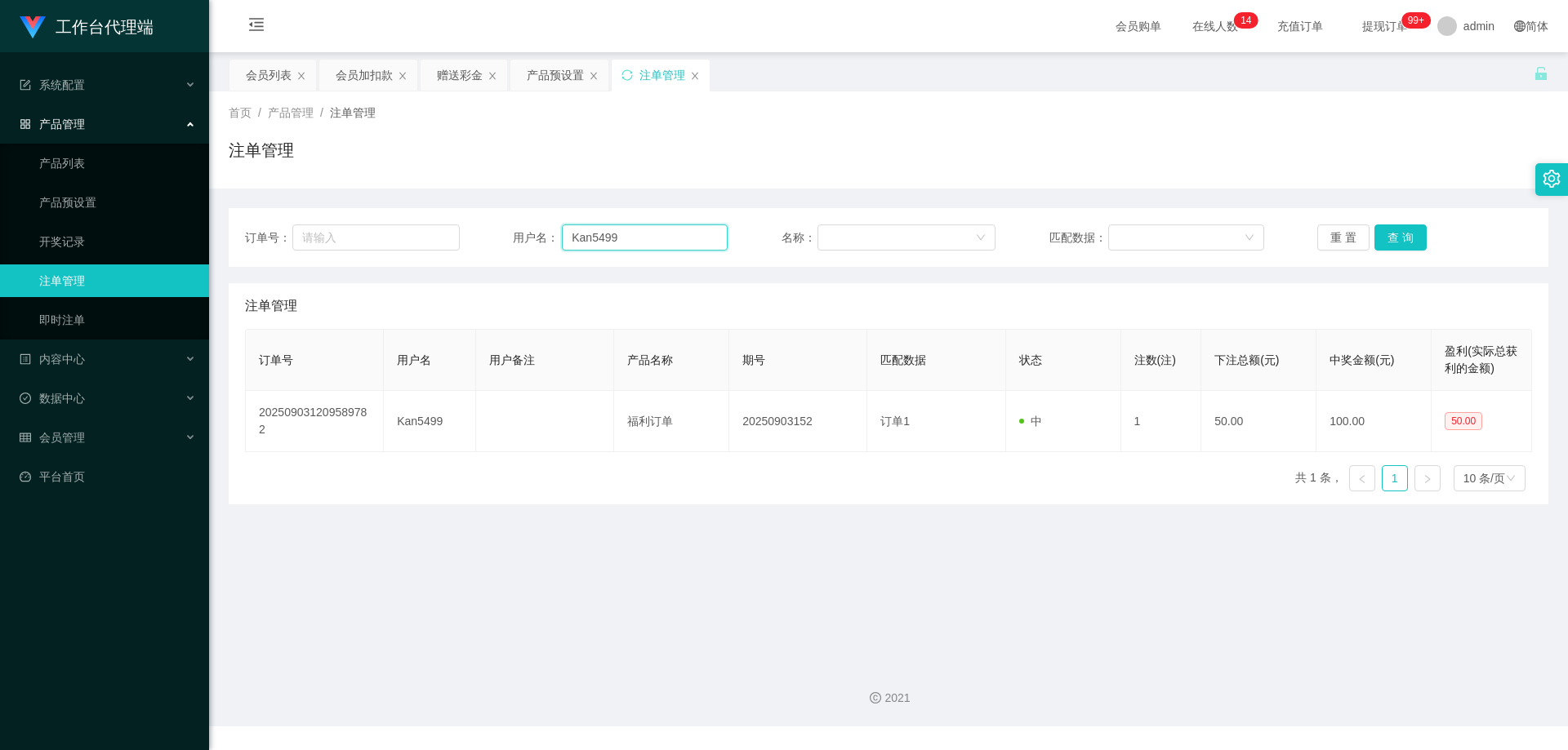
drag, startPoint x: 601, startPoint y: 232, endPoint x: 500, endPoint y: 233, distance: 101.0
click at [454, 232] on div "订单号： 用户名： Kan5499 名称： 匹配数据： 重 置 查 询" at bounding box center [888, 237] width 1287 height 26
click at [1404, 234] on button "查 询" at bounding box center [1401, 237] width 52 height 26
click at [1404, 234] on div "重 置 查 询" at bounding box center [1424, 237] width 215 height 26
click at [1404, 234] on button "查 询" at bounding box center [1401, 237] width 52 height 26
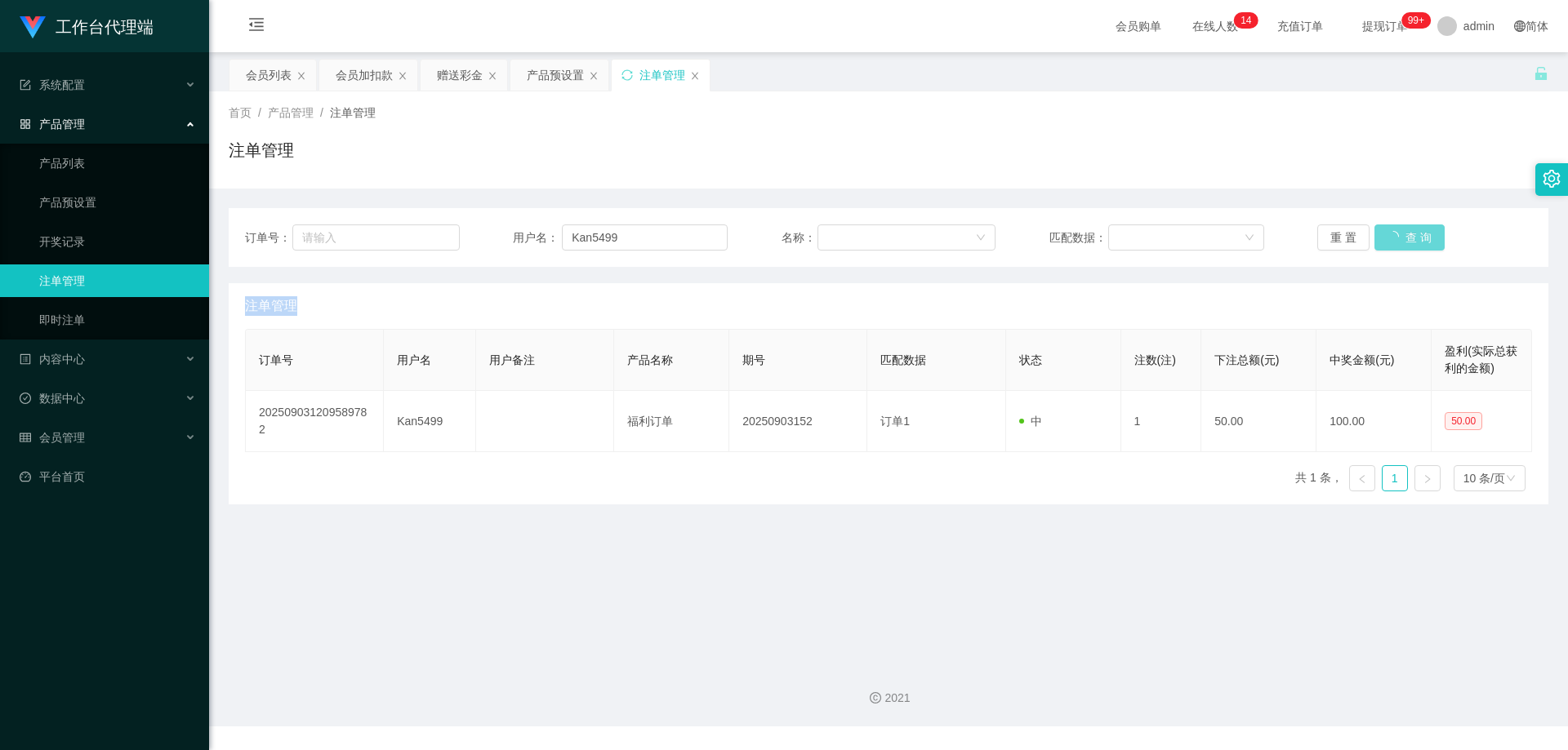
click at [1404, 234] on div "重 置 查 询" at bounding box center [1424, 237] width 215 height 26
click at [1404, 234] on button "查 询" at bounding box center [1410, 237] width 70 height 26
click at [1404, 234] on div "重 置 查 询" at bounding box center [1424, 237] width 215 height 26
click at [1404, 234] on button "查 询" at bounding box center [1401, 237] width 52 height 26
drag, startPoint x: 1404, startPoint y: 234, endPoint x: 1446, endPoint y: 8, distance: 229.9
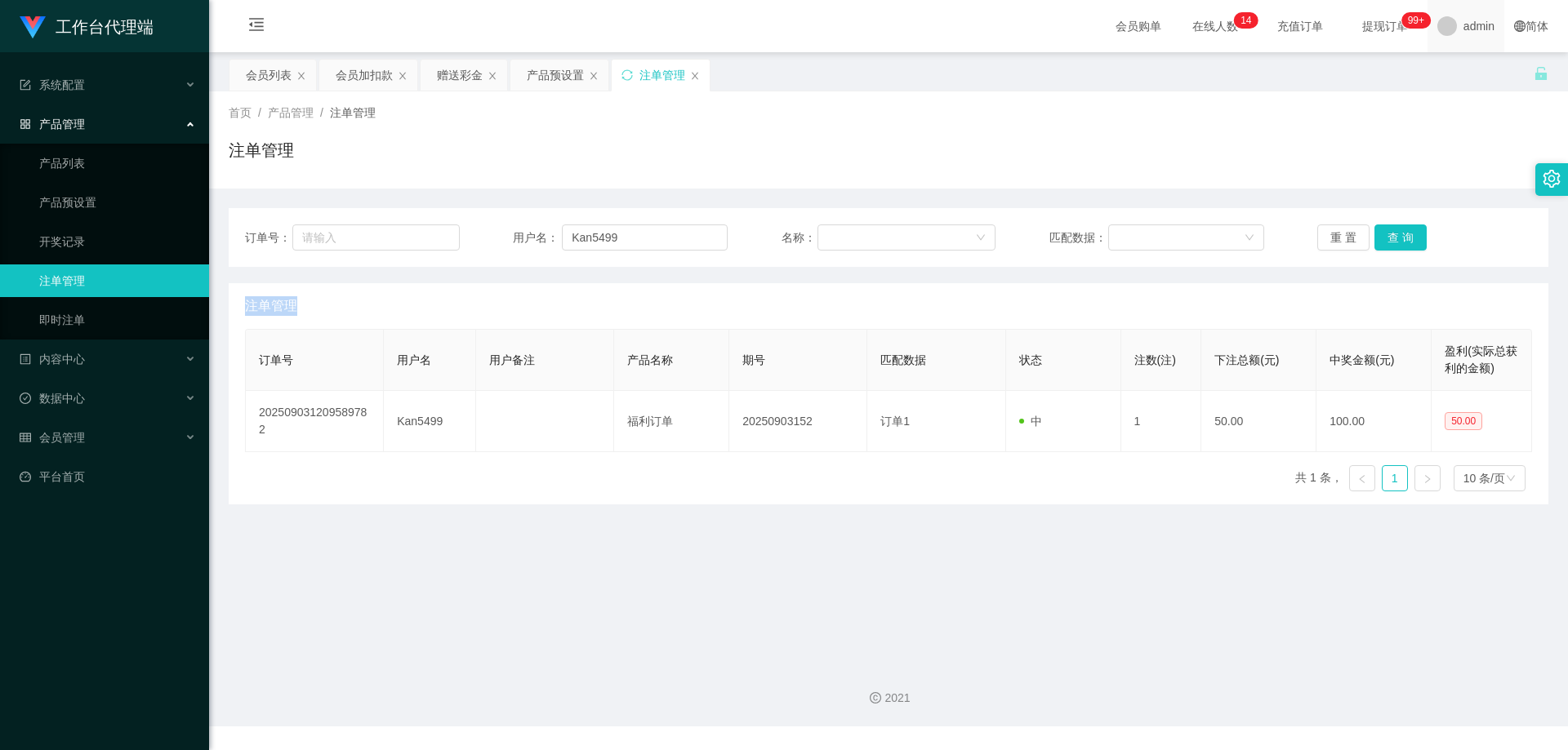
click at [1404, 234] on div "重 置 查 询" at bounding box center [1424, 237] width 215 height 26
drag, startPoint x: 485, startPoint y: 230, endPoint x: 597, endPoint y: 222, distance: 112.3
click at [415, 226] on div "订单号： 用户名： Kan5499 名称： 匹配数据： 重 置 查 询" at bounding box center [888, 237] width 1287 height 26
paste input "Aa656112233"
click at [1406, 235] on button "查 询" at bounding box center [1401, 237] width 52 height 26
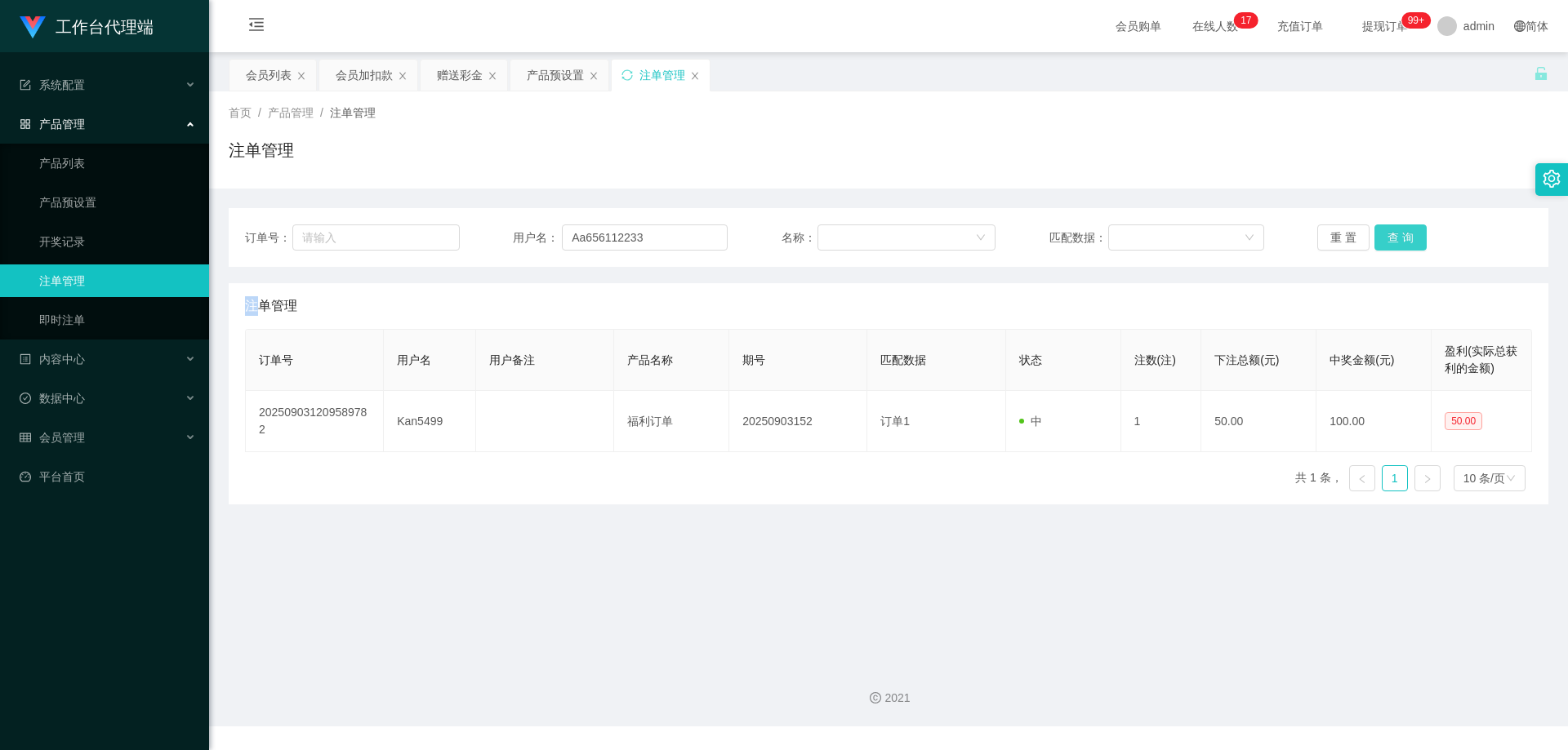
click at [1406, 235] on div "重 置 查 询" at bounding box center [1424, 237] width 215 height 26
click at [1406, 235] on button "查 询" at bounding box center [1401, 237] width 52 height 26
click at [1406, 235] on div "重 置 查 询" at bounding box center [1424, 237] width 215 height 26
click at [1406, 235] on button "查 询" at bounding box center [1410, 237] width 70 height 26
click at [1406, 235] on div "重 置 查 询" at bounding box center [1424, 237] width 215 height 26
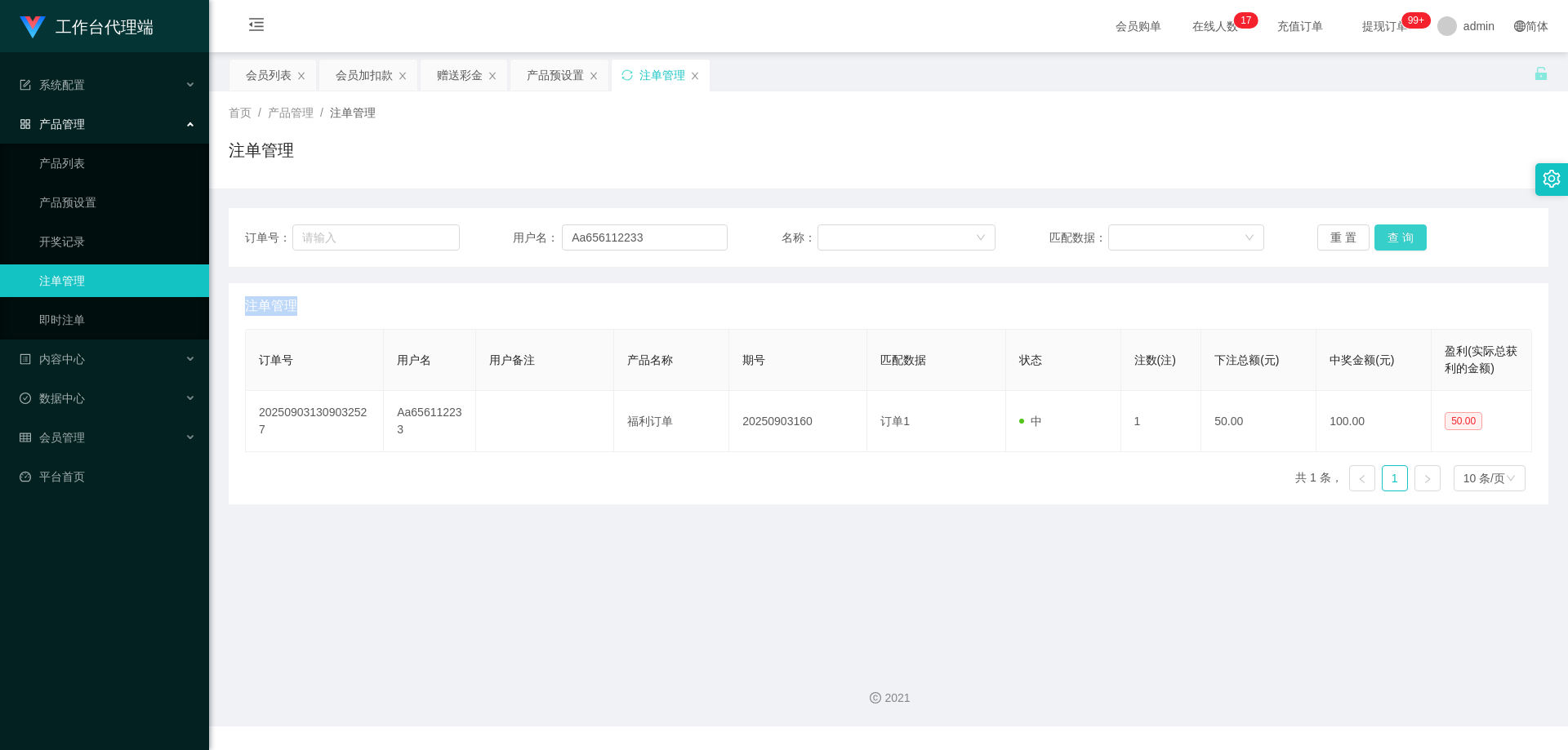
click at [1406, 235] on button "查 询" at bounding box center [1401, 237] width 52 height 26
click at [1406, 235] on div "重 置 查 询" at bounding box center [1424, 237] width 215 height 26
click at [1406, 235] on button "查 询" at bounding box center [1401, 237] width 52 height 26
drag, startPoint x: 648, startPoint y: 254, endPoint x: 659, endPoint y: 241, distance: 17.0
click at [659, 241] on input "Aa656112233" at bounding box center [644, 237] width 166 height 26
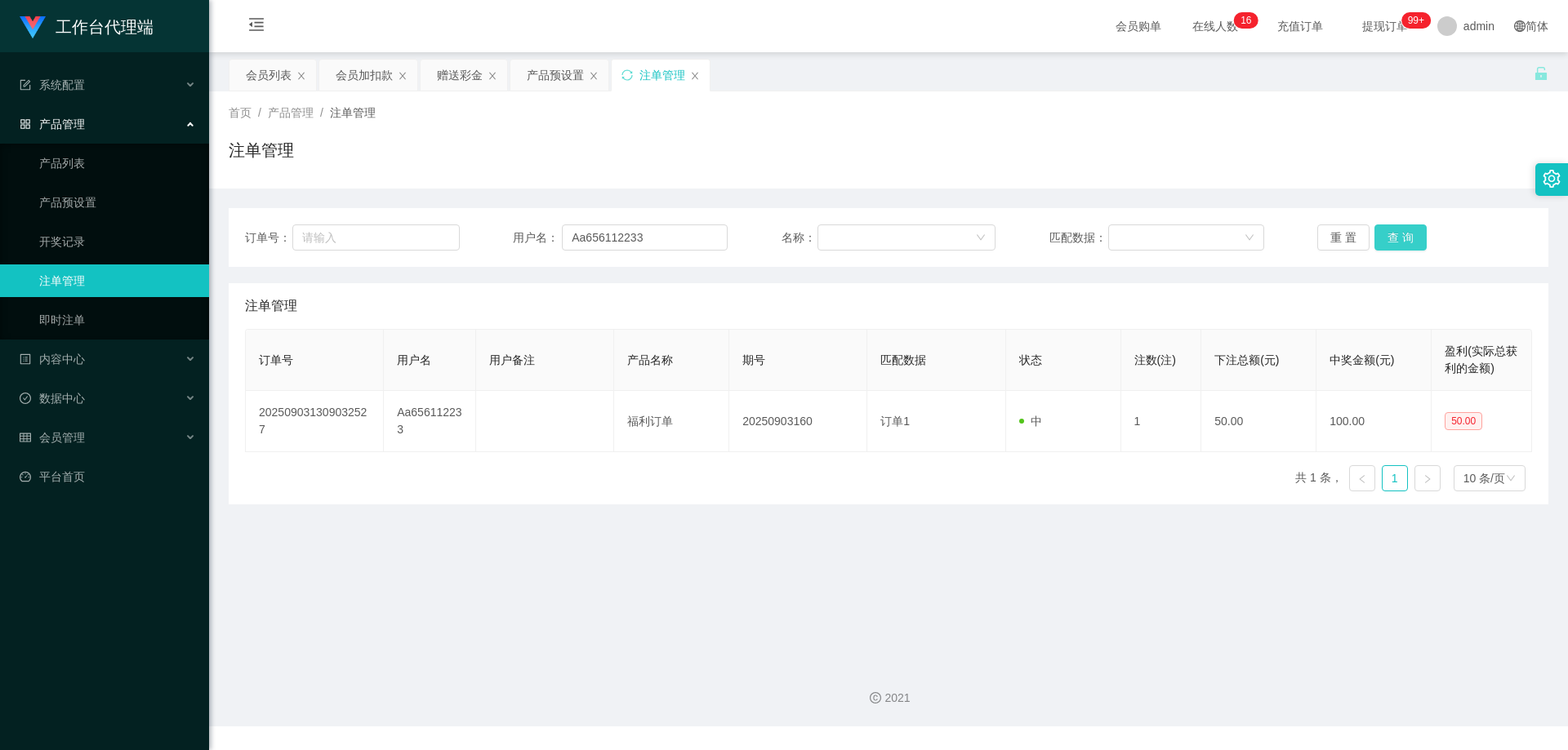
click at [1412, 239] on button "查 询" at bounding box center [1401, 237] width 52 height 26
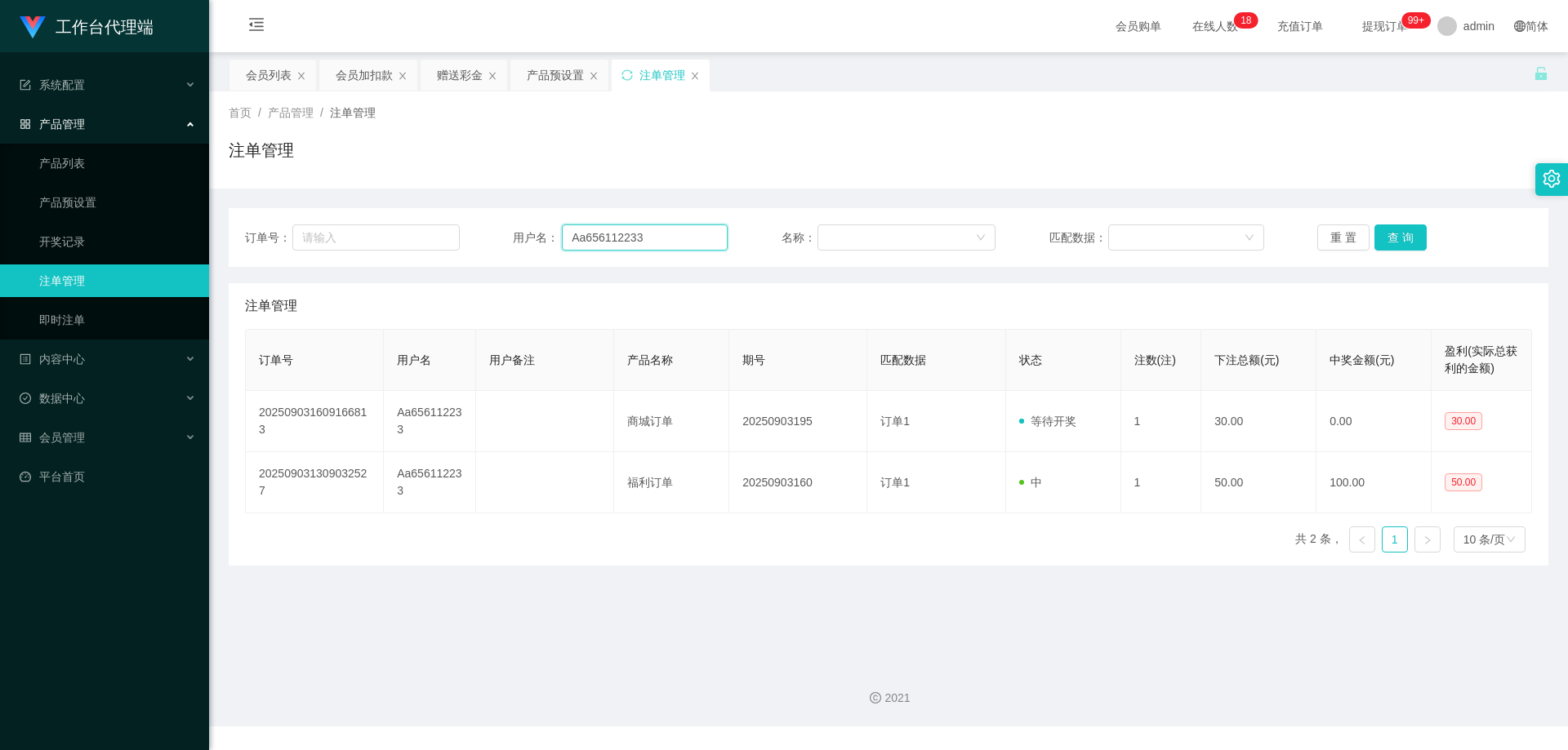
drag, startPoint x: 661, startPoint y: 231, endPoint x: 414, endPoint y: 222, distance: 247.2
click at [411, 222] on div "订单号： 用户名： Aa656112233 名称： 匹配数据： 重 置 查 询" at bounding box center [888, 237] width 1319 height 59
paste input "Kan5499"
type input "Kan5499"
click at [1384, 234] on button "查 询" at bounding box center [1401, 237] width 52 height 26
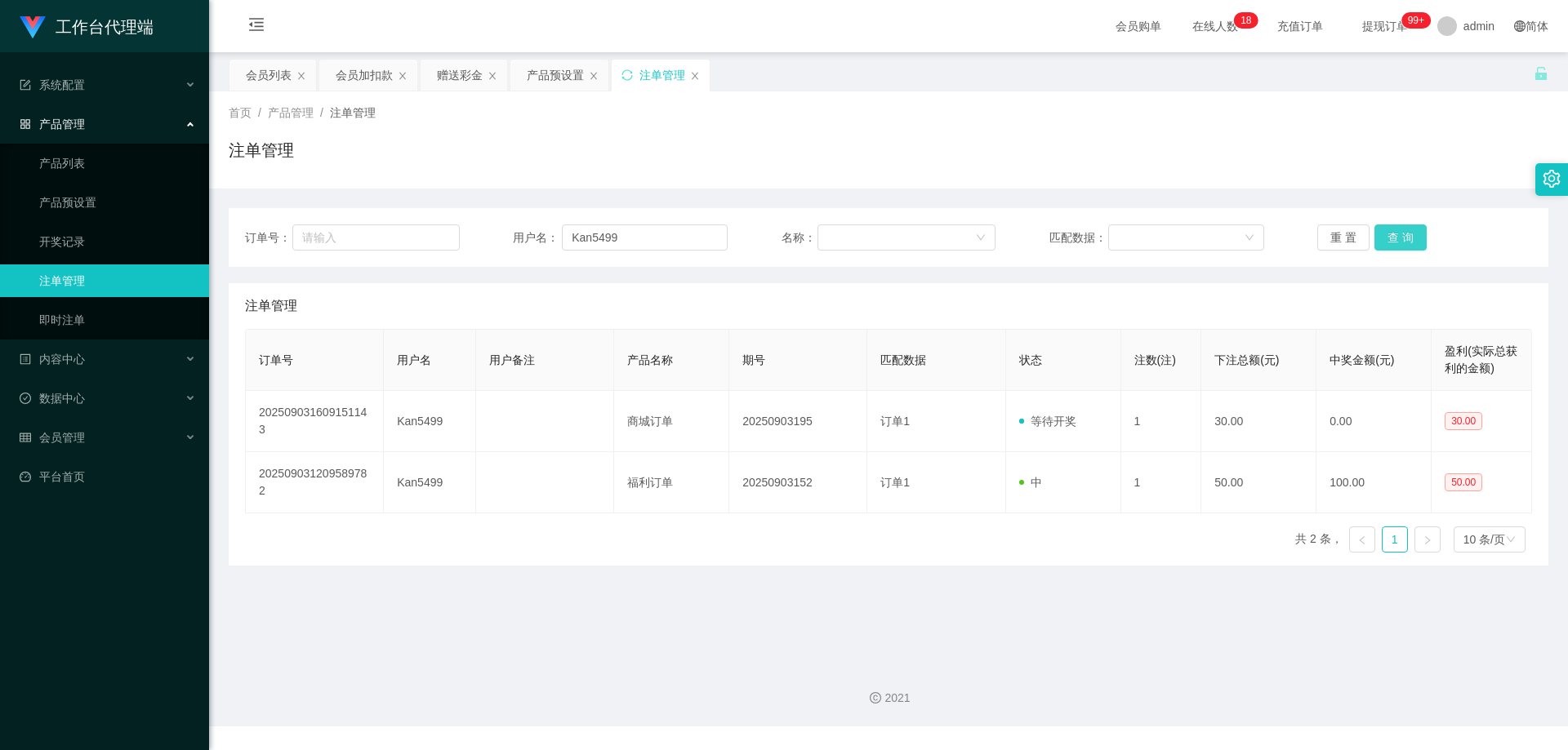
click at [1388, 234] on button "查 询" at bounding box center [1401, 237] width 52 height 26
click at [1388, 234] on div "重 置 查 询" at bounding box center [1424, 237] width 215 height 26
click at [1388, 234] on button "查 询" at bounding box center [1401, 237] width 52 height 26
drag, startPoint x: 625, startPoint y: 235, endPoint x: 473, endPoint y: 222, distance: 152.6
click at [473, 222] on div "订单号： 用户名： Kan5499 名称： 匹配数据： 重 置 查 询" at bounding box center [888, 237] width 1319 height 59
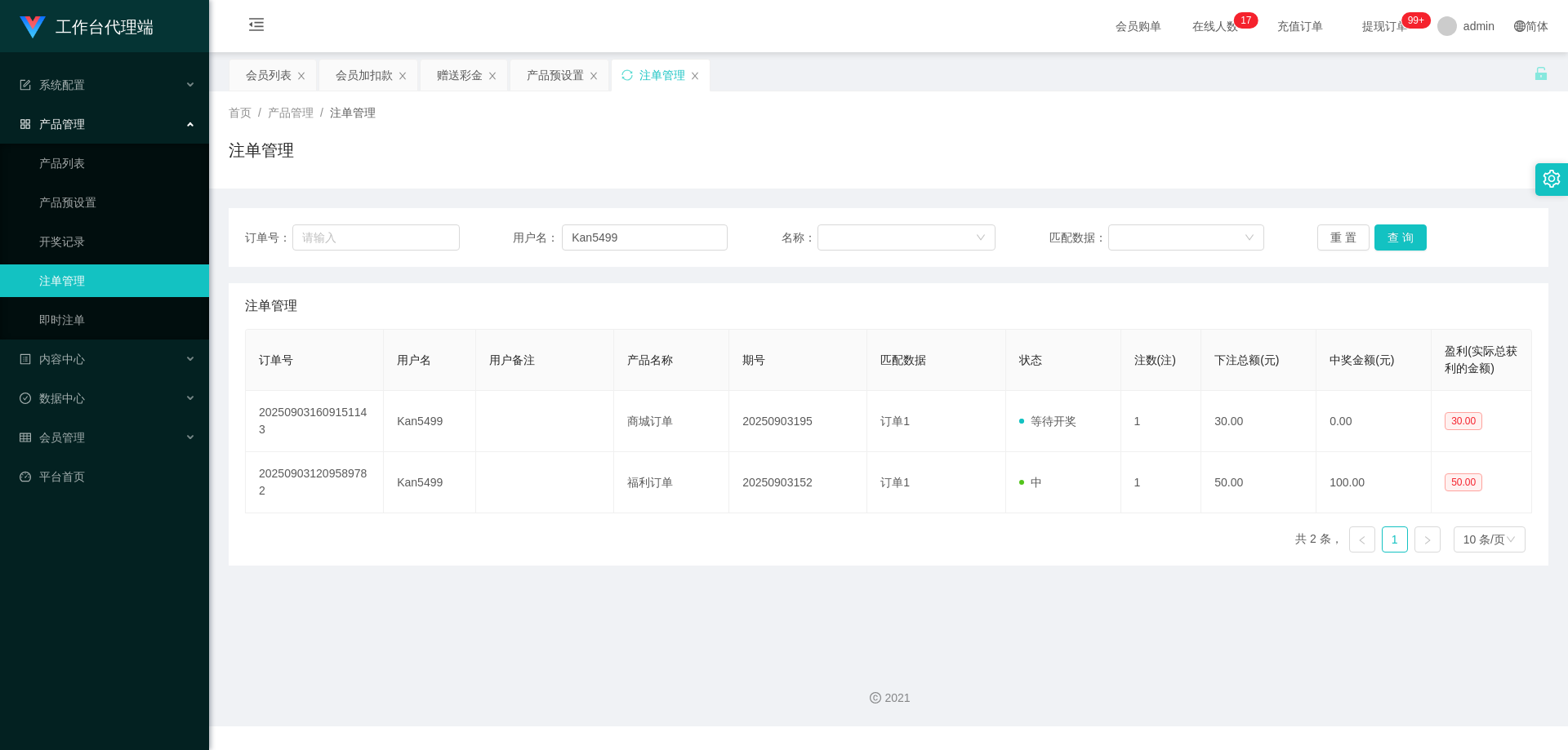
drag, startPoint x: 272, startPoint y: 74, endPoint x: 369, endPoint y: 110, distance: 103.5
click at [272, 74] on div "会员列表" at bounding box center [268, 75] width 46 height 31
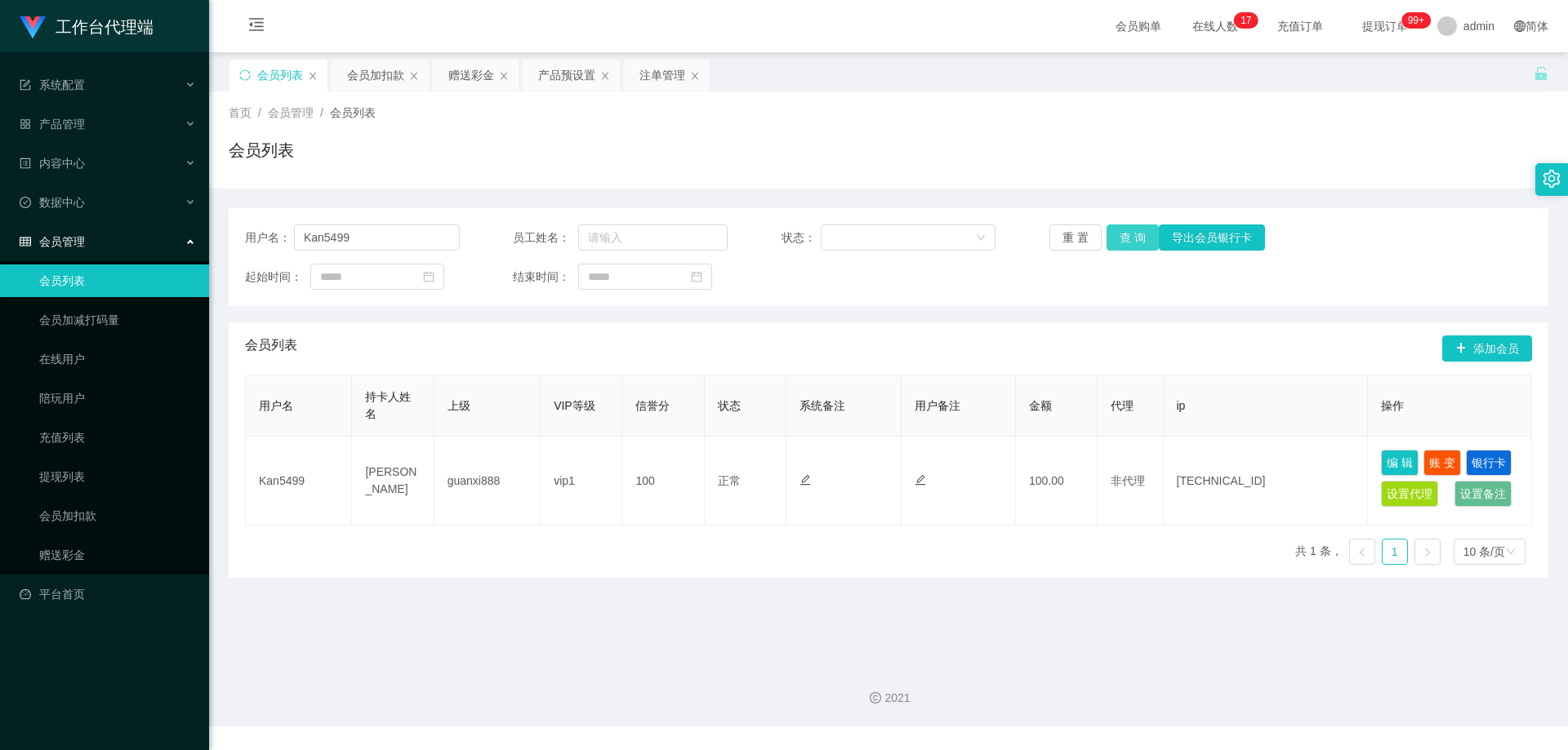
click at [1113, 233] on button "查 询" at bounding box center [1133, 237] width 52 height 26
click at [1145, 152] on div "会员列表" at bounding box center [888, 156] width 1319 height 38
drag, startPoint x: 378, startPoint y: 243, endPoint x: 171, endPoint y: 239, distance: 207.0
click at [171, 239] on section "工作台代理端 系统配置 产品管理 产品列表 产品预设置 开奖记录 注单管理 即时注单 内容中心 数据中心 会员管理 会员列表 会员加减打码量 在线用户 陪玩用…" at bounding box center [784, 363] width 1568 height 727
paste input "dennisjoshua"
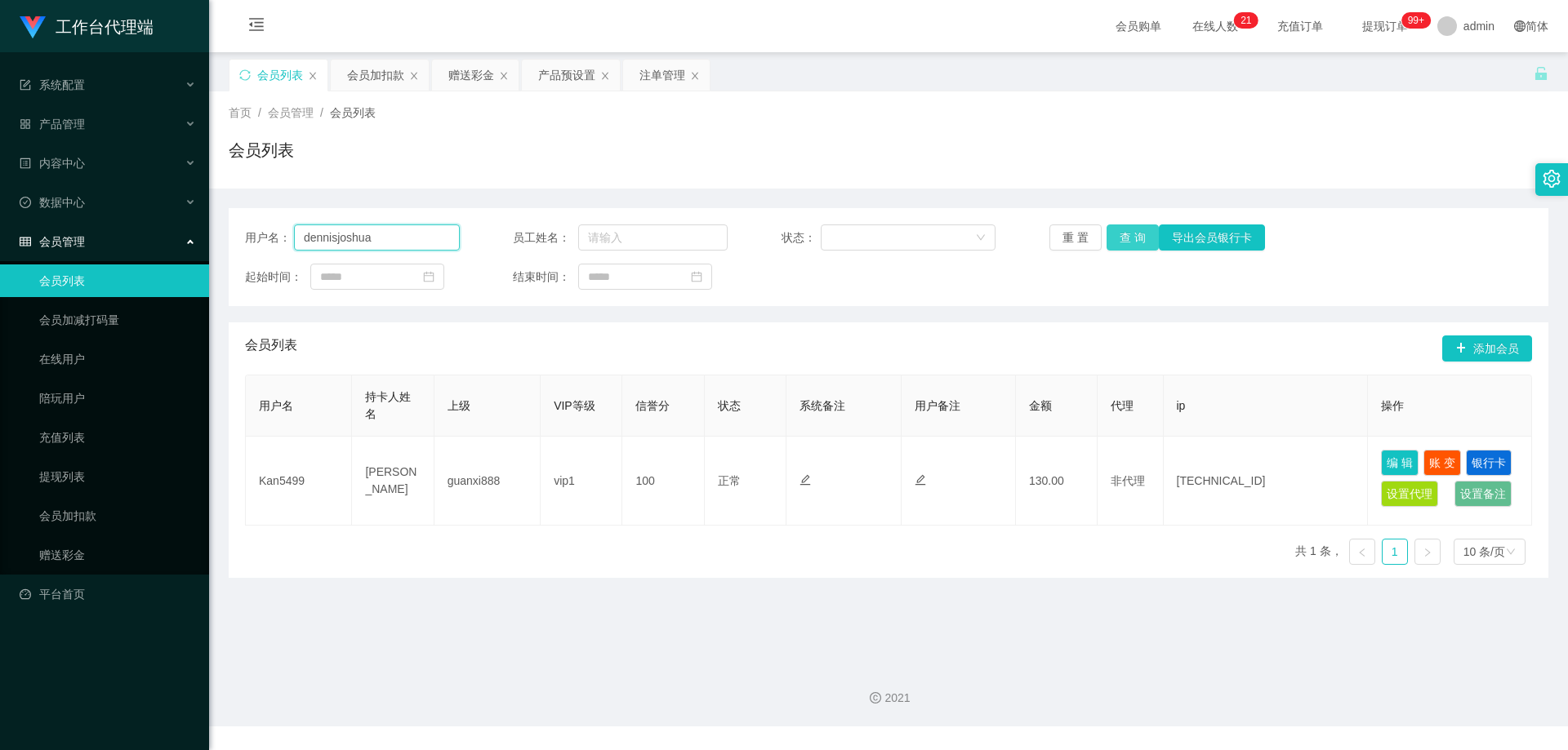
type input "dennisjoshua"
click at [1132, 232] on button "查 询" at bounding box center [1133, 237] width 52 height 26
drag, startPoint x: 379, startPoint y: 238, endPoint x: 263, endPoint y: 234, distance: 116.1
click at [263, 234] on div "用户名： [PERSON_NAME]" at bounding box center [352, 237] width 215 height 26
click at [645, 73] on div "注单管理" at bounding box center [662, 75] width 46 height 31
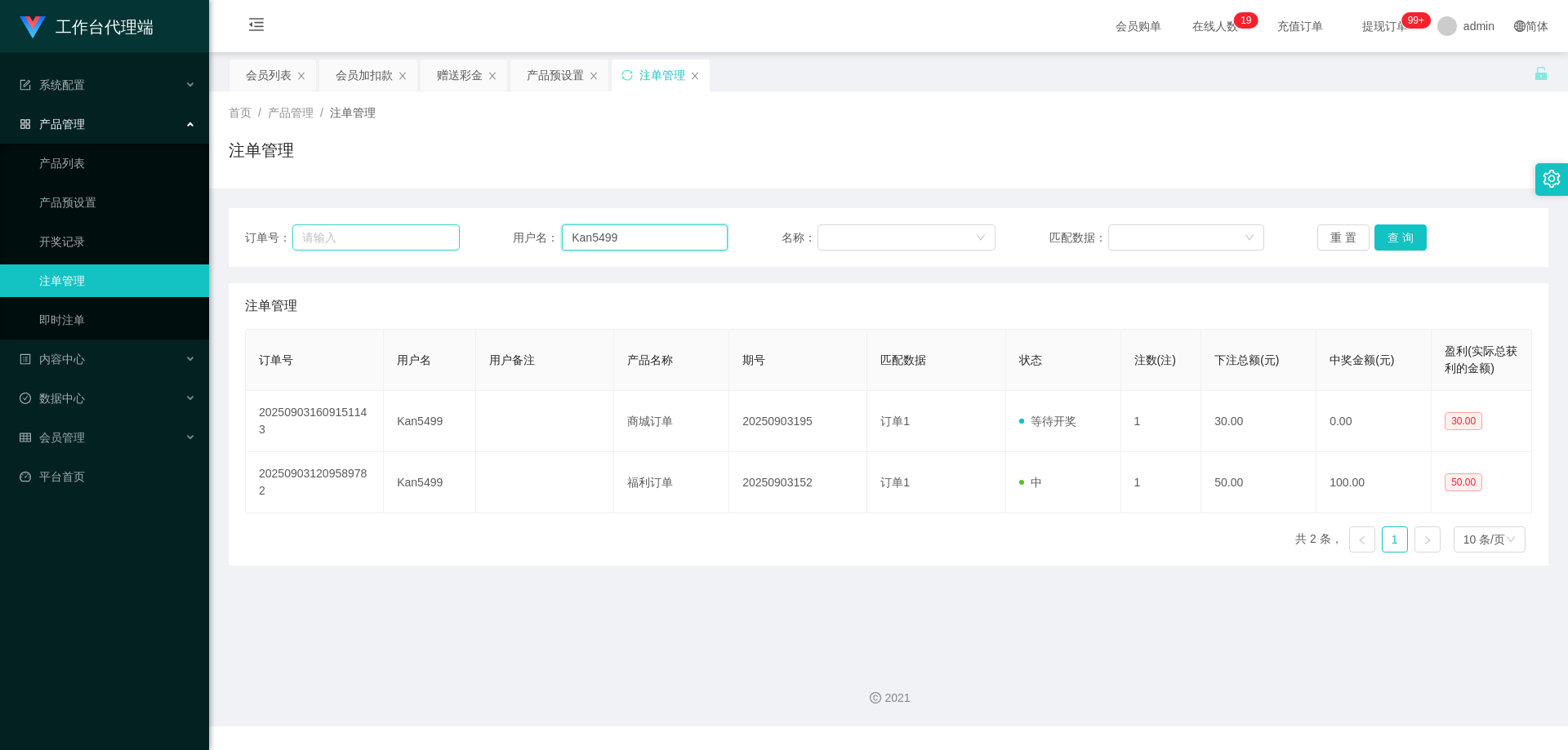
click at [439, 233] on div "订单号： 用户名： Kan5499 名称： 匹配数据： 重 置 查 询" at bounding box center [888, 237] width 1287 height 26
paste input "dennisjoshua"
type input "dennisjoshua"
click at [1391, 233] on button "查 询" at bounding box center [1401, 237] width 52 height 26
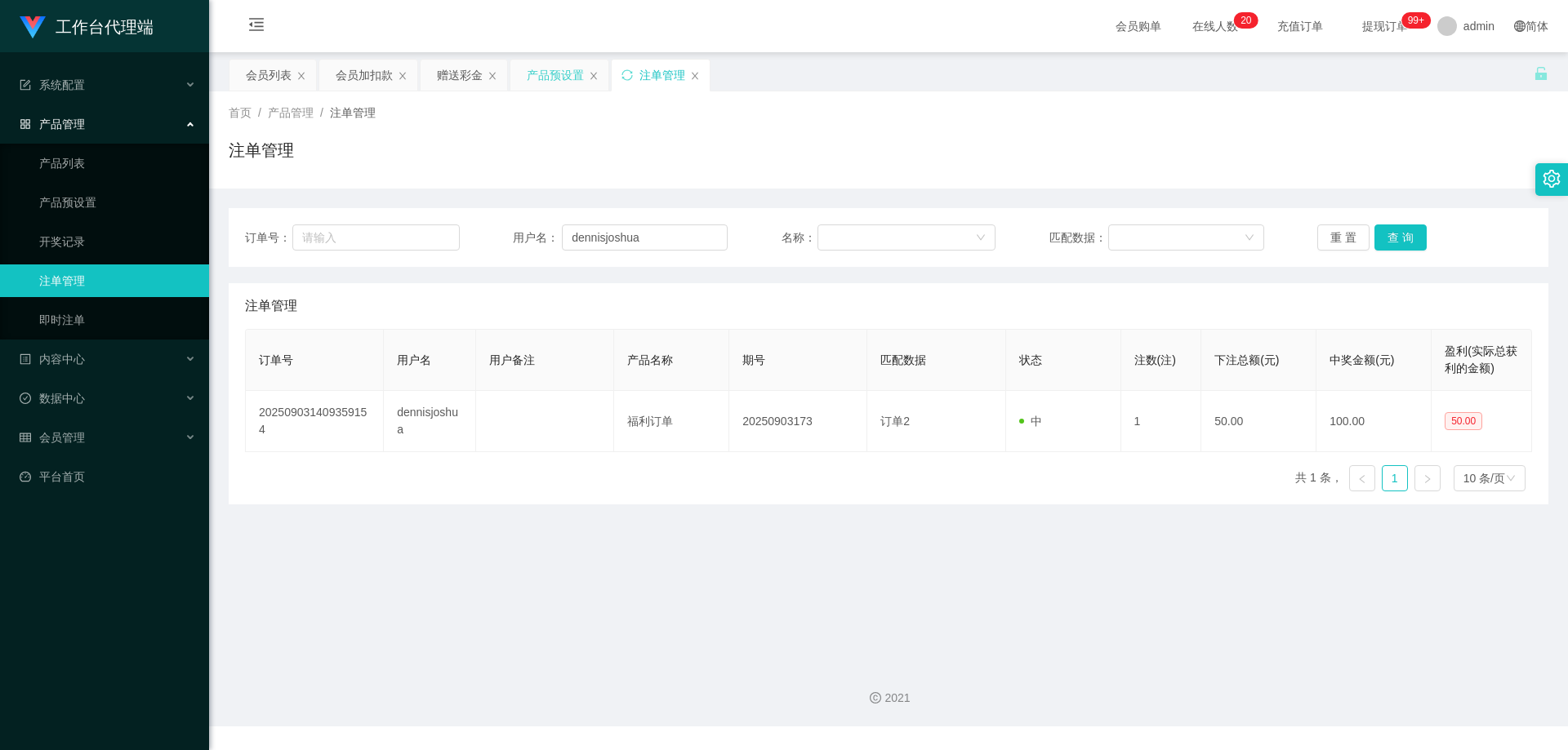
click at [556, 65] on div "产品预设置" at bounding box center [555, 75] width 57 height 31
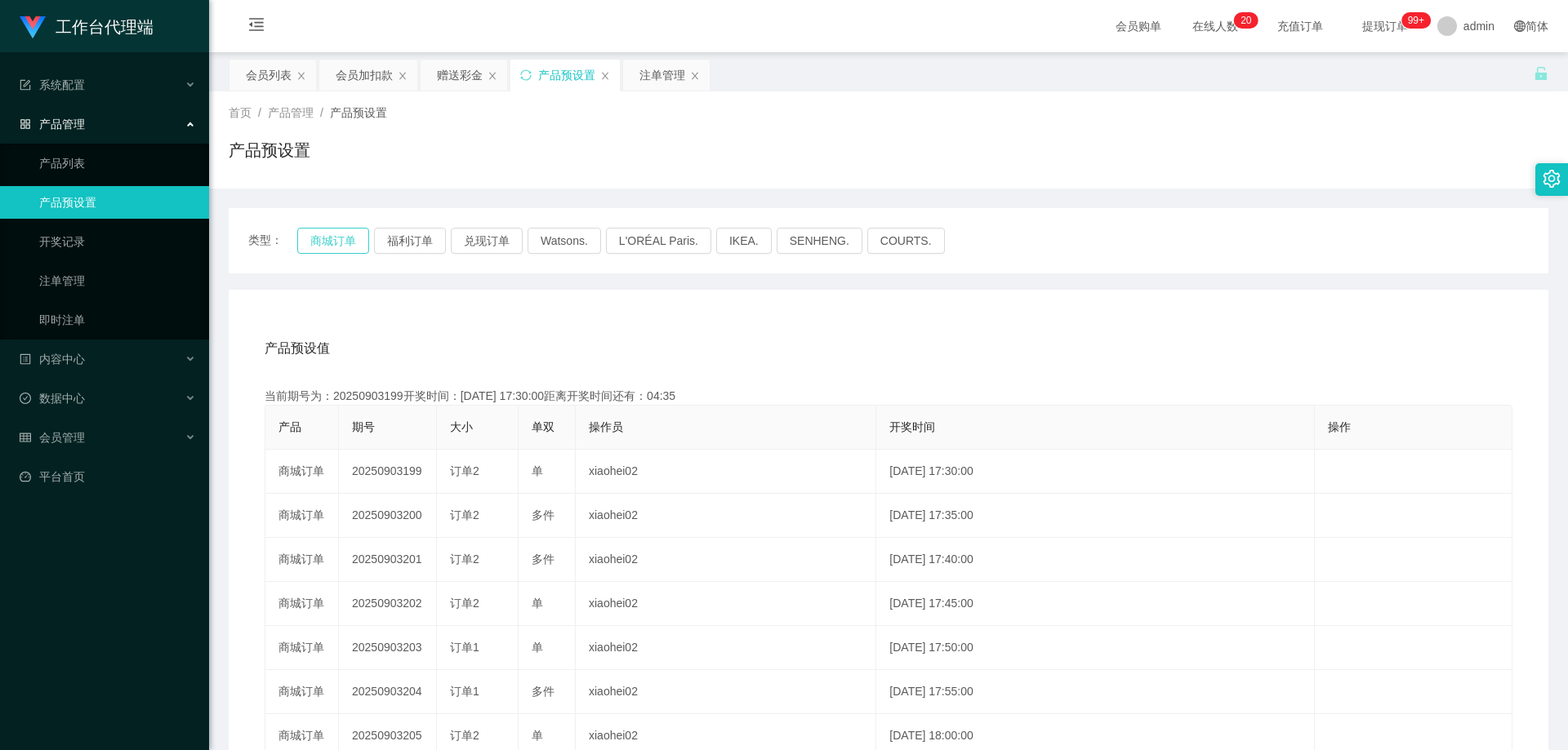
click at [325, 227] on button "商城订单" at bounding box center [333, 240] width 72 height 26
click at [326, 238] on button "商城订单" at bounding box center [333, 240] width 72 height 26
click at [654, 68] on div "注单管理" at bounding box center [662, 75] width 46 height 31
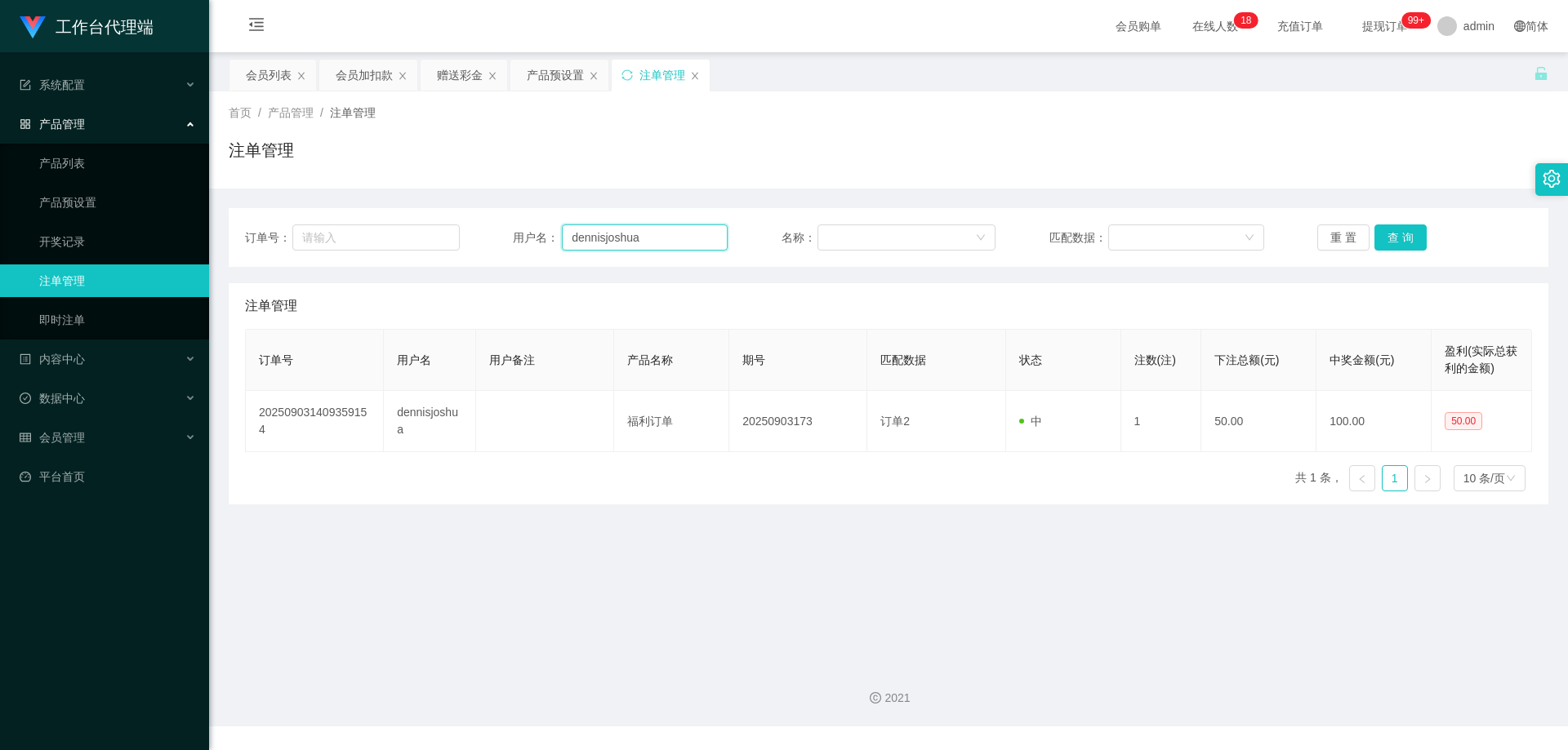
drag, startPoint x: 652, startPoint y: 238, endPoint x: 531, endPoint y: 239, distance: 121.0
click at [531, 239] on div "用户名： [PERSON_NAME]" at bounding box center [620, 237] width 215 height 26
click at [1408, 235] on button "查 询" at bounding box center [1401, 237] width 52 height 26
click at [1408, 235] on div "重 置 查 询" at bounding box center [1424, 237] width 215 height 26
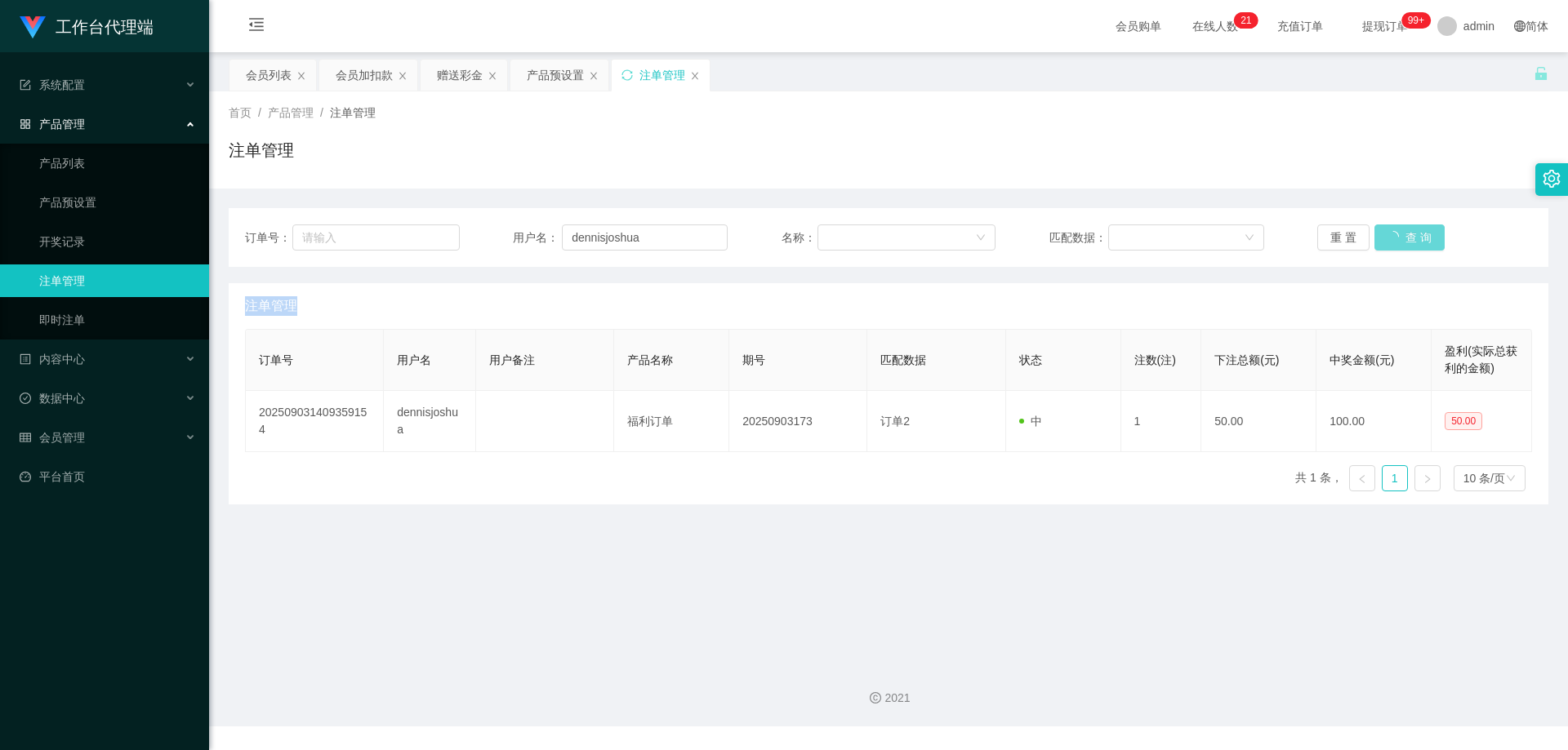
click at [1408, 235] on div "重 置 查 询" at bounding box center [1424, 237] width 215 height 26
click at [1408, 235] on button "查 询" at bounding box center [1401, 237] width 52 height 26
click at [1352, 177] on div "首页 / 产品管理 / 注单管理 / 注单管理" at bounding box center [888, 140] width 1359 height 97
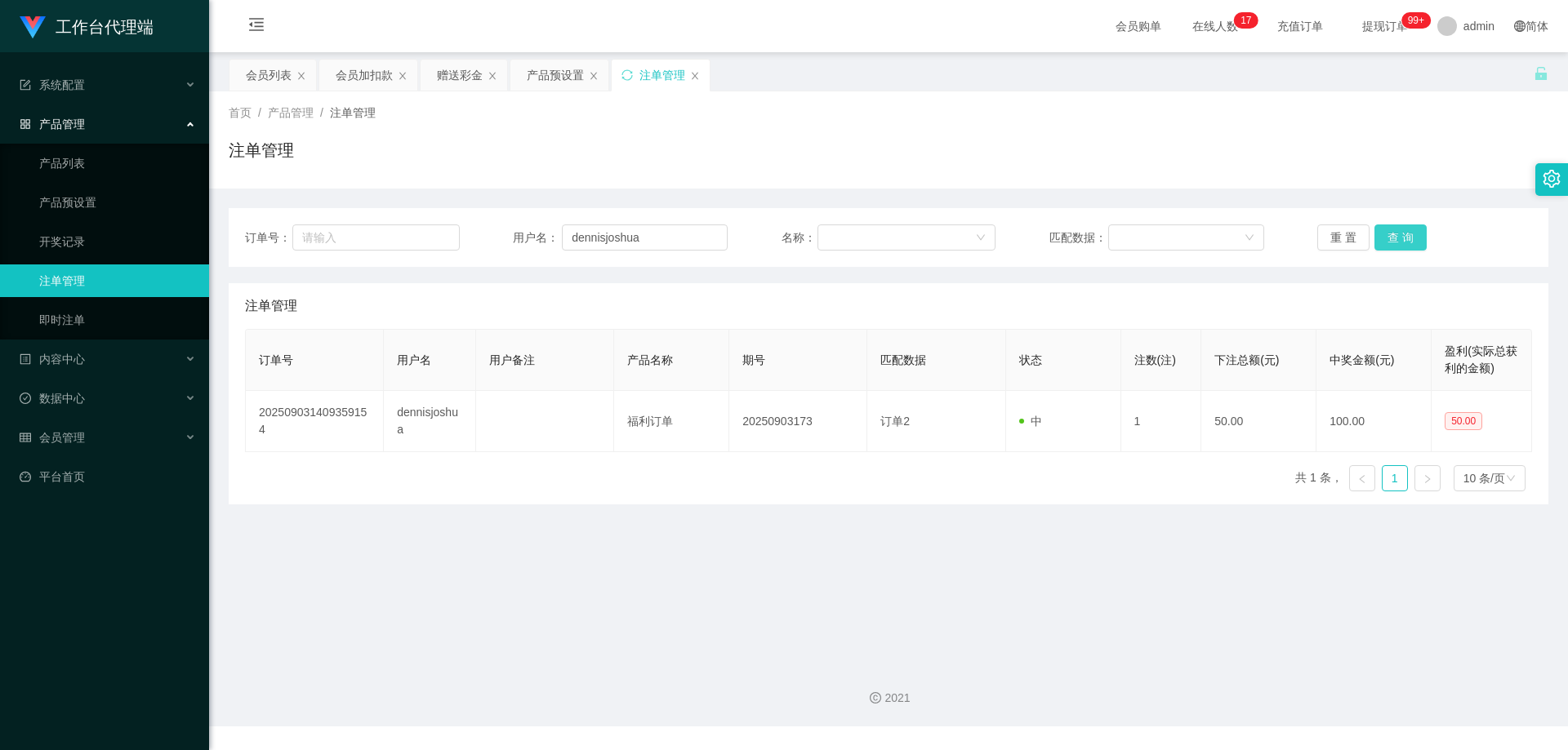
click at [1401, 234] on button "查 询" at bounding box center [1401, 237] width 52 height 26
click at [1401, 234] on div "重 置 查 询" at bounding box center [1424, 237] width 215 height 26
click at [1401, 234] on button "查 询" at bounding box center [1401, 237] width 52 height 26
click at [1401, 234] on div "重 置 查 询" at bounding box center [1424, 237] width 215 height 26
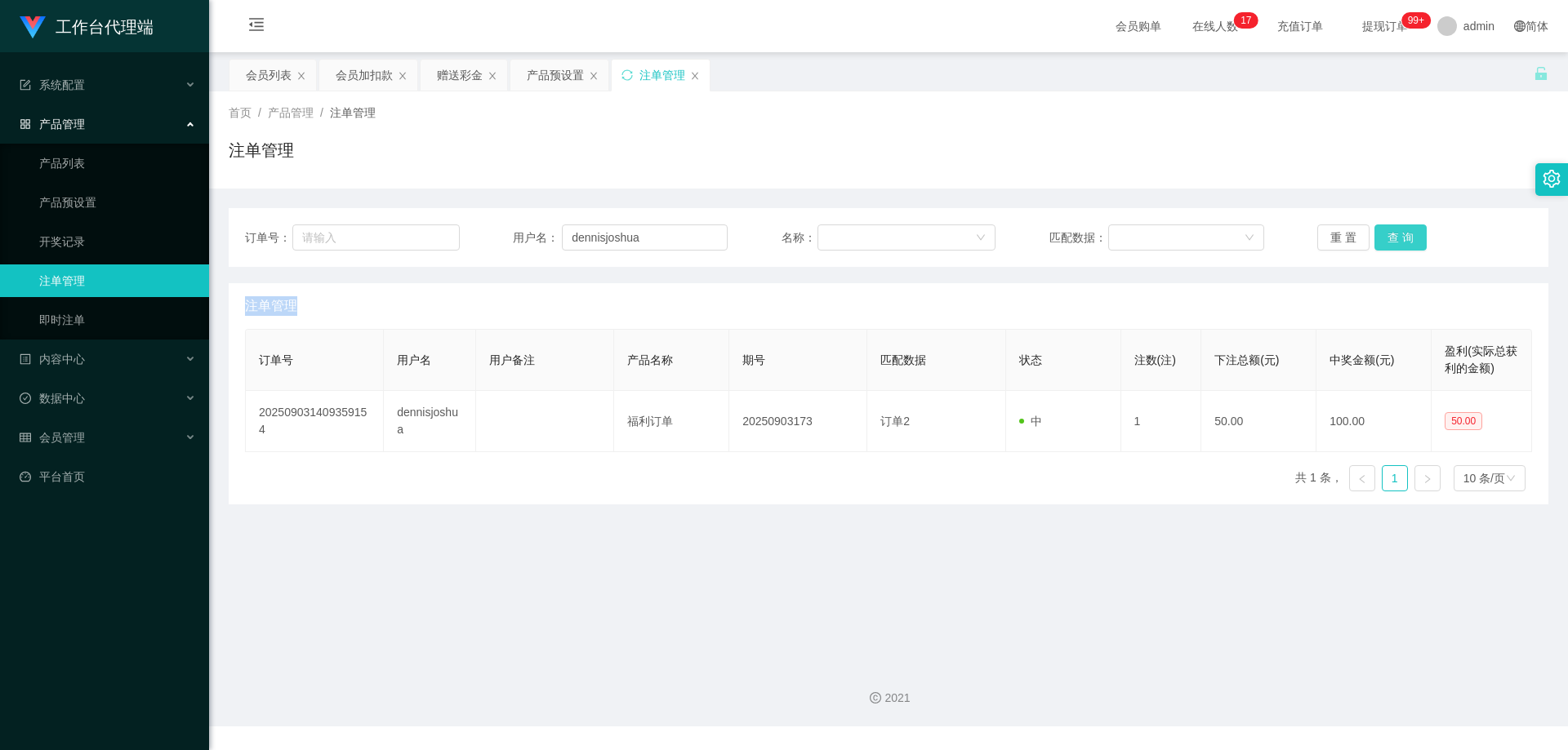
click at [1401, 234] on button "查 询" at bounding box center [1401, 237] width 52 height 26
click at [1401, 234] on div "重 置 查 询" at bounding box center [1424, 237] width 215 height 26
click at [1401, 234] on button "查 询" at bounding box center [1401, 237] width 52 height 26
click at [1401, 234] on div "重 置 查 询" at bounding box center [1424, 237] width 215 height 26
click at [1401, 234] on button "查 询" at bounding box center [1401, 237] width 52 height 26
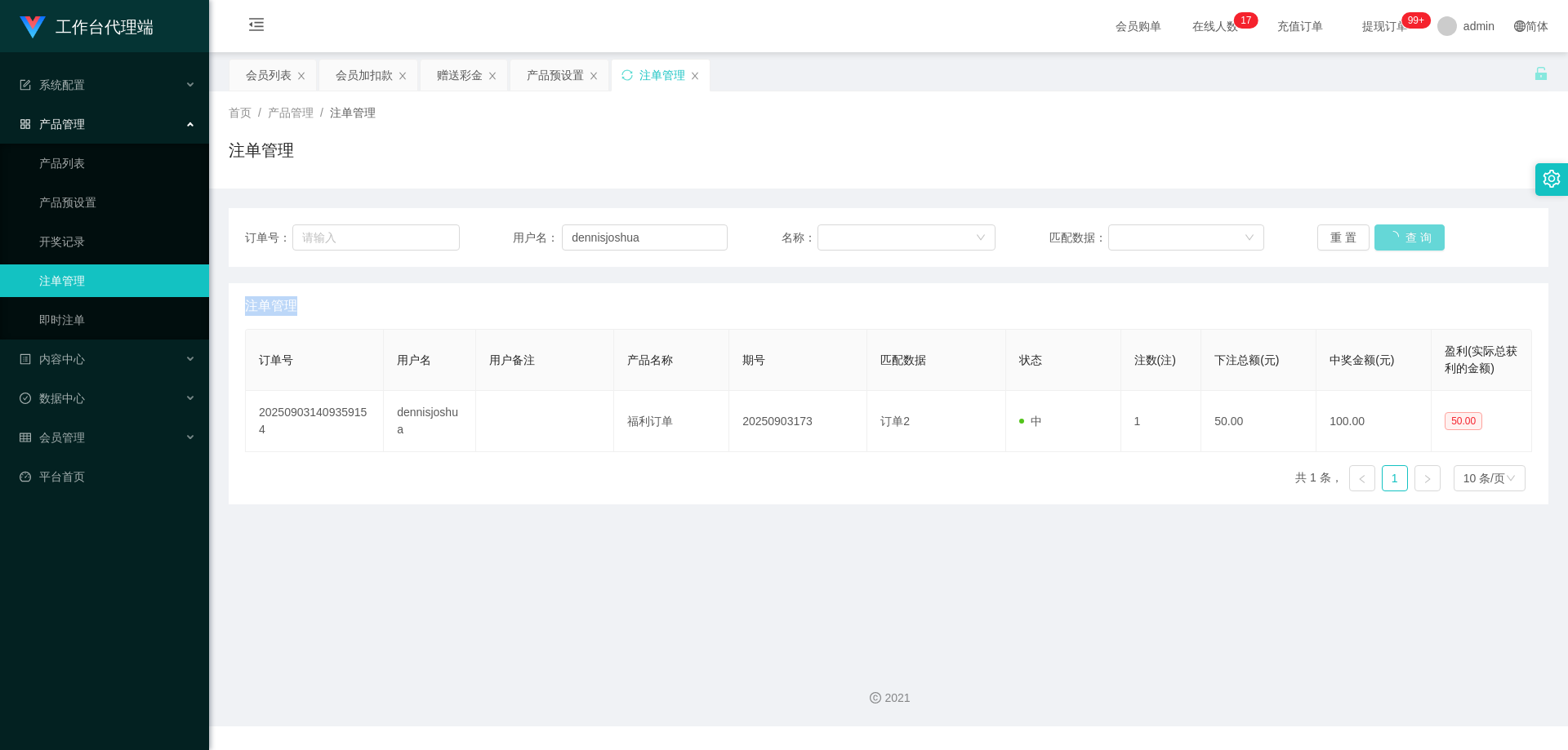
click at [1401, 234] on div "重 置 查 询" at bounding box center [1424, 237] width 215 height 26
click at [1401, 234] on button "查 询" at bounding box center [1401, 237] width 52 height 26
click at [1401, 234] on div "重 置 查 询" at bounding box center [1424, 237] width 215 height 26
click at [1401, 234] on button "查 询" at bounding box center [1401, 237] width 52 height 26
click at [1401, 234] on div "重 置 查 询" at bounding box center [1424, 237] width 215 height 26
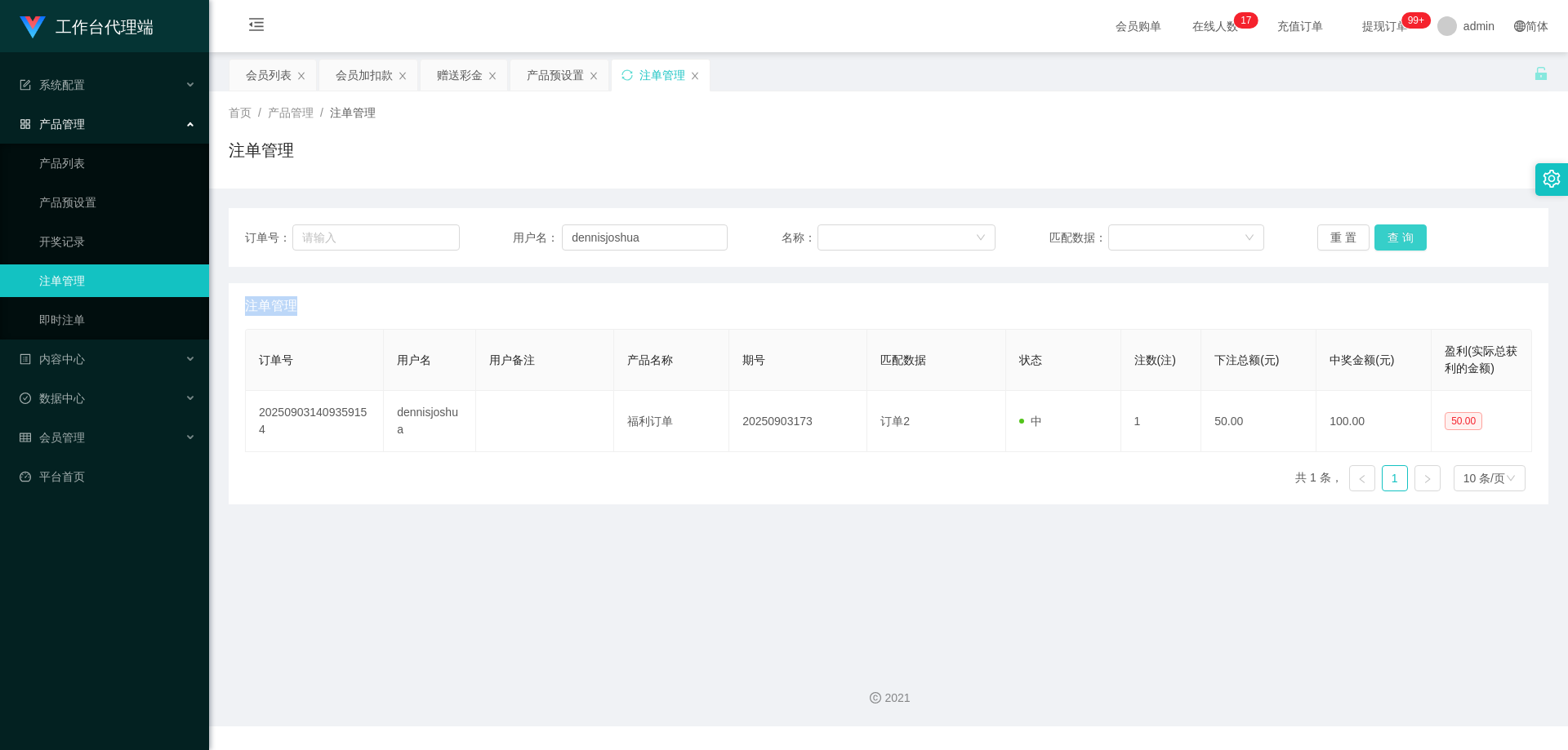
click at [1401, 234] on button "查 询" at bounding box center [1401, 237] width 52 height 26
click at [1401, 234] on div "重 置 查 询" at bounding box center [1424, 237] width 215 height 26
click at [1401, 234] on button "查 询" at bounding box center [1401, 237] width 52 height 26
click at [1401, 234] on div "重 置 查 询" at bounding box center [1424, 237] width 215 height 26
click at [1401, 234] on button "查 询" at bounding box center [1401, 237] width 52 height 26
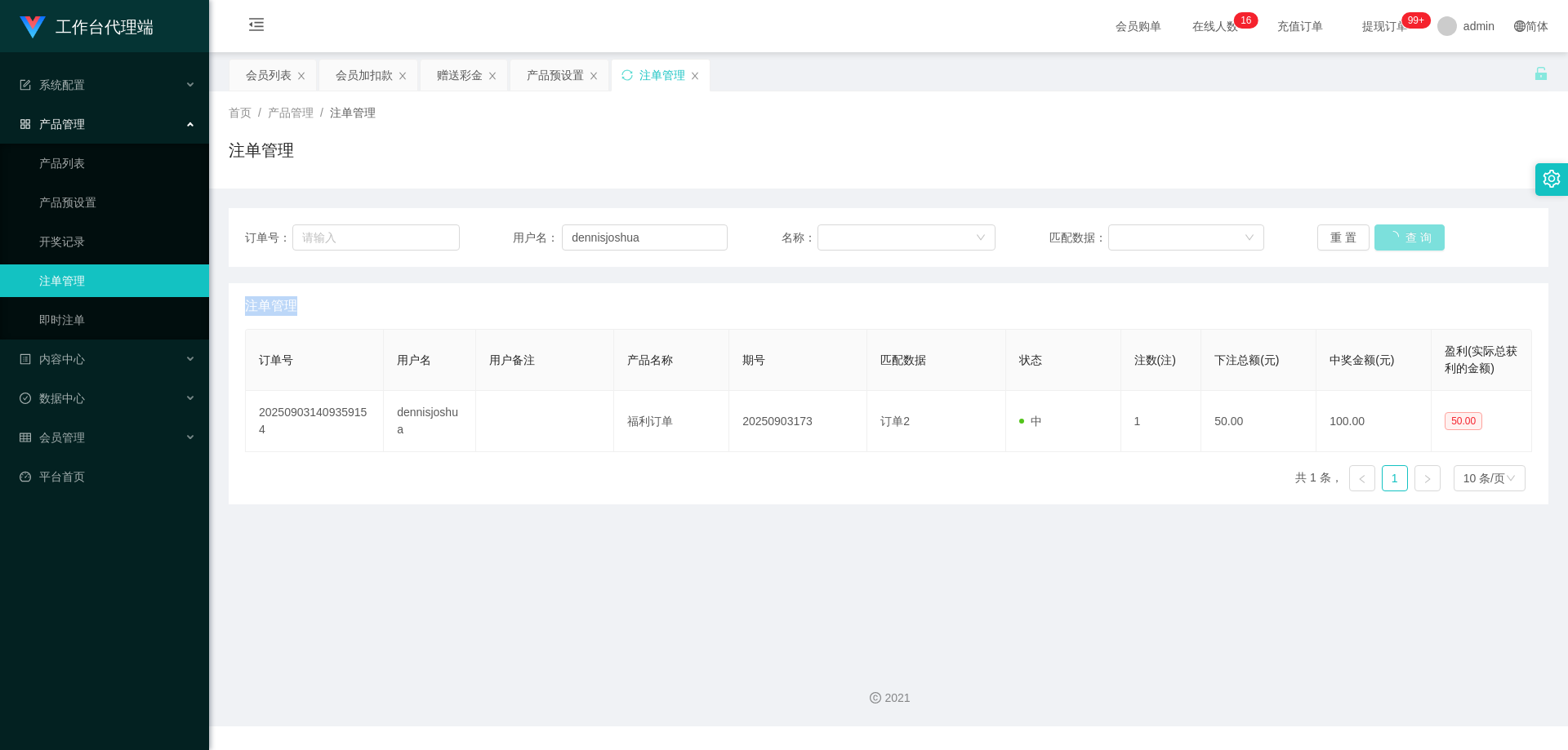
click at [1401, 234] on div "重 置 查 询" at bounding box center [1424, 237] width 215 height 26
click at [1401, 234] on button "查 询" at bounding box center [1401, 237] width 52 height 26
click at [1401, 234] on div "重 置 查 询" at bounding box center [1424, 237] width 215 height 26
click at [1401, 234] on button "查 询" at bounding box center [1401, 237] width 52 height 26
click at [1401, 234] on div "重 置 查 询" at bounding box center [1424, 237] width 215 height 26
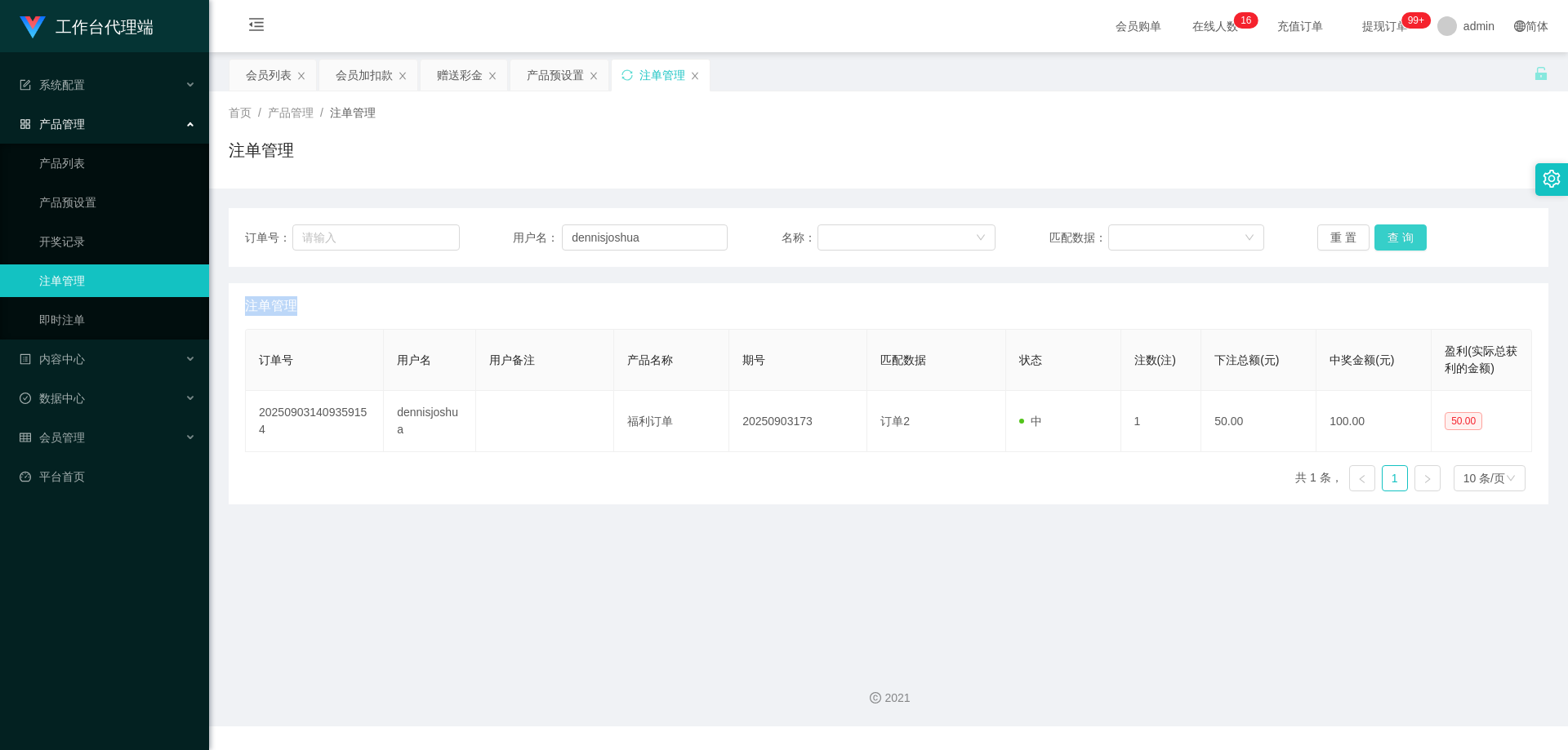
click at [1401, 234] on button "查 询" at bounding box center [1401, 237] width 52 height 26
click at [1401, 234] on div "重 置 查 询" at bounding box center [1424, 237] width 215 height 26
click at [1401, 234] on button "查 询" at bounding box center [1401, 237] width 52 height 26
click at [1401, 234] on div "重 置 查 询" at bounding box center [1424, 237] width 215 height 26
click at [1401, 234] on button "查 询" at bounding box center [1401, 237] width 52 height 26
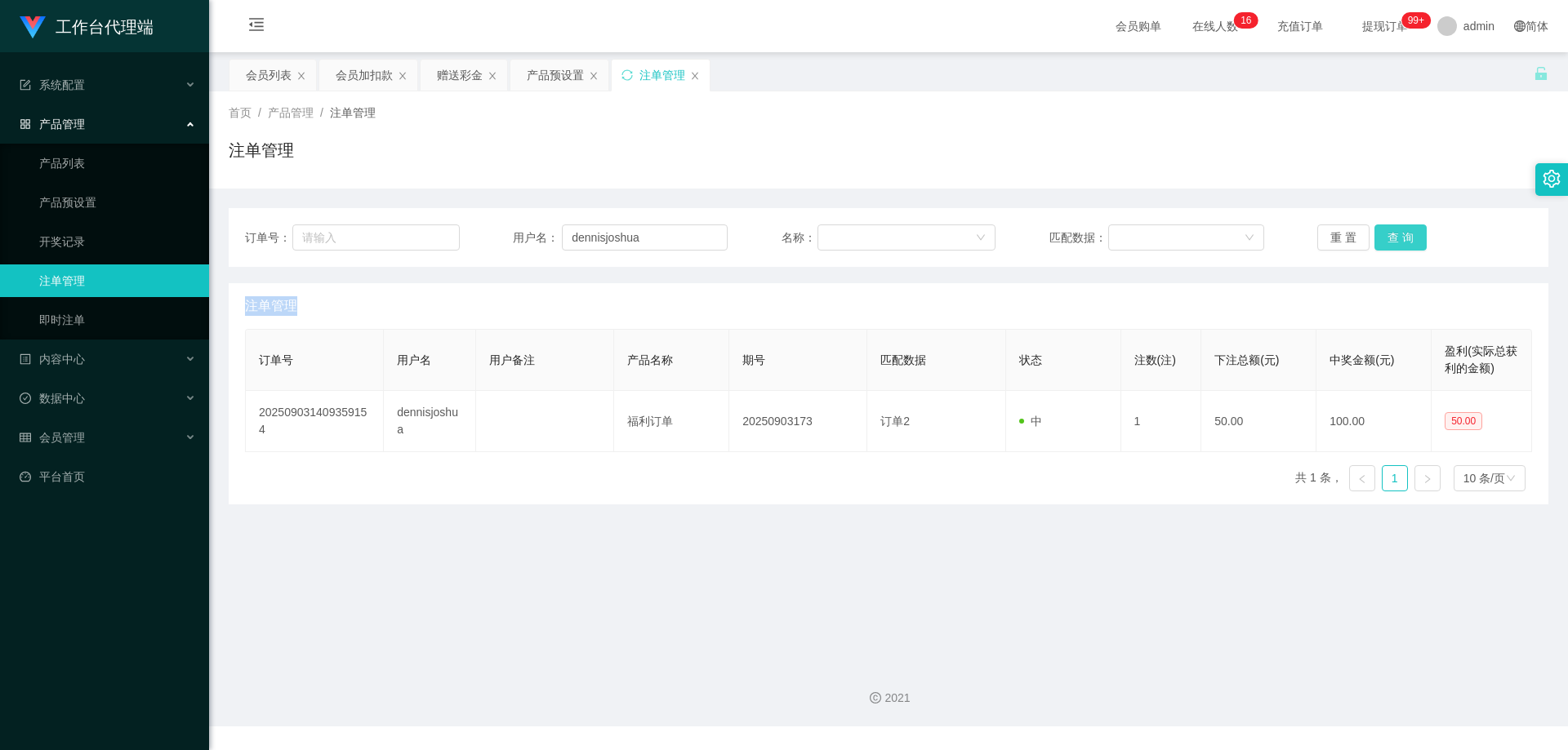
click at [1401, 234] on div "重 置 查 询" at bounding box center [1424, 237] width 215 height 26
click at [1401, 234] on button "查 询" at bounding box center [1401, 237] width 52 height 26
click at [1401, 234] on div "重 置 查 询" at bounding box center [1424, 237] width 215 height 26
click at [1401, 234] on button "查 询" at bounding box center [1401, 237] width 52 height 26
click at [1401, 234] on div "重 置 查 询" at bounding box center [1424, 237] width 215 height 26
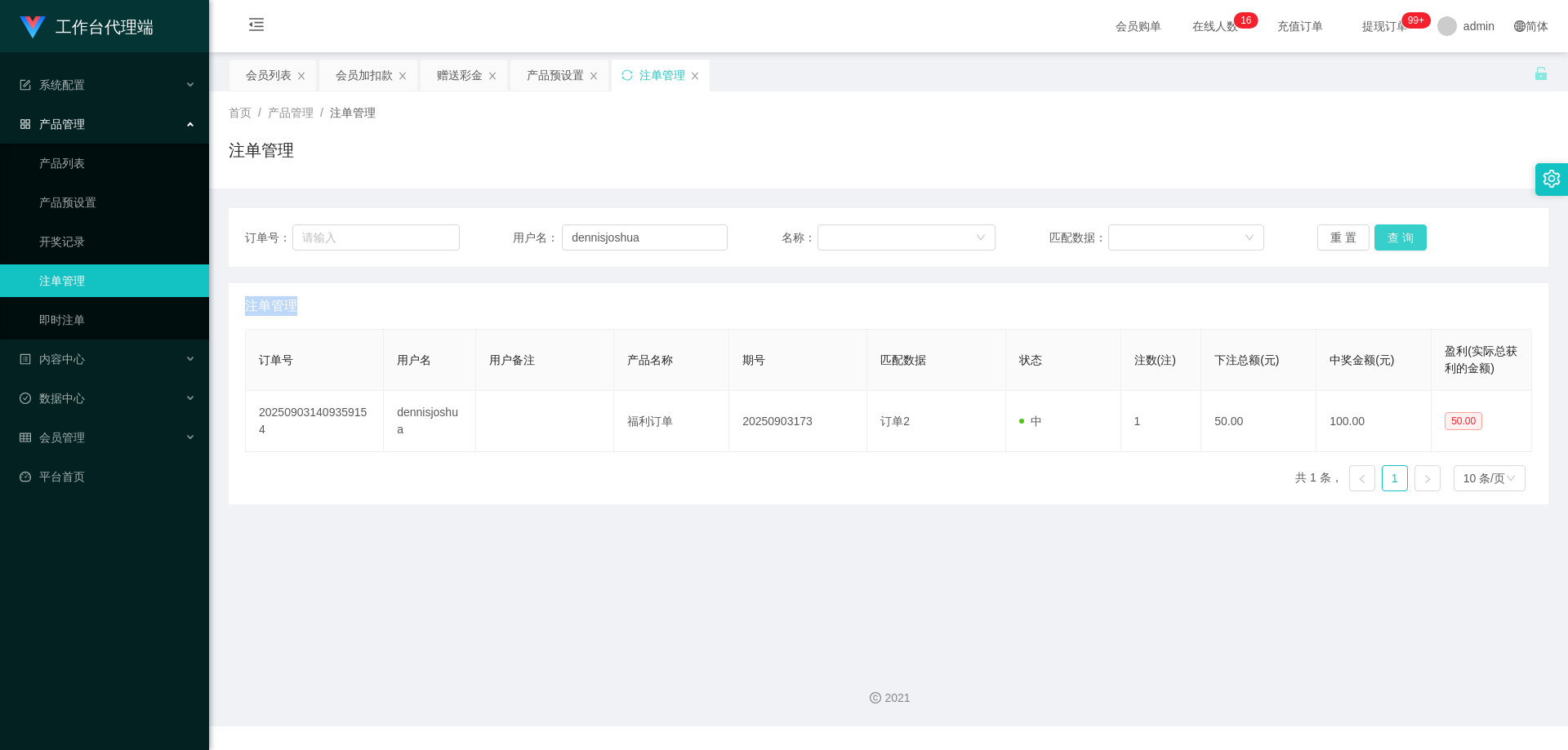
click at [1401, 234] on button "查 询" at bounding box center [1401, 237] width 52 height 26
click at [1401, 234] on div "重 置 查 询" at bounding box center [1424, 237] width 215 height 26
click at [1401, 234] on button "查 询" at bounding box center [1401, 237] width 52 height 26
click at [1401, 234] on div "重 置 查 询" at bounding box center [1424, 237] width 215 height 26
click at [1401, 234] on button "查 询" at bounding box center [1401, 237] width 52 height 26
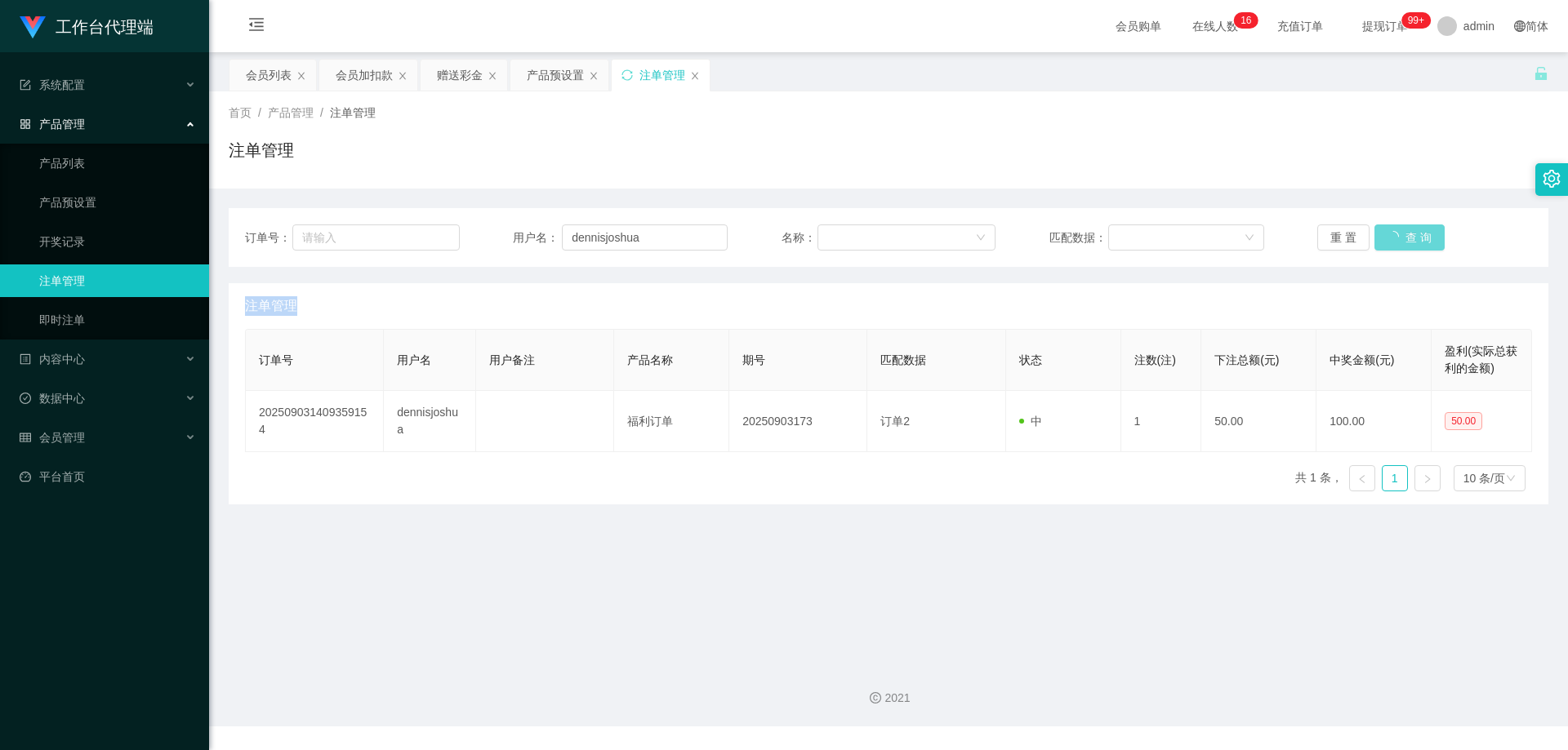
click at [1401, 234] on div "重 置 查 询" at bounding box center [1424, 237] width 215 height 26
click at [1401, 234] on button "查 询" at bounding box center [1401, 237] width 52 height 26
click at [1401, 234] on div "重 置 查 询" at bounding box center [1424, 237] width 215 height 26
click at [1401, 234] on button "查 询" at bounding box center [1401, 237] width 52 height 26
click at [1401, 234] on div "重 置 查 询" at bounding box center [1424, 237] width 215 height 26
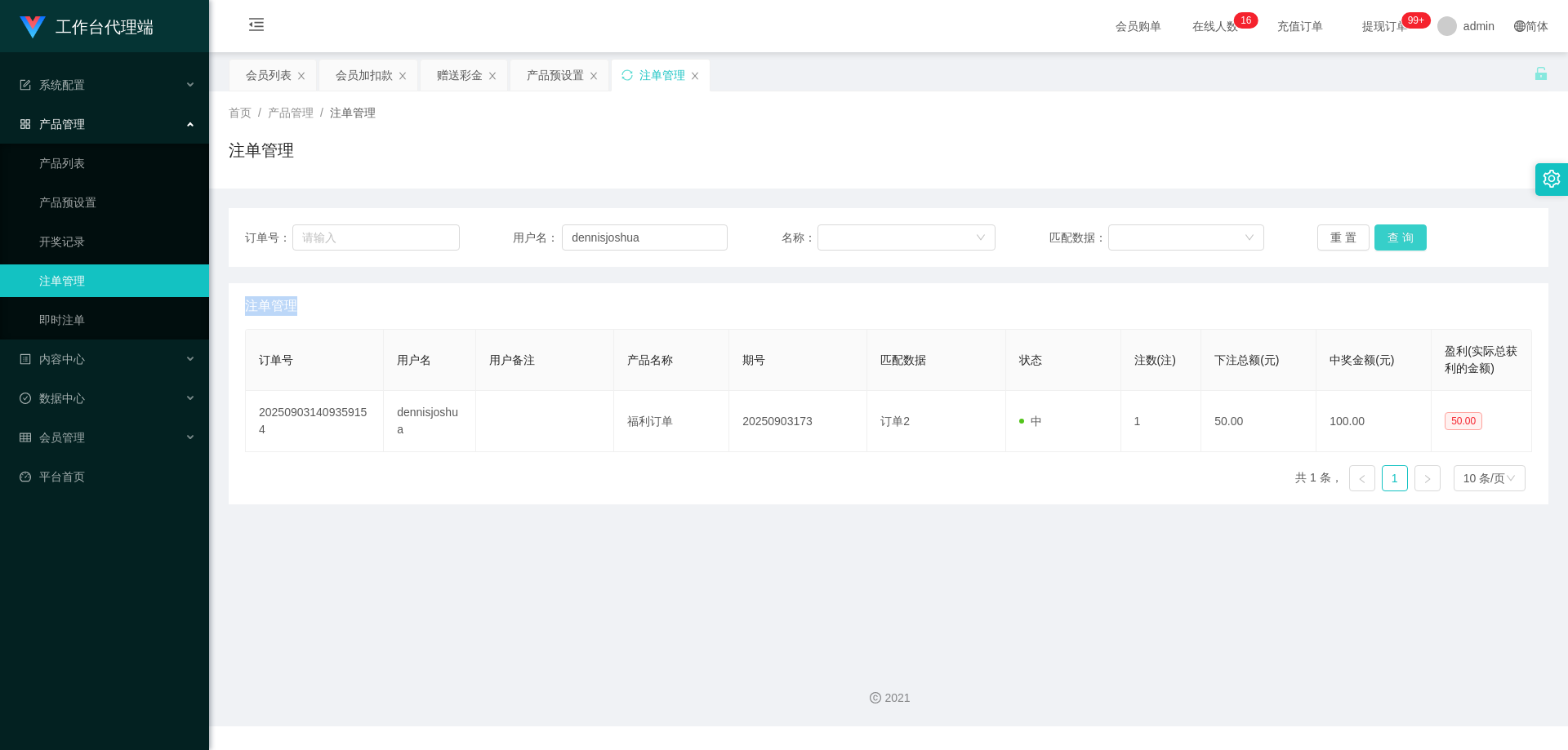
click at [1401, 234] on button "查 询" at bounding box center [1401, 237] width 52 height 26
click at [1401, 234] on div "重 置 查 询" at bounding box center [1424, 237] width 215 height 26
click at [1401, 234] on button "查 询" at bounding box center [1401, 237] width 52 height 26
click at [1401, 234] on div "重 置 查 询" at bounding box center [1424, 237] width 215 height 26
click at [1401, 234] on button "查 询" at bounding box center [1410, 237] width 70 height 26
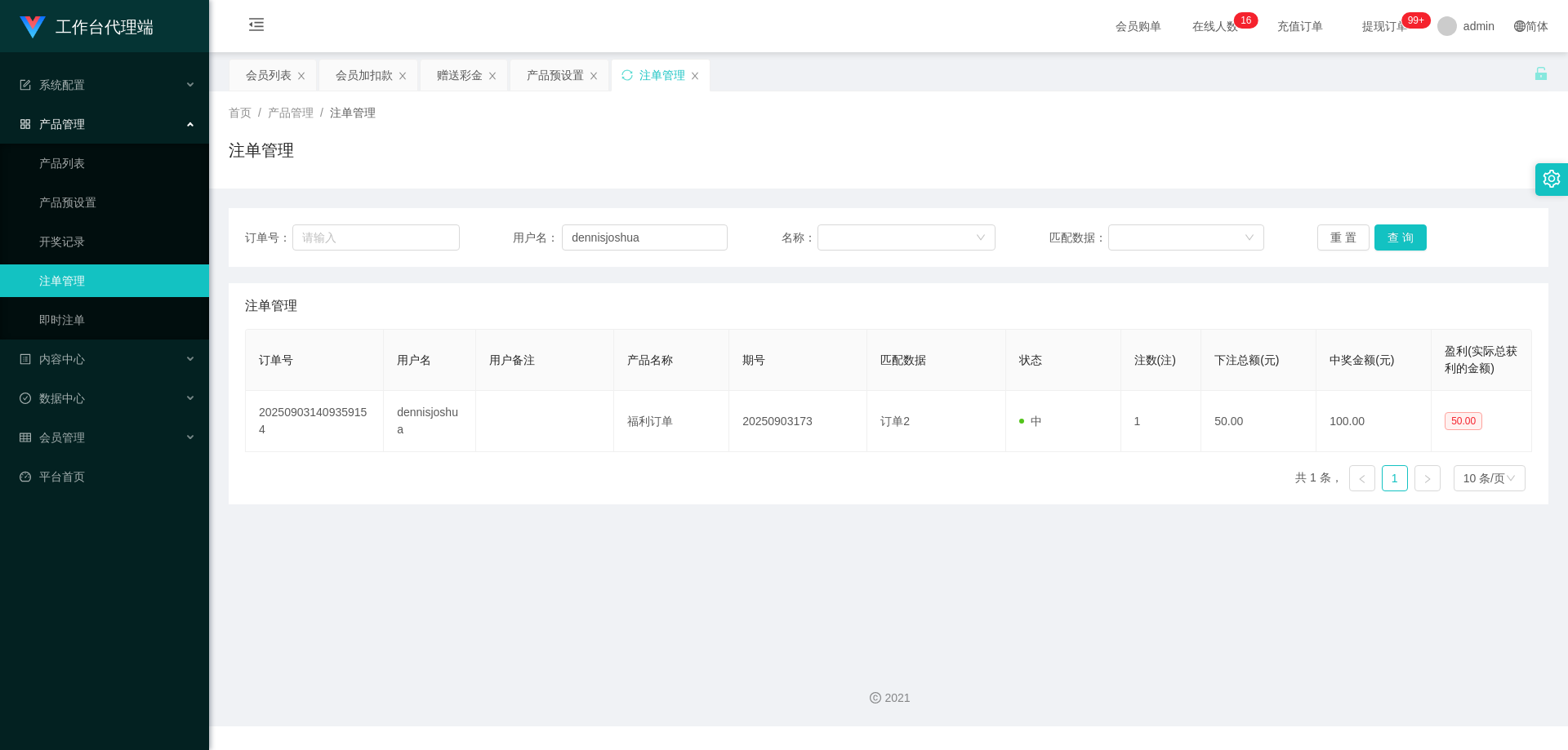
click at [1363, 187] on div "首页 / 产品管理 / 注单管理 / 注单管理" at bounding box center [888, 140] width 1359 height 97
click at [1389, 236] on button "查 询" at bounding box center [1401, 237] width 52 height 26
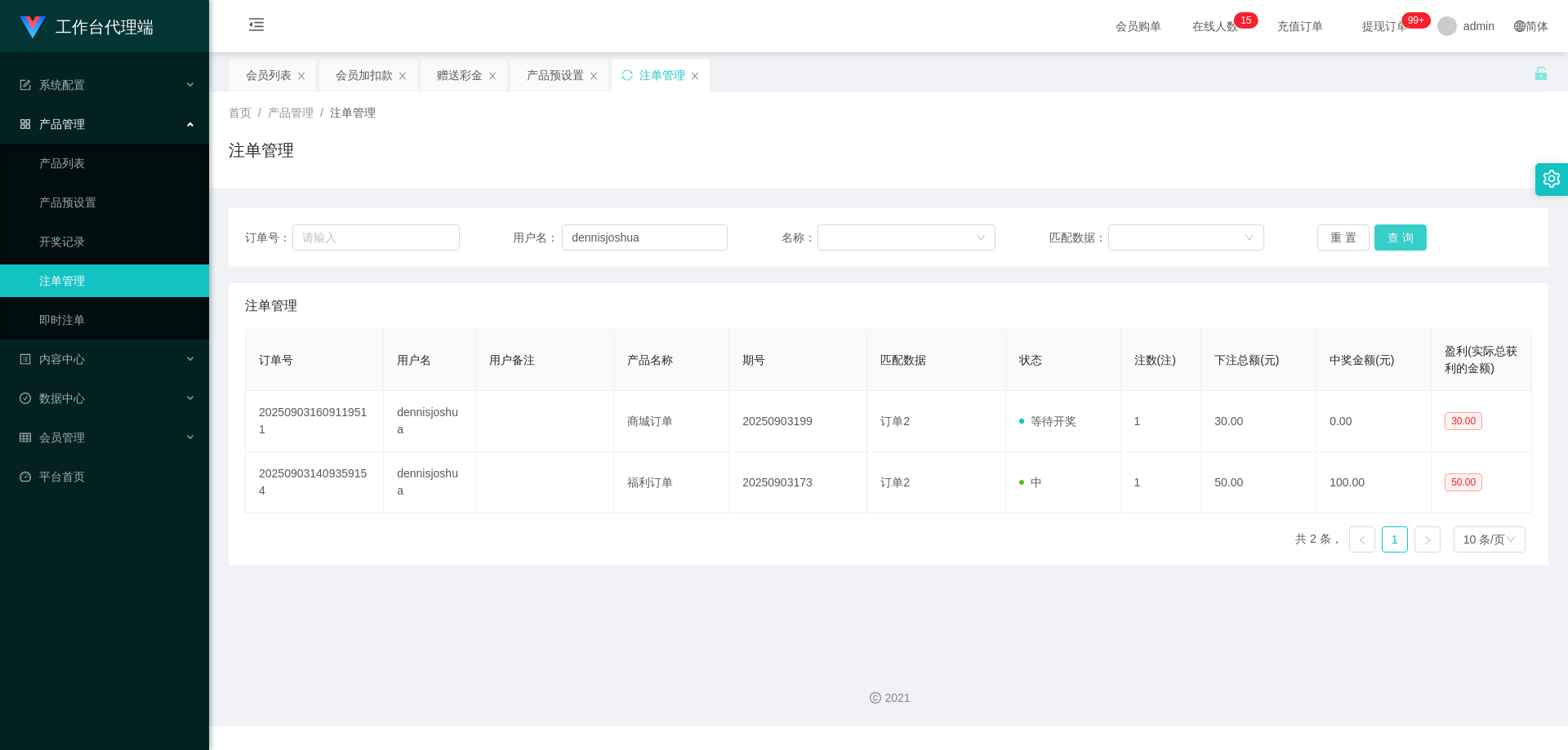
click at [1400, 233] on button "查 询" at bounding box center [1401, 237] width 52 height 26
drag, startPoint x: 648, startPoint y: 242, endPoint x: 526, endPoint y: 234, distance: 122.3
click at [526, 234] on div "用户名： [PERSON_NAME]" at bounding box center [620, 237] width 215 height 26
click at [259, 66] on div "会员列表" at bounding box center [268, 75] width 46 height 31
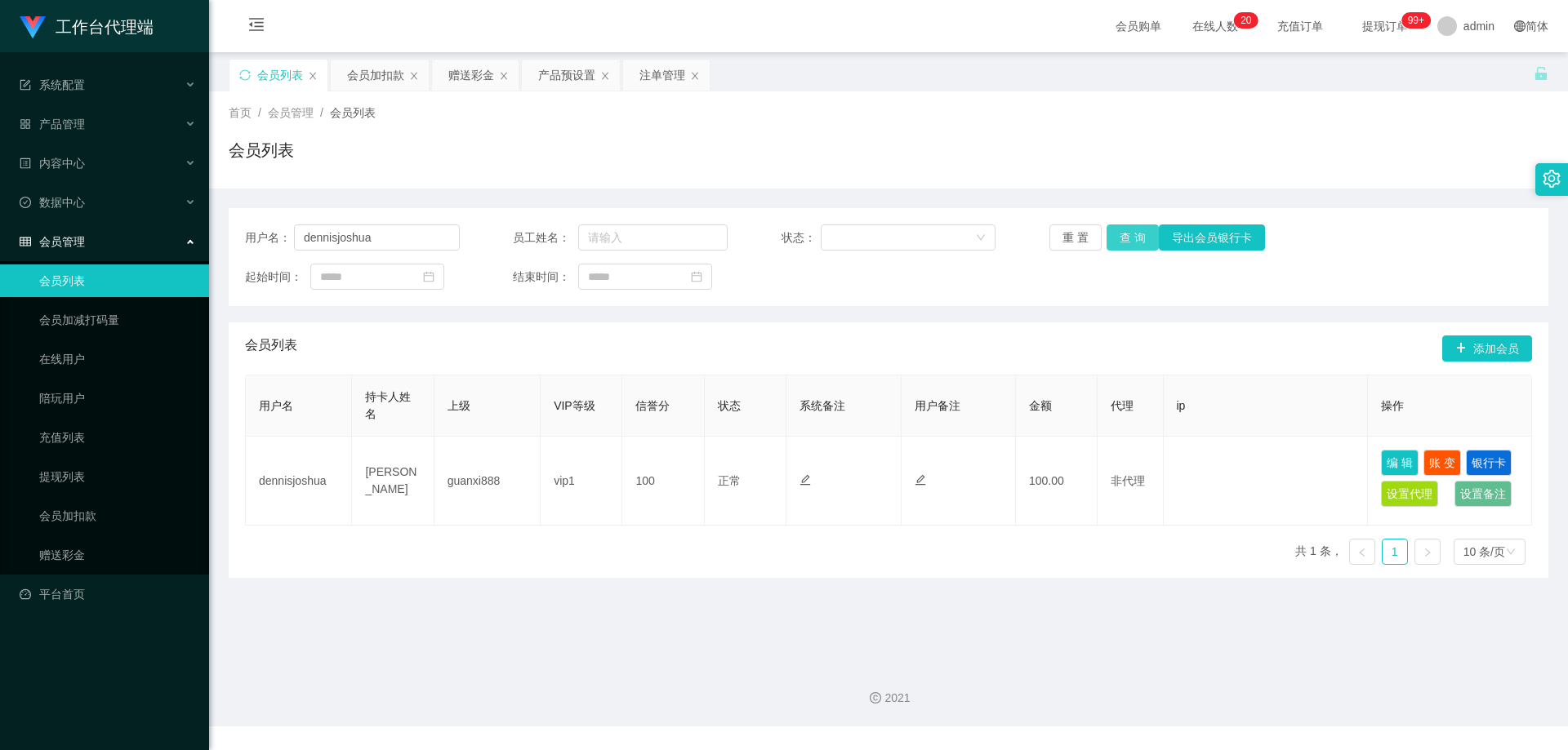
click at [1114, 231] on button "查 询" at bounding box center [1133, 237] width 52 height 26
drag, startPoint x: 1123, startPoint y: 233, endPoint x: 1185, endPoint y: 202, distance: 69.3
click at [1123, 233] on button "查 询" at bounding box center [1133, 237] width 52 height 26
drag, startPoint x: 402, startPoint y: 238, endPoint x: 313, endPoint y: 237, distance: 89.0
click at [220, 238] on main "关闭左侧 关闭右侧 关闭其它 刷新页面 会员列表 会员加扣款 赠送彩金 产品预设置 注单管理 首页 / 会员管理 / 会员列表 / 会员列表 用户名： den…" at bounding box center [888, 352] width 1359 height 598
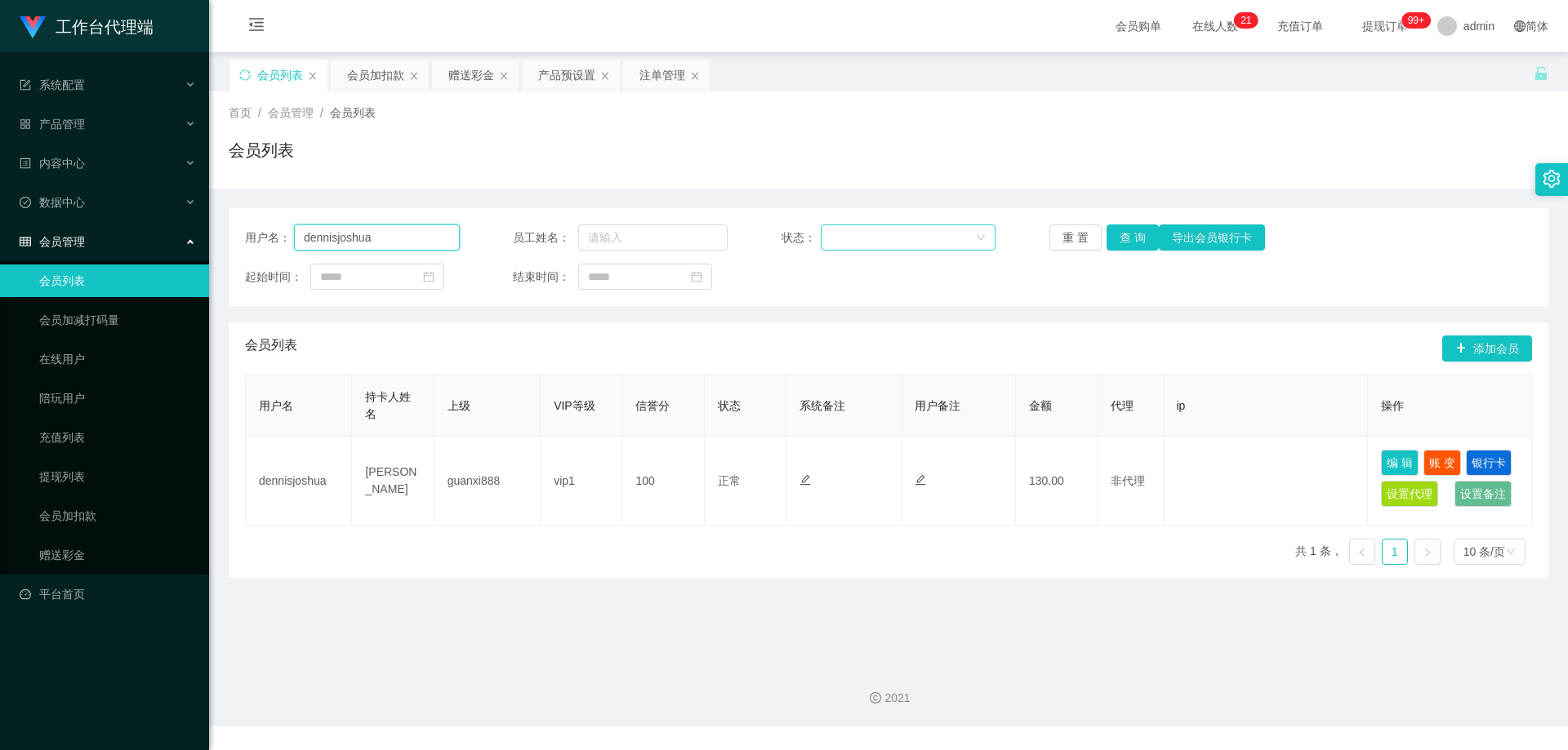
type input "c"
paste input "dennisjoshua"
type input "dennisjoshua"
click at [1124, 236] on button "查 询" at bounding box center [1133, 237] width 52 height 26
click at [1350, 16] on span "提现订单 99+" at bounding box center [1384, 26] width 85 height 52
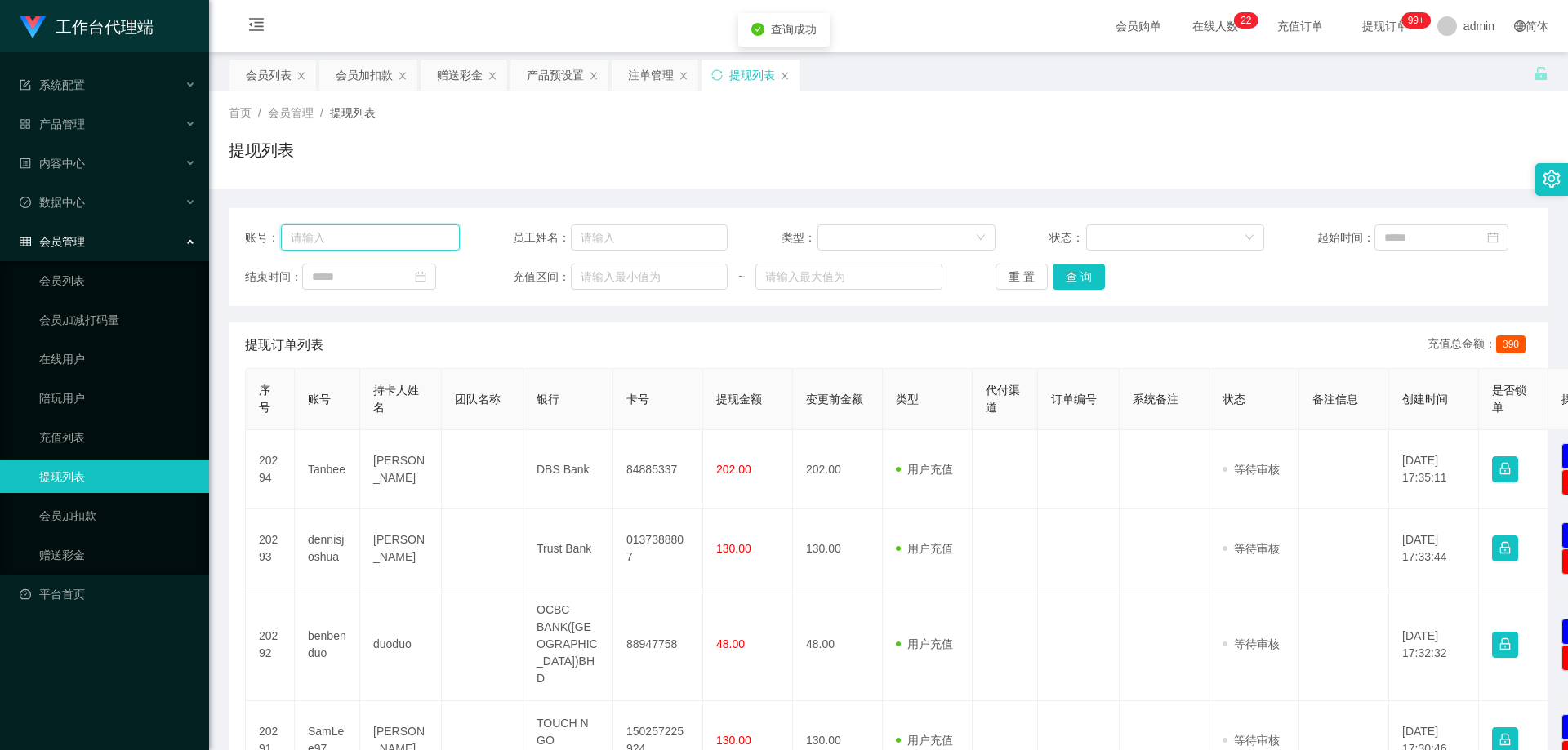
click at [362, 237] on input "text" at bounding box center [370, 237] width 179 height 26
paste input "dennisjoshua"
type input "dennisjoshua"
click at [1094, 285] on button "查 询" at bounding box center [1078, 276] width 52 height 26
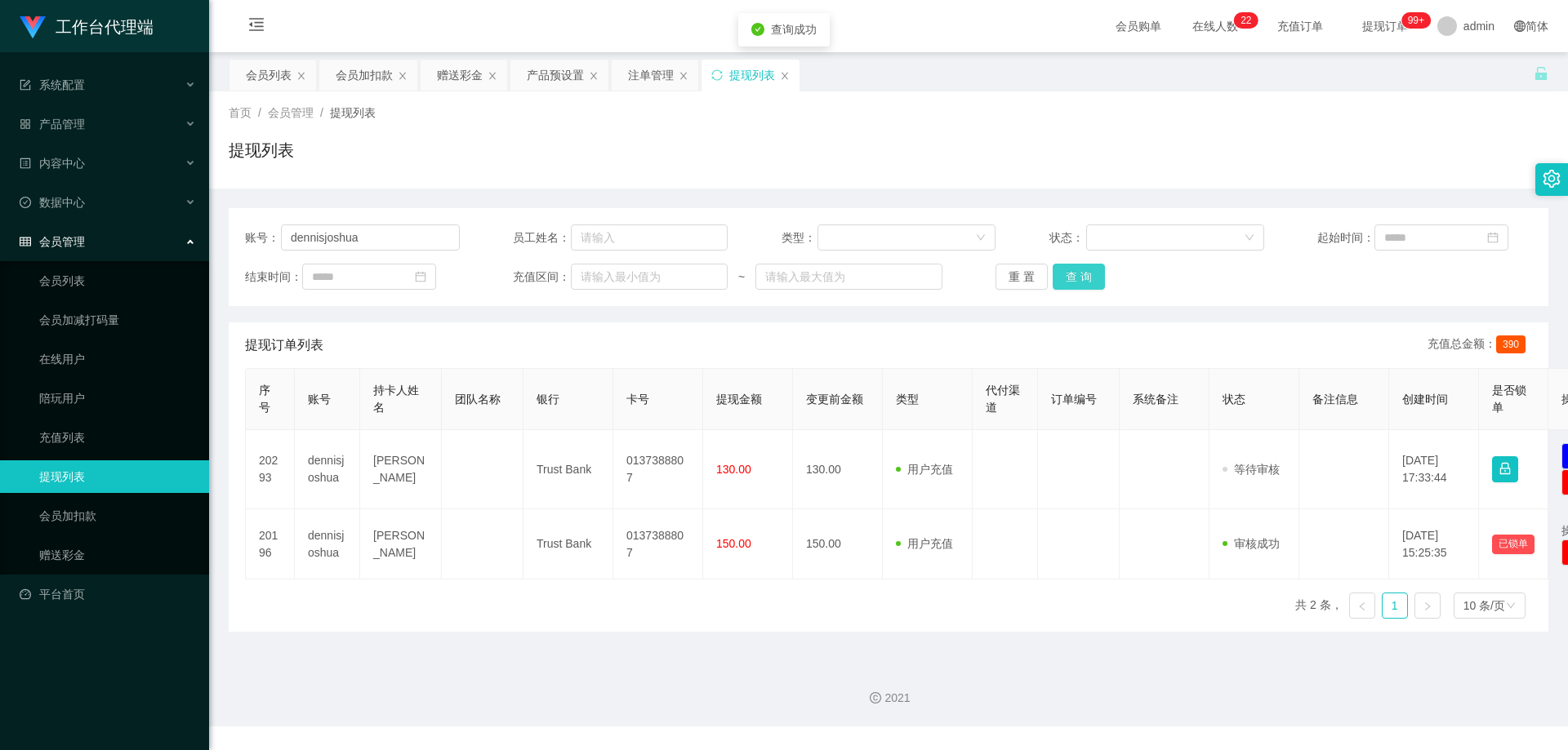
click at [1089, 283] on button "查 询" at bounding box center [1078, 276] width 52 height 26
